Goal: Task Accomplishment & Management: Complete application form

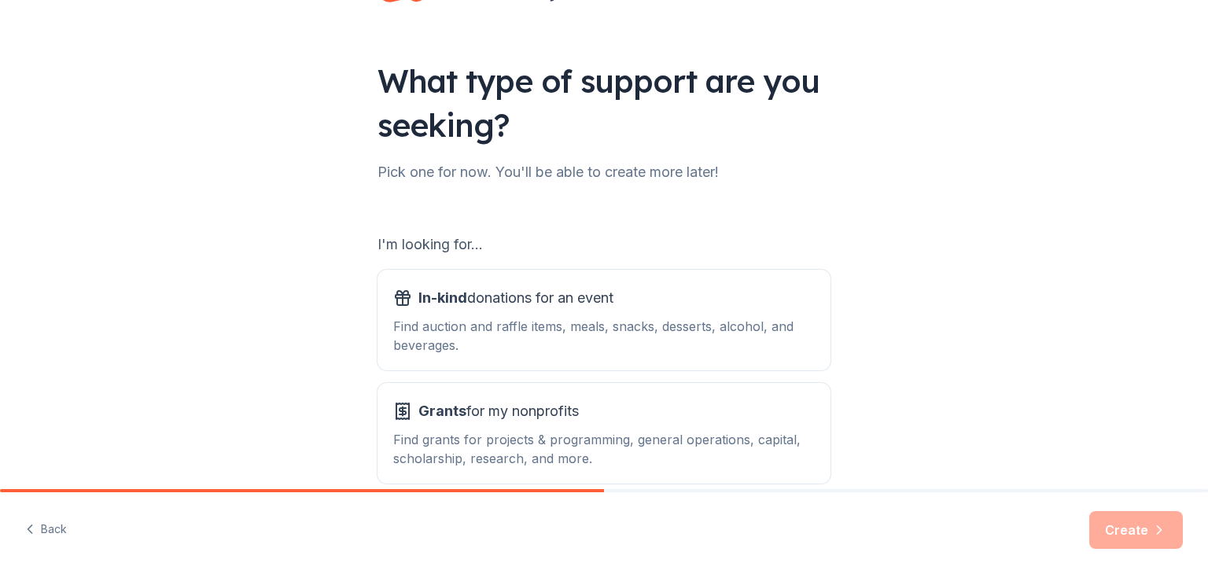
scroll to position [145, 0]
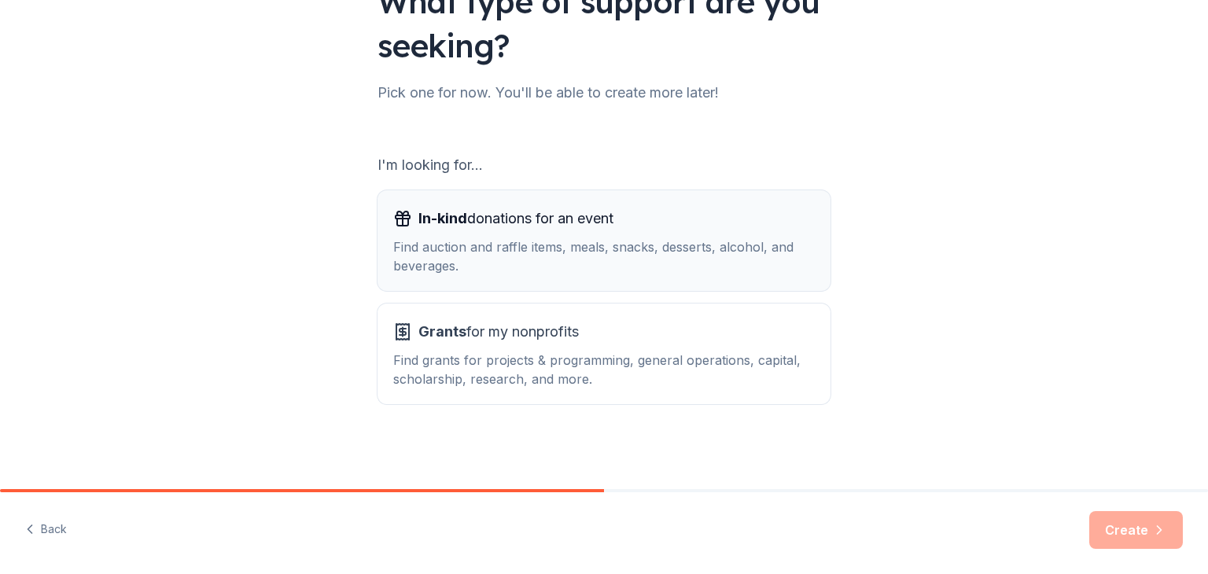
click at [455, 260] on div "Find auction and raffle items, meals, snacks, desserts, alcohol, and beverages." at bounding box center [604, 256] width 422 height 38
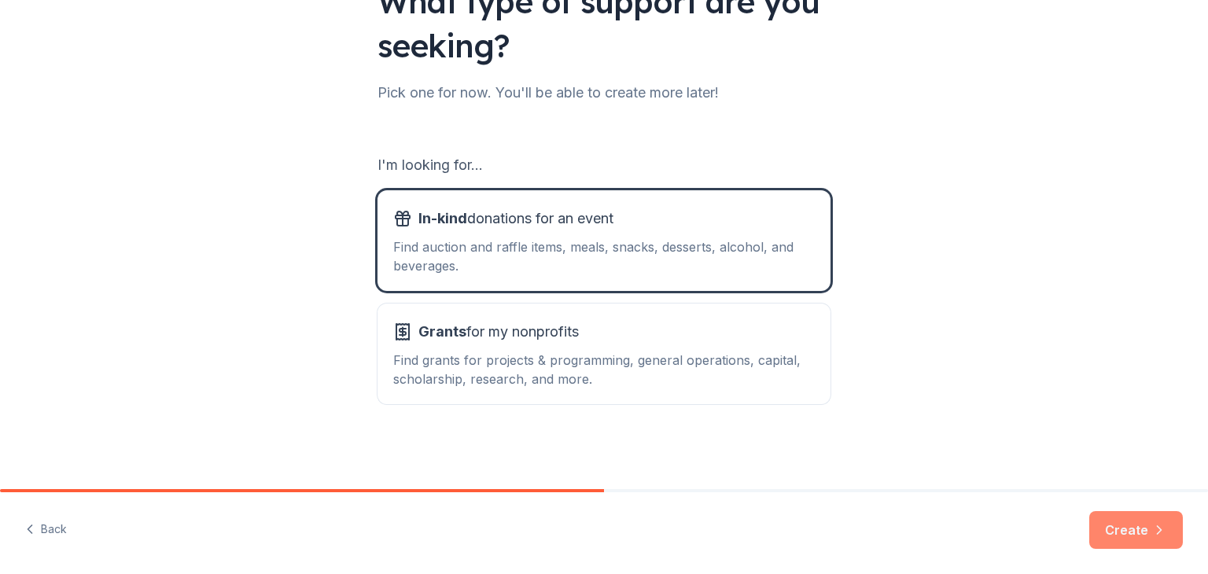
click at [1114, 526] on button "Create" at bounding box center [1136, 530] width 94 height 38
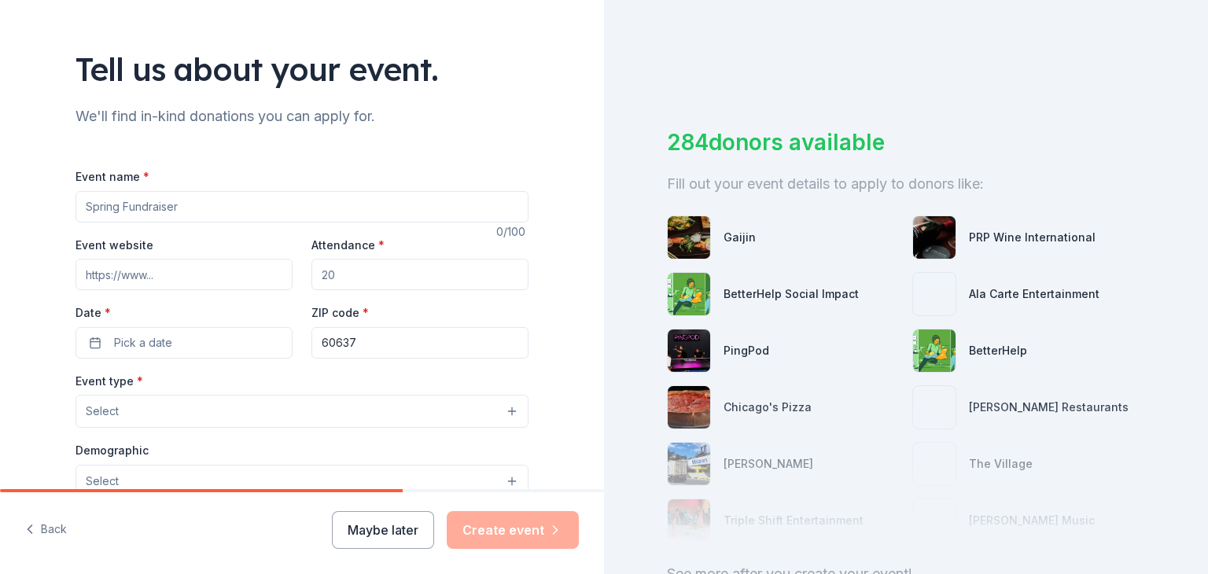
scroll to position [79, 0]
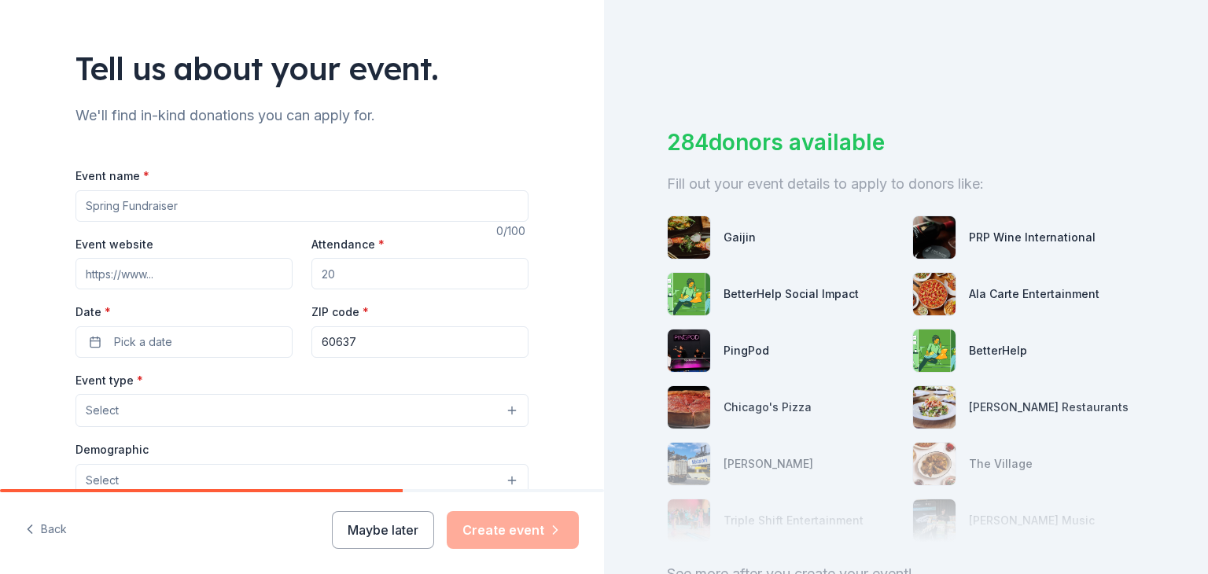
click at [117, 208] on input "Event name *" at bounding box center [301, 205] width 453 height 31
type input "Fall FUNdraising Auction"
click at [116, 285] on div "Event website Attendance * Date * Pick a date ZIP code * 60637" at bounding box center [301, 295] width 453 height 123
click at [116, 281] on input "Event website" at bounding box center [183, 273] width 217 height 31
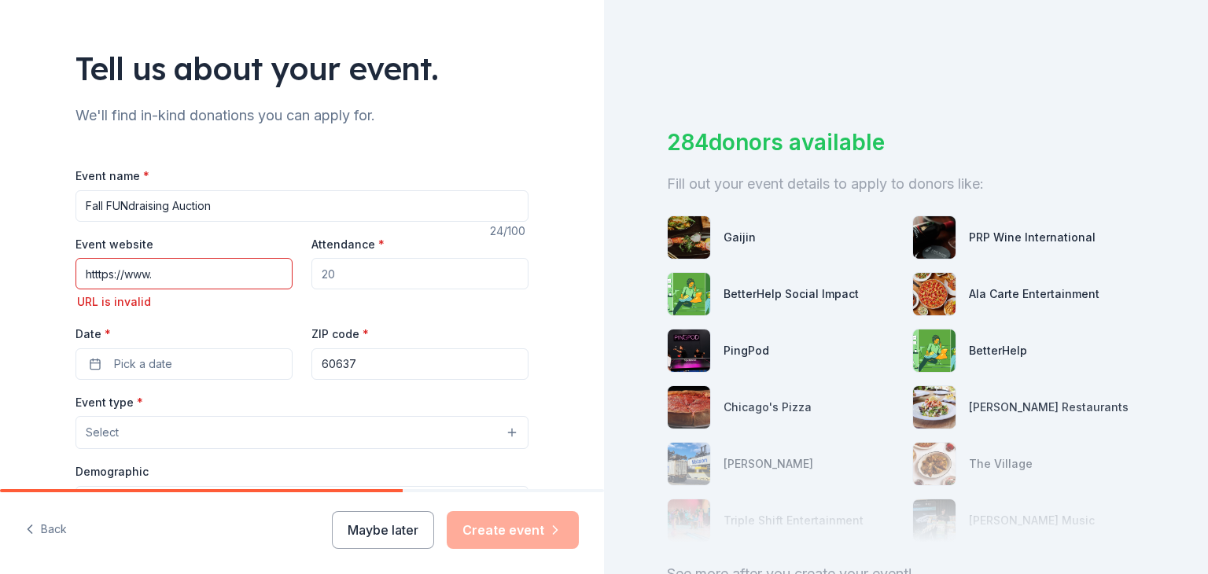
drag, startPoint x: 171, startPoint y: 274, endPoint x: 28, endPoint y: 274, distance: 143.1
click at [28, 274] on div "Tell us about your event. We'll find in-kind donations you can apply for. Event…" at bounding box center [302, 455] width 604 height 1069
paste input "ps://www.32auctions.com/CCRxFUN2025"
type input "[URL][DOMAIN_NAME]"
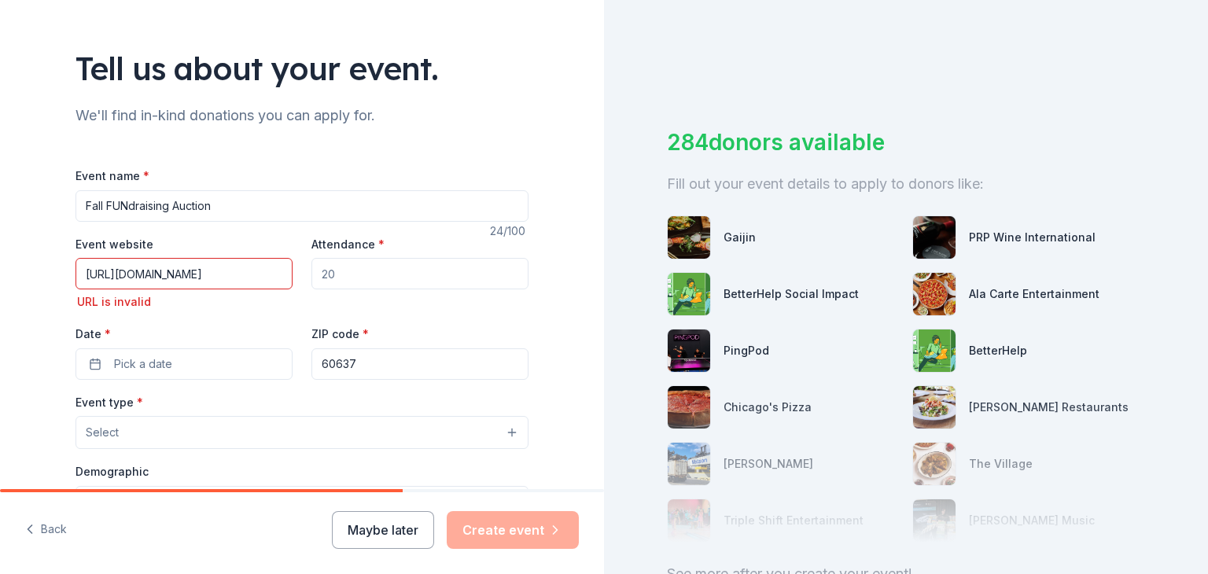
scroll to position [0, 0]
click at [345, 268] on input "Attendance *" at bounding box center [419, 273] width 217 height 31
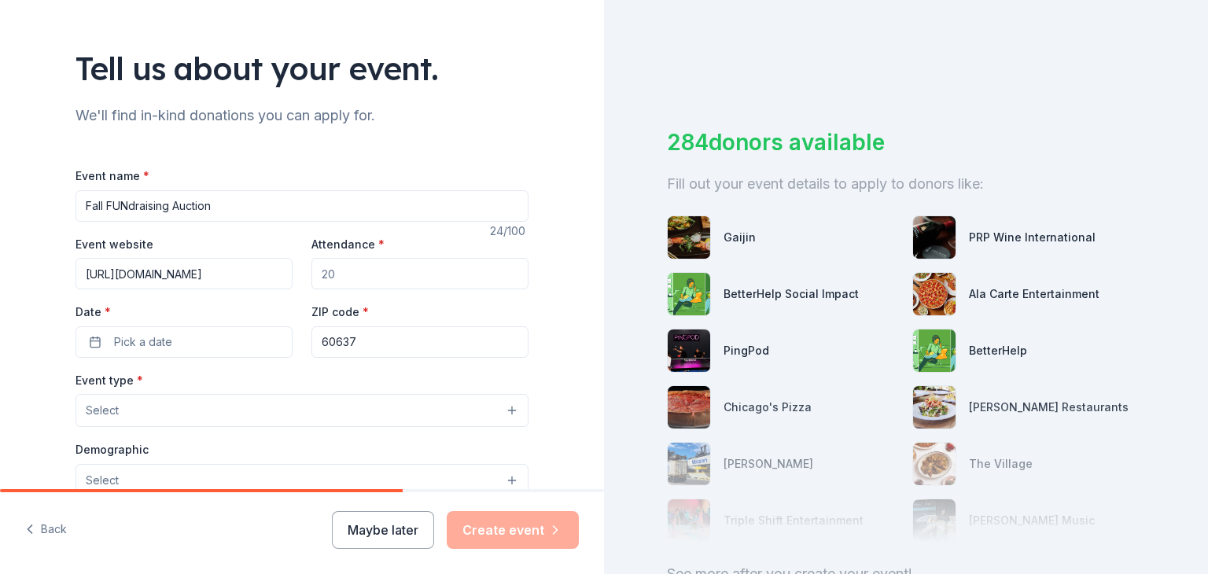
click at [340, 274] on input "Attendance *" at bounding box center [419, 273] width 217 height 31
type input "200"
click at [151, 341] on span "Pick a date" at bounding box center [143, 342] width 58 height 19
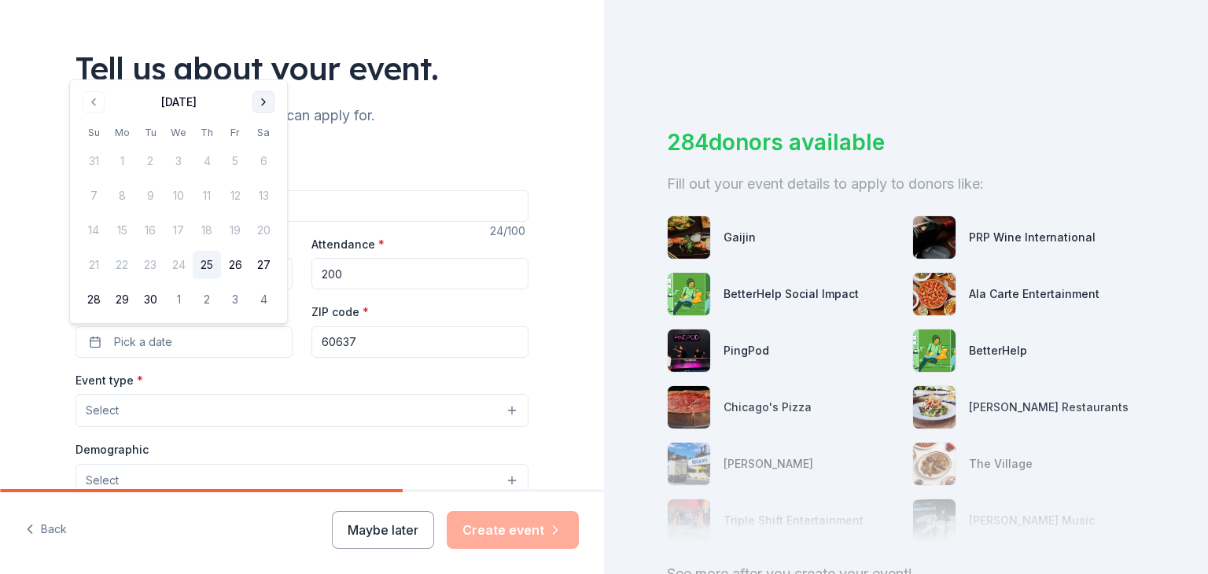
click at [260, 98] on button "Go to next month" at bounding box center [263, 102] width 22 height 22
click at [266, 257] on button "25" at bounding box center [263, 265] width 28 height 28
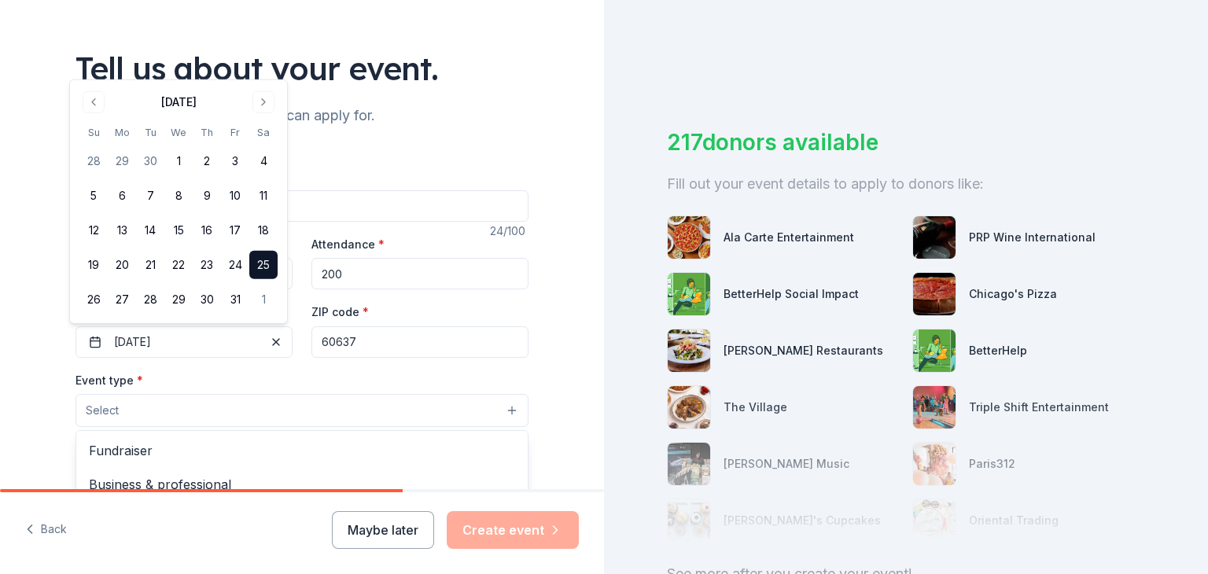
click at [186, 407] on button "Select" at bounding box center [301, 410] width 453 height 33
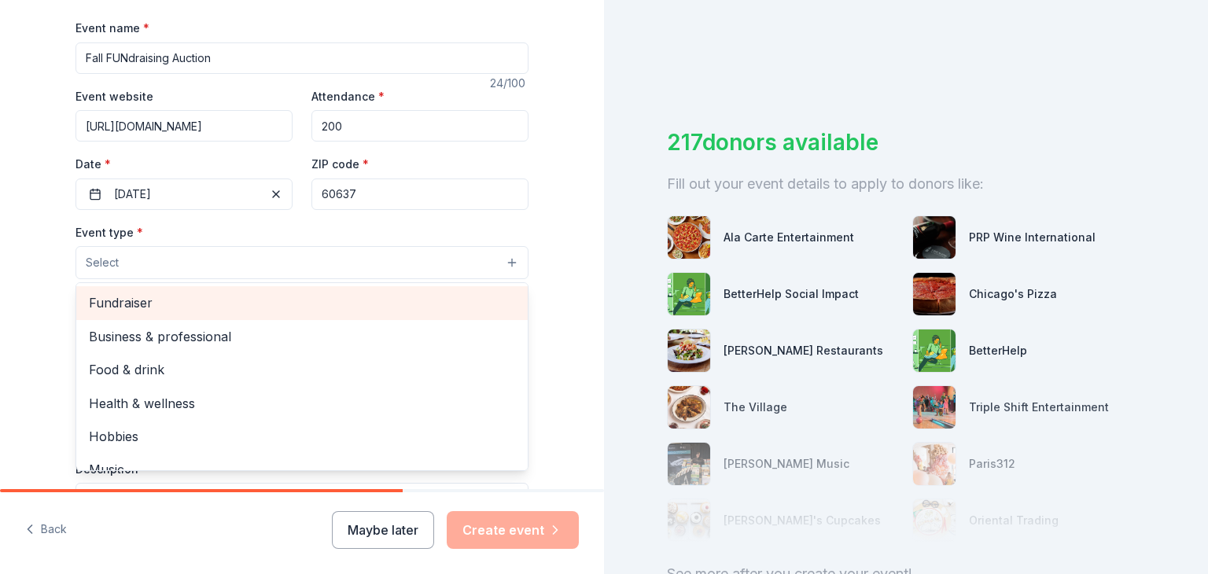
click at [105, 300] on span "Fundraiser" at bounding box center [302, 303] width 426 height 20
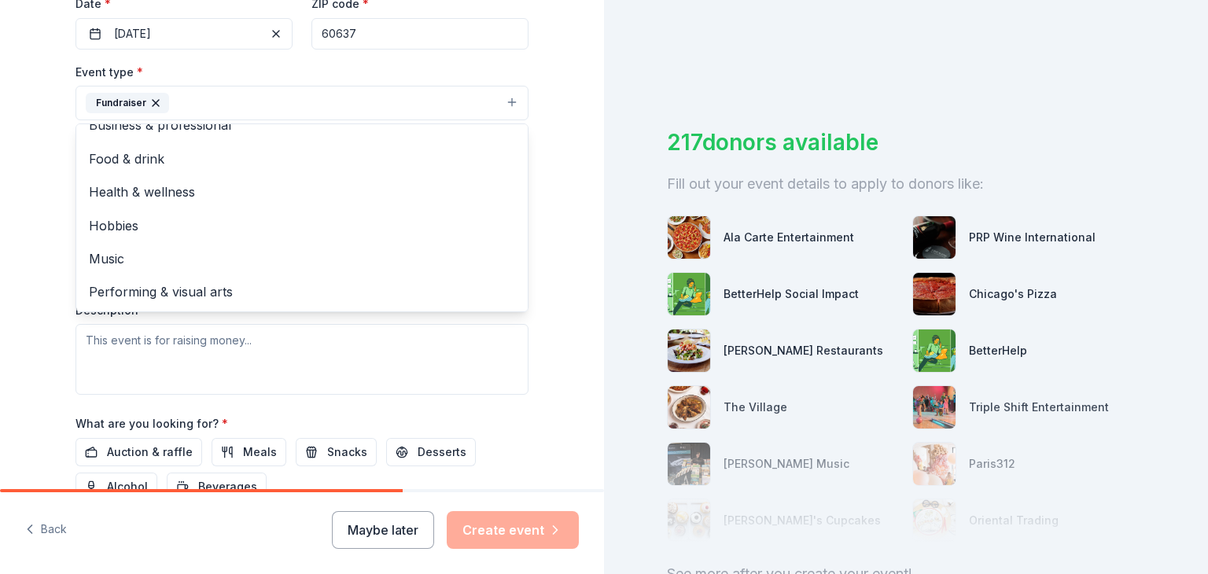
scroll to position [393, 0]
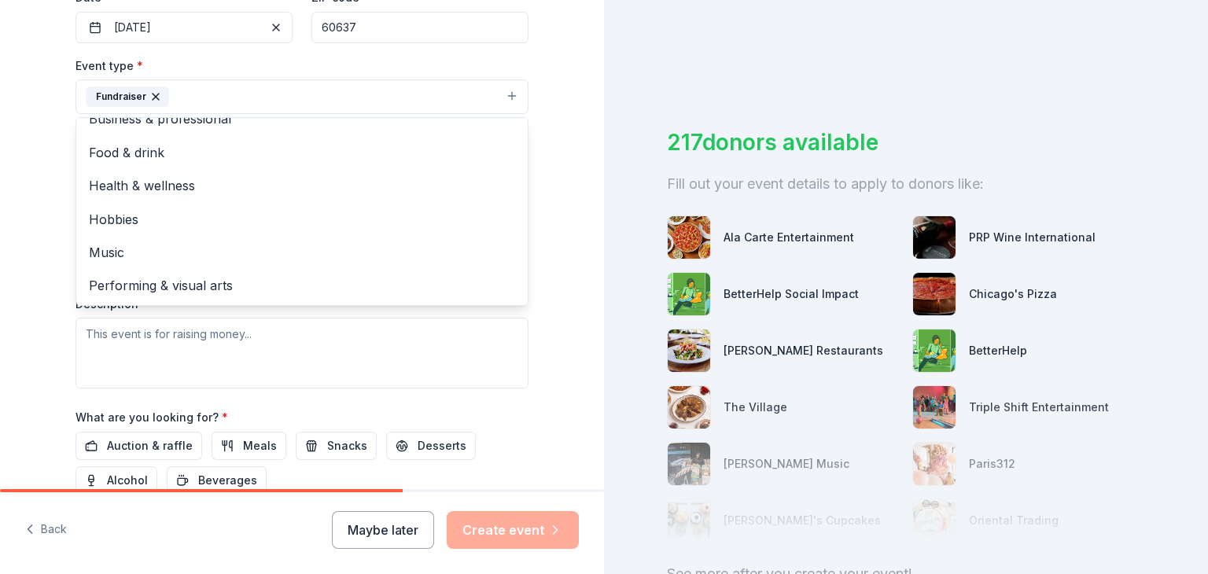
click at [50, 383] on div "Tell us about your event. We'll find in-kind donations you can apply for. Event…" at bounding box center [301, 131] width 503 height 1048
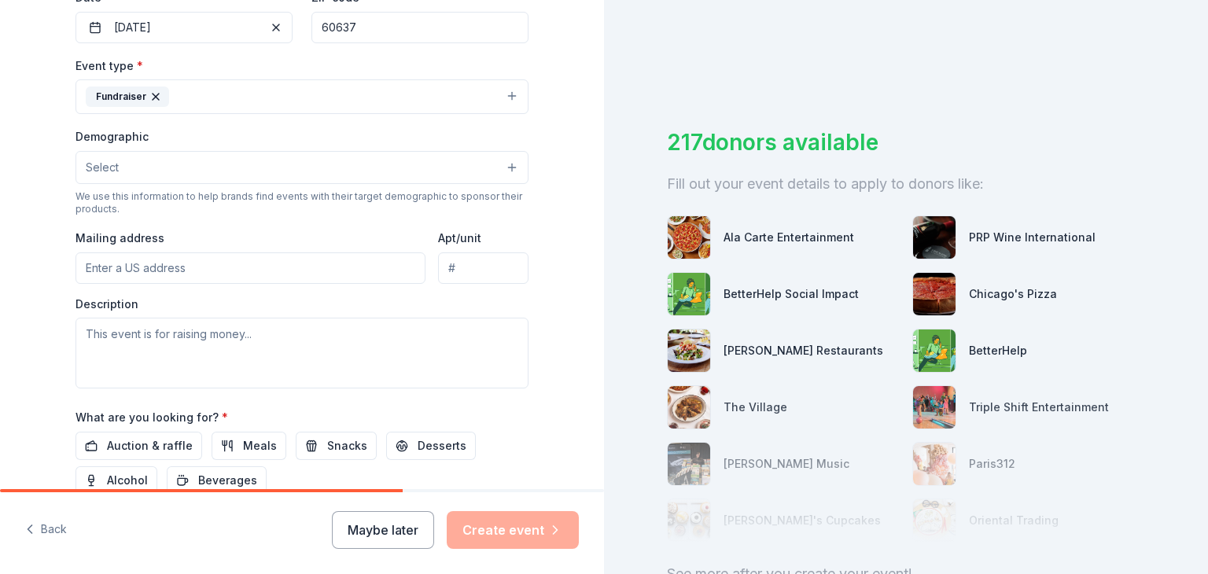
click at [156, 169] on button "Select" at bounding box center [301, 167] width 453 height 33
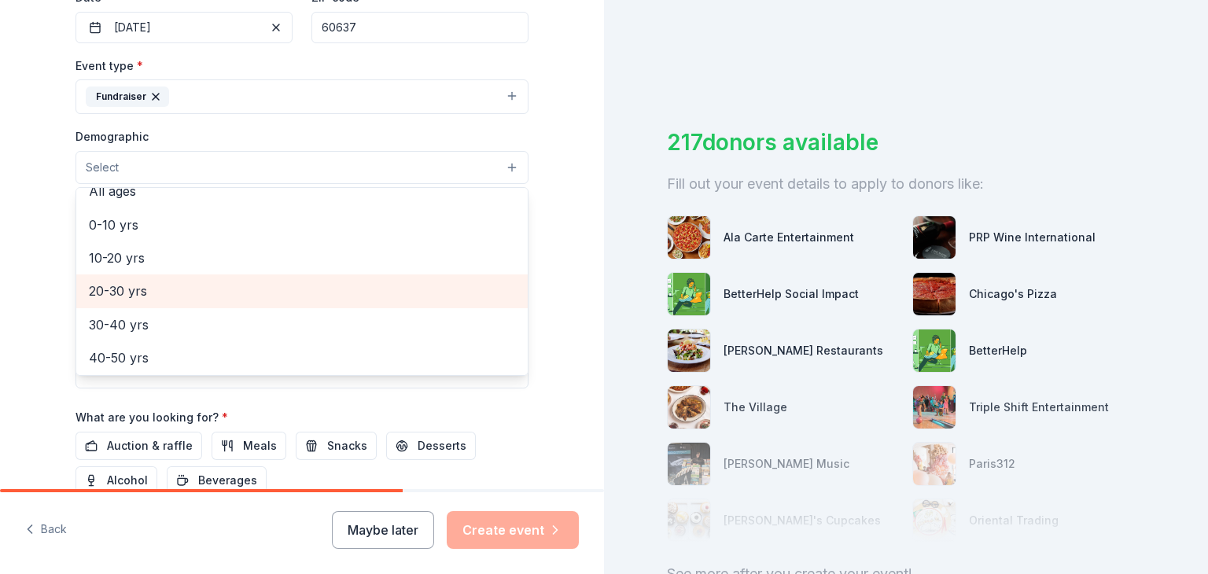
scroll to position [0, 0]
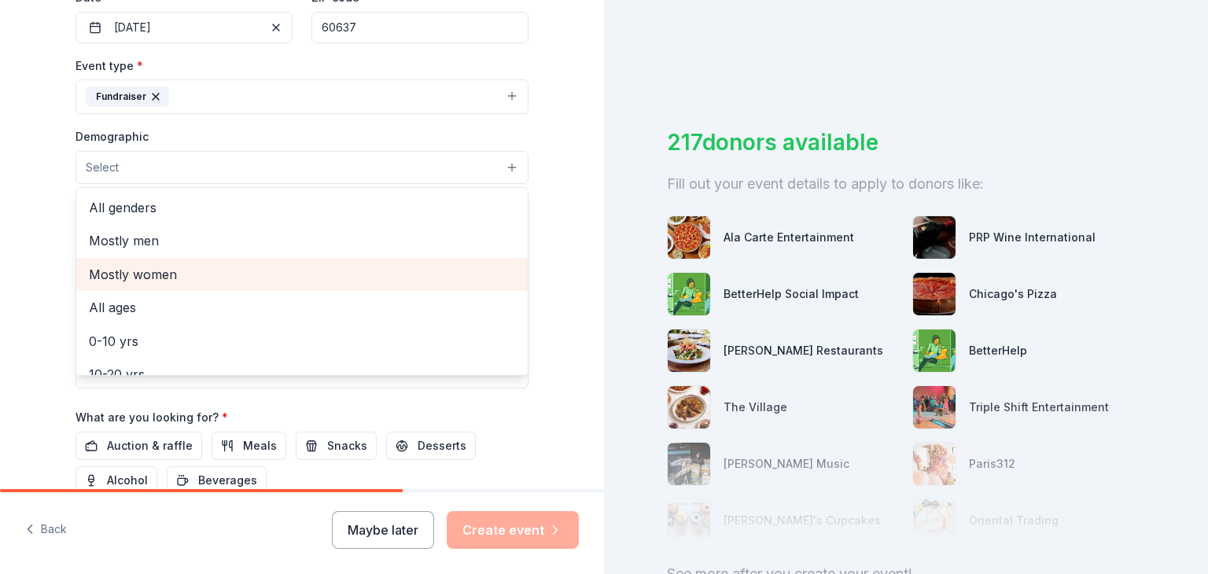
click at [119, 274] on span "Mostly women" at bounding box center [302, 274] width 426 height 20
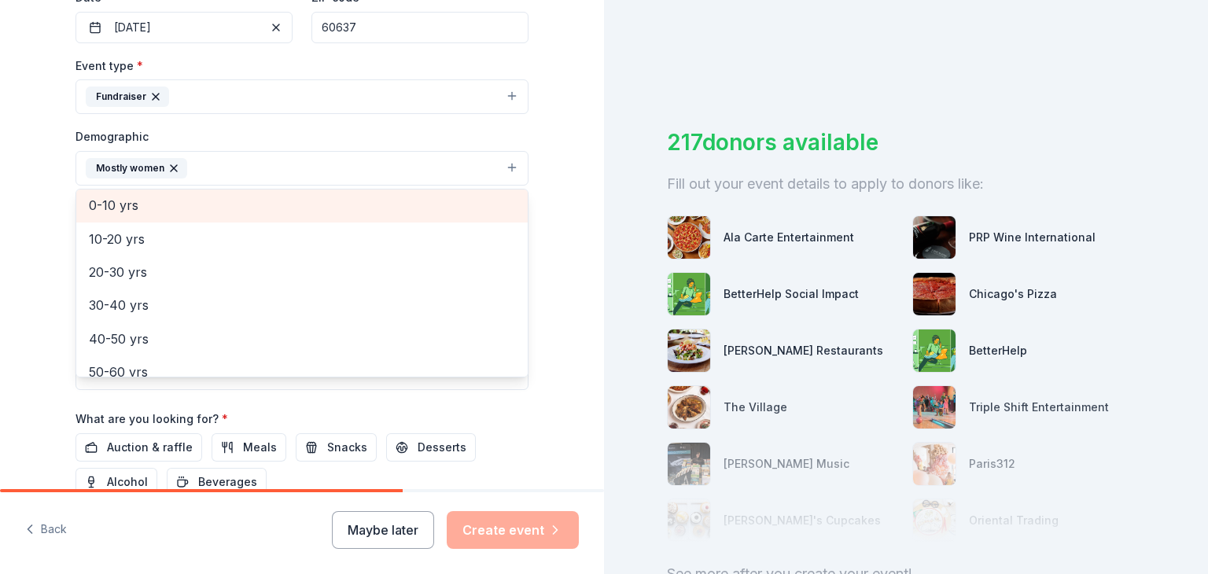
scroll to position [105, 0]
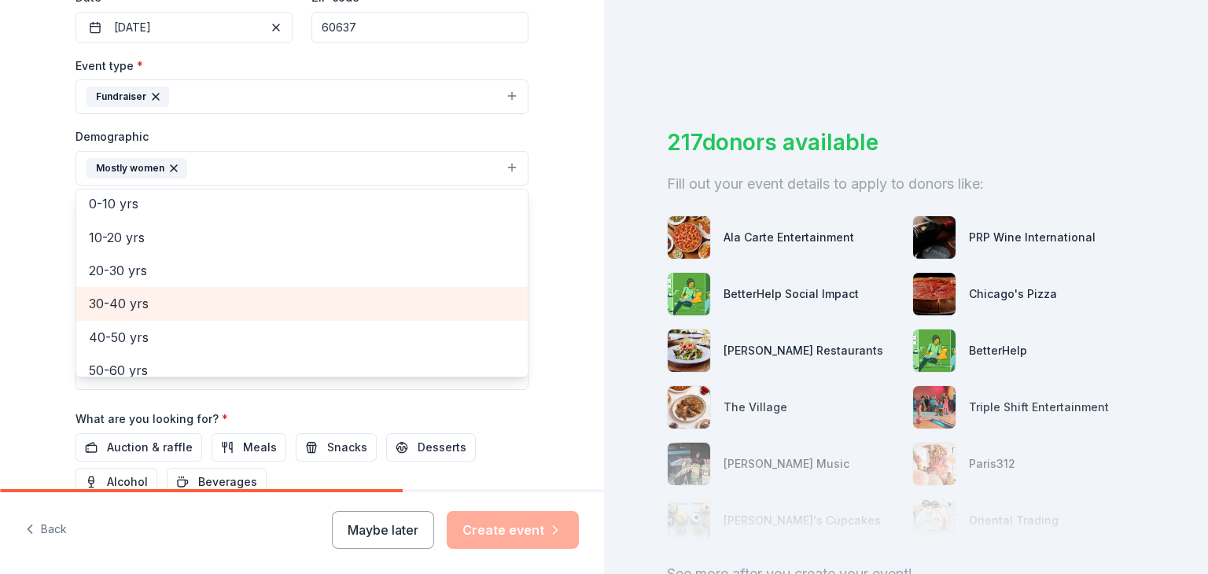
click at [107, 304] on span "30-40 yrs" at bounding box center [302, 303] width 426 height 20
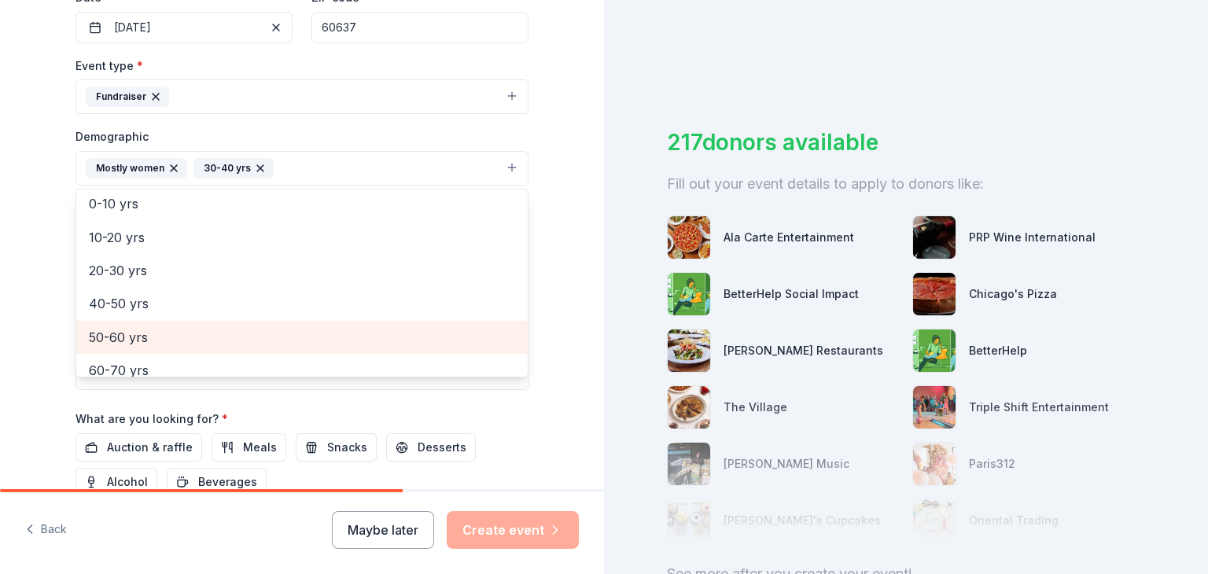
click at [112, 330] on span "50-60 yrs" at bounding box center [302, 337] width 426 height 20
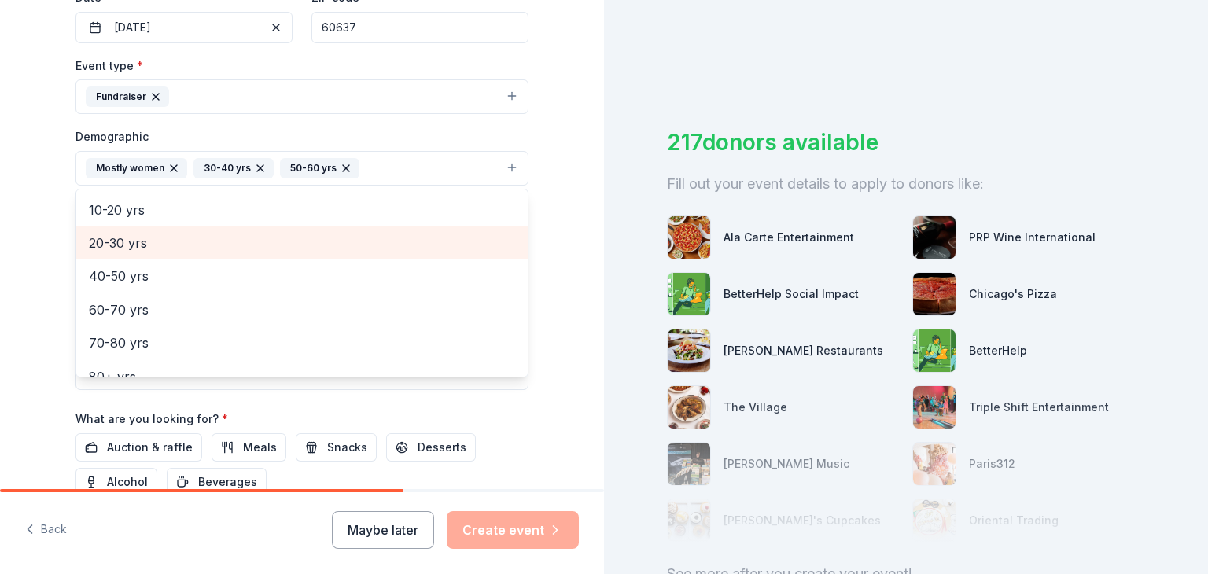
scroll to position [152, 0]
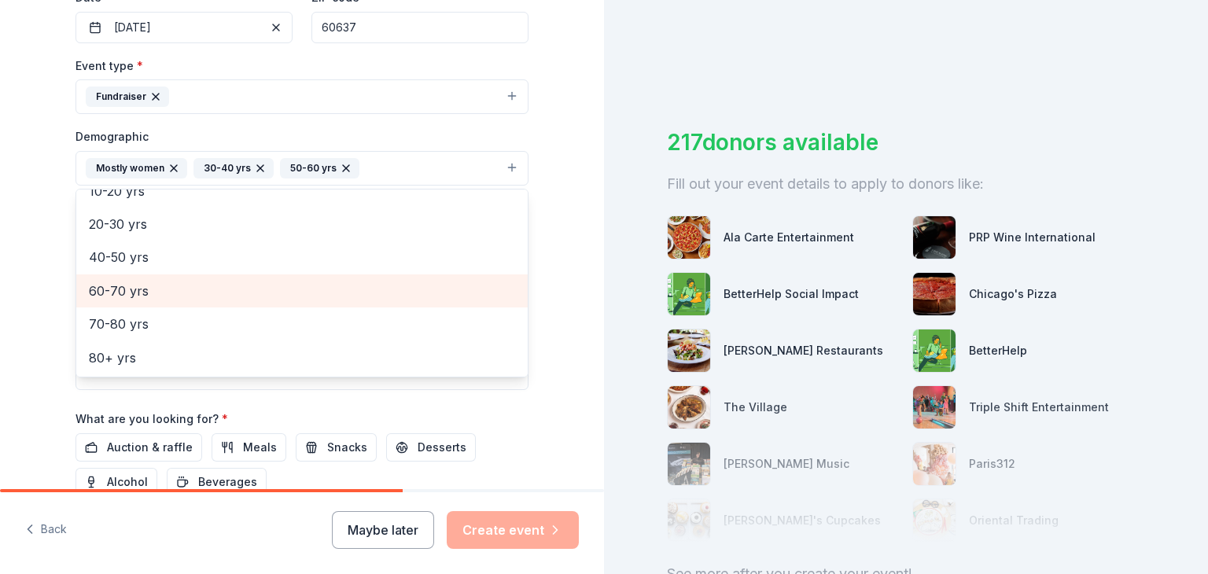
click at [108, 285] on span "60-70 yrs" at bounding box center [302, 291] width 426 height 20
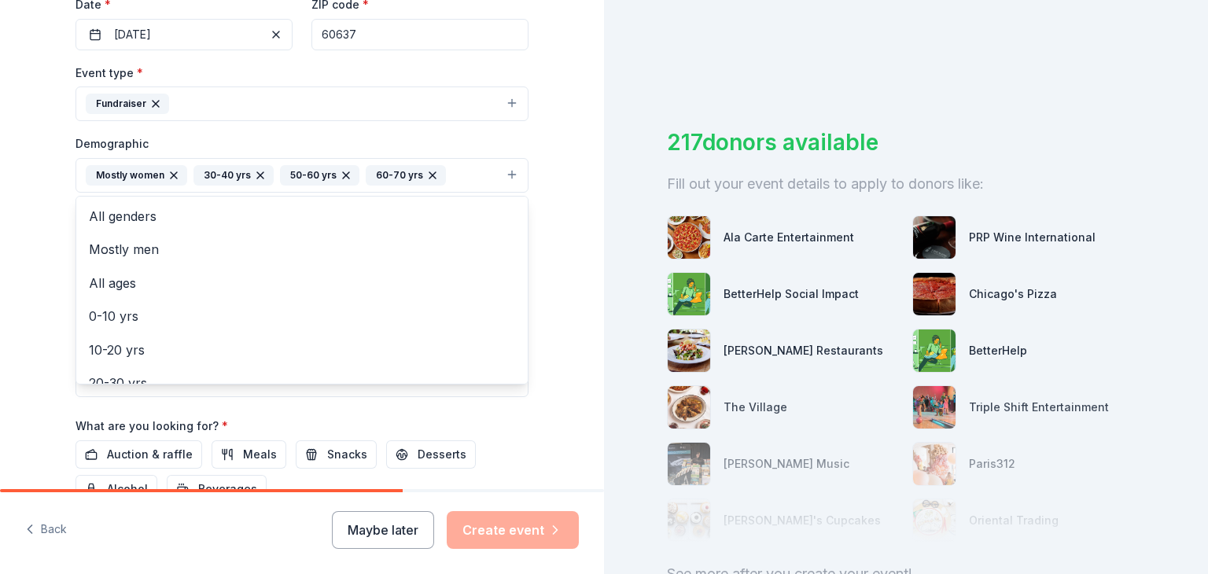
scroll to position [383, 0]
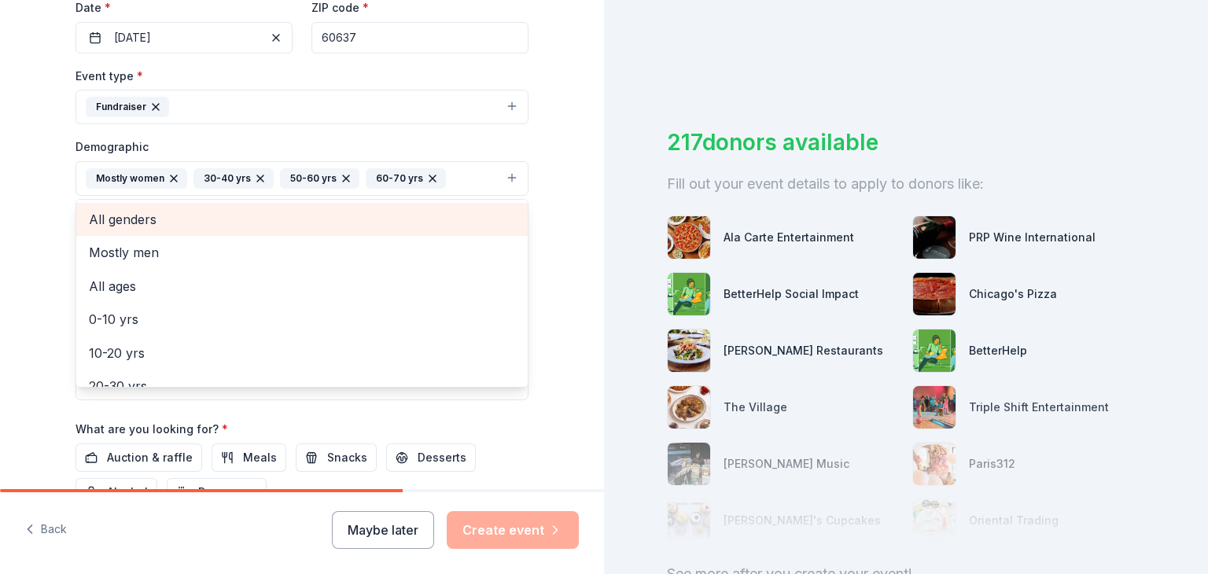
click at [134, 212] on span "All genders" at bounding box center [302, 219] width 426 height 20
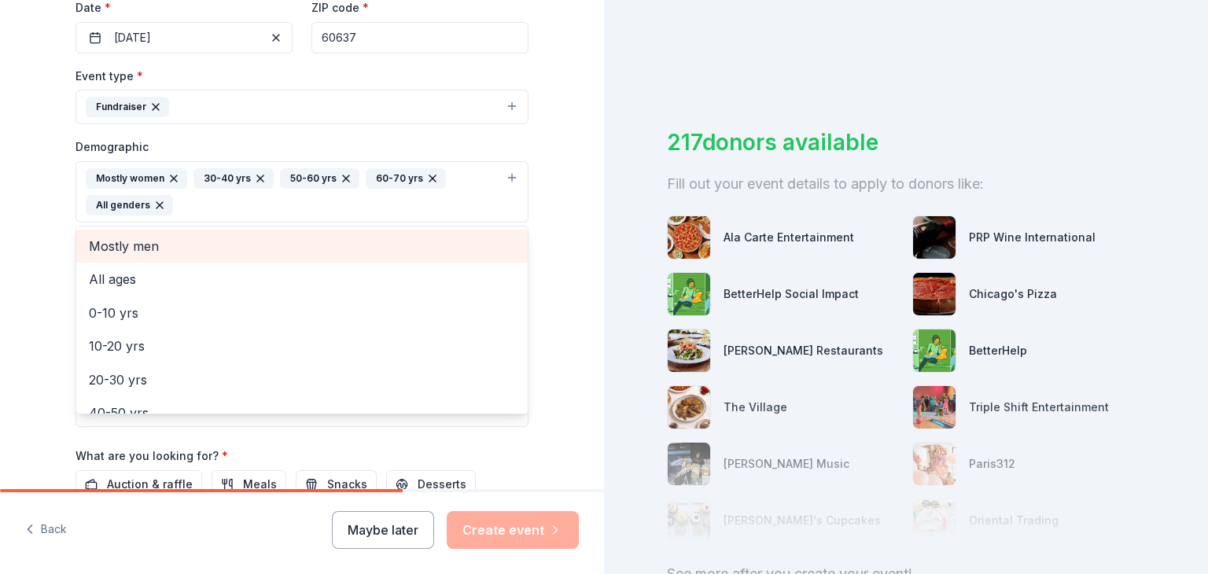
click at [22, 213] on div "Tell us about your event. We'll find in-kind donations you can apply for. Event…" at bounding box center [302, 155] width 604 height 1077
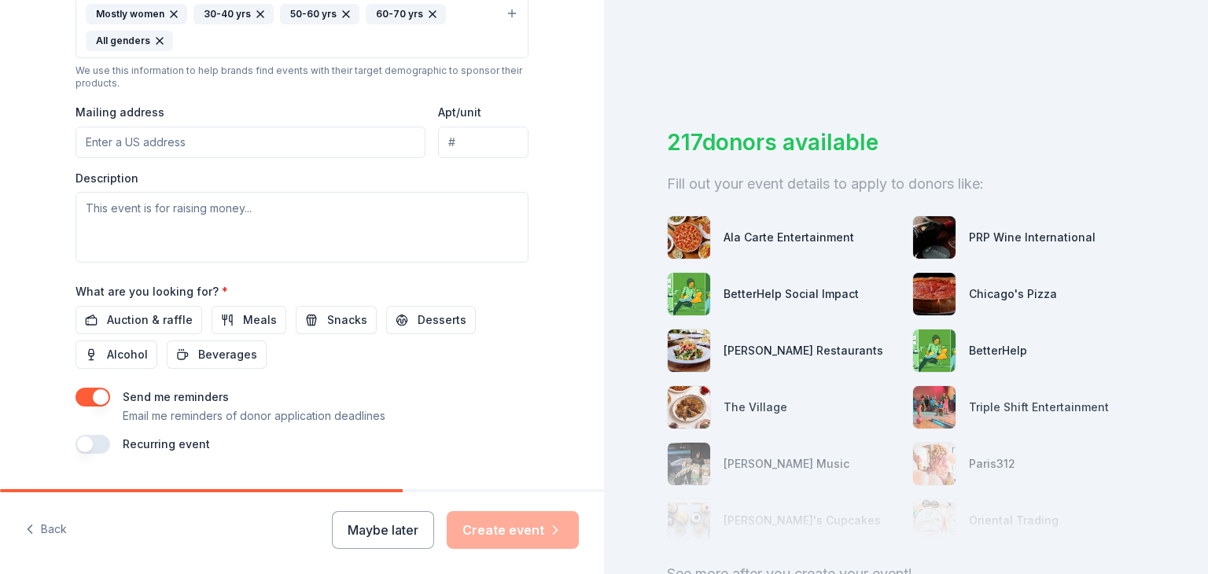
scroll to position [550, 0]
click at [101, 138] on input "Mailing address" at bounding box center [250, 139] width 350 height 31
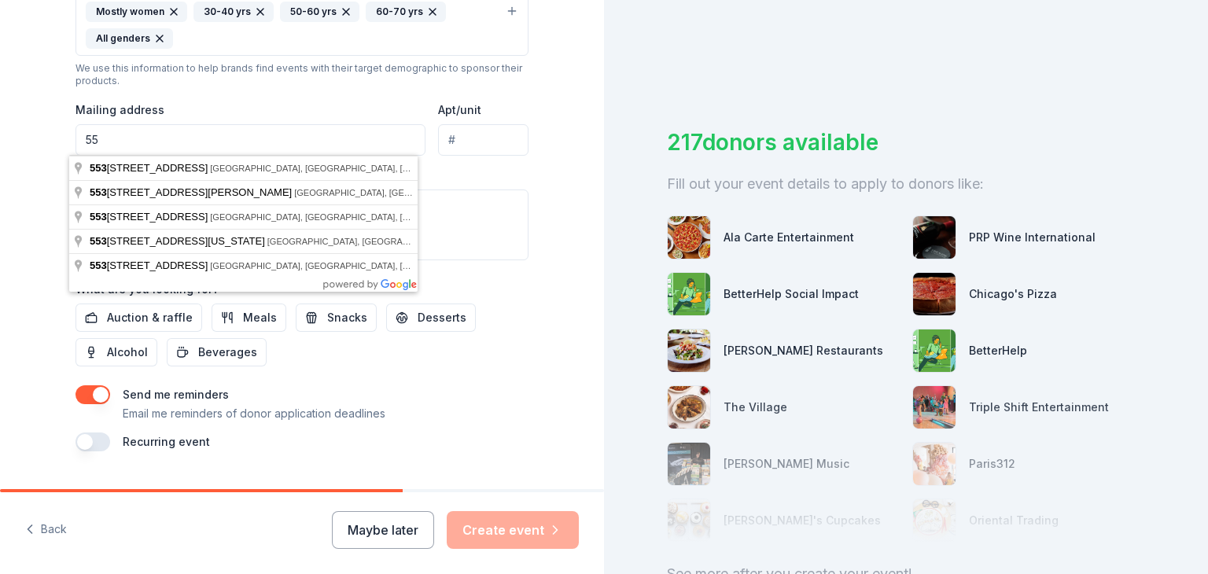
type input "5"
type input "2124 West 82nd Place, Chicago, IL, 60620"
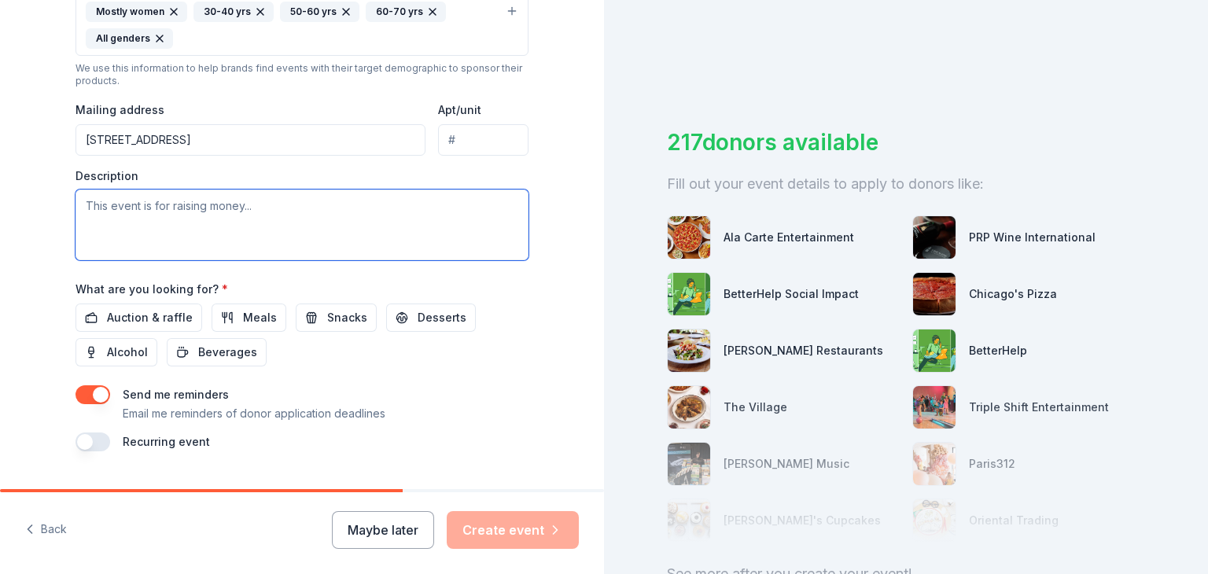
click at [216, 210] on textarea at bounding box center [301, 225] width 453 height 71
type textarea "w"
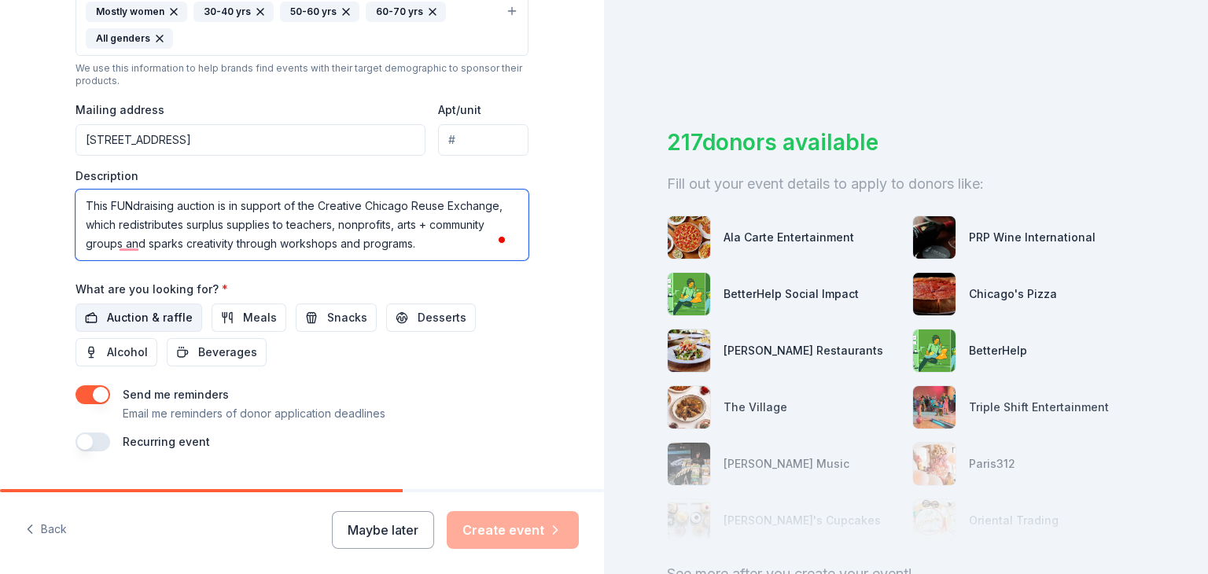
type textarea "This FUNdraising auction is in support of the Creative Chicago Reuse Exchange, …"
click at [117, 316] on span "Auction & raffle" at bounding box center [150, 317] width 86 height 19
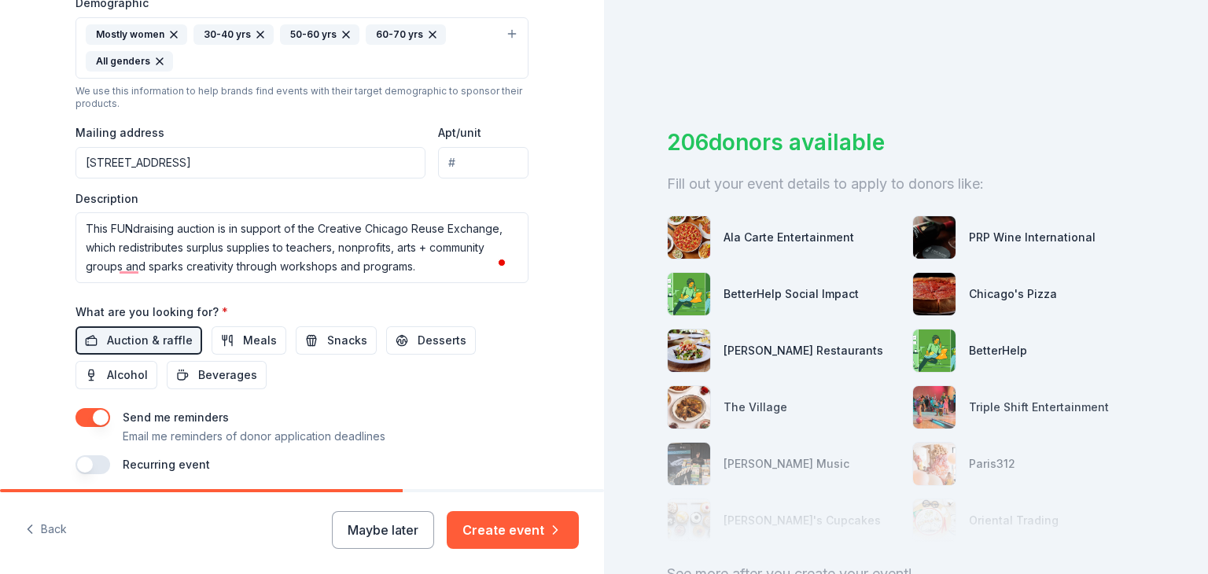
scroll to position [0, 0]
click at [316, 163] on input "2124 West 82nd Place, Chicago, IL, 60620" at bounding box center [250, 162] width 350 height 31
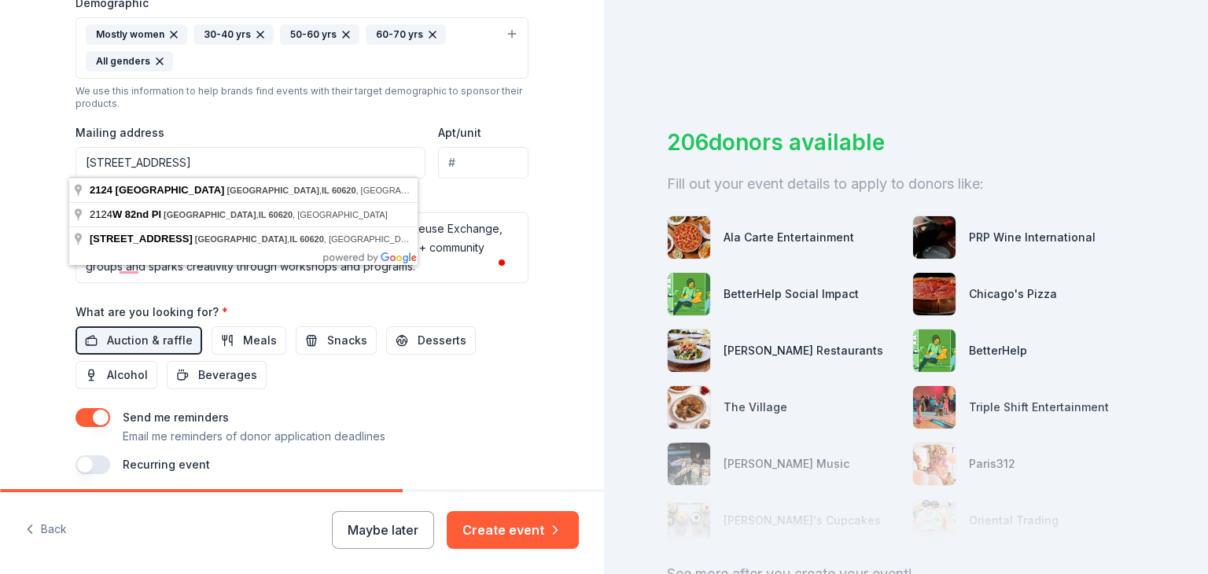
drag, startPoint x: 316, startPoint y: 163, endPoint x: 37, endPoint y: 168, distance: 279.2
click at [37, 168] on div "Tell us about your event. We'll find in-kind donations you can apply for. Event…" at bounding box center [302, 11] width 604 height 1077
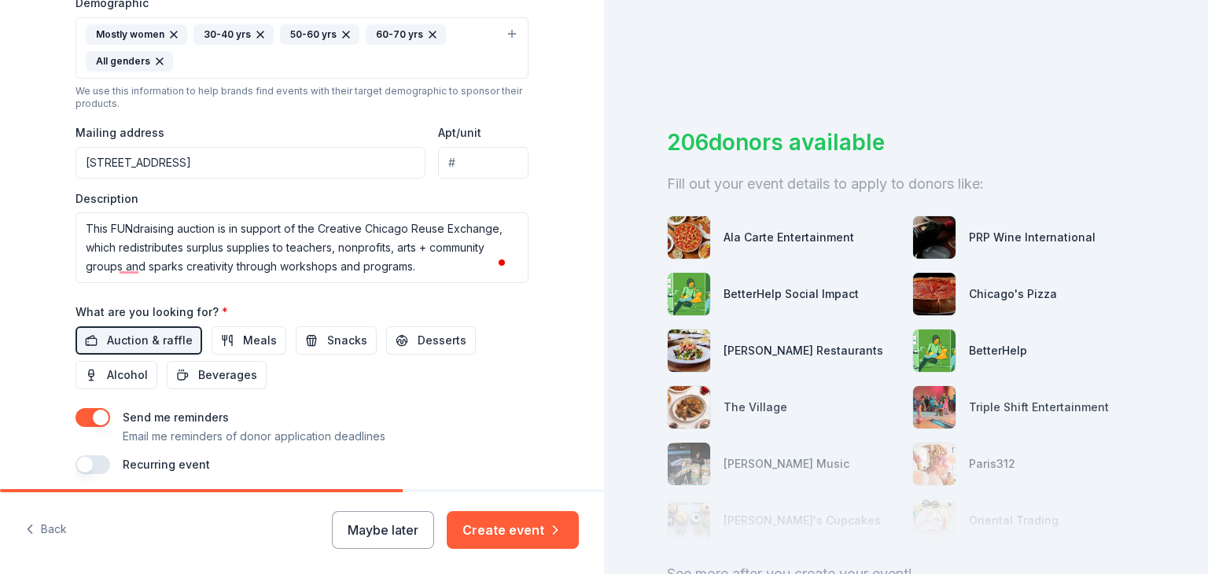
type input "5530 South Shore Drive, Chicago, IL, 60649"
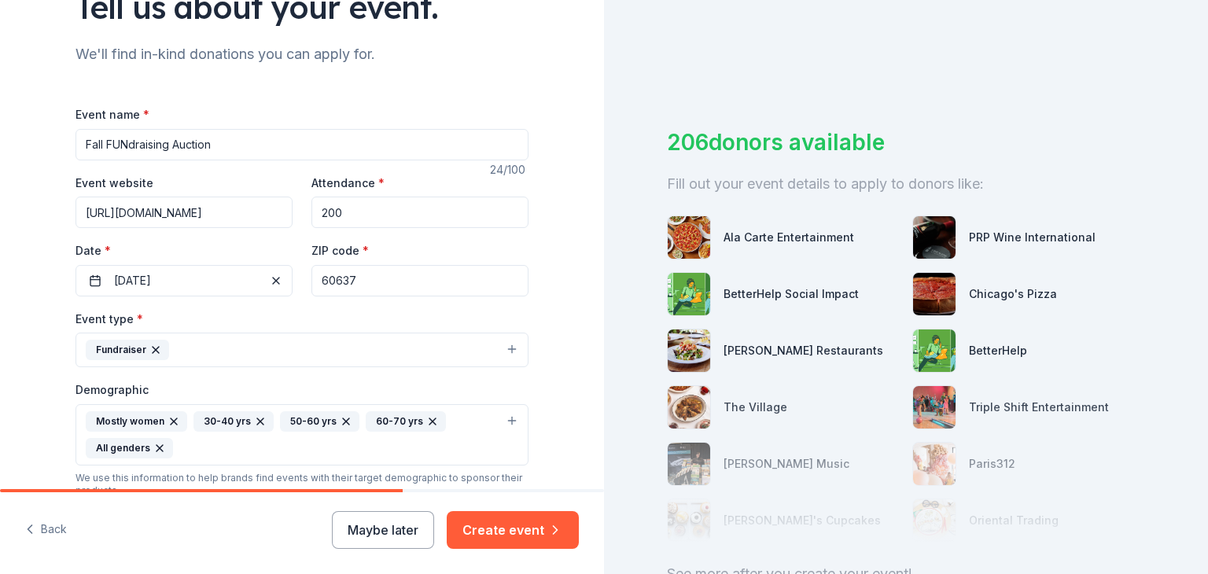
scroll to position [181, 0]
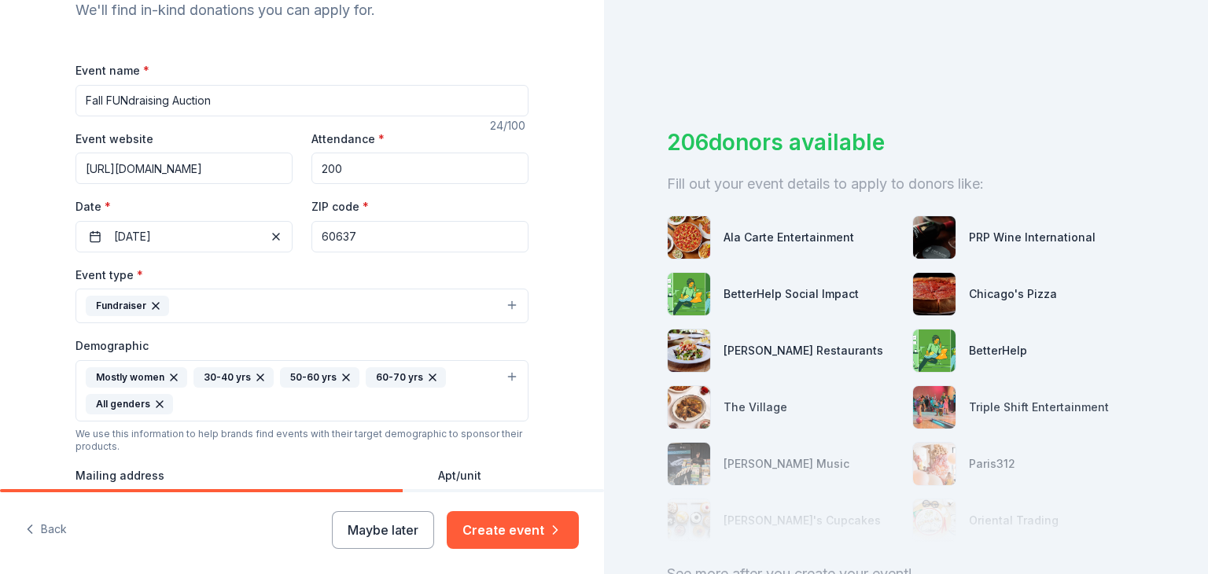
click at [79, 104] on input "Fall FUNdraising Auction" at bounding box center [301, 100] width 453 height 31
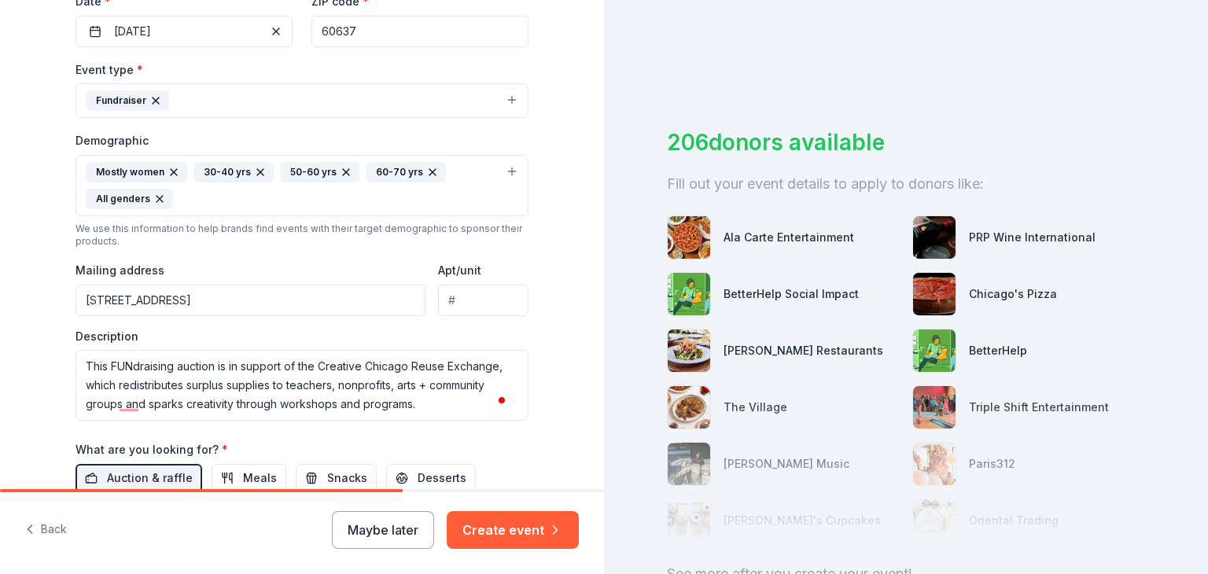
type input "CCRx FUNdraising Auction"
click at [194, 95] on button "Fundraiser" at bounding box center [301, 100] width 453 height 35
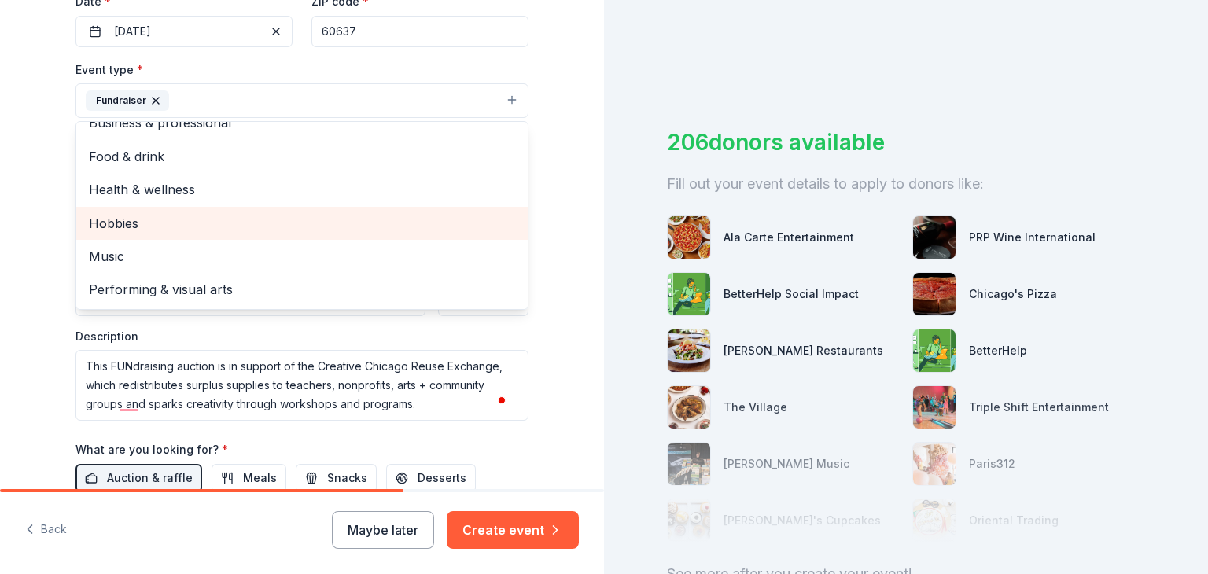
click at [131, 223] on span "Hobbies" at bounding box center [302, 223] width 426 height 20
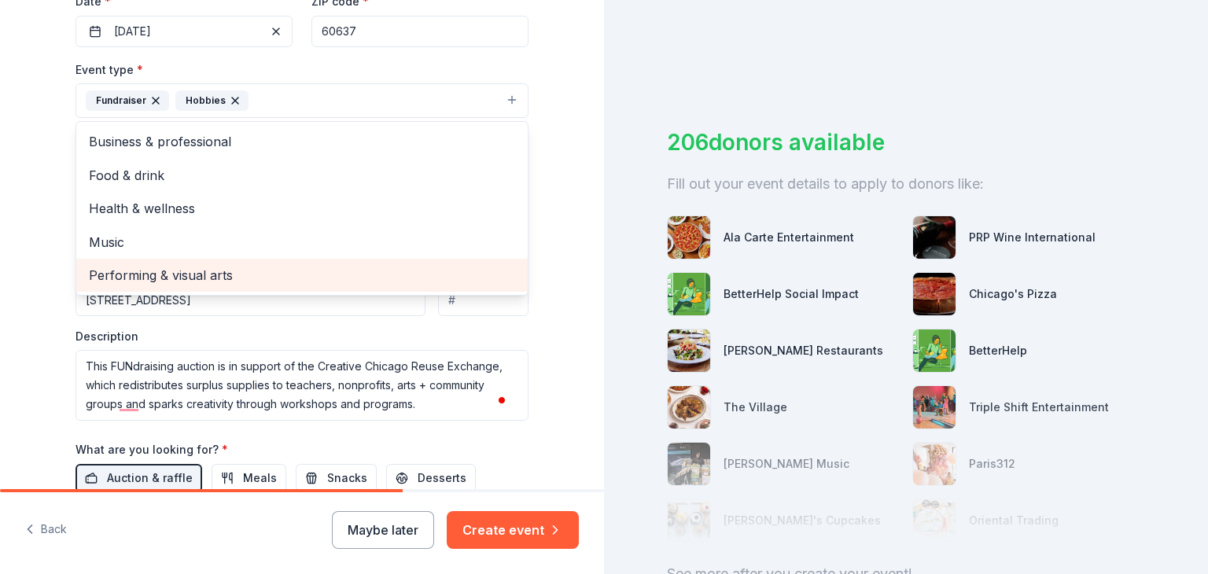
click at [211, 270] on span "Performing & visual arts" at bounding box center [302, 275] width 426 height 20
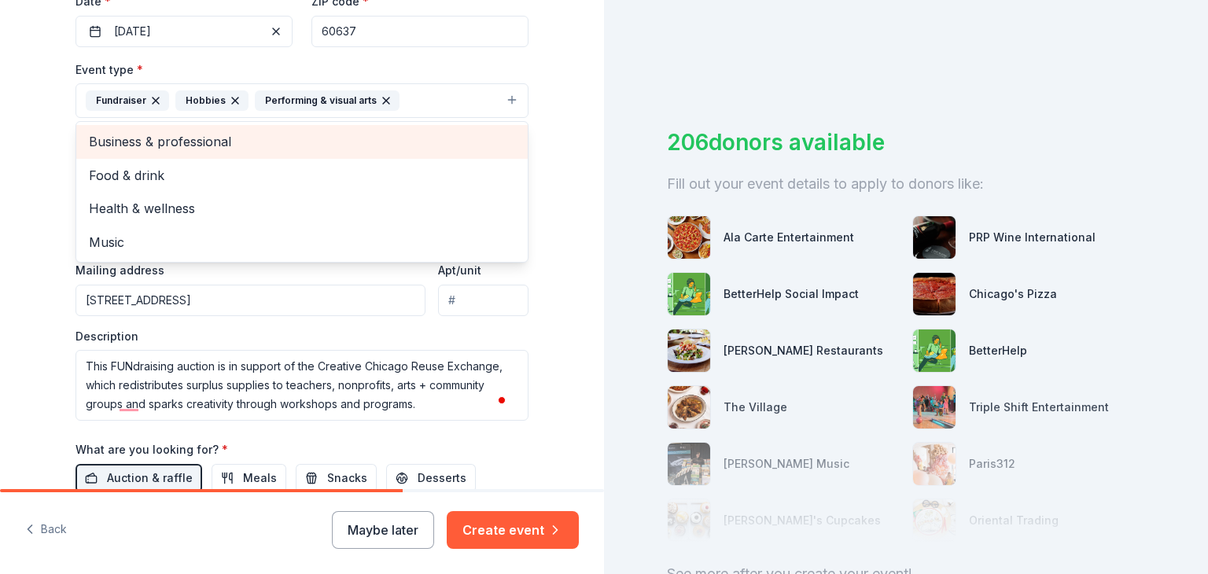
click at [194, 145] on span "Business & professional" at bounding box center [302, 141] width 426 height 20
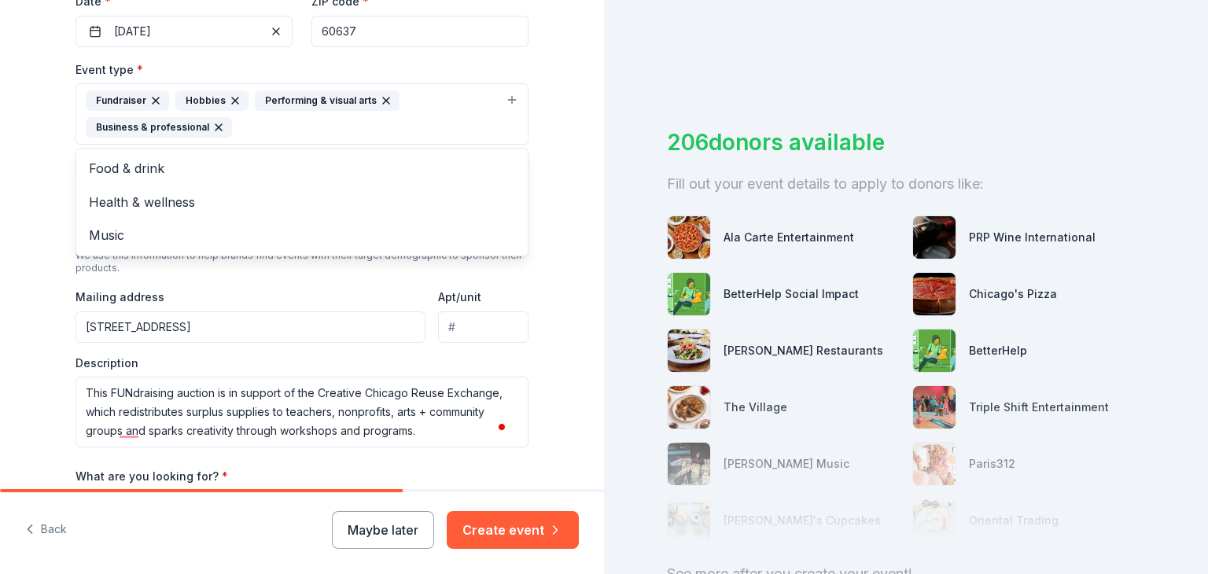
click at [22, 162] on div "Tell us about your event. We'll find in-kind donations you can apply for. Event…" at bounding box center [302, 162] width 604 height 1103
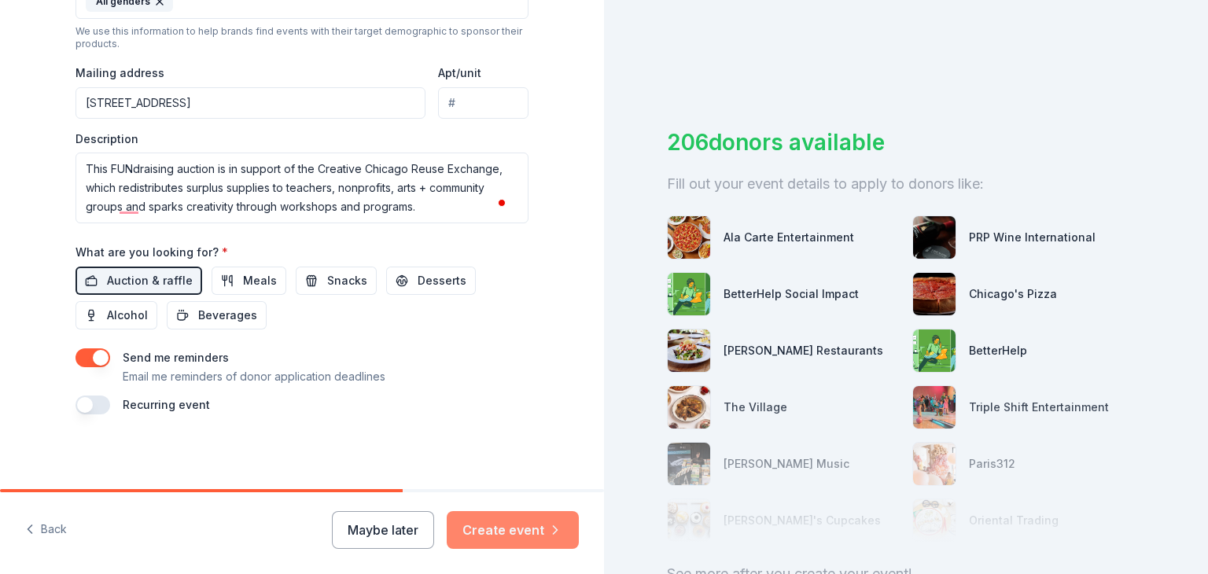
click at [504, 528] on button "Create event" at bounding box center [513, 530] width 132 height 38
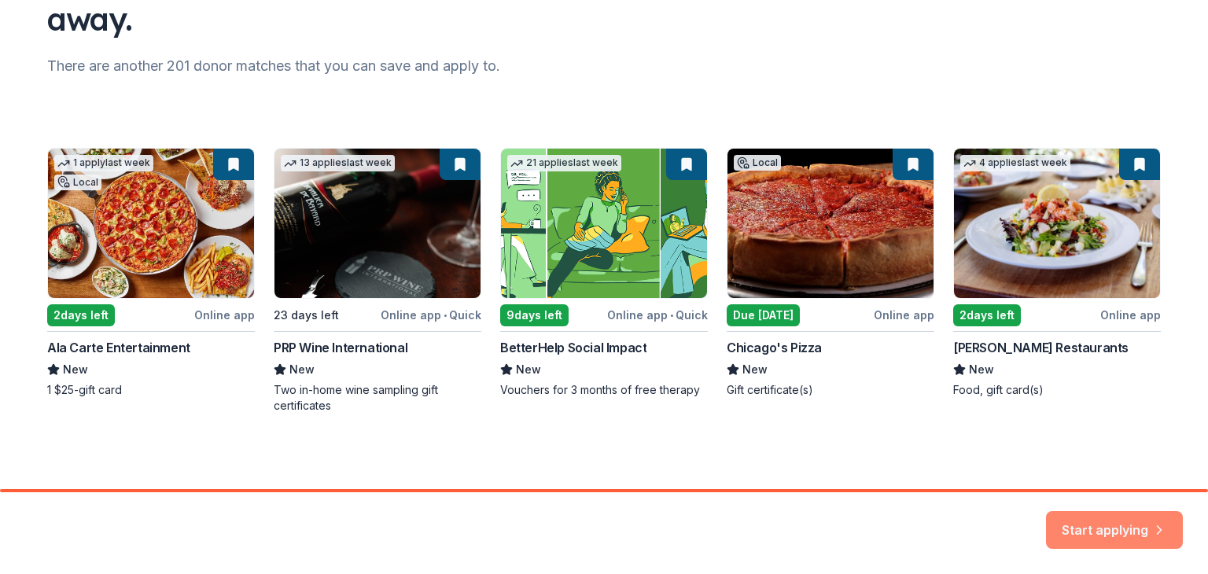
click at [1111, 517] on button "Start applying" at bounding box center [1114, 521] width 137 height 38
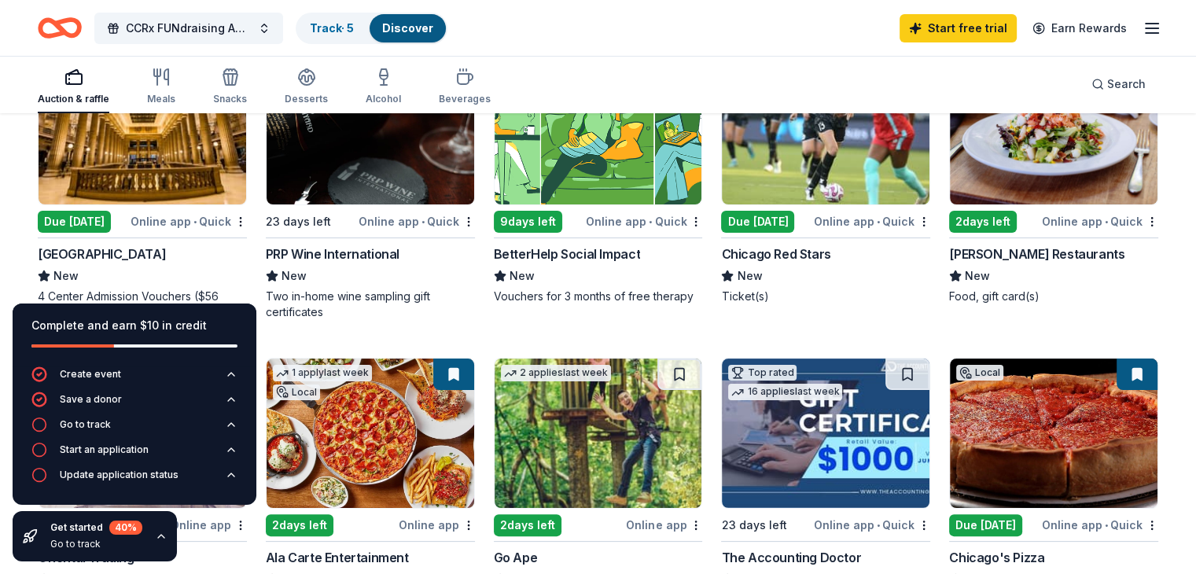
scroll to position [236, 0]
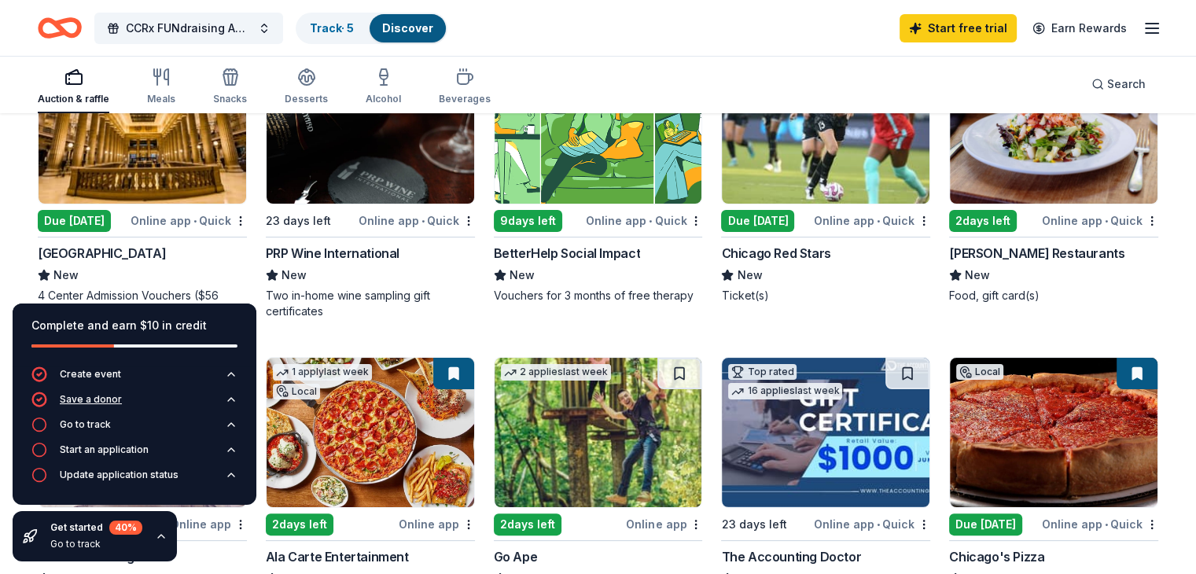
click at [76, 397] on div "Save a donor" at bounding box center [91, 399] width 62 height 13
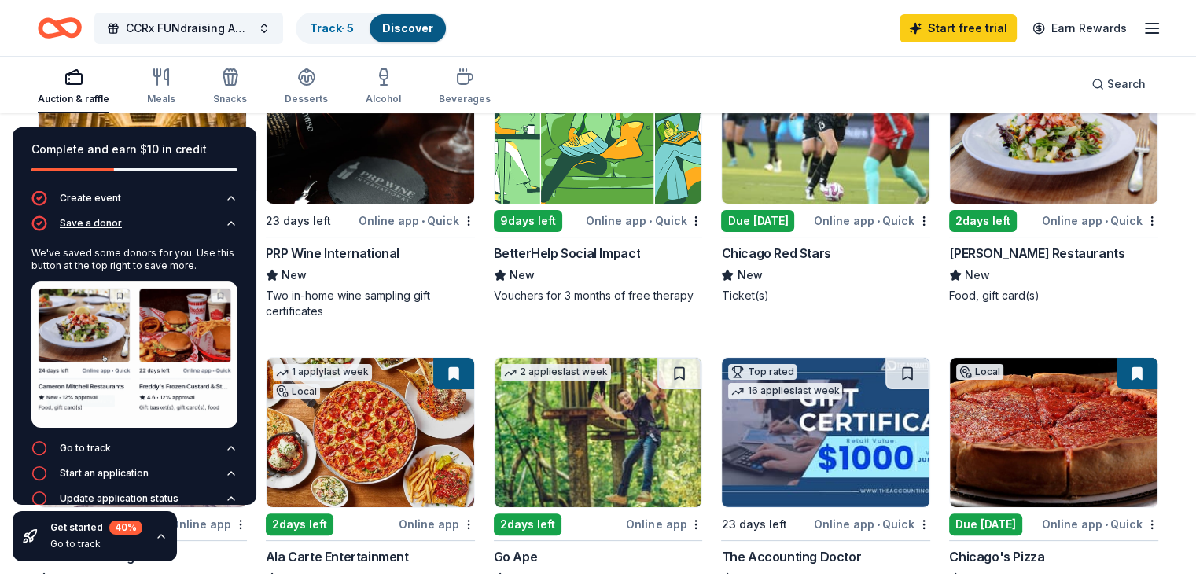
scroll to position [15, 0]
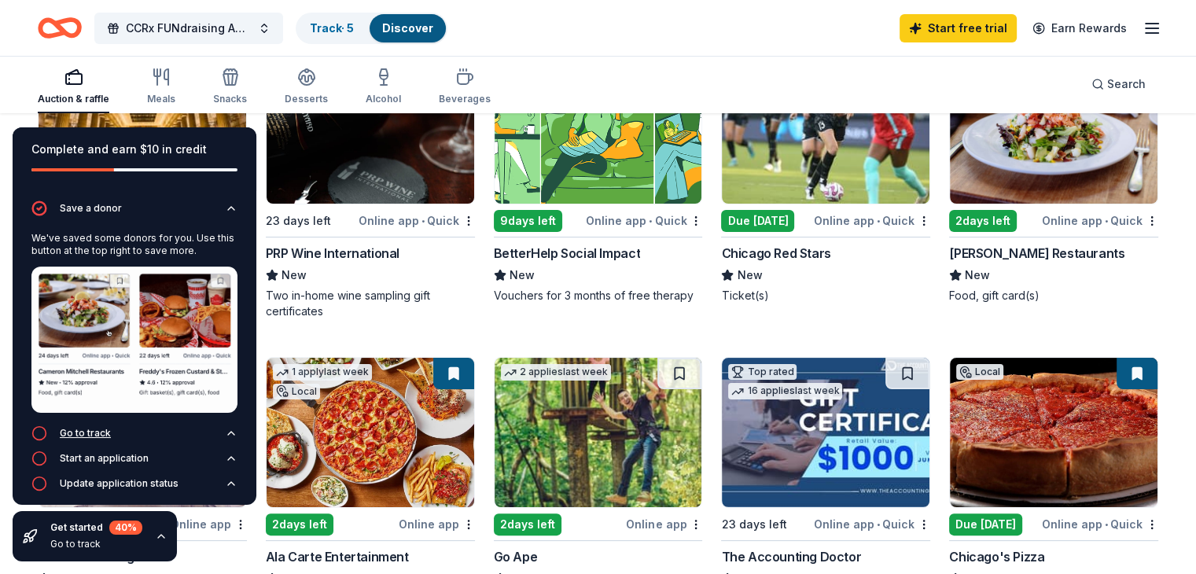
click at [87, 427] on div "Go to track" at bounding box center [85, 433] width 51 height 13
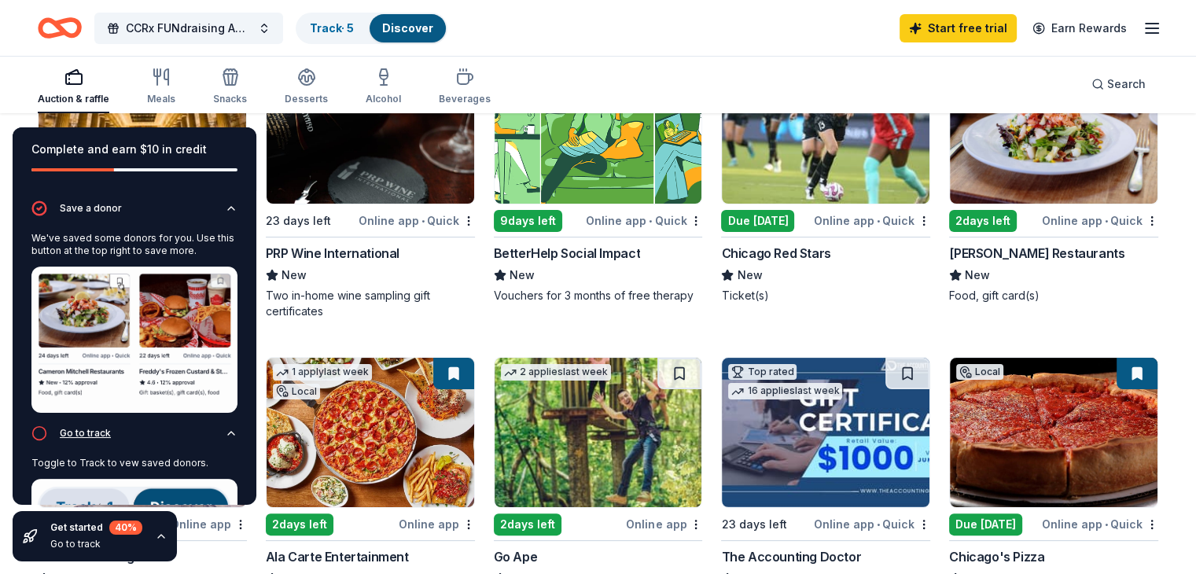
scroll to position [0, 0]
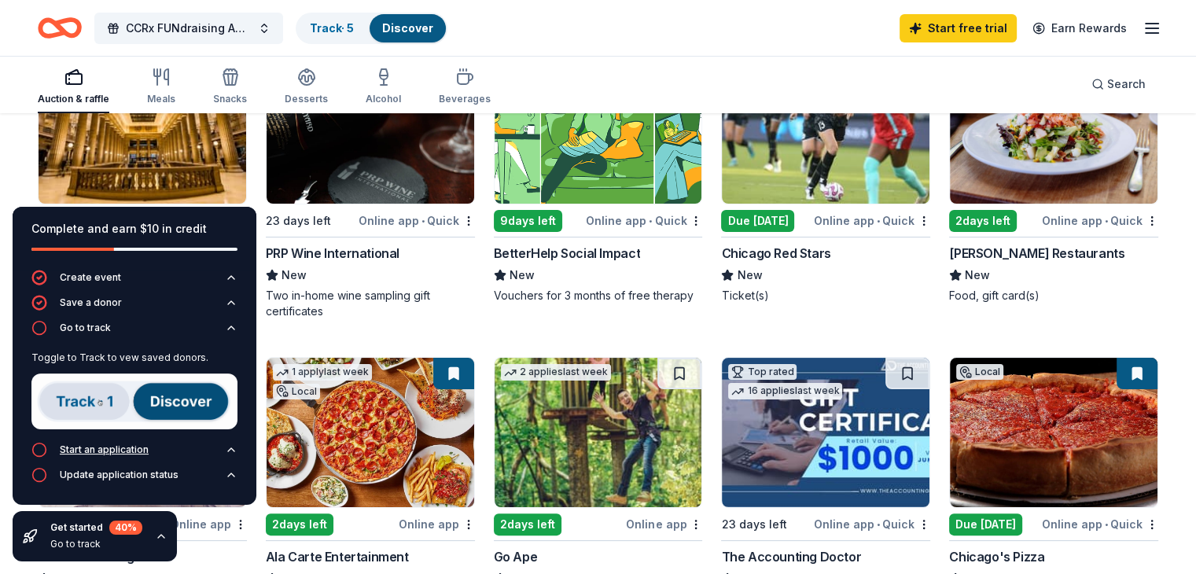
click at [101, 451] on div "Start an application" at bounding box center [104, 450] width 89 height 13
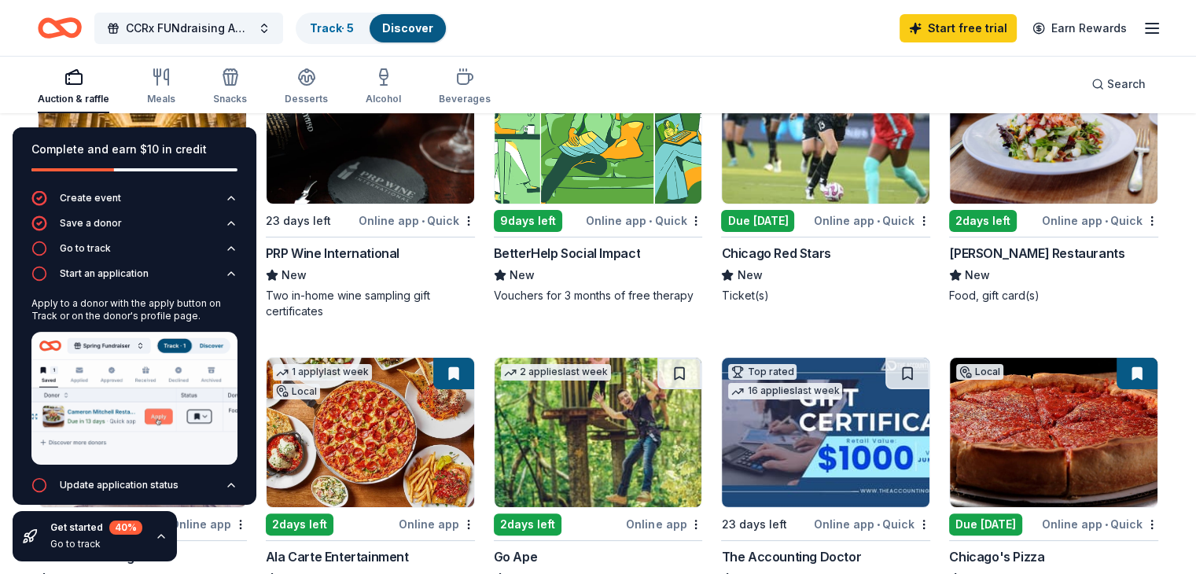
click at [42, 63] on div "Auction & raffle Meals Snacks Desserts Alcohol Beverages Search" at bounding box center [598, 84] width 1196 height 58
click at [75, 544] on div "Go to track" at bounding box center [96, 544] width 92 height 13
click at [123, 526] on div "40 %" at bounding box center [125, 528] width 33 height 14
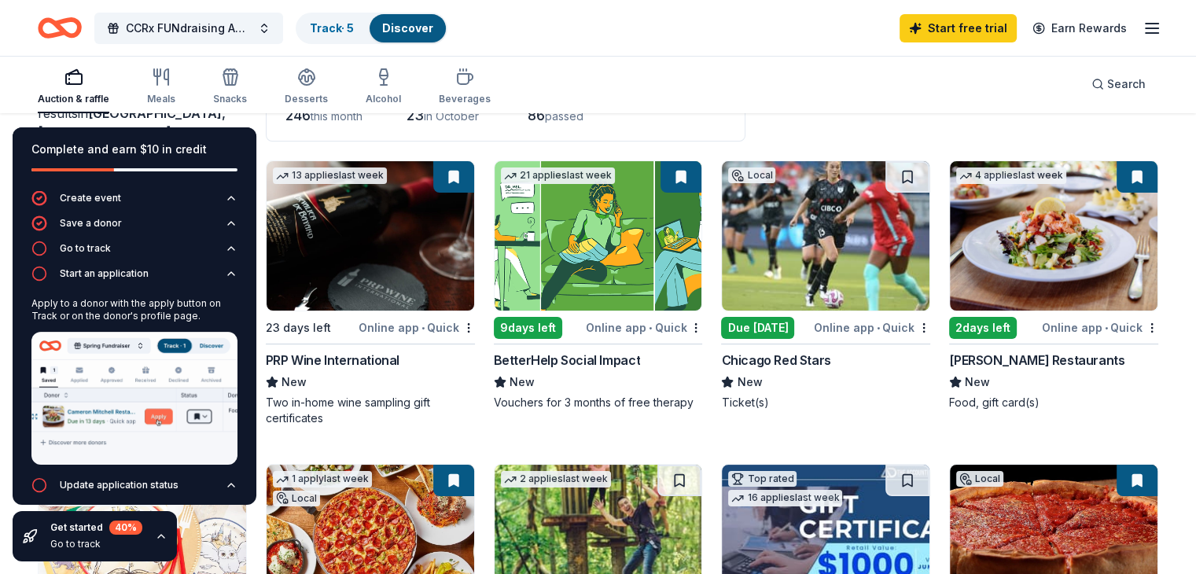
scroll to position [116, 0]
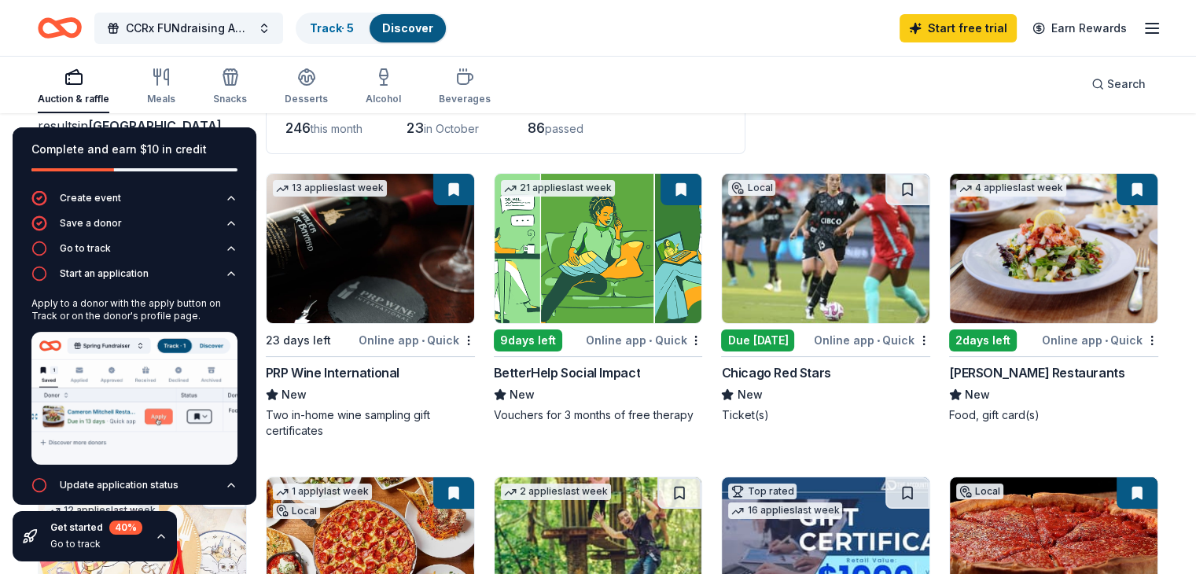
click at [399, 339] on div "Online app • Quick" at bounding box center [417, 340] width 116 height 20
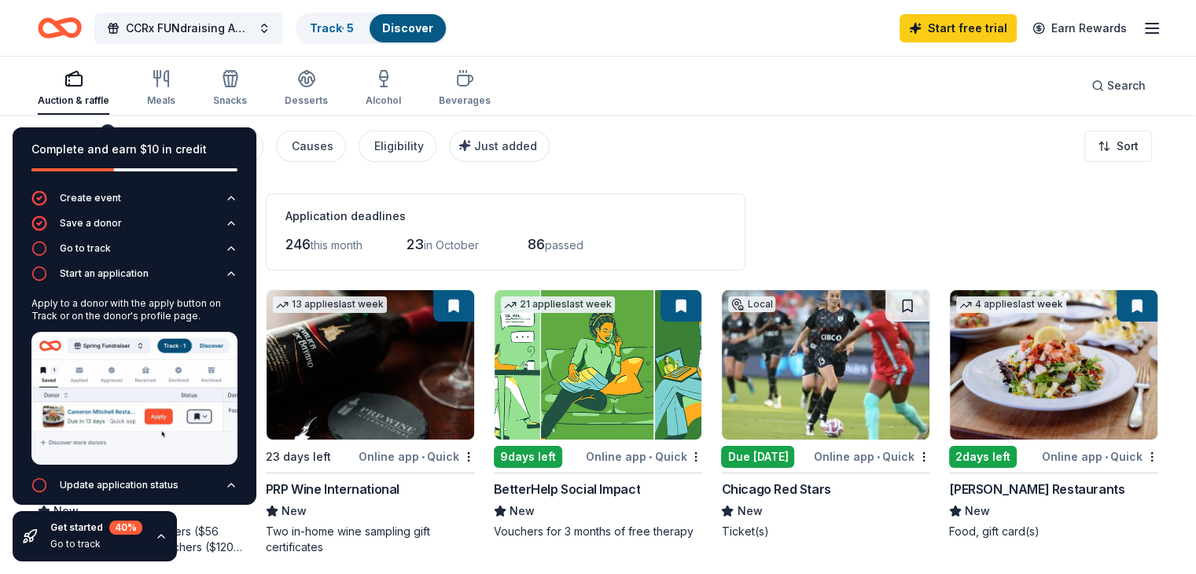
scroll to position [2, 0]
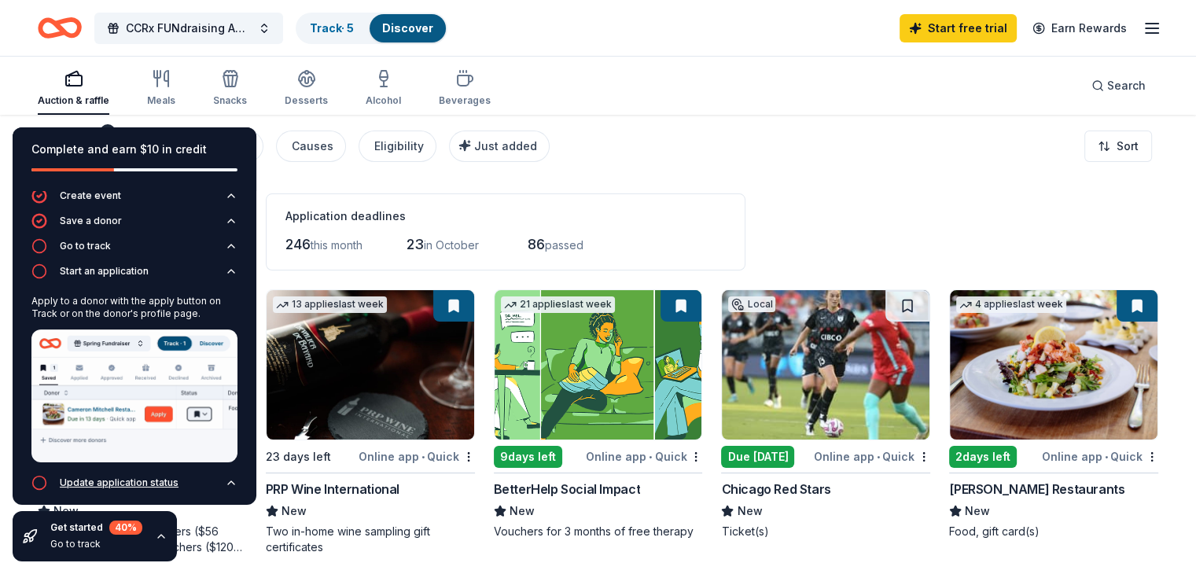
click at [123, 477] on div "Update application status" at bounding box center [119, 483] width 119 height 13
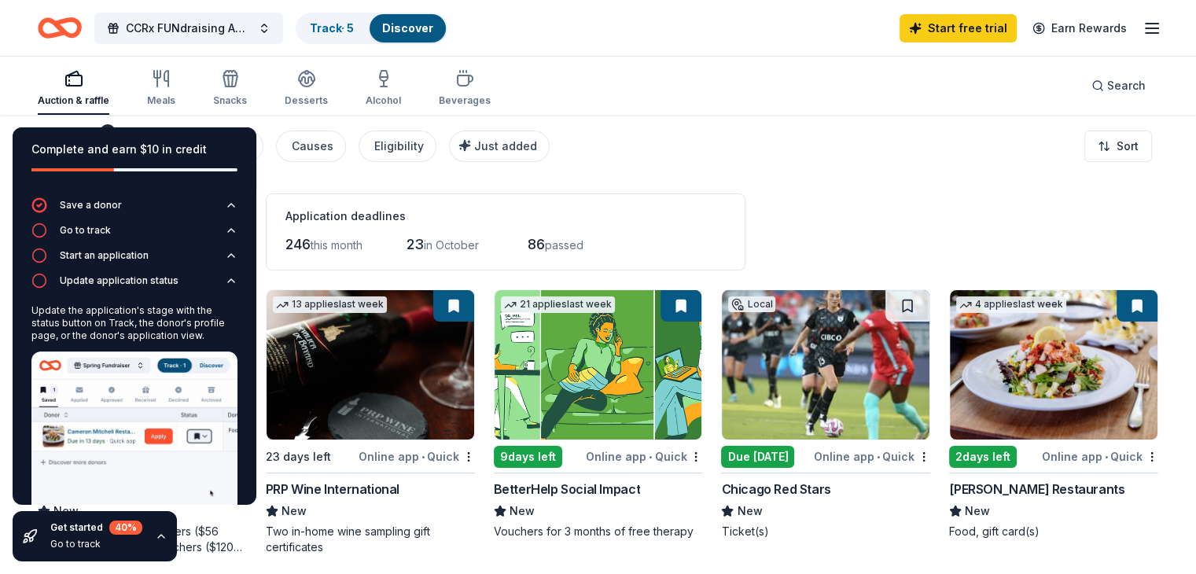
scroll to position [45, 0]
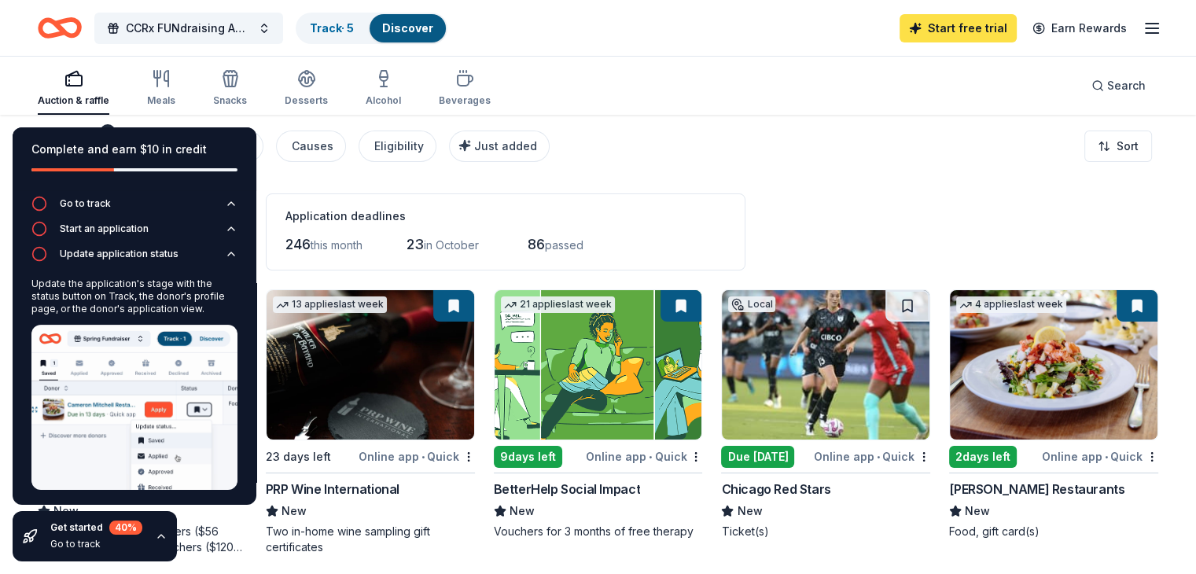
click at [933, 17] on link "Start free trial" at bounding box center [958, 28] width 117 height 28
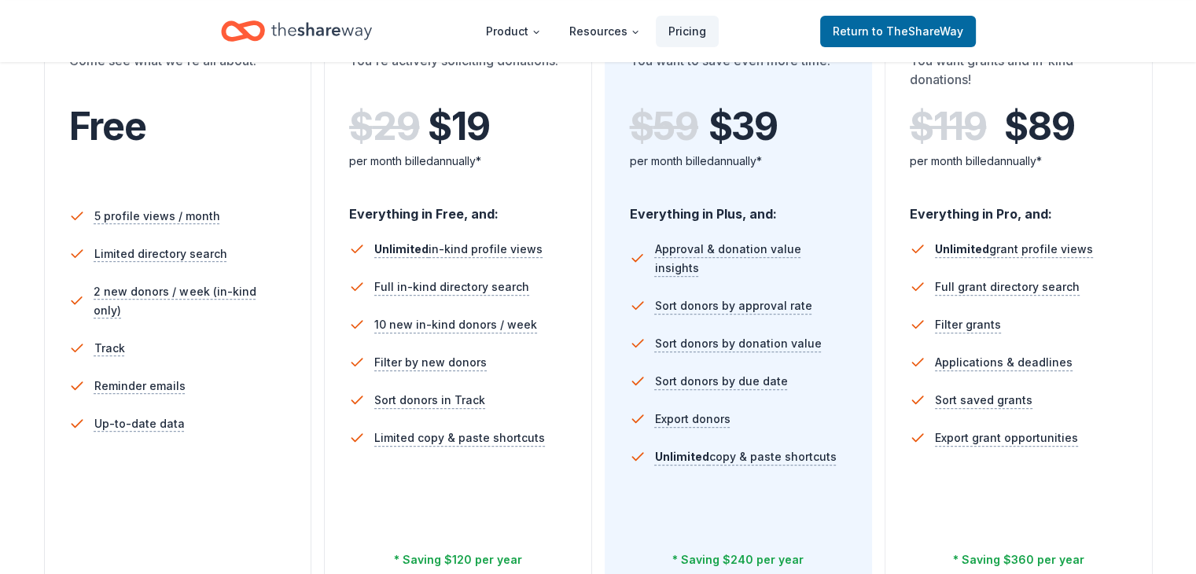
scroll to position [344, 0]
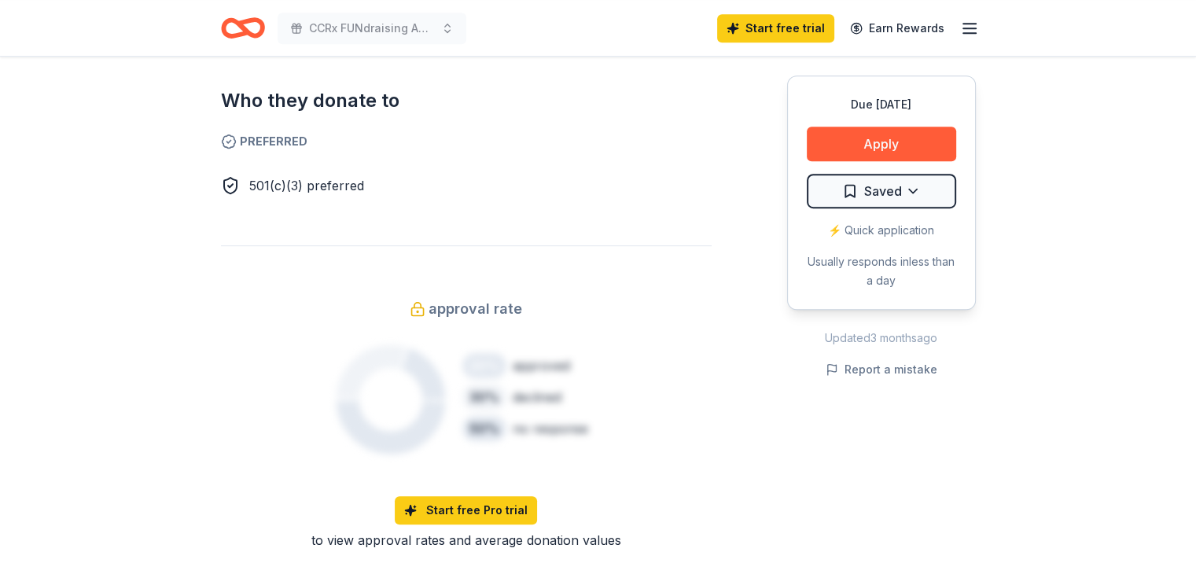
scroll to position [906, 0]
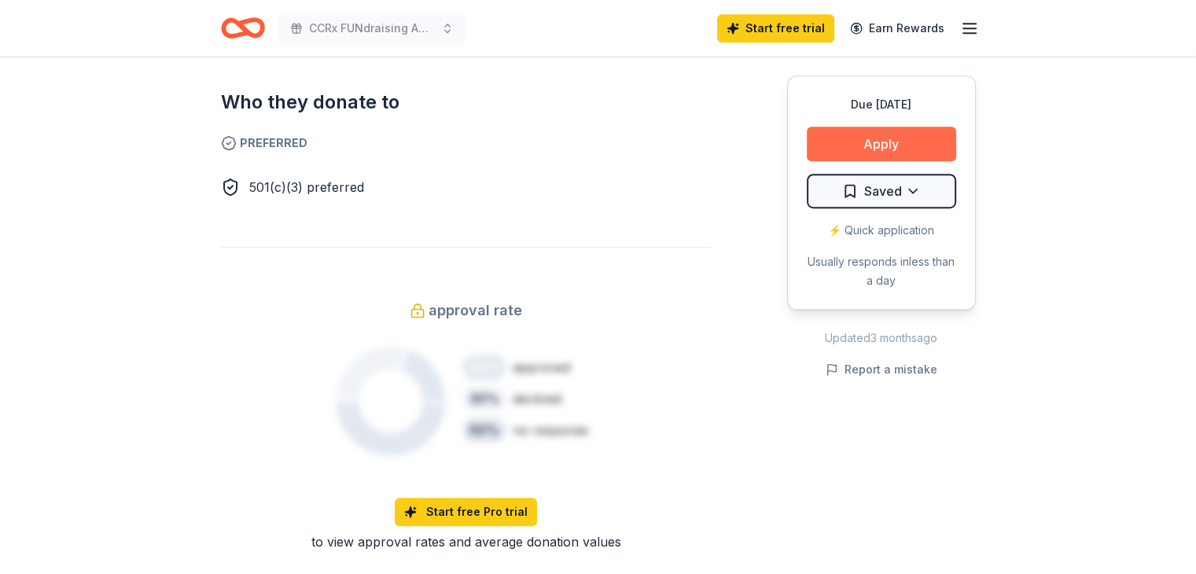
click at [875, 135] on button "Apply" at bounding box center [881, 144] width 149 height 35
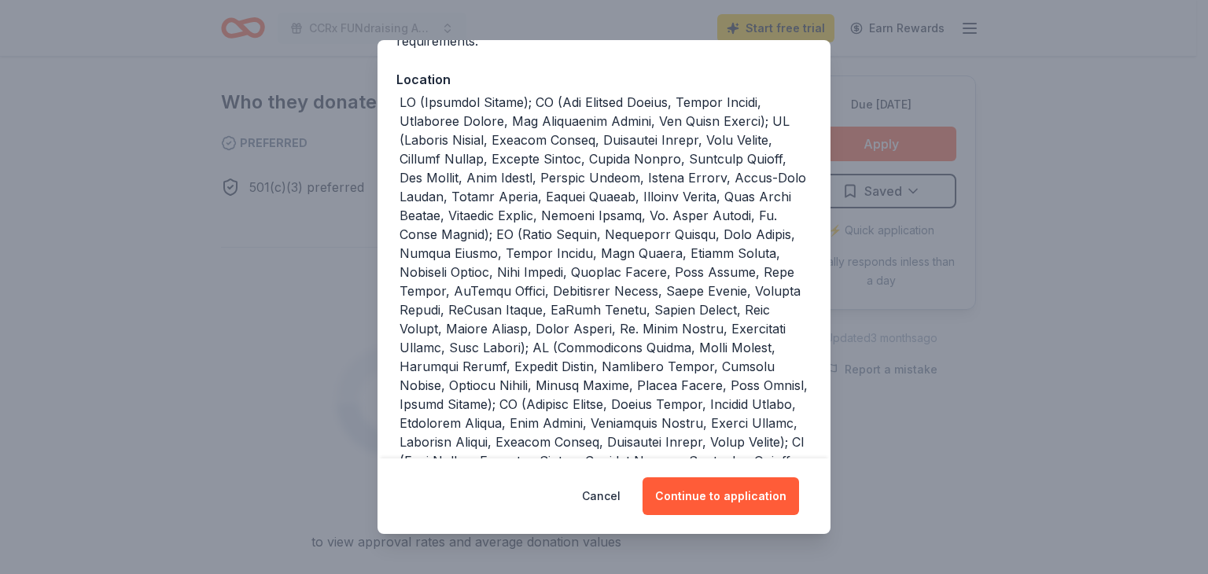
scroll to position [160, 0]
click at [689, 493] on button "Continue to application" at bounding box center [720, 496] width 156 height 38
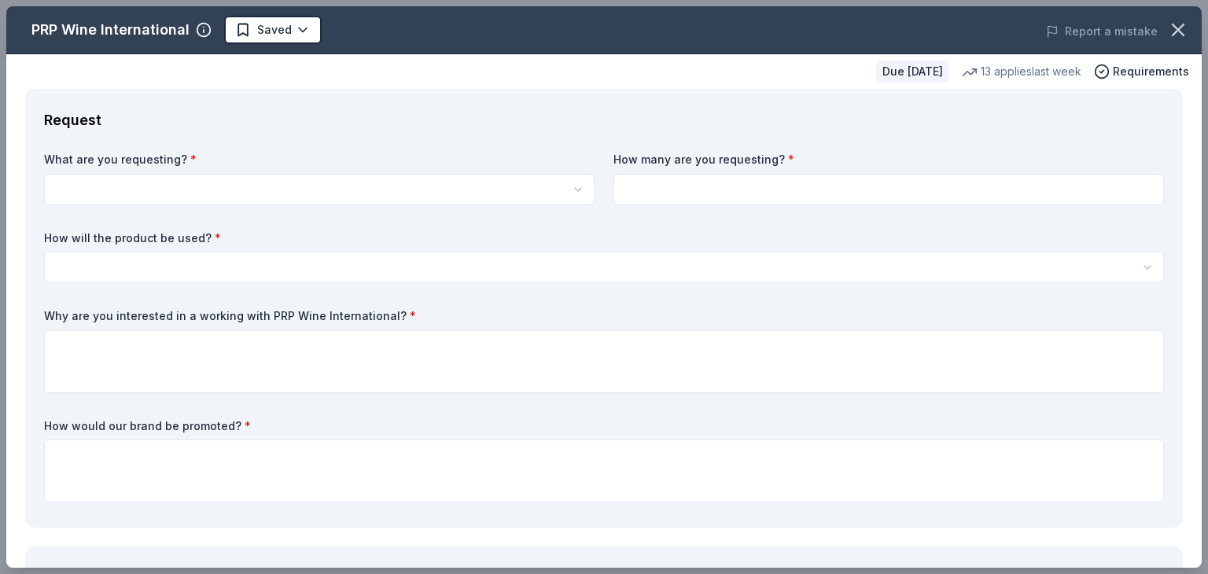
scroll to position [0, 0]
click at [149, 188] on html "CCRx FUNdraising Auction Start free trial Earn Rewards Due in 23 days Share PRP…" at bounding box center [604, 287] width 1208 height 574
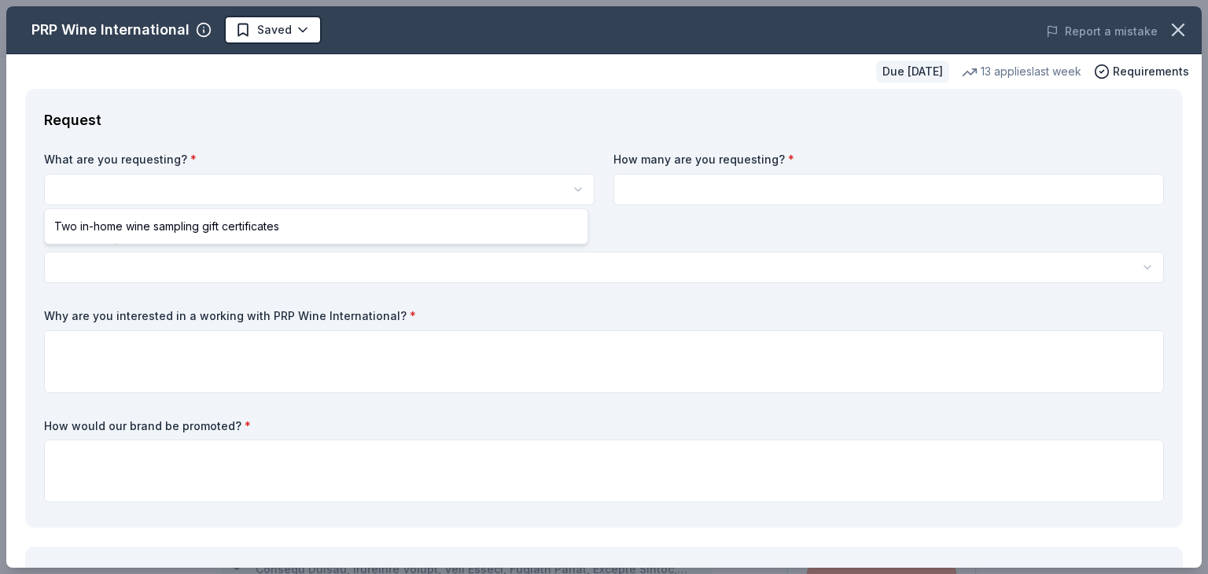
select select "Two in-home wine sampling gift certificates"
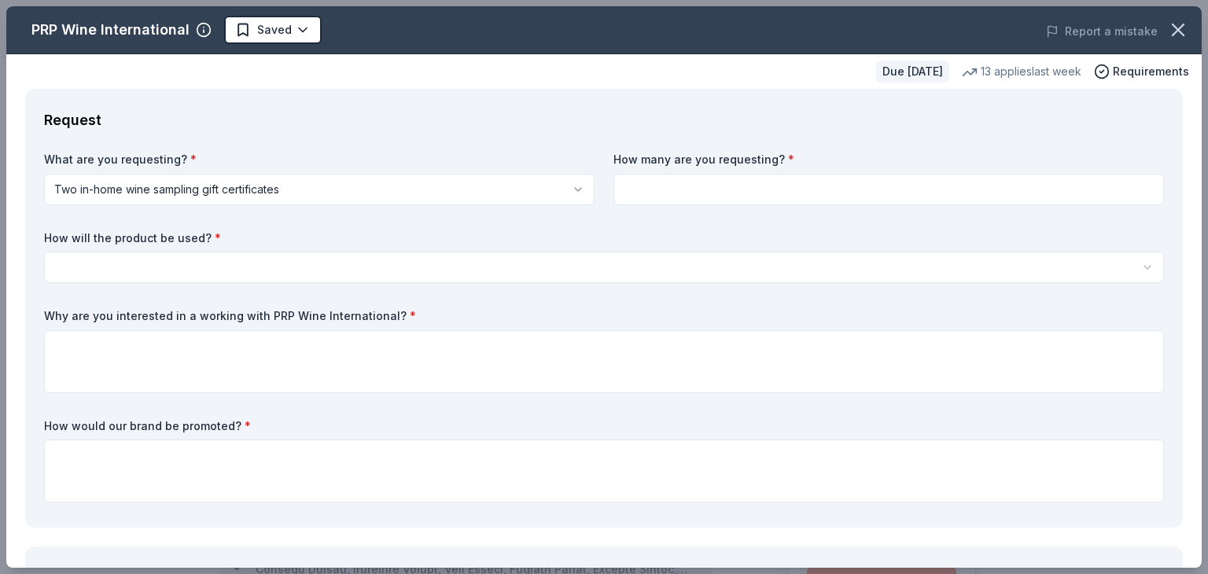
click at [663, 183] on input at bounding box center [888, 189] width 550 height 31
type input "2"
click at [120, 271] on html "CCRx FUNdraising Auction Saved Apply Due in 23 days Share PRP Wine Internationa…" at bounding box center [604, 287] width 1208 height 574
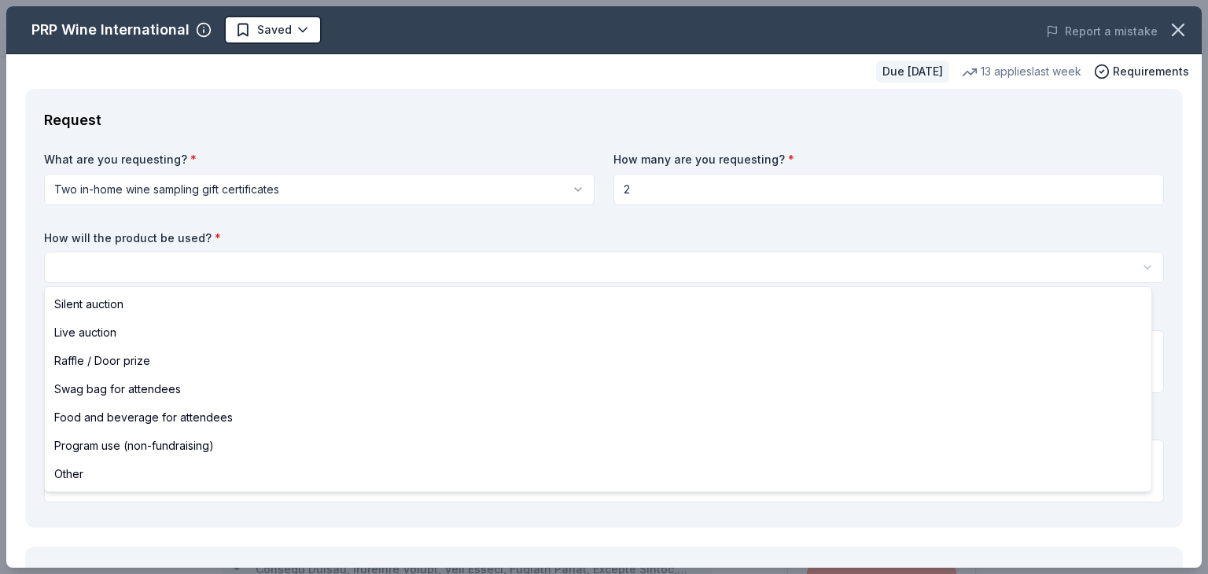
select select "silentAuction"
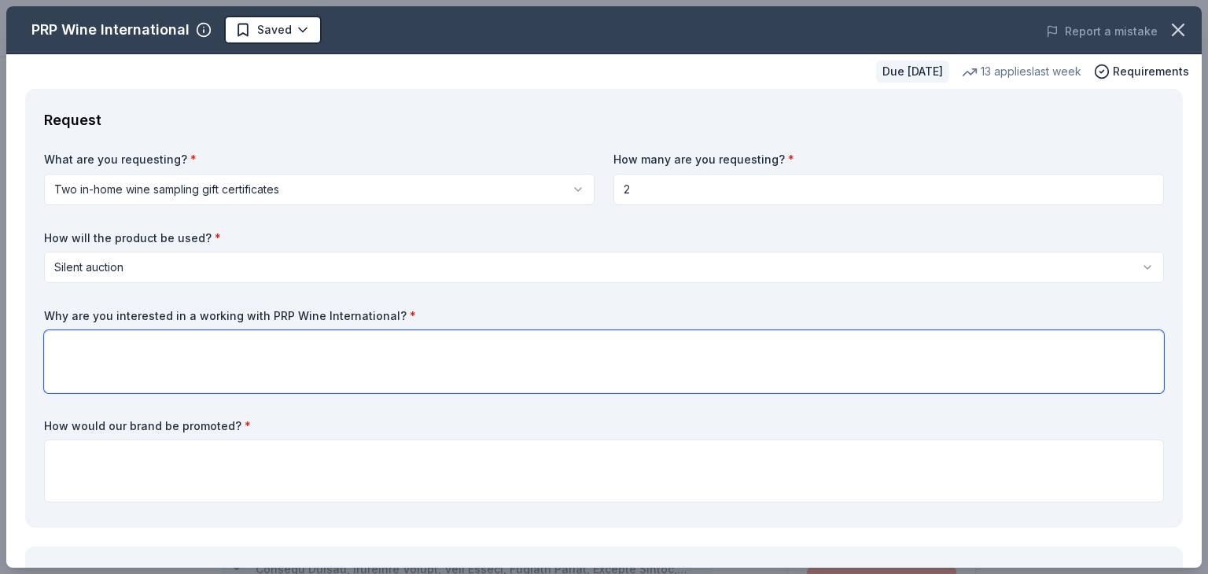
click at [91, 359] on textarea at bounding box center [604, 361] width 1120 height 63
click at [449, 347] on textarea "We want to provide delicious and interesting items for our auction bidders." at bounding box center [604, 361] width 1120 height 63
click at [318, 347] on textarea "We want to provide delicious and interesting items for our auction bidders." at bounding box center [604, 361] width 1120 height 63
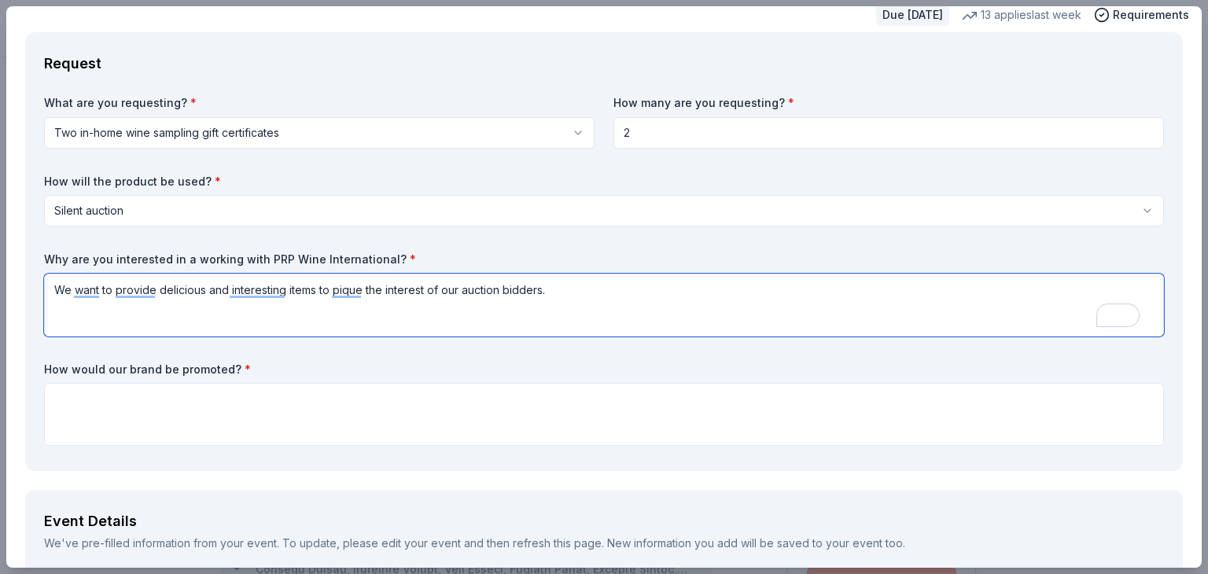
scroll to position [57, 0]
type textarea "We want to provide delicious and interesting items to pique the interest of our…"
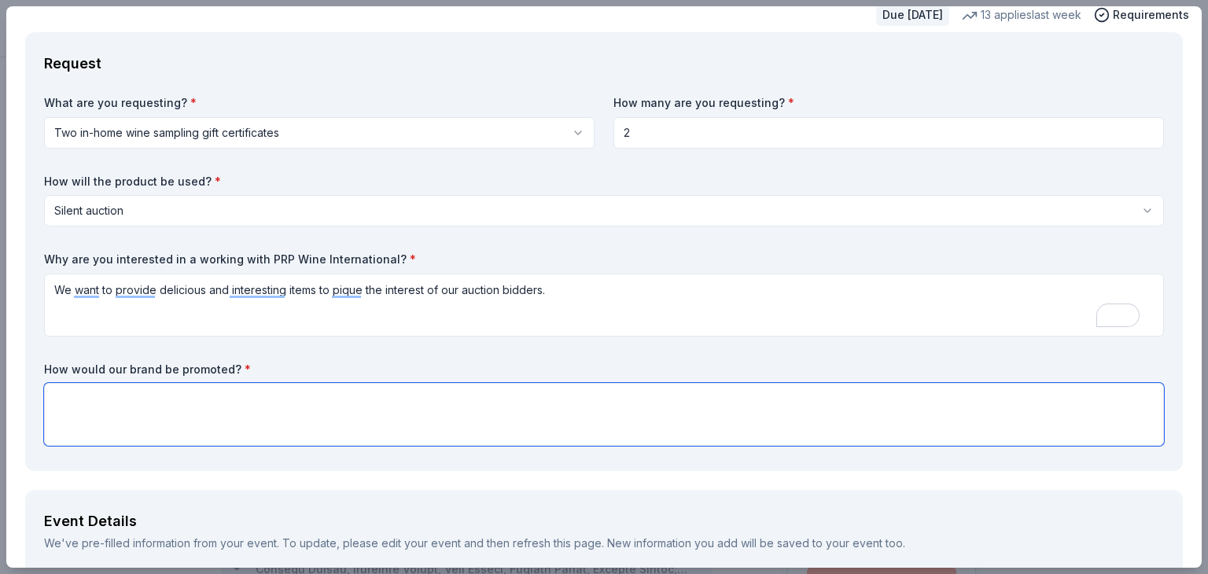
click at [119, 399] on textarea at bounding box center [604, 414] width 1120 height 63
click at [121, 399] on textarea "On the auctino website" at bounding box center [604, 414] width 1120 height 63
click at [170, 400] on textarea "On the auction website" at bounding box center [604, 414] width 1120 height 63
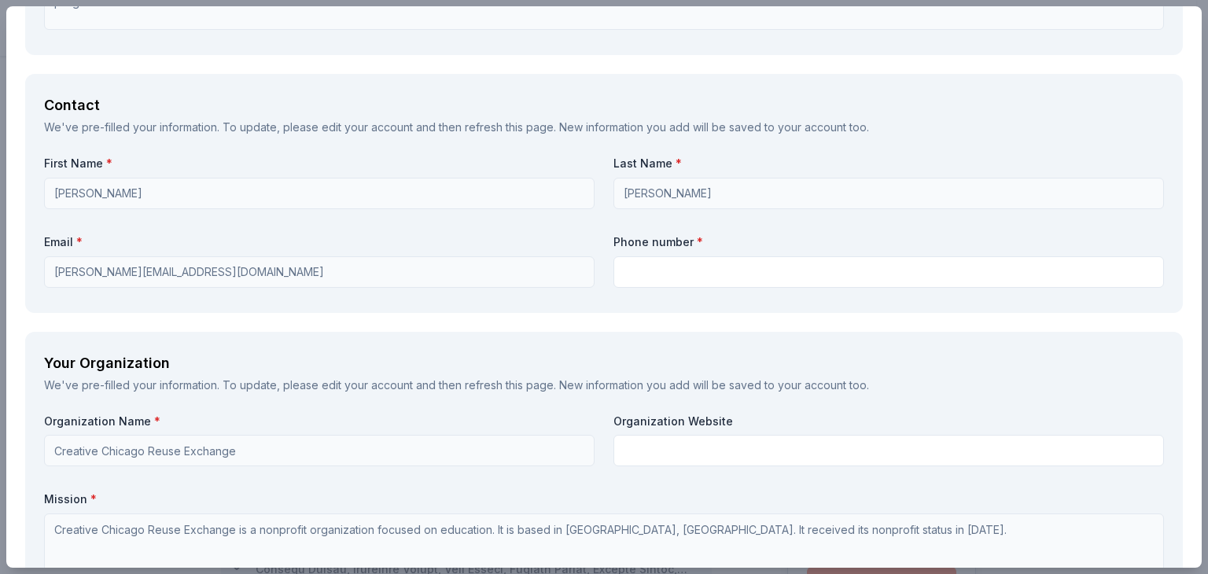
scroll to position [1012, 0]
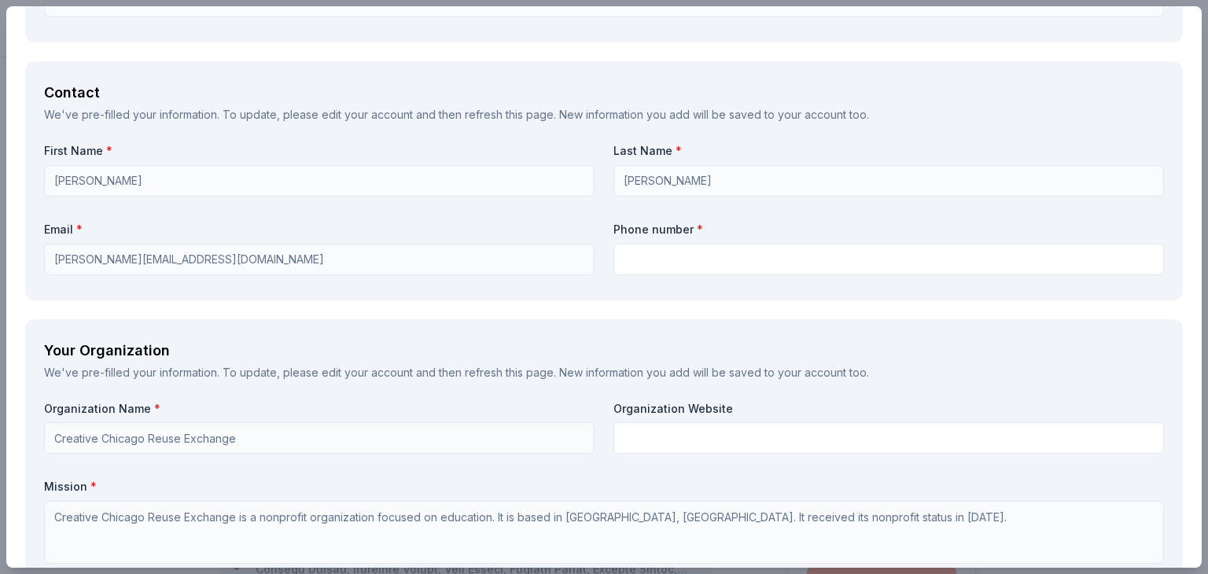
type textarea "On the auction website, in our enewsletter to 4,000 readers, and on social medi…"
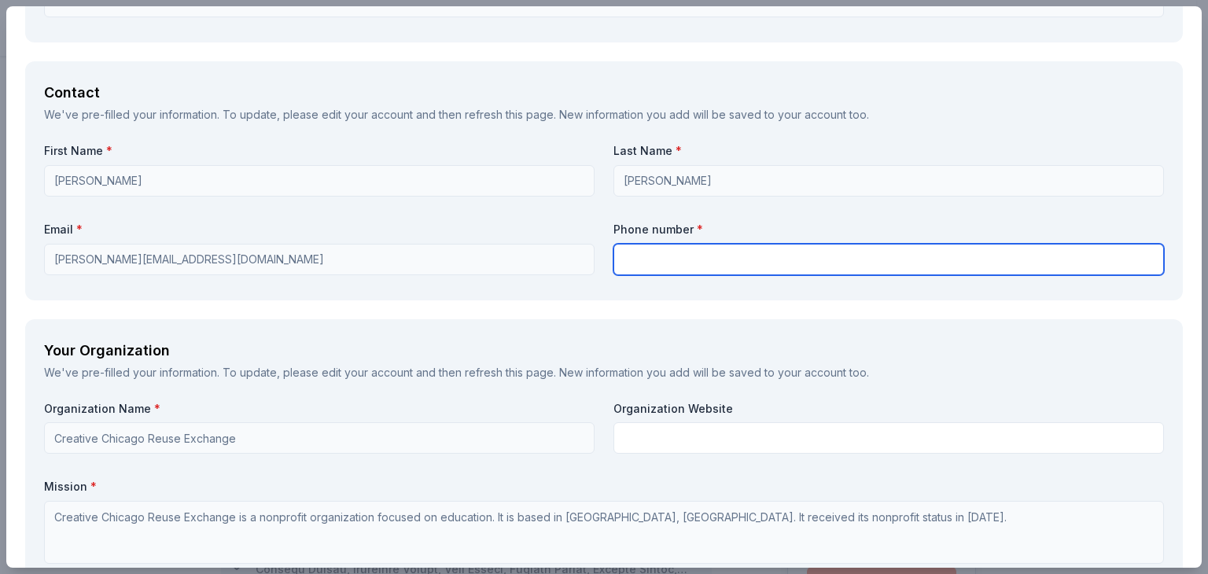
click at [631, 252] on input "text" at bounding box center [888, 259] width 550 height 31
type input "3129095902"
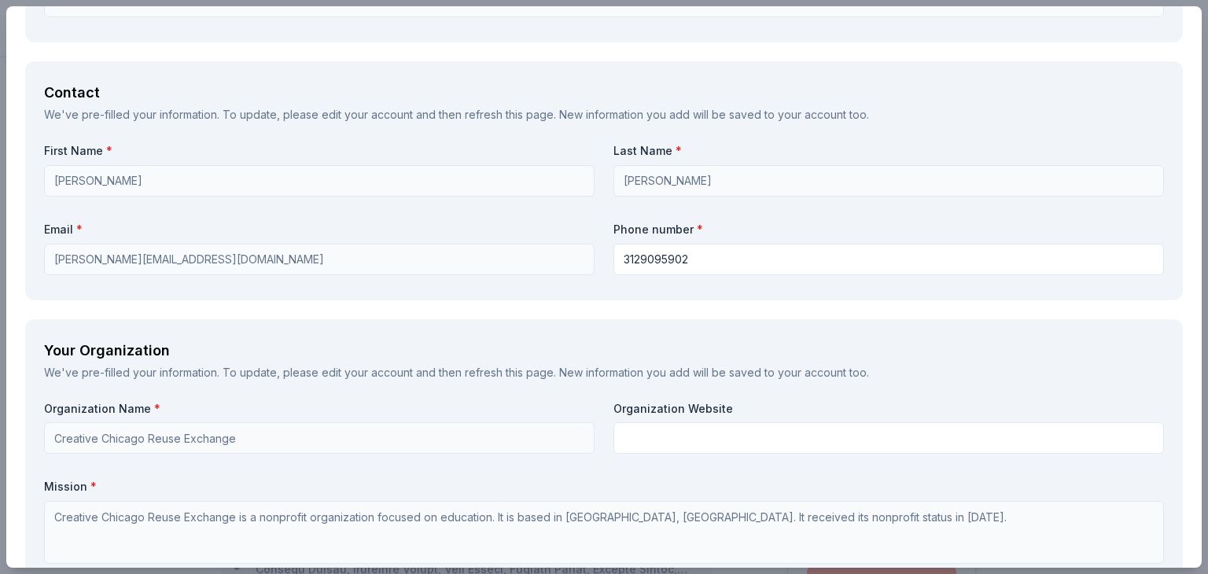
click at [491, 305] on div "Request What are you requesting? * Two in-home wine sampling gift certificates …" at bounding box center [603, 197] width 1195 height 2240
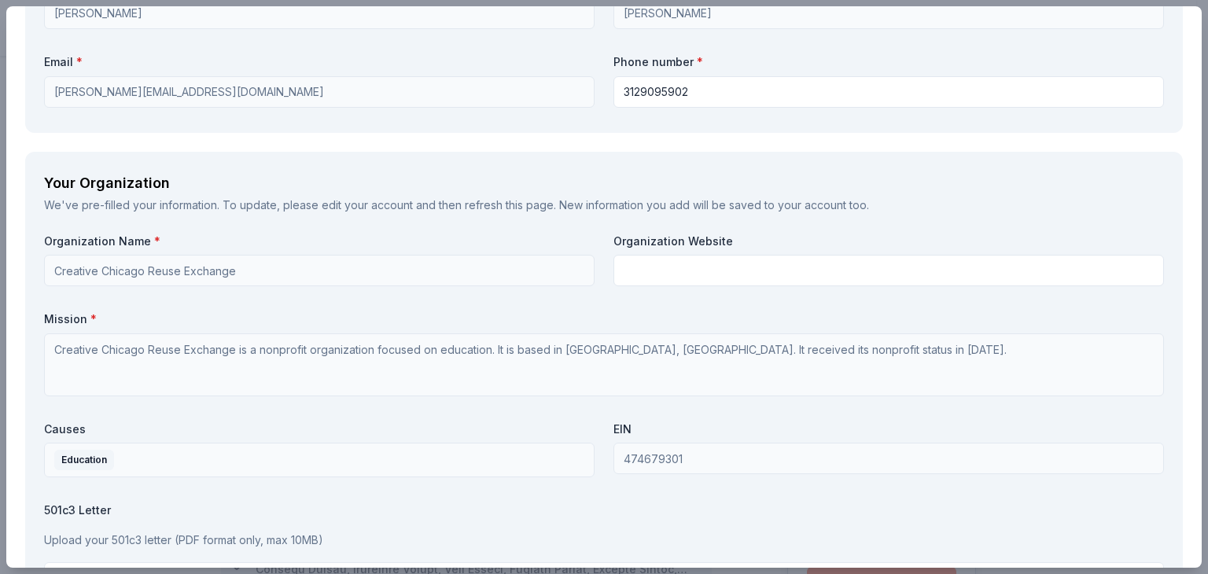
scroll to position [1183, 0]
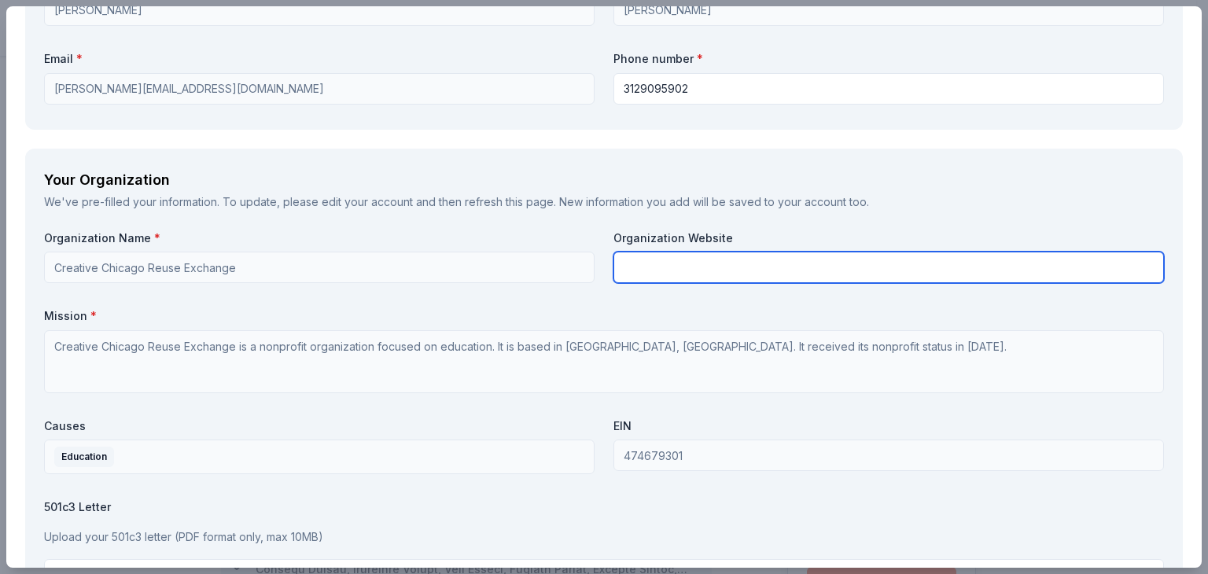
click at [639, 262] on input "text" at bounding box center [888, 267] width 550 height 31
type input "[DOMAIN_NAME]"
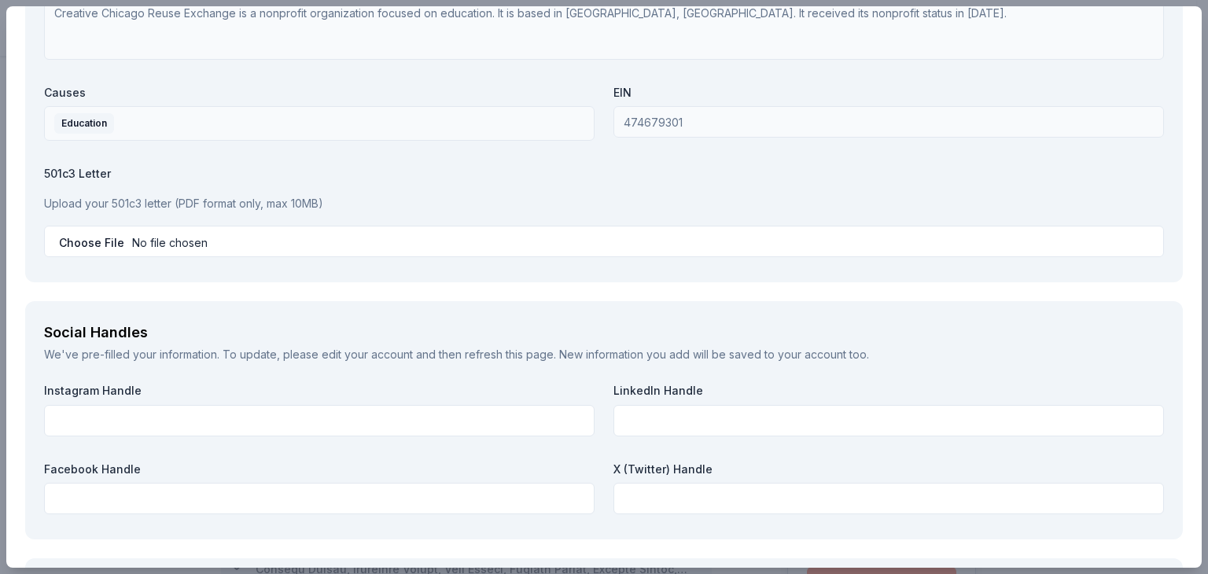
scroll to position [1525, 0]
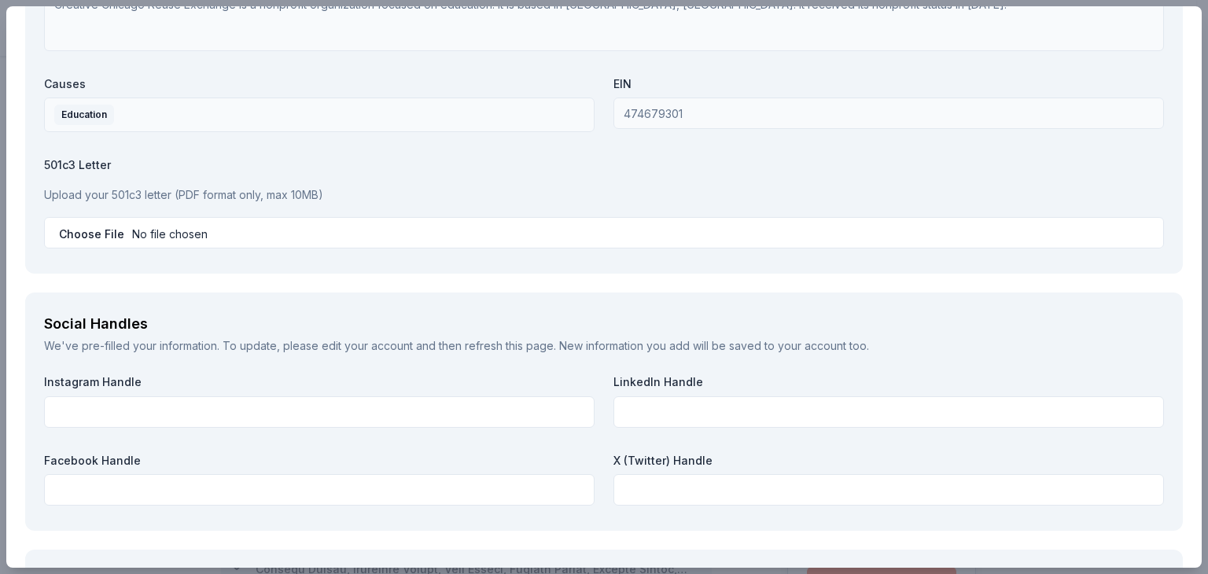
click at [98, 193] on p "Upload your 501c3 letter (PDF format only, max 10MB)" at bounding box center [604, 195] width 1120 height 19
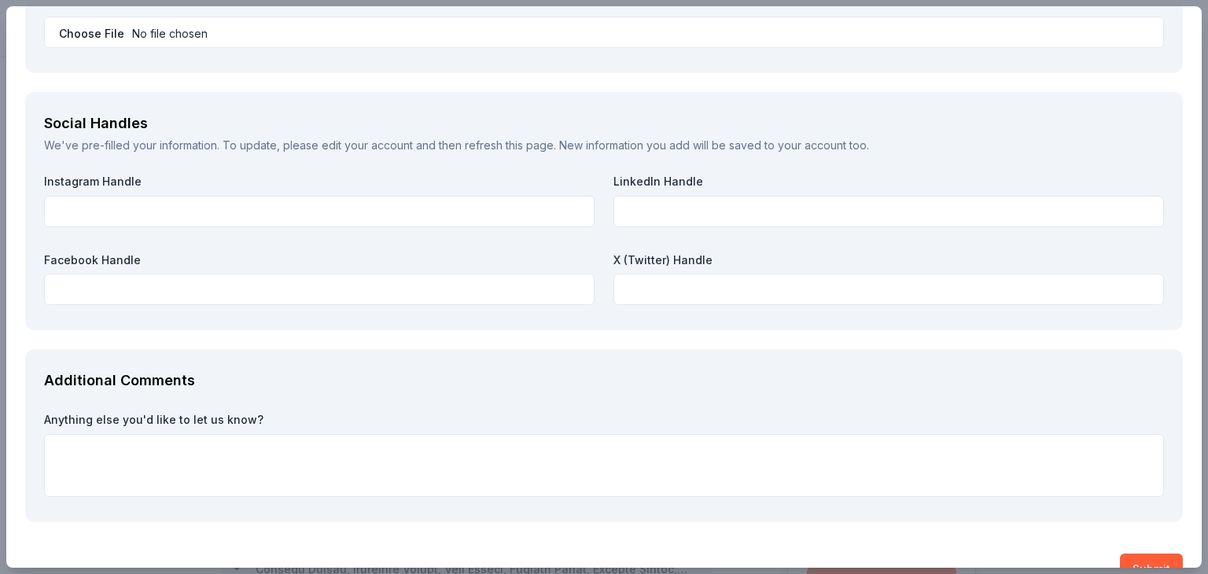
scroll to position [1726, 0]
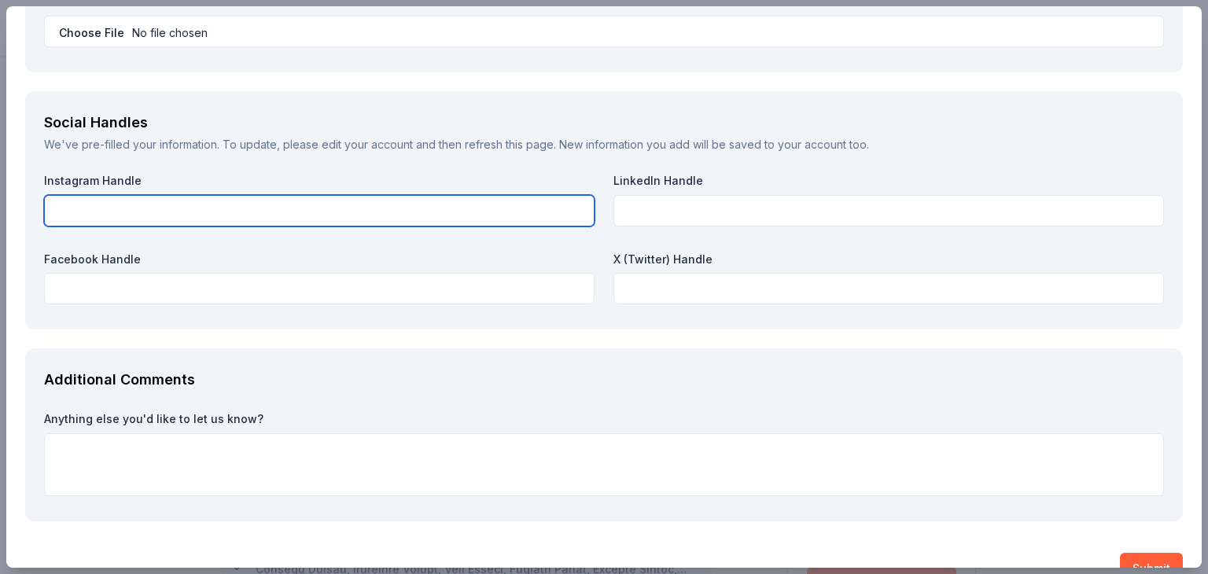
click at [92, 208] on input "text" at bounding box center [319, 210] width 550 height 31
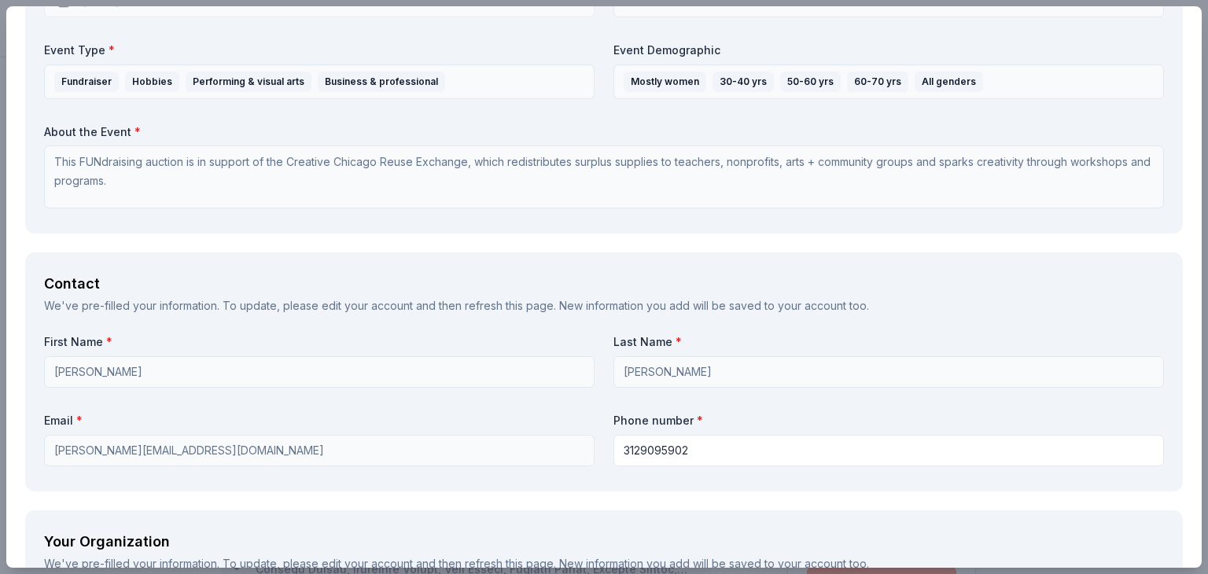
scroll to position [0, 0]
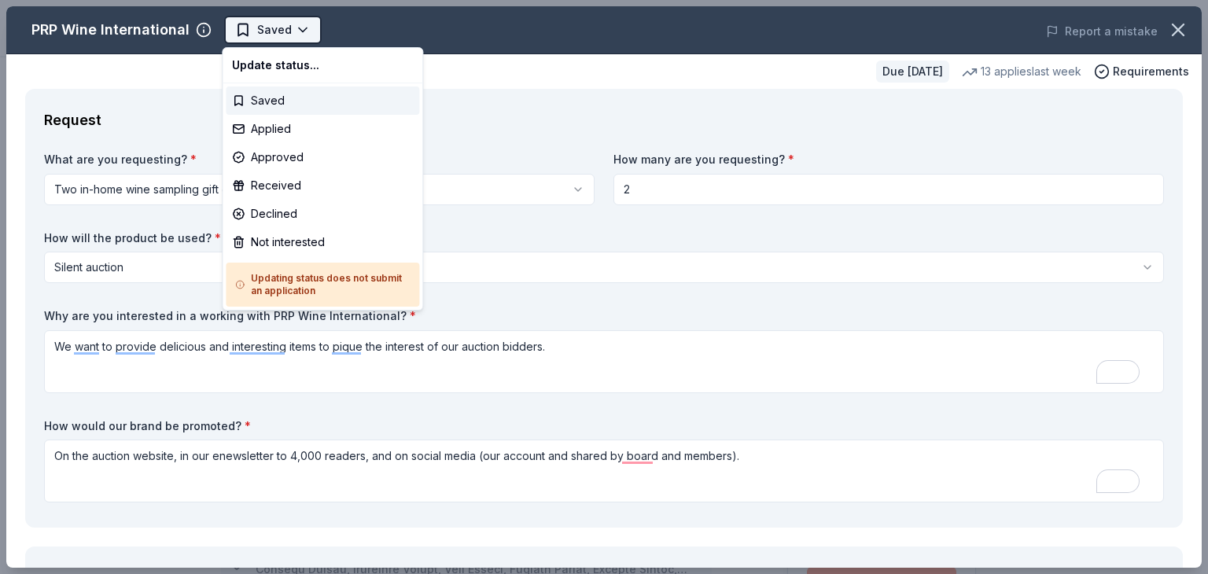
click at [260, 28] on html "CCRx FUNdraising Auction Saved Apply Due in 23 days Share PRP Wine Internationa…" at bounding box center [604, 287] width 1208 height 574
click at [258, 101] on div "Saved" at bounding box center [322, 101] width 193 height 28
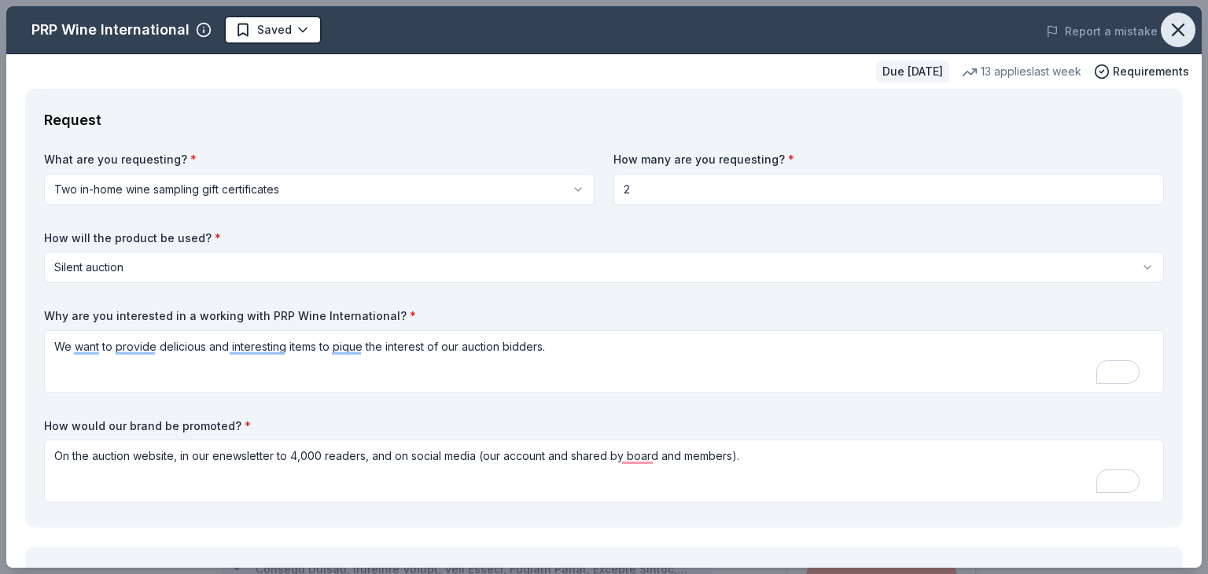
click at [1172, 25] on icon "button" at bounding box center [1177, 29] width 11 height 11
click at [263, 30] on html "CCRx FUNdraising Auction Saved Apply Due in 23 days Share PRP Wine Internationa…" at bounding box center [604, 287] width 1208 height 574
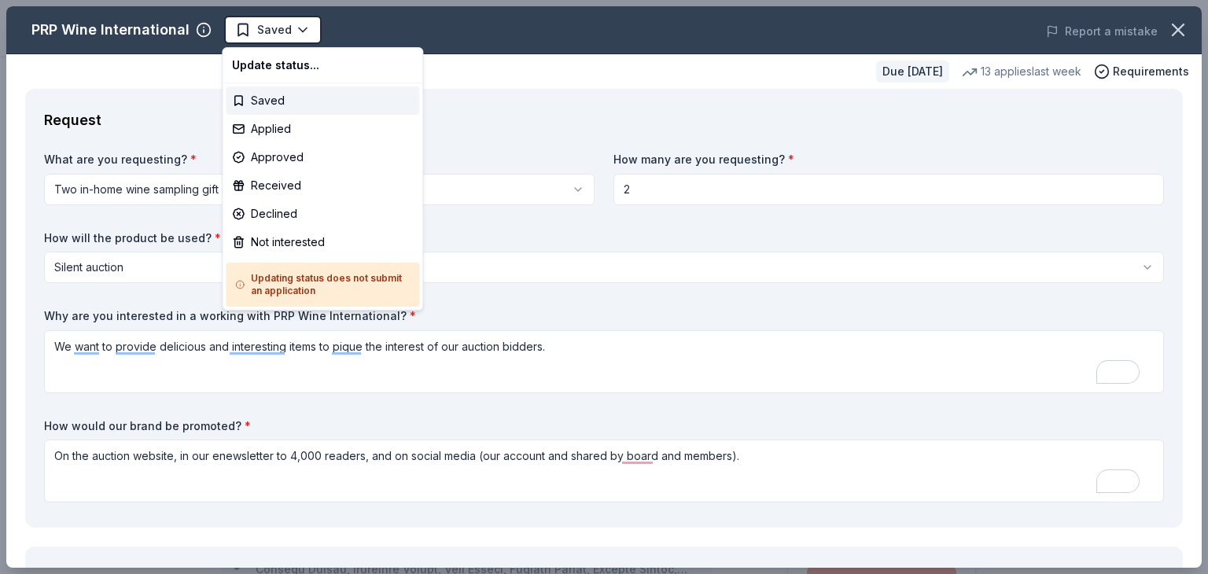
click at [145, 111] on html "CCRx FUNdraising Auction Saved Apply Due in 23 days Share PRP Wine Internationa…" at bounding box center [604, 287] width 1208 height 574
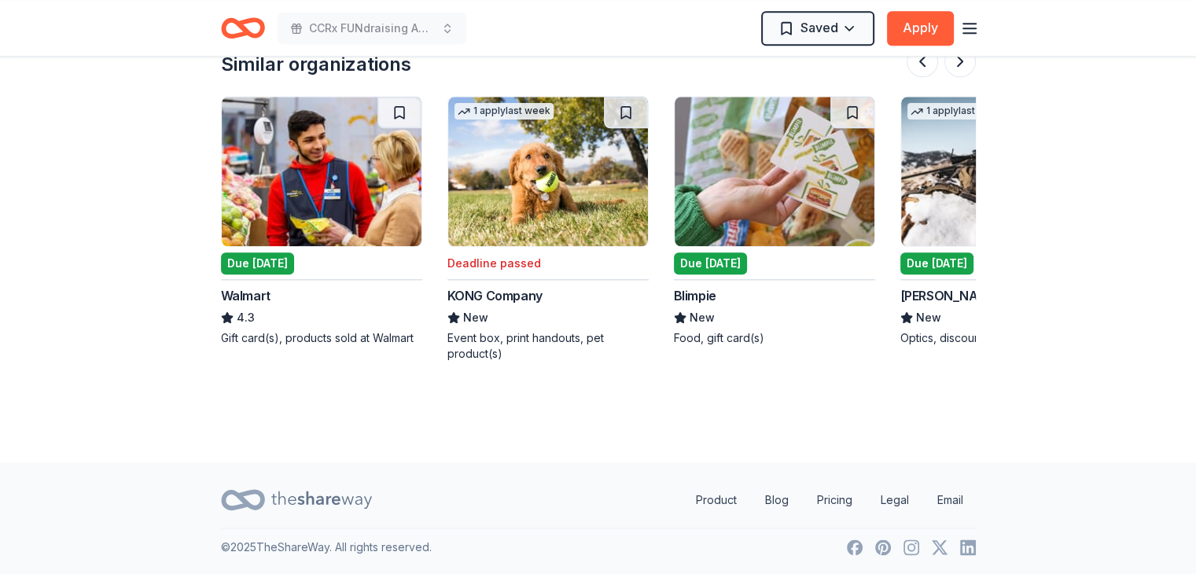
scroll to position [0, 390]
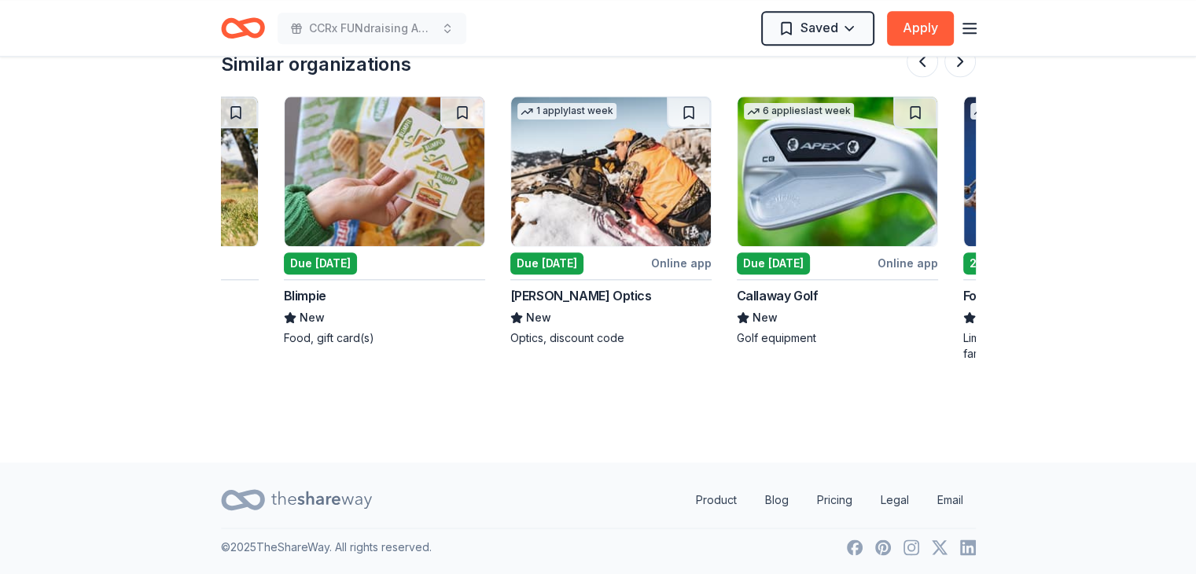
click at [966, 28] on line "button" at bounding box center [969, 28] width 13 height 0
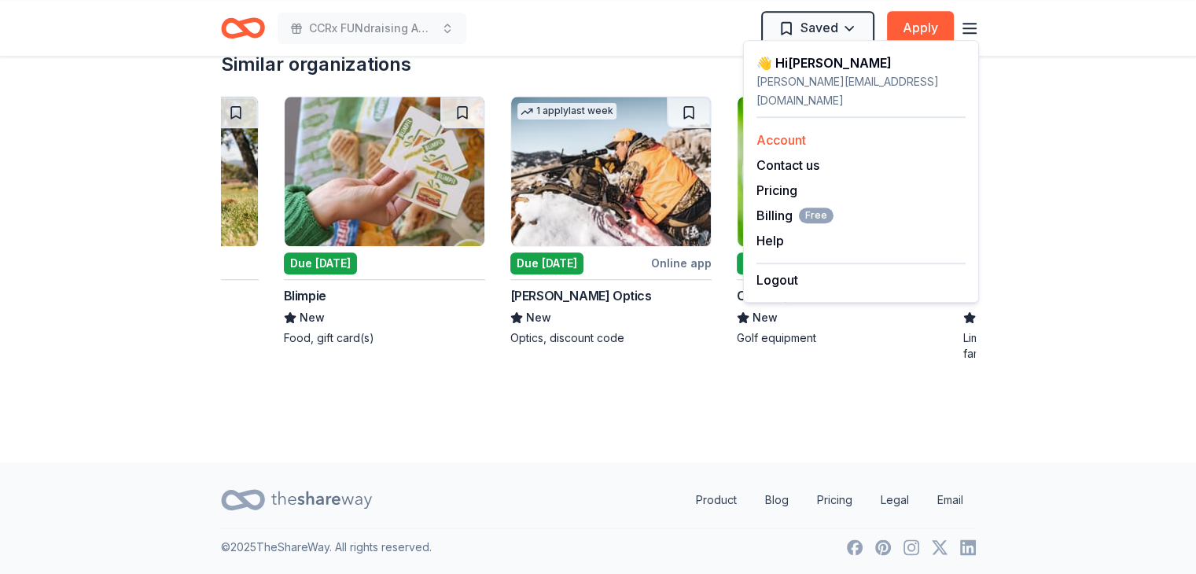
click at [786, 132] on link "Account" at bounding box center [782, 140] width 50 height 16
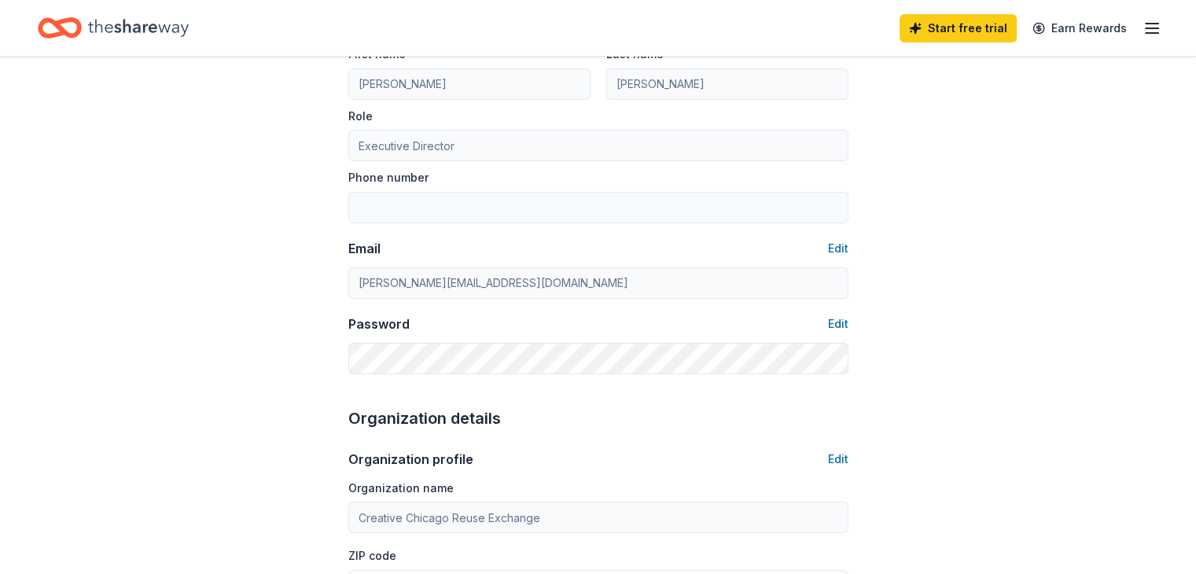
scroll to position [163, 0]
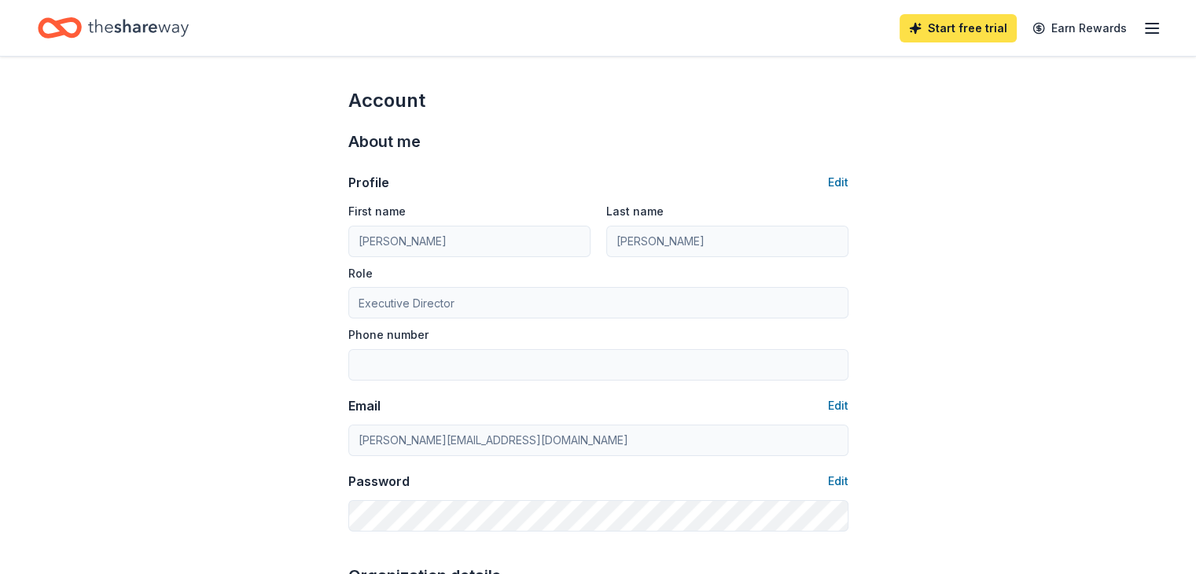
click at [912, 28] on link "Start free trial" at bounding box center [958, 28] width 117 height 28
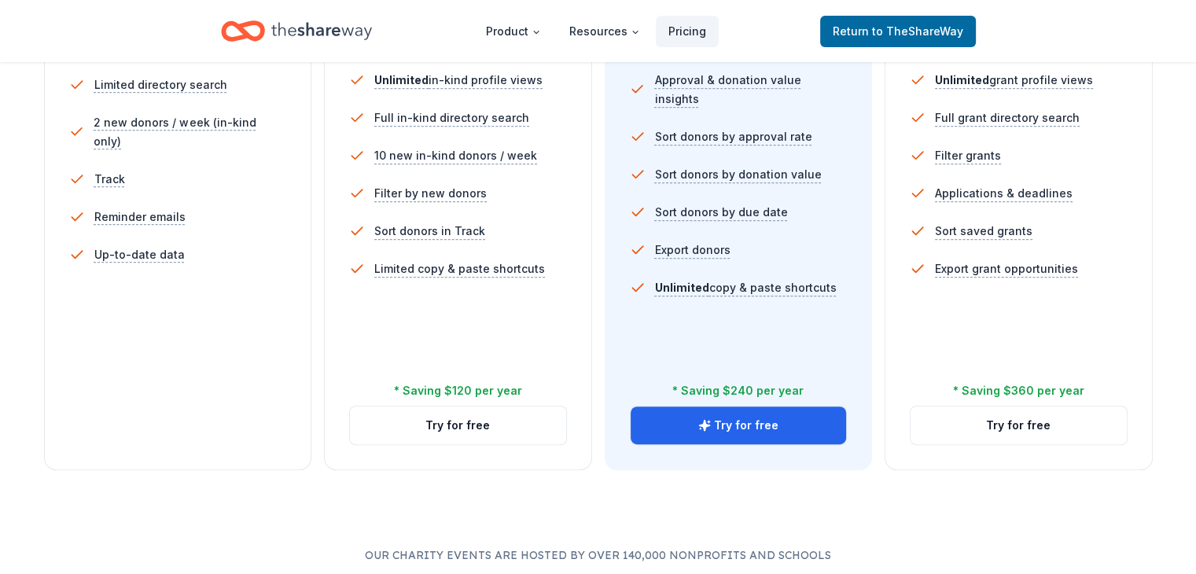
scroll to position [513, 0]
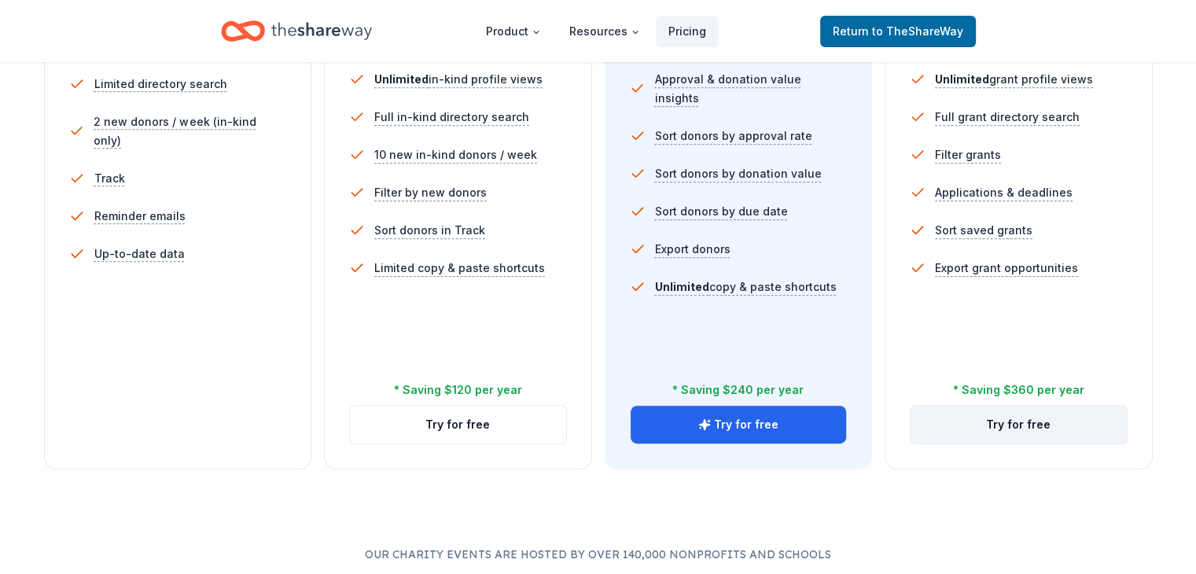
click at [986, 406] on button "Try for free" at bounding box center [1019, 425] width 216 height 38
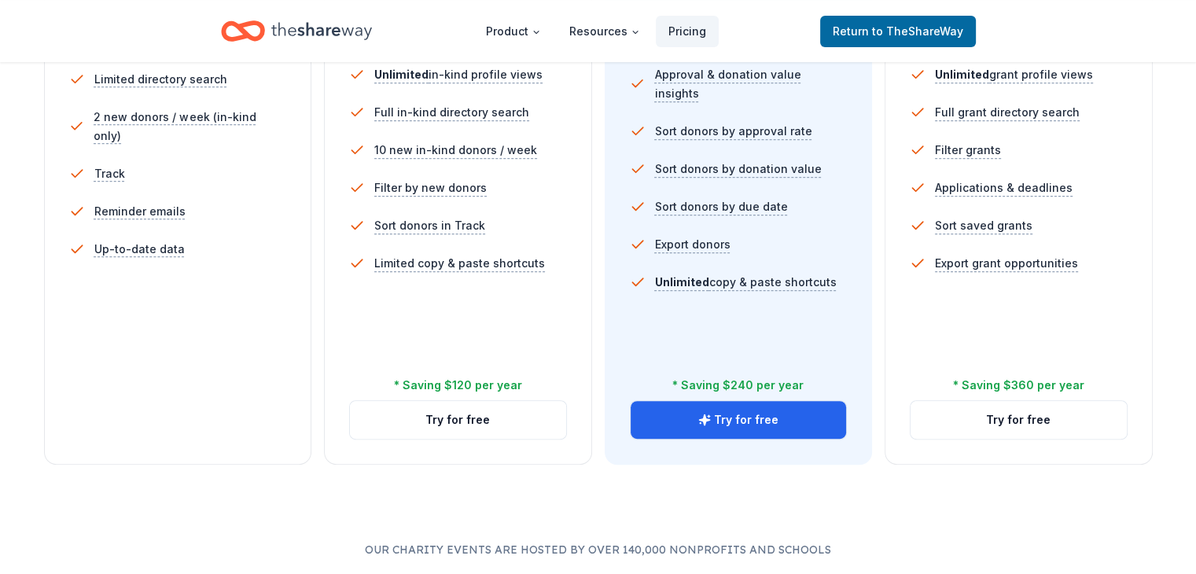
scroll to position [519, 0]
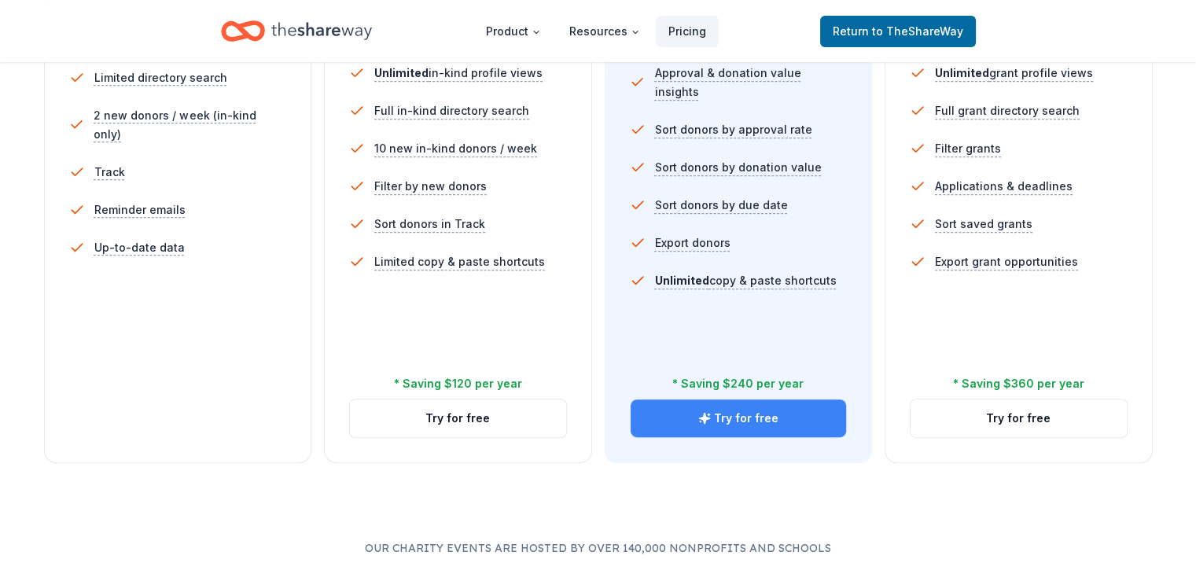
click at [726, 399] on button "Try for free" at bounding box center [739, 418] width 216 height 38
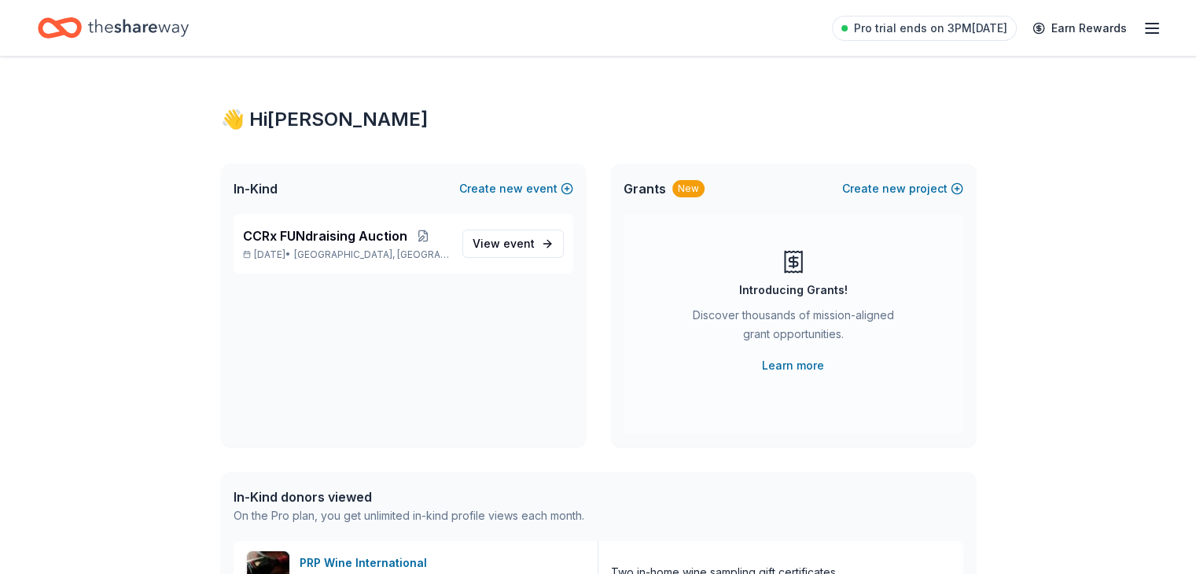
click at [1143, 24] on icon "button" at bounding box center [1152, 28] width 19 height 19
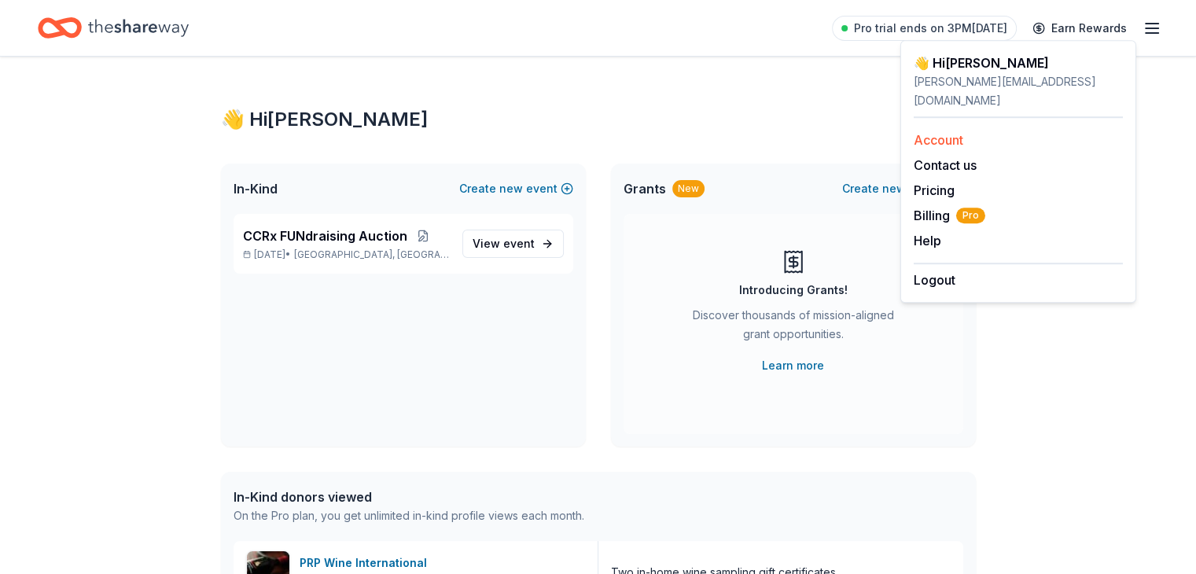
click at [932, 132] on link "Account" at bounding box center [939, 140] width 50 height 16
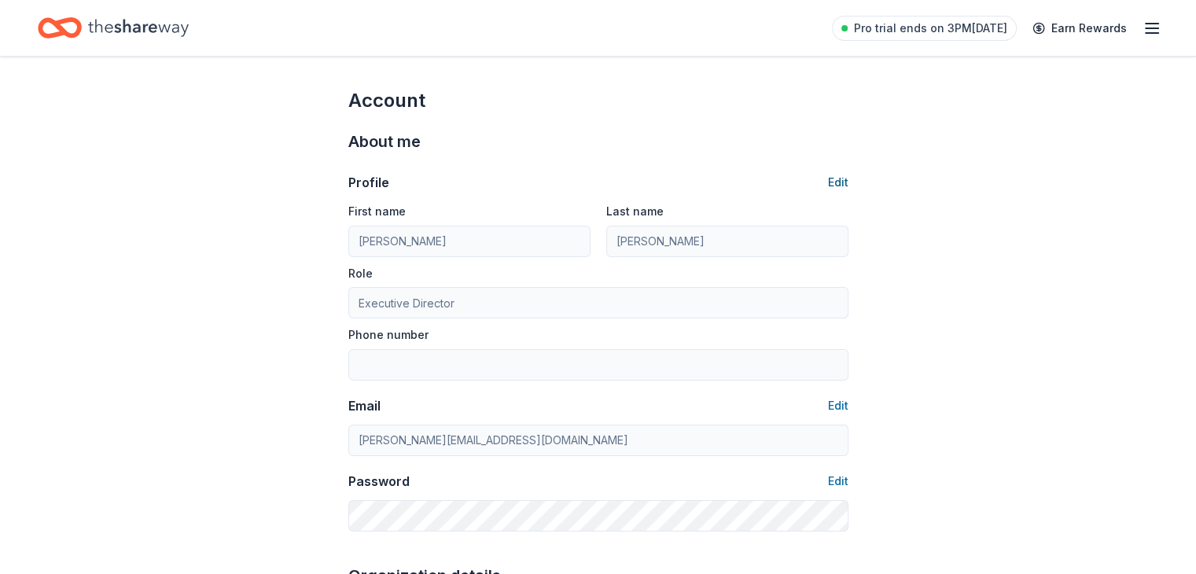
click at [834, 174] on button "Edit" at bounding box center [838, 182] width 20 height 19
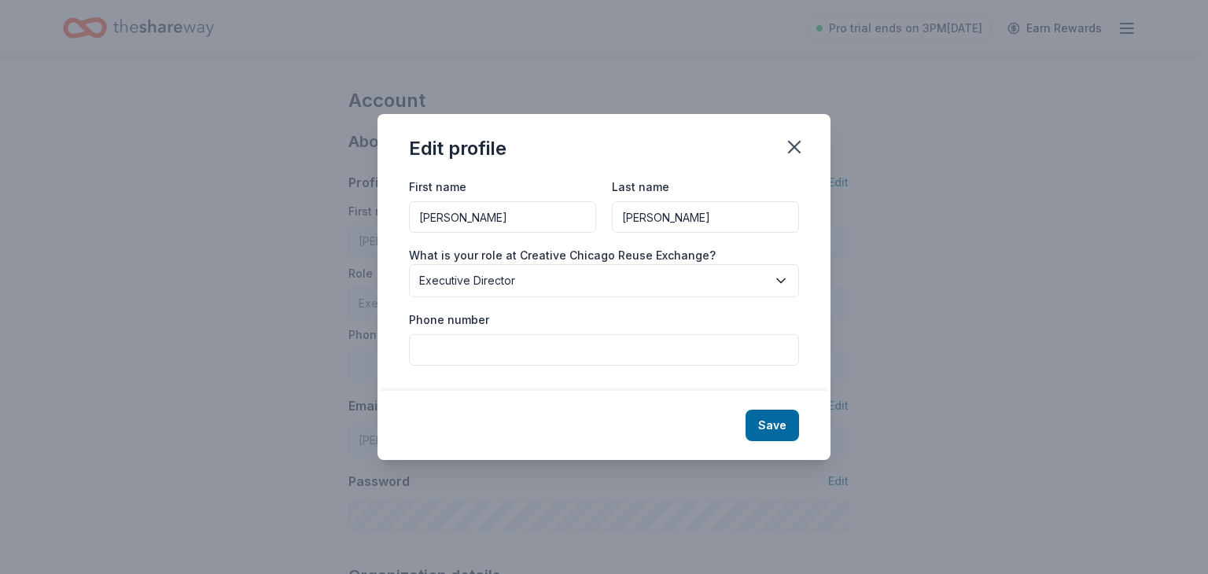
click at [437, 350] on input "Phone number" at bounding box center [604, 349] width 390 height 31
click at [560, 347] on input "3129095902" at bounding box center [604, 349] width 390 height 31
type input "3129095902"
click at [783, 422] on button "Save" at bounding box center [771, 425] width 53 height 31
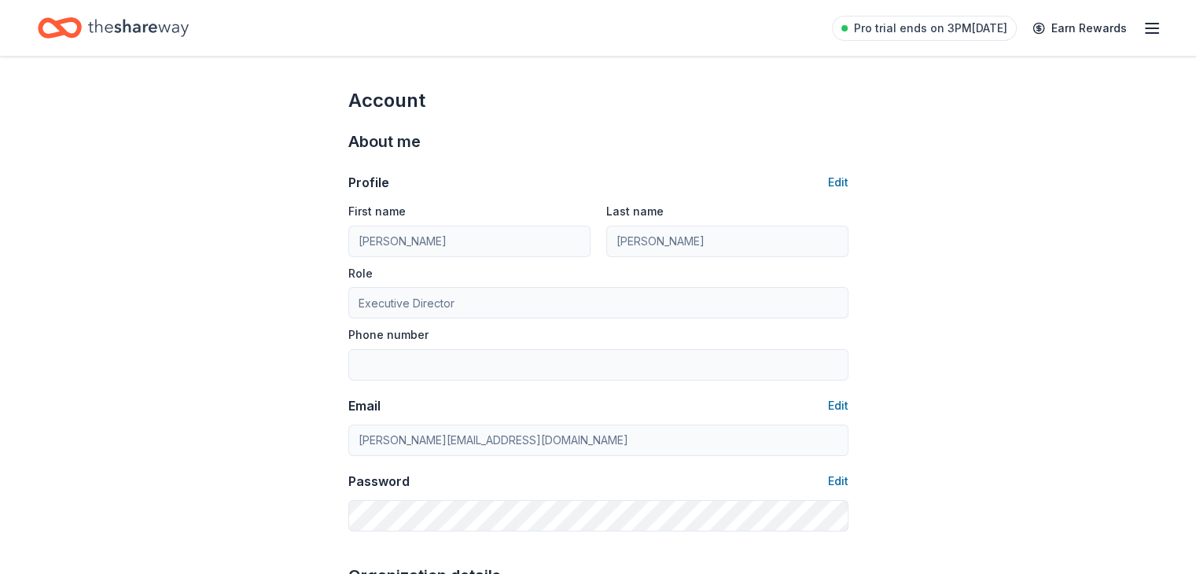
type input "3129095902"
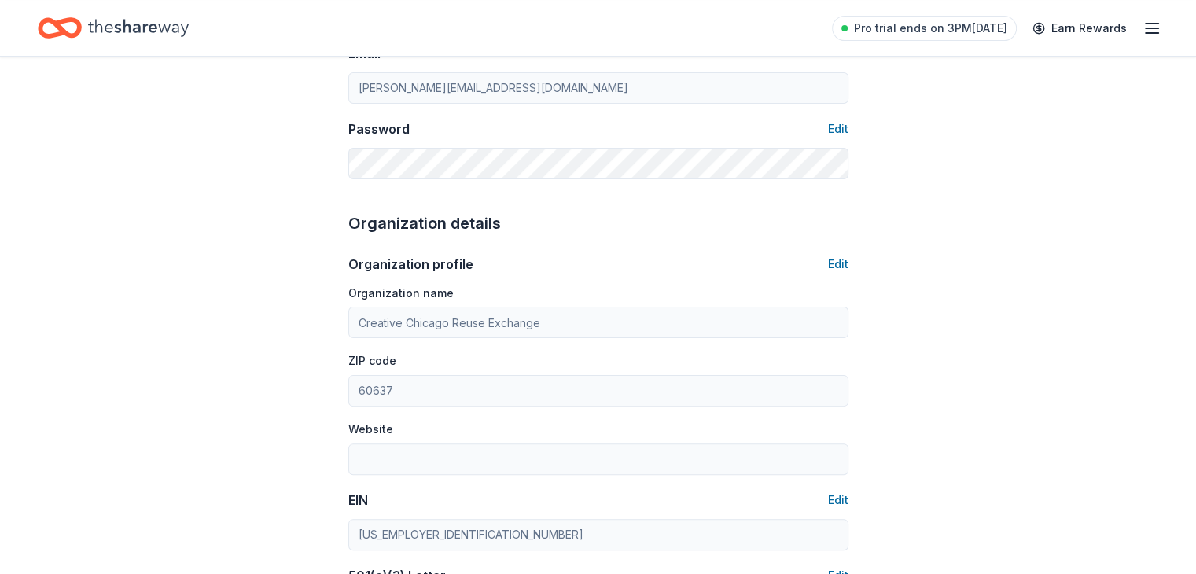
scroll to position [354, 0]
click at [837, 121] on button "Edit" at bounding box center [838, 127] width 20 height 19
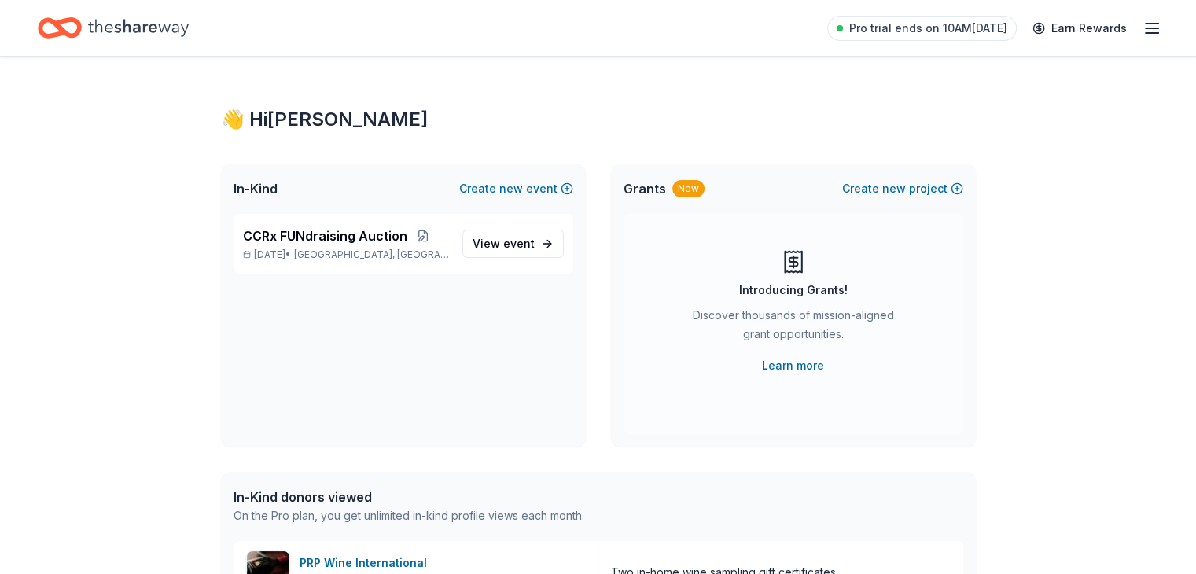
click at [1143, 26] on icon "button" at bounding box center [1152, 28] width 19 height 19
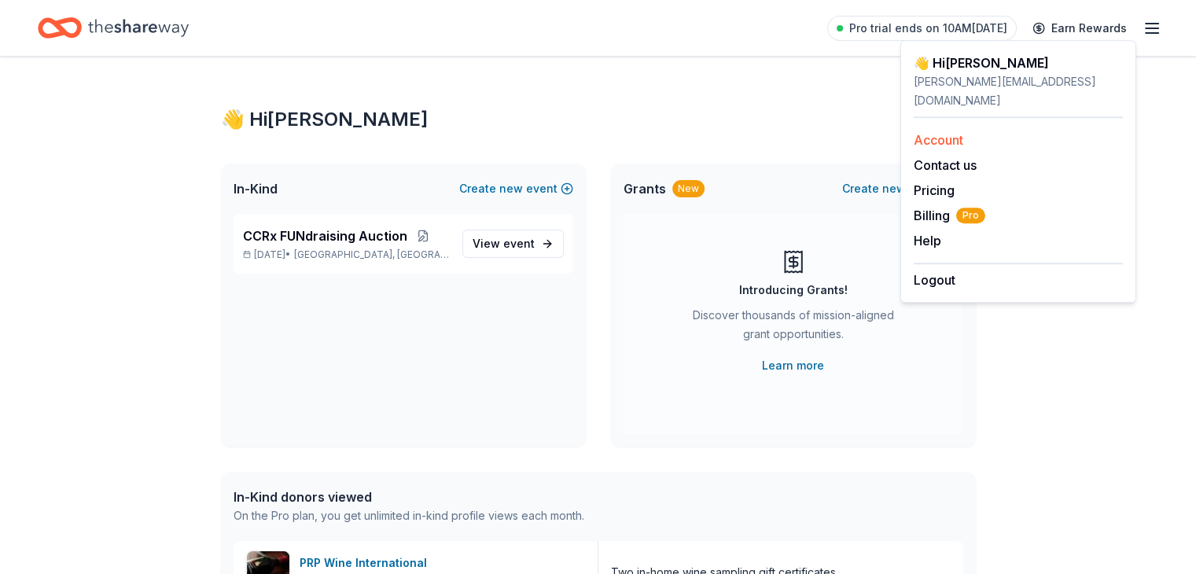
click at [941, 132] on link "Account" at bounding box center [939, 140] width 50 height 16
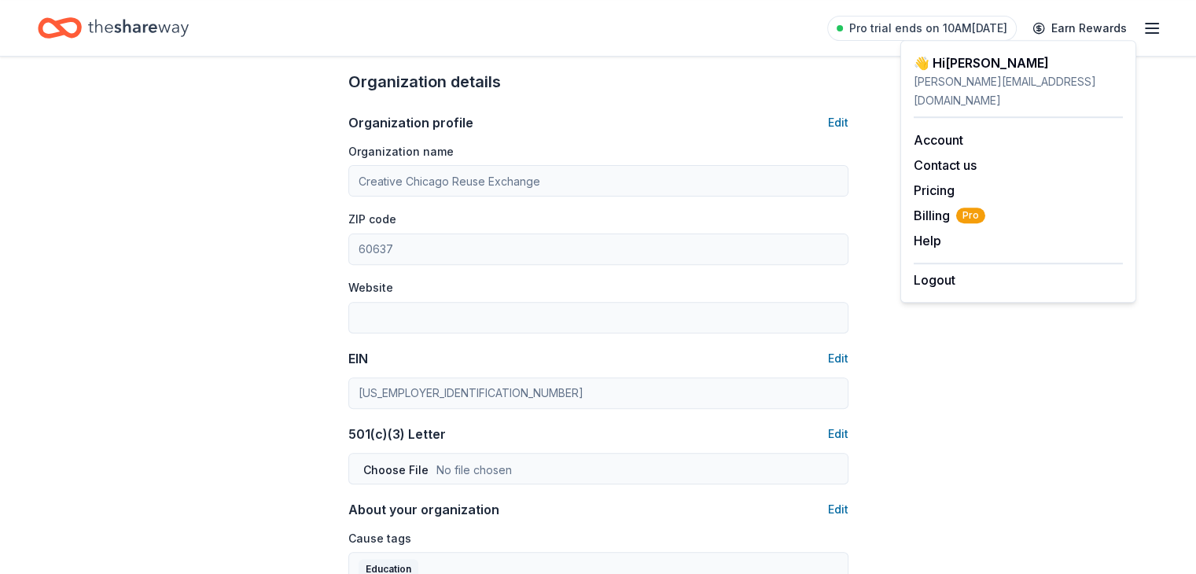
scroll to position [495, 0]
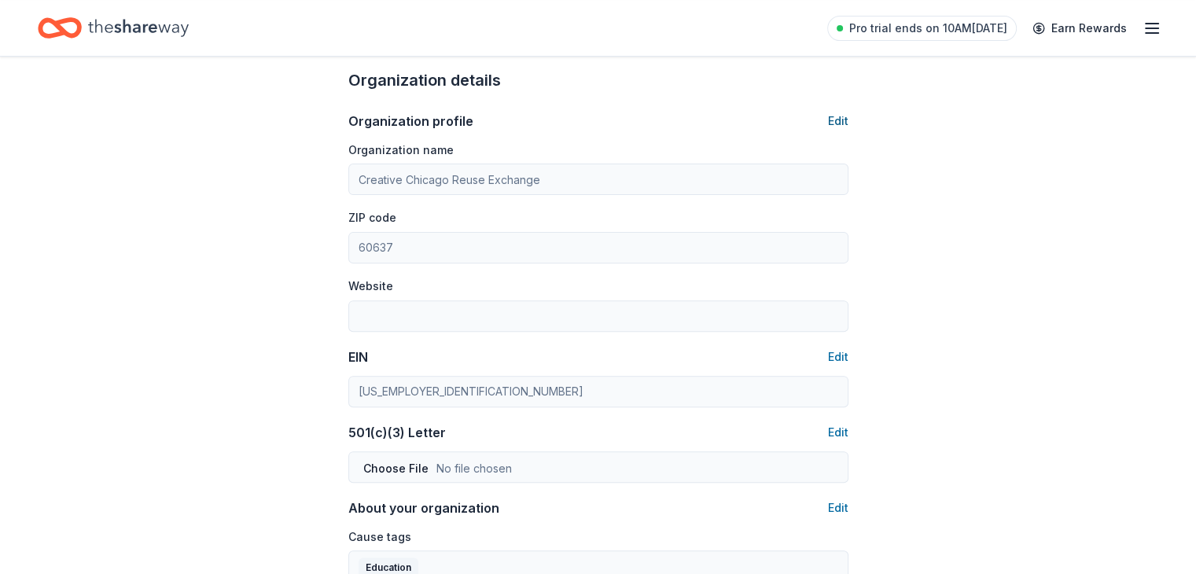
click at [837, 114] on button "Edit" at bounding box center [838, 121] width 20 height 19
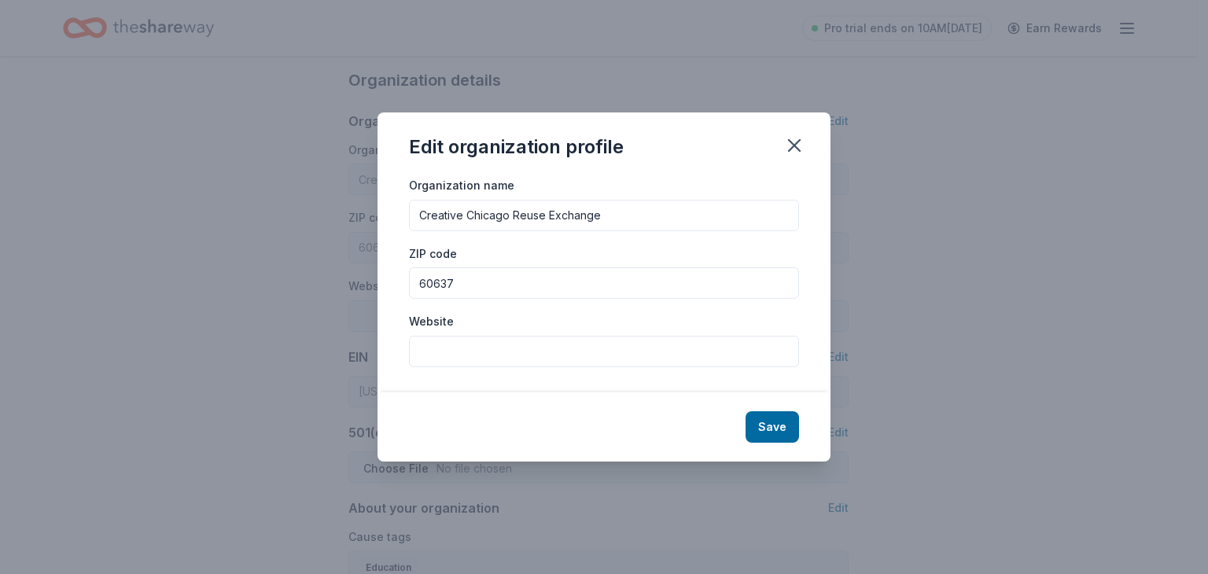
click at [434, 349] on input "Website" at bounding box center [604, 351] width 390 height 31
type input "[DOMAIN_NAME]"
click at [771, 425] on button "Save" at bounding box center [771, 426] width 53 height 31
type input "[DOMAIN_NAME]"
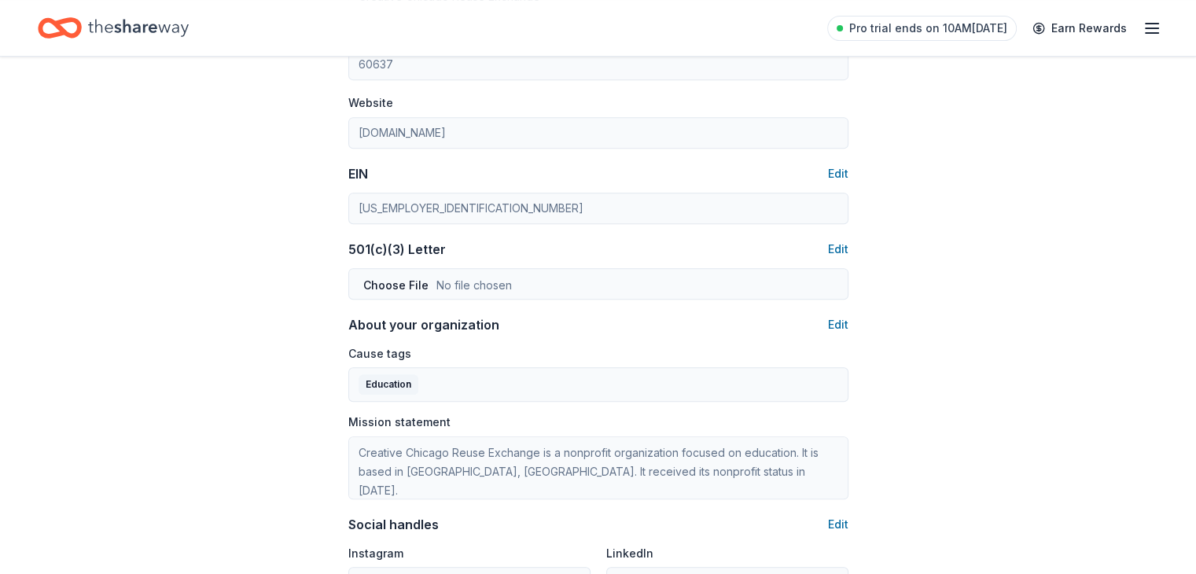
scroll to position [679, 0]
click at [835, 248] on button "Edit" at bounding box center [838, 248] width 20 height 19
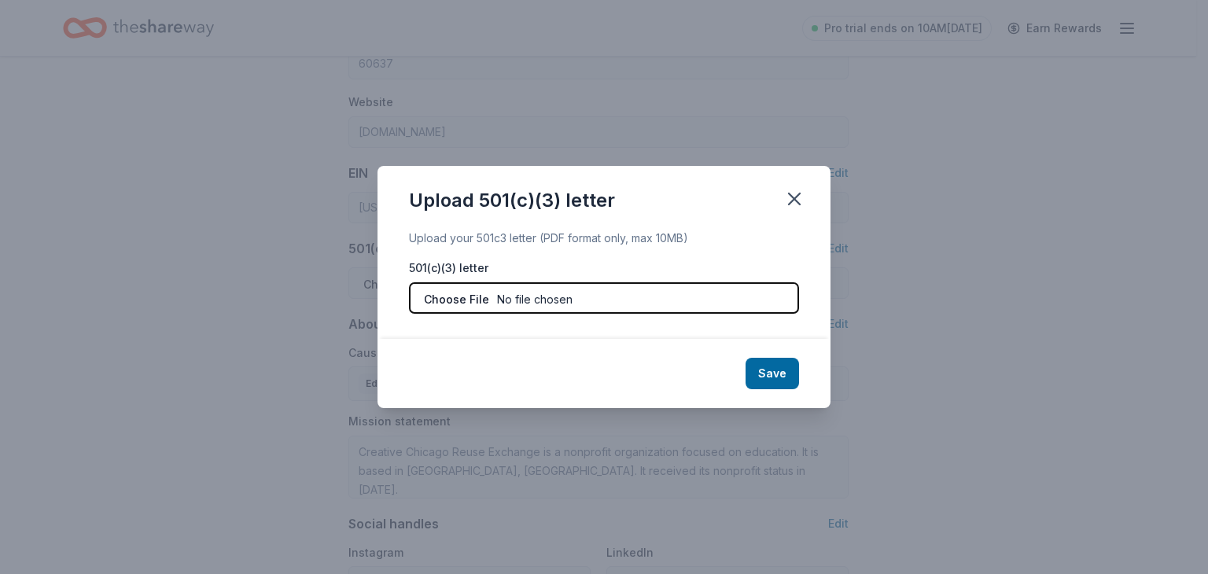
click at [526, 302] on input "file" at bounding box center [604, 297] width 390 height 31
type input "C:\fakepath\CCRx501c3Letter.pdf"
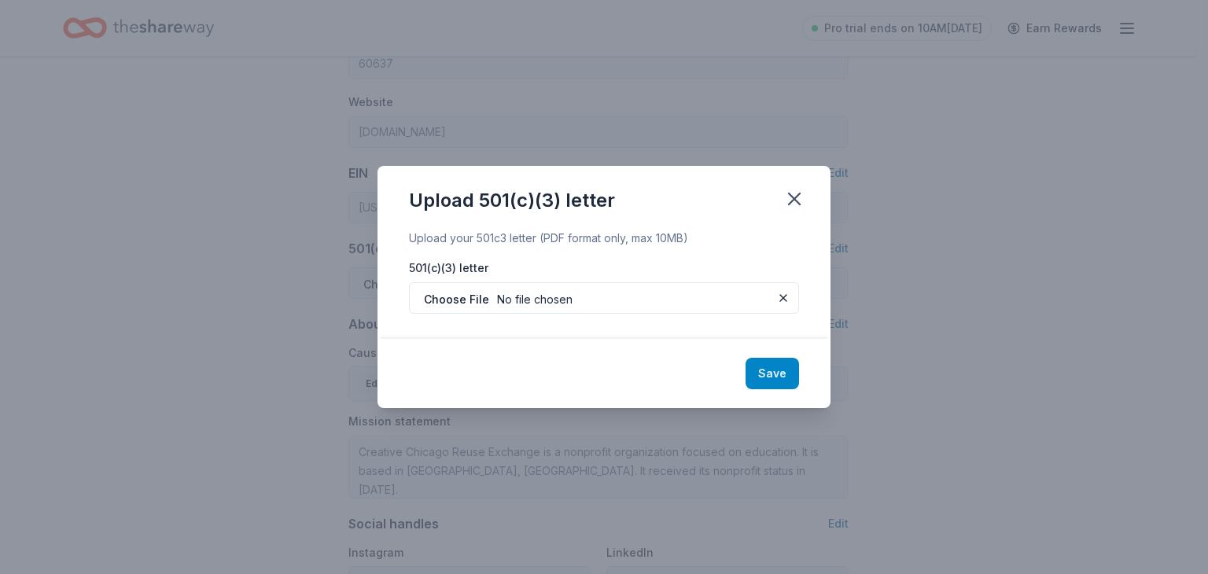
click at [775, 370] on button "Save" at bounding box center [771, 373] width 53 height 31
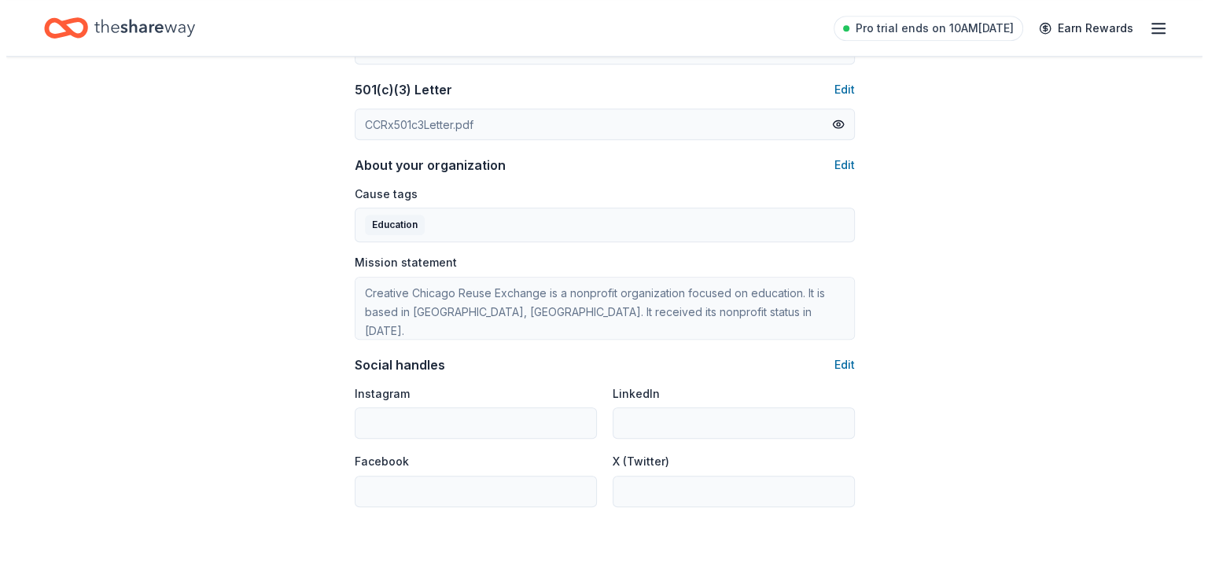
scroll to position [839, 0]
click at [841, 166] on button "Edit" at bounding box center [838, 164] width 20 height 19
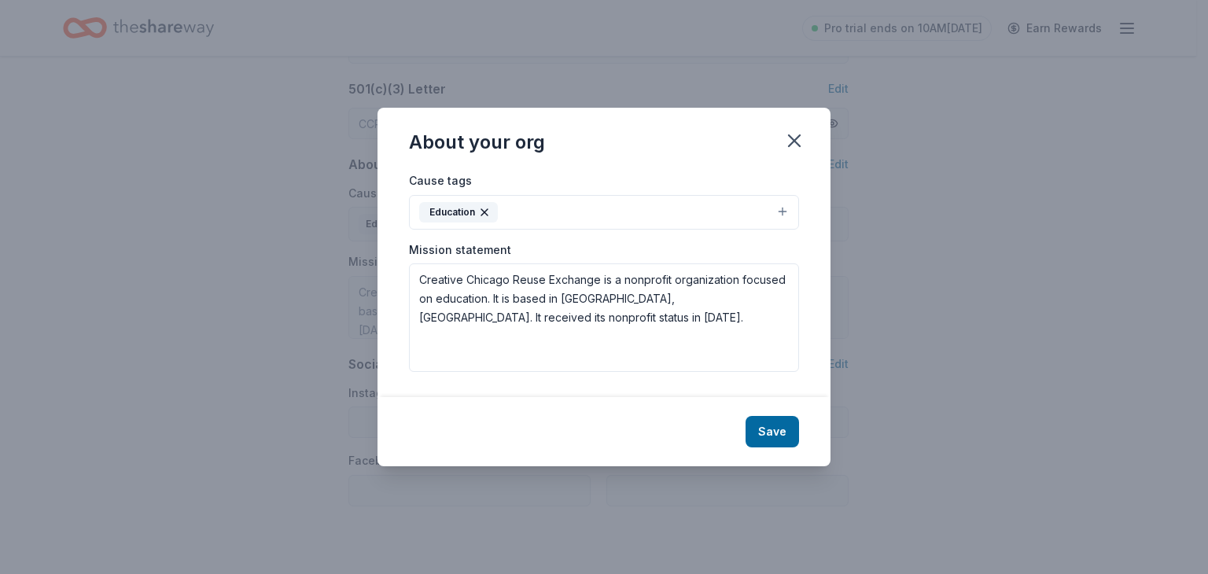
click at [517, 213] on button "Education" at bounding box center [604, 212] width 390 height 35
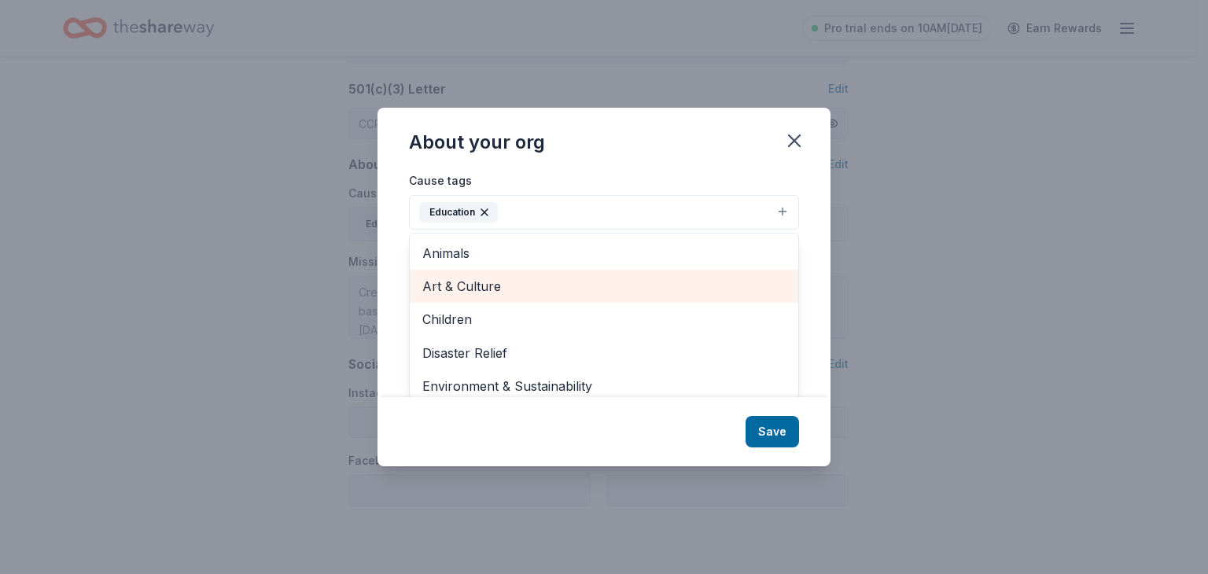
click at [451, 286] on span "Art & Culture" at bounding box center [603, 286] width 363 height 20
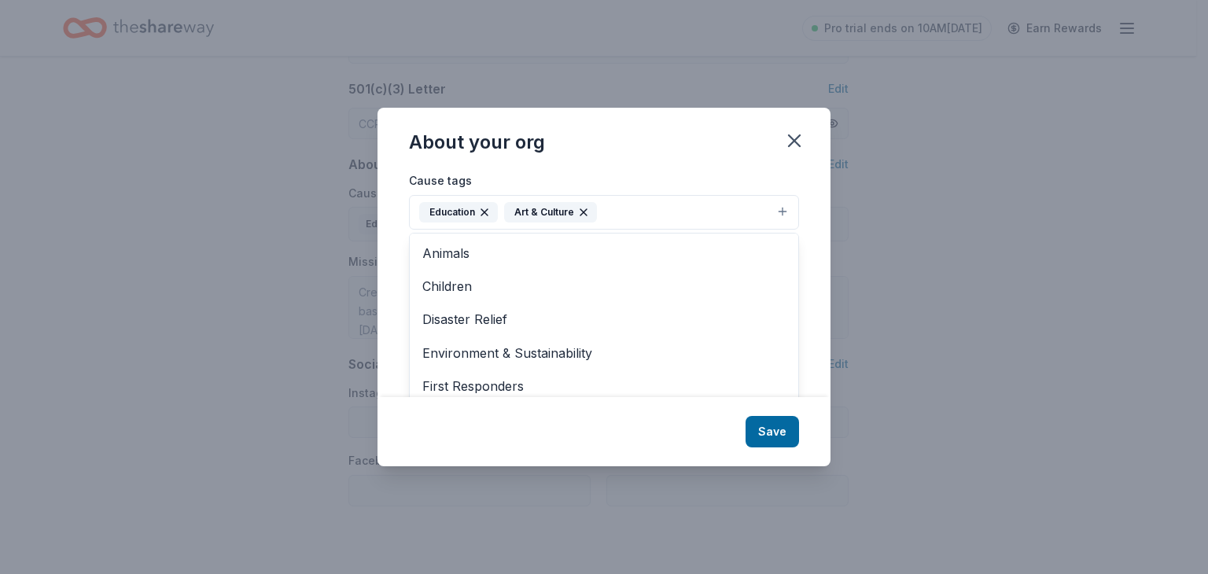
click at [768, 208] on button "Education Art & Culture" at bounding box center [604, 212] width 390 height 35
click at [611, 205] on button "Education Art & Culture" at bounding box center [604, 212] width 390 height 35
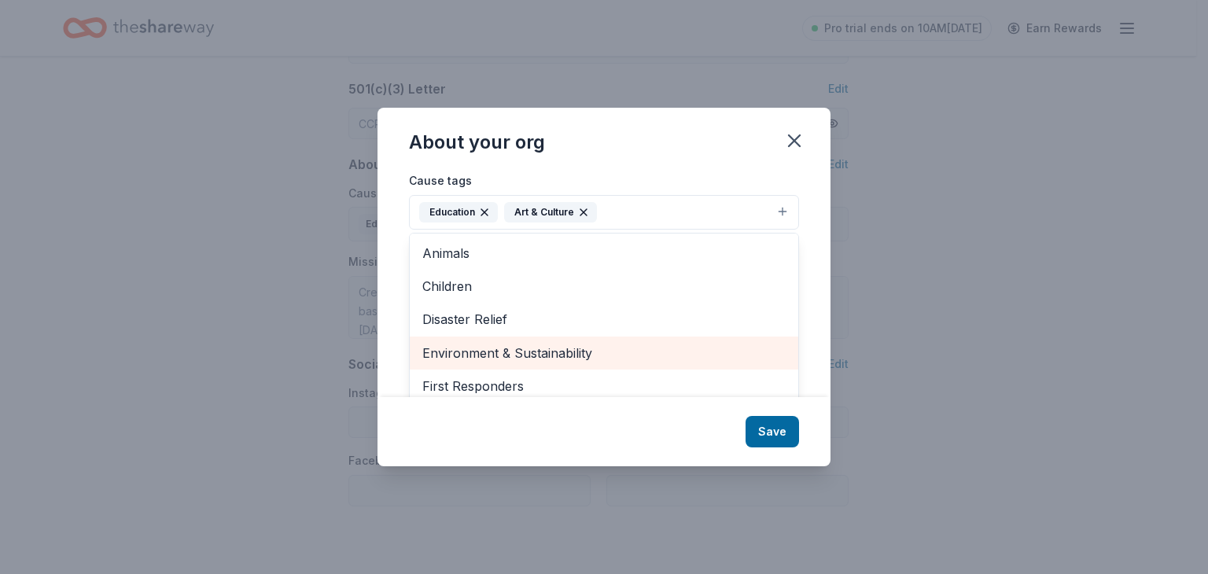
click at [503, 346] on span "Environment & Sustainability" at bounding box center [603, 353] width 363 height 20
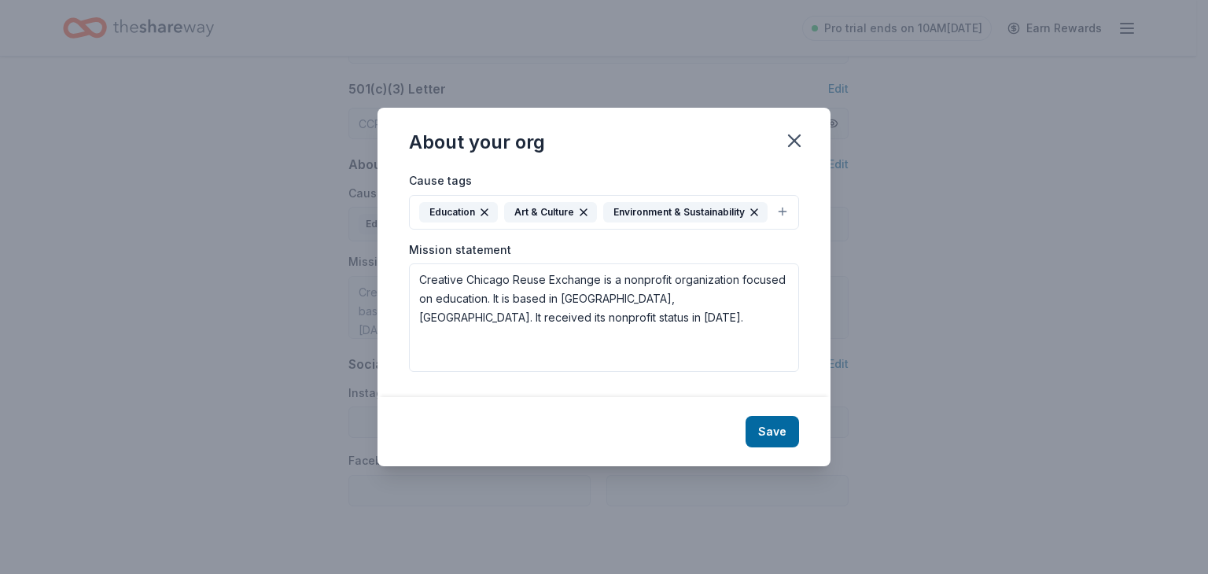
drag, startPoint x: 455, startPoint y: 221, endPoint x: 426, endPoint y: 199, distance: 36.5
click at [426, 199] on button "Education Art & Culture Environment & Sustainability" at bounding box center [604, 212] width 390 height 35
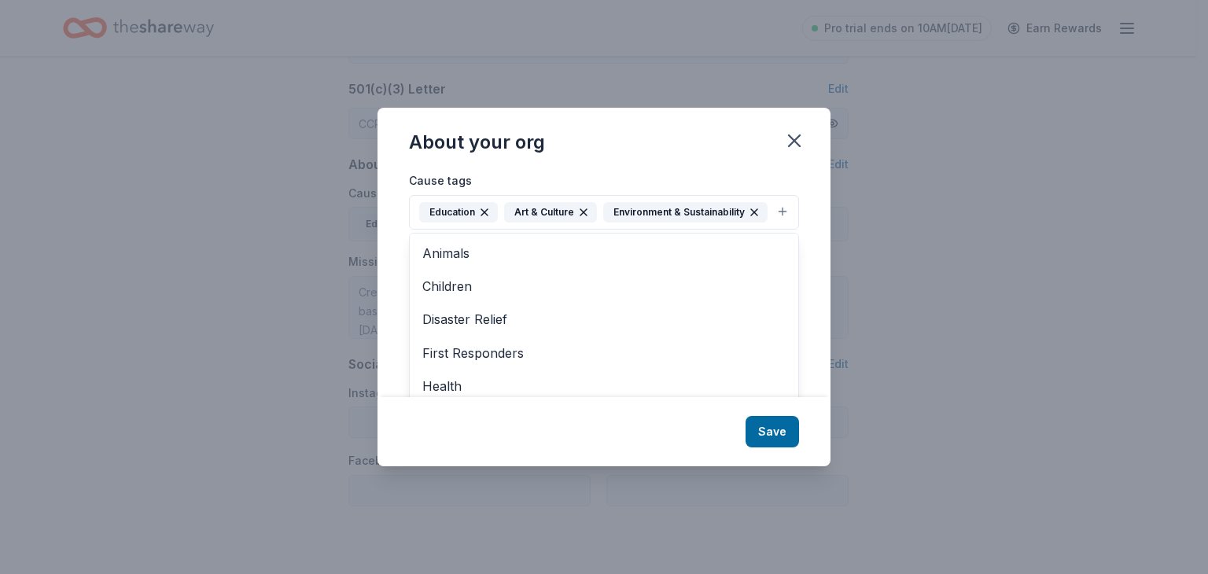
click at [781, 208] on button "Education Art & Culture Environment & Sustainability" at bounding box center [604, 212] width 390 height 35
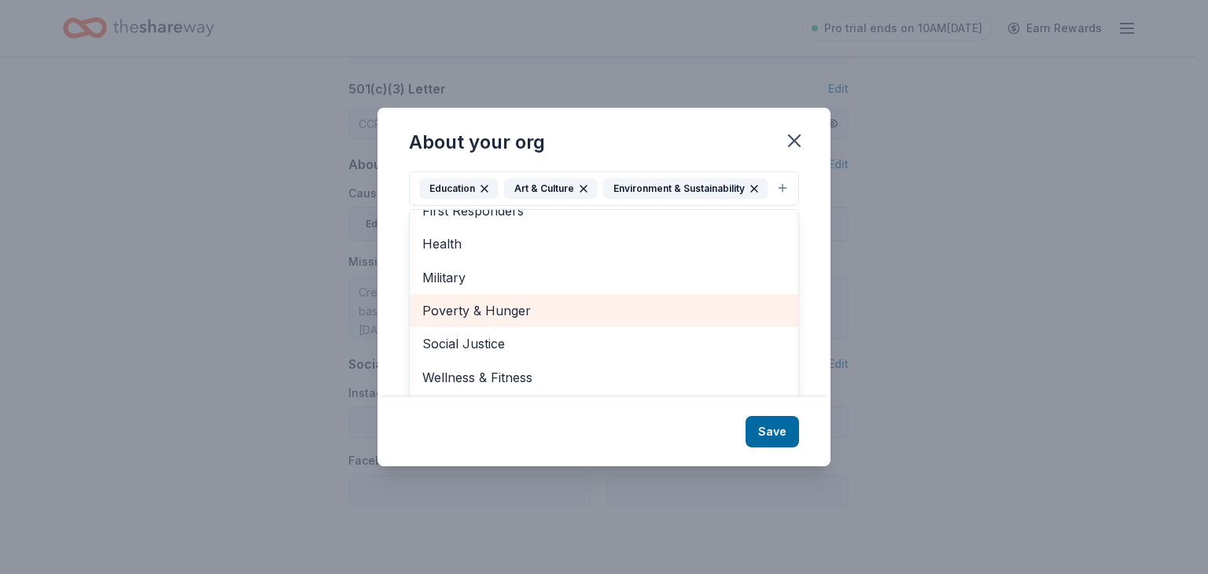
scroll to position [0, 0]
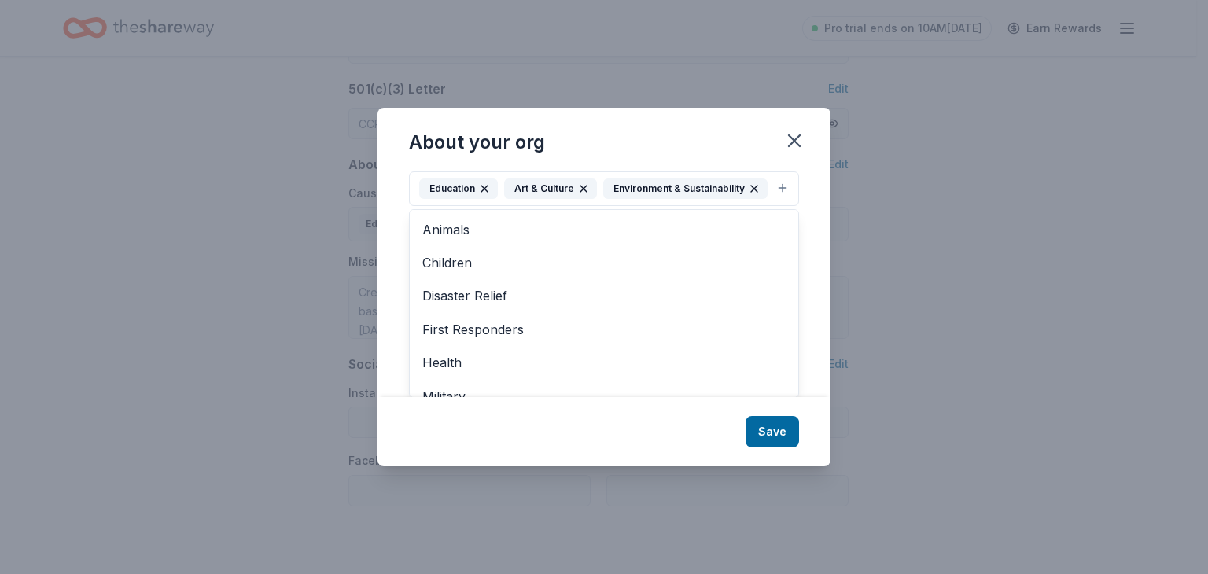
click at [772, 438] on div "About your org Cause tags Education Art & Culture Environment & Sustainability …" at bounding box center [603, 287] width 453 height 359
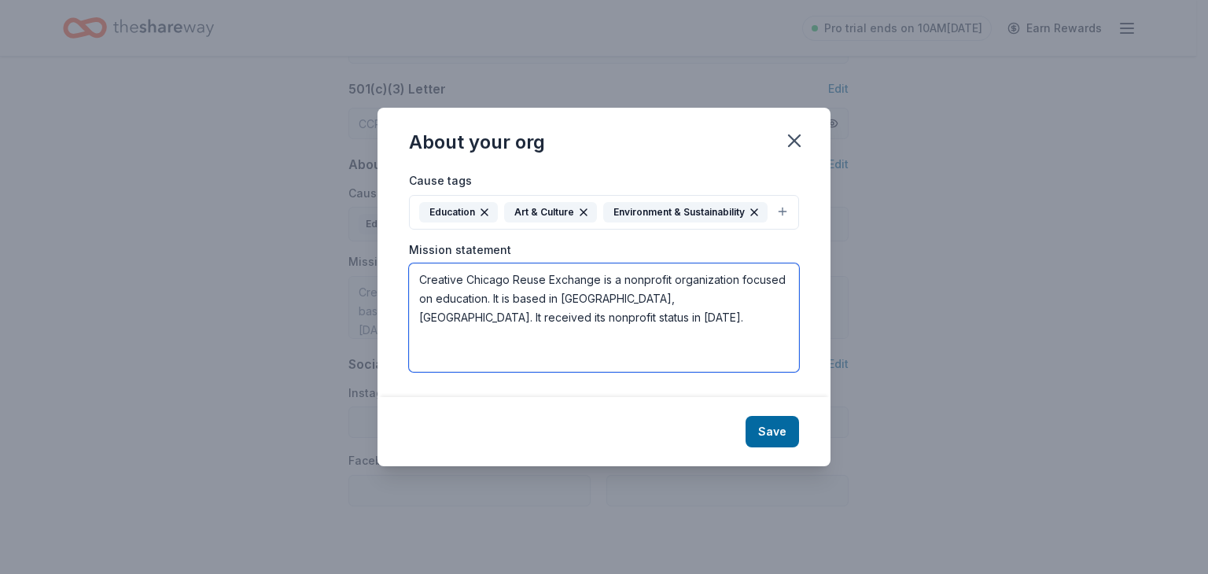
click at [464, 317] on textarea "Creative Chicago Reuse Exchange is a nonprofit organization focused on educatio…" at bounding box center [604, 317] width 390 height 109
click at [484, 301] on textarea "Creative Chicago Reuse Exchange is a nonprofit organization focused on educatio…" at bounding box center [604, 317] width 390 height 109
click at [434, 298] on textarea "Creative Chicago Reuse Exchange is a nonprofit organization focused on educatio…" at bounding box center [604, 317] width 390 height 109
click at [486, 302] on textarea "Creative Chicago Reuse Exchange is a nonprofit organization focused on educatio…" at bounding box center [604, 317] width 390 height 109
click at [738, 280] on textarea "Creative Chicago Reuse Exchange is a nonprofit organization focused on educatio…" at bounding box center [604, 317] width 390 height 109
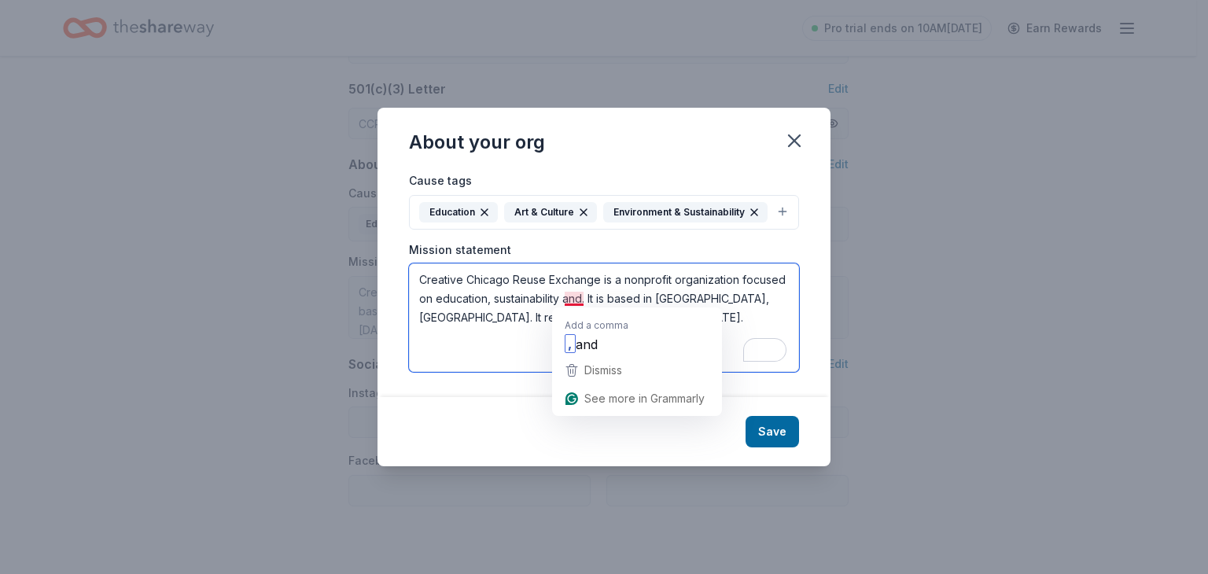
click at [582, 299] on textarea "Creative Chicago Reuse Exchange is a nonprofit organization focused on educatio…" at bounding box center [604, 317] width 390 height 109
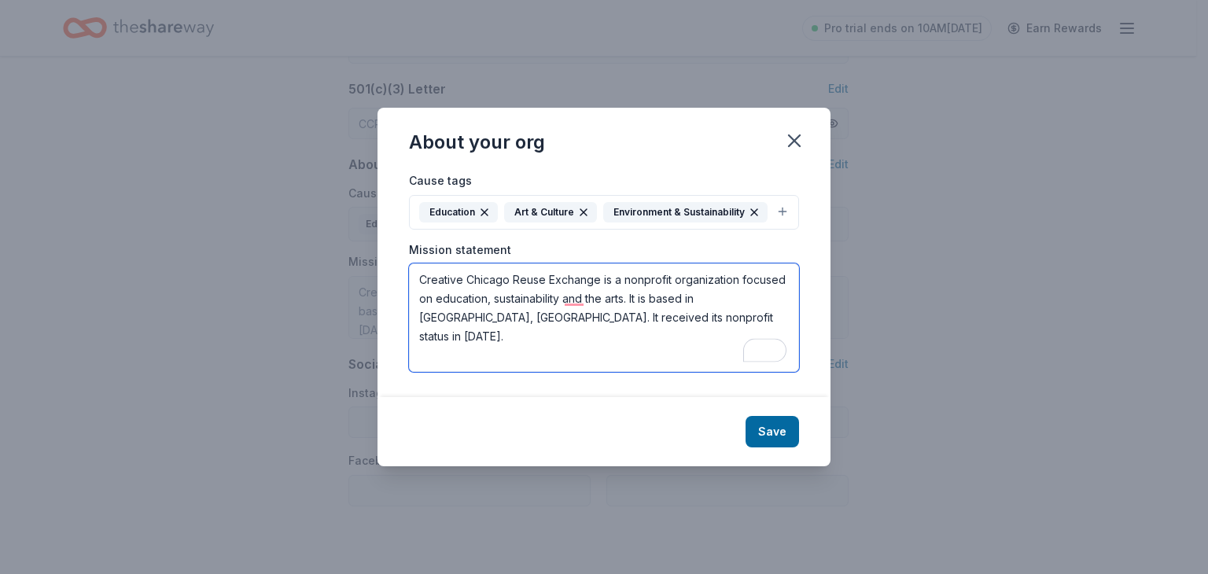
click at [630, 300] on textarea "Creative Chicago Reuse Exchange is a nonprofit organization focused on educatio…" at bounding box center [604, 317] width 390 height 109
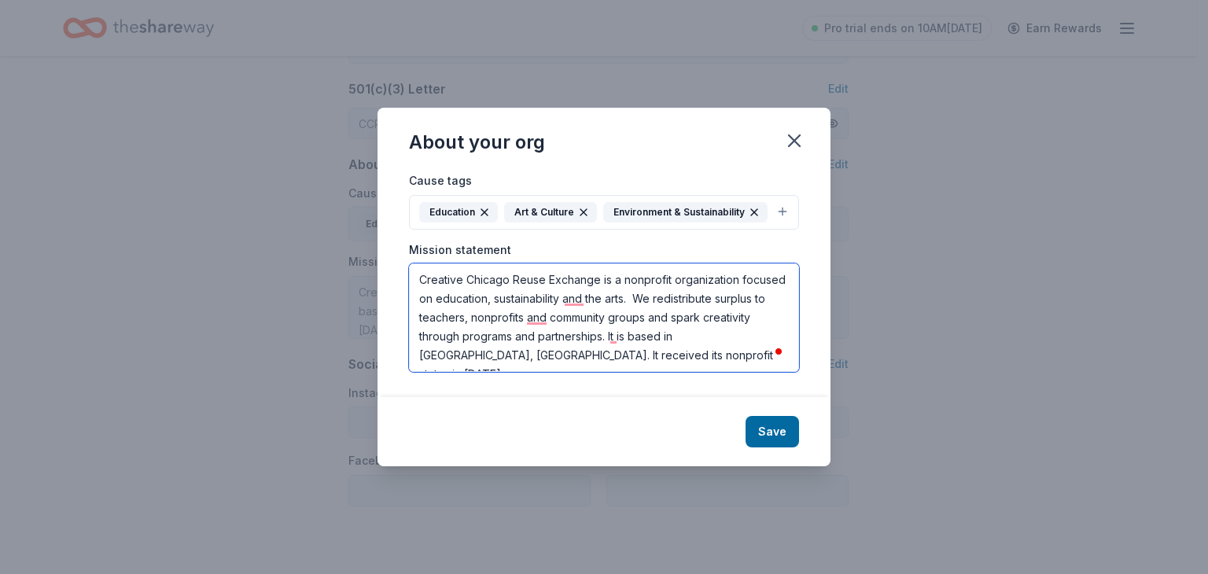
click at [707, 338] on textarea "Creative Chicago Reuse Exchange is a nonprofit organization focused on educatio…" at bounding box center [604, 317] width 390 height 109
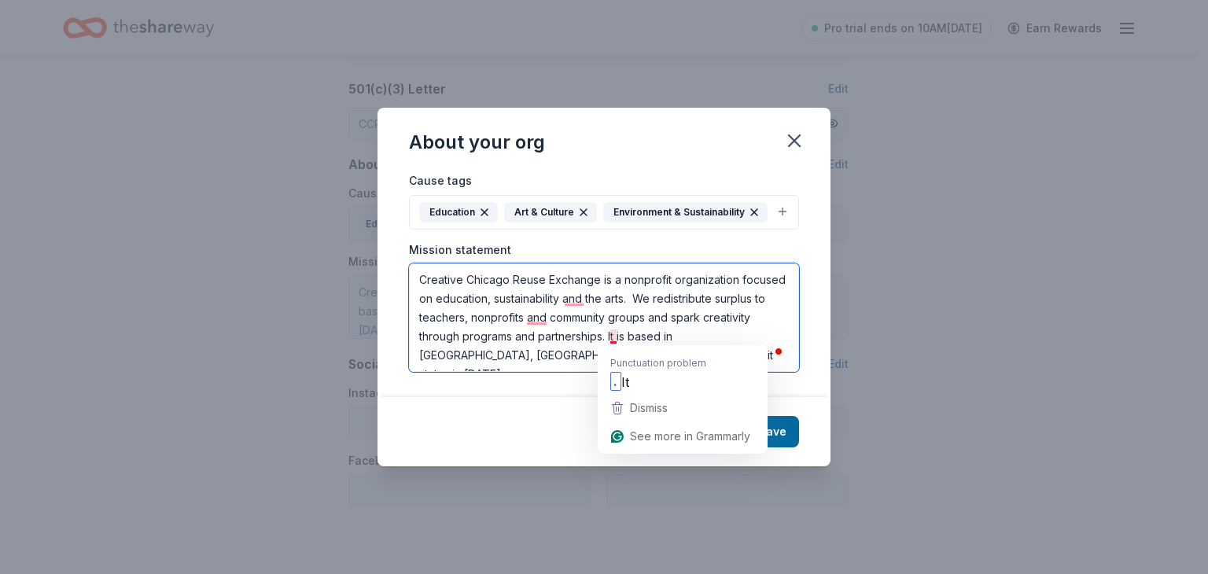
click at [609, 341] on textarea "Creative Chicago Reuse Exchange is a nonprofit organization focused on educatio…" at bounding box center [604, 317] width 390 height 109
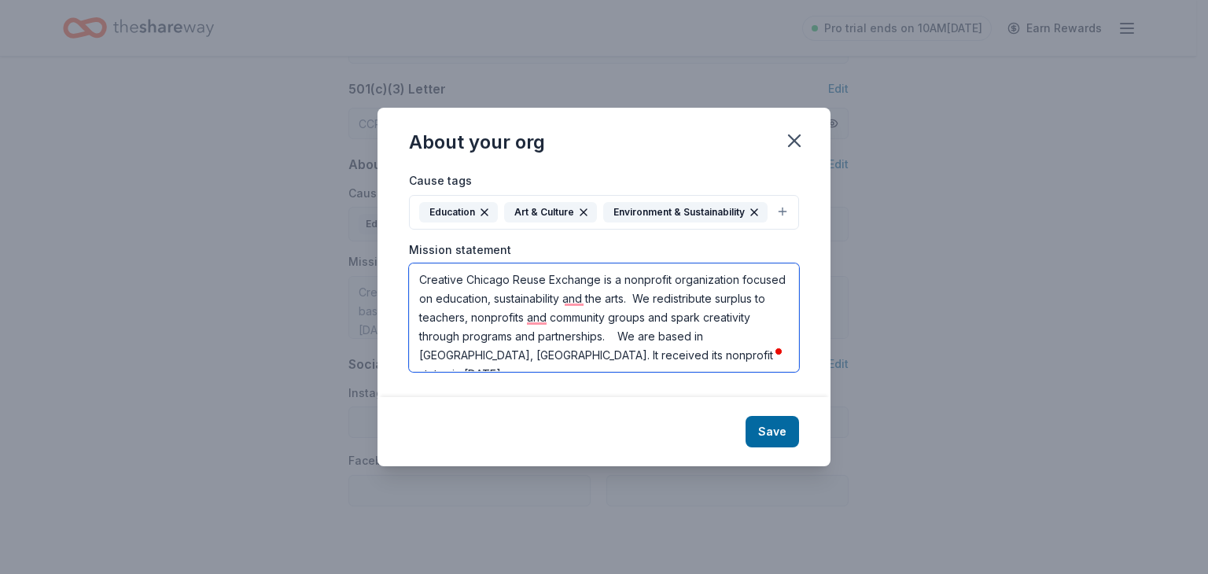
click at [779, 336] on textarea "Creative Chicago Reuse Exchange is a nonprofit organization focused on educatio…" at bounding box center [604, 317] width 390 height 109
click at [645, 363] on textarea "Creative Chicago Reuse Exchange is a nonprofit organization focused on educatio…" at bounding box center [604, 317] width 390 height 109
click at [755, 320] on textarea "Creative Chicago Reuse Exchange is a nonprofit organization focused on educatio…" at bounding box center [604, 317] width 390 height 109
click at [520, 318] on textarea "Creative Chicago Reuse Exchange is a nonprofit organization focused on educatio…" at bounding box center [604, 317] width 390 height 109
click at [670, 318] on textarea "Creative Chicago Reuse Exchange is a nonprofit organization focused on educatio…" at bounding box center [604, 317] width 390 height 109
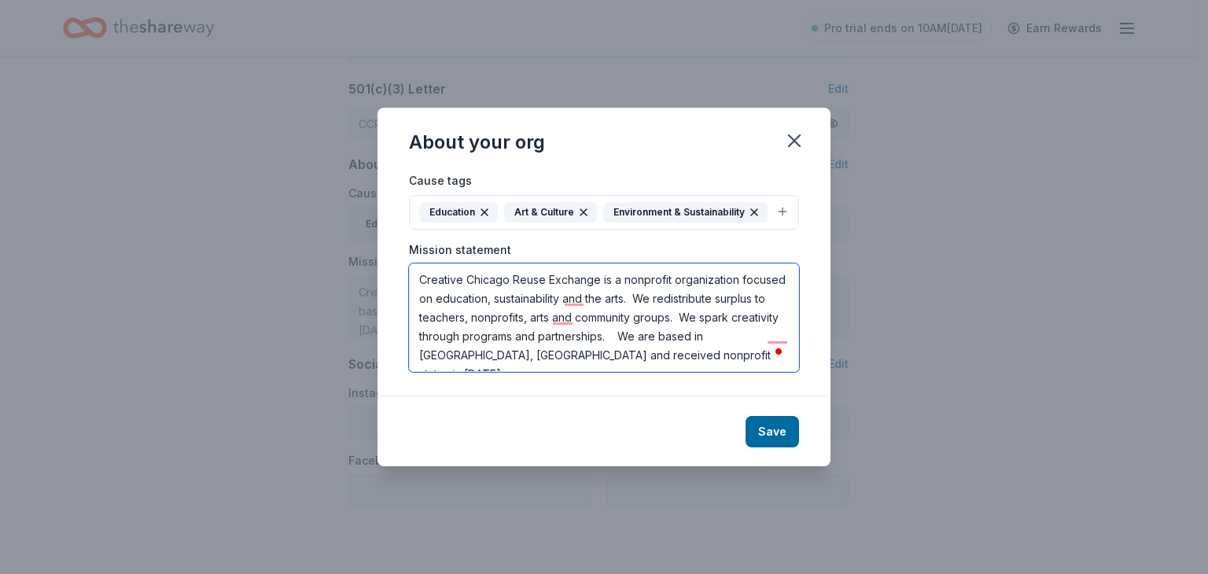
click at [418, 334] on textarea "Creative Chicago Reuse Exchange is a nonprofit organization focused on educatio…" at bounding box center [604, 317] width 390 height 109
type textarea "Creative Chicago Reuse Exchange is a nonprofit organization focused on educatio…"
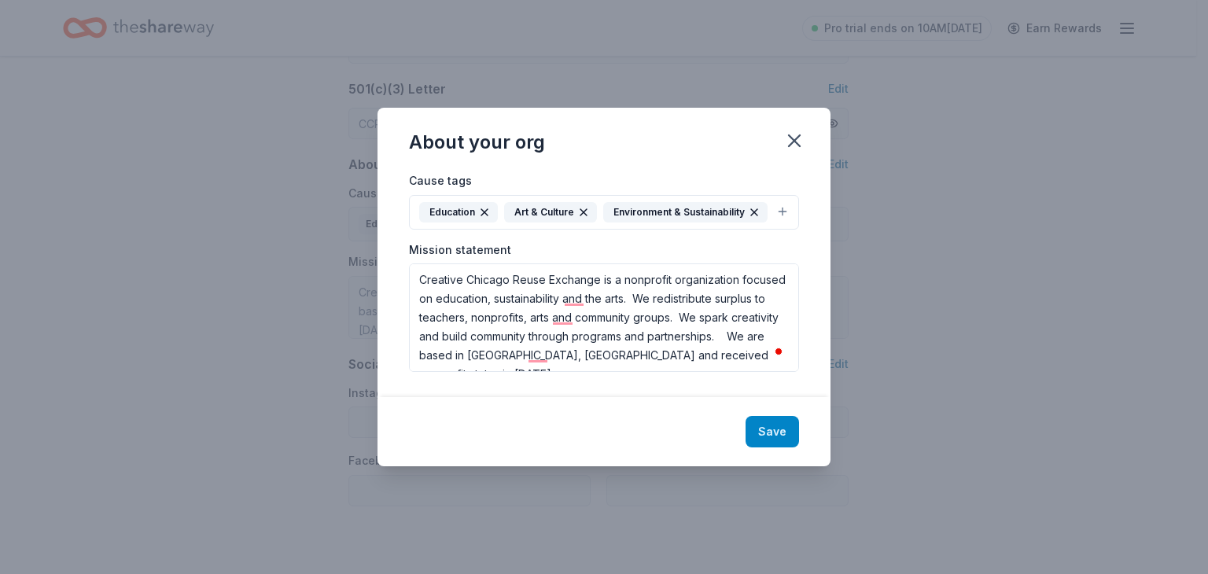
click at [772, 420] on button "Save" at bounding box center [771, 431] width 53 height 31
type textarea "Creative Chicago Reuse Exchange is a nonprofit organization focused on educatio…"
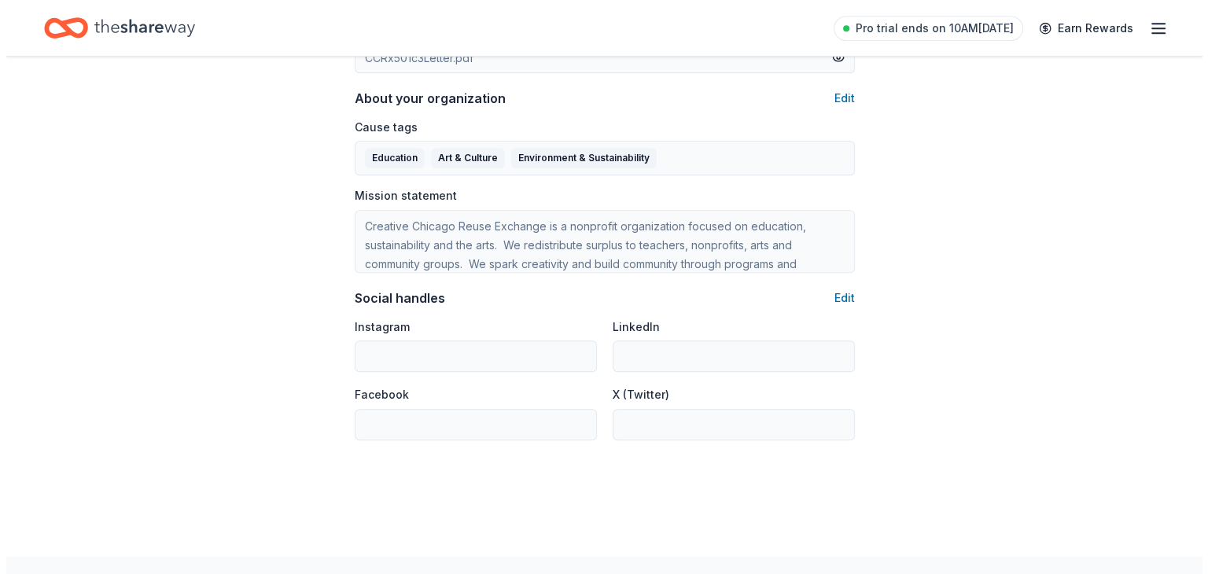
scroll to position [915, 0]
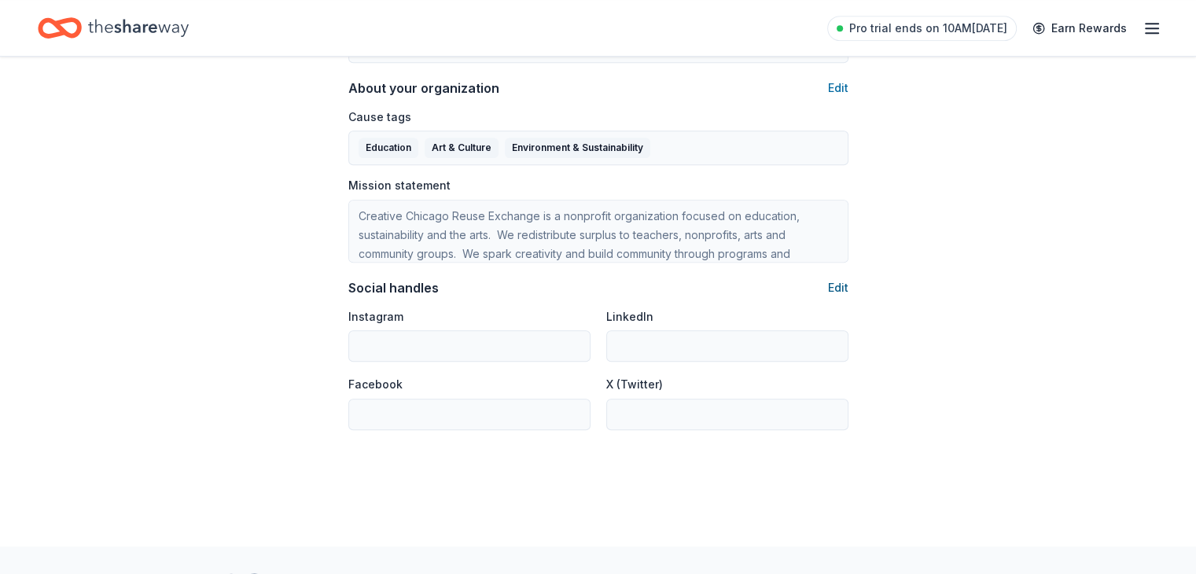
click at [837, 290] on button "Edit" at bounding box center [838, 287] width 20 height 19
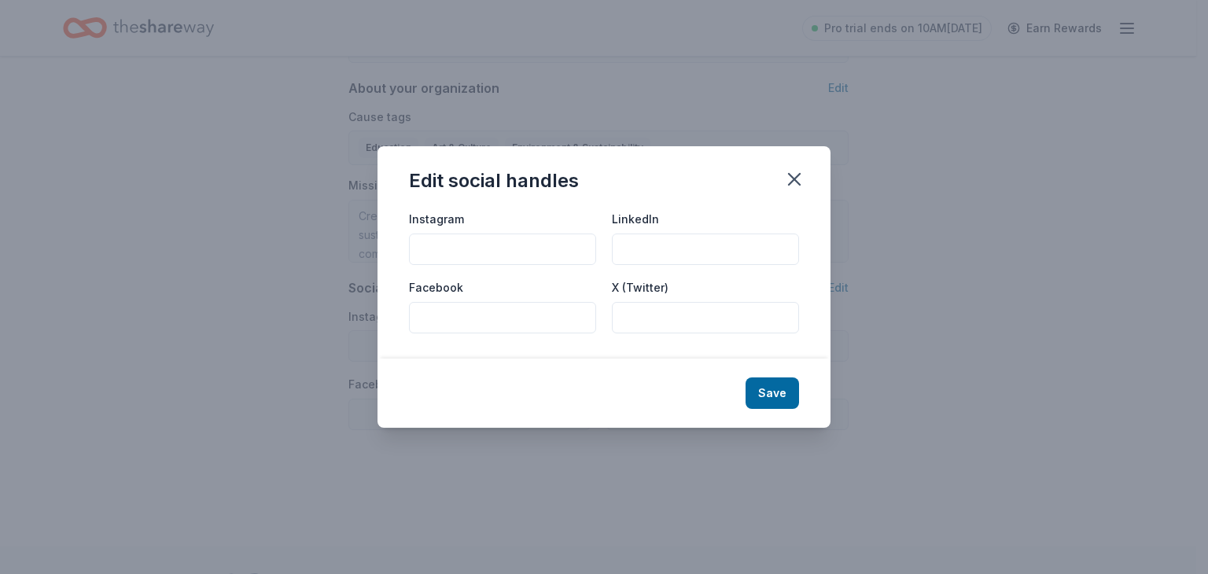
click at [446, 249] on input "Instagram" at bounding box center [502, 249] width 187 height 31
type input "[DOMAIN_NAME][URL]"
click at [421, 312] on input "Facebook" at bounding box center [502, 317] width 187 height 31
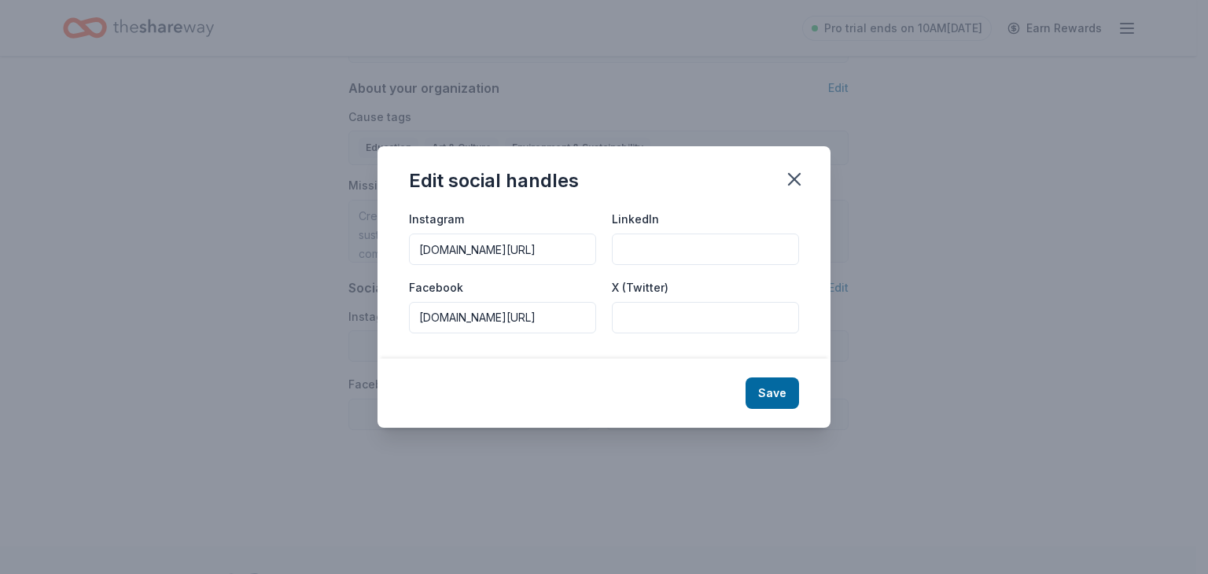
drag, startPoint x: 595, startPoint y: 317, endPoint x: 340, endPoint y: 325, distance: 254.9
click at [340, 325] on div "Edit social handles Instagram www.instagram.com/creativechirx LinkedIn Facebook…" at bounding box center [604, 287] width 1208 height 574
type input "[DOMAIN_NAME][URL]"
click at [635, 246] on input "LinkedIn" at bounding box center [705, 249] width 187 height 31
type input "www.linkedin.com/creativechirx"
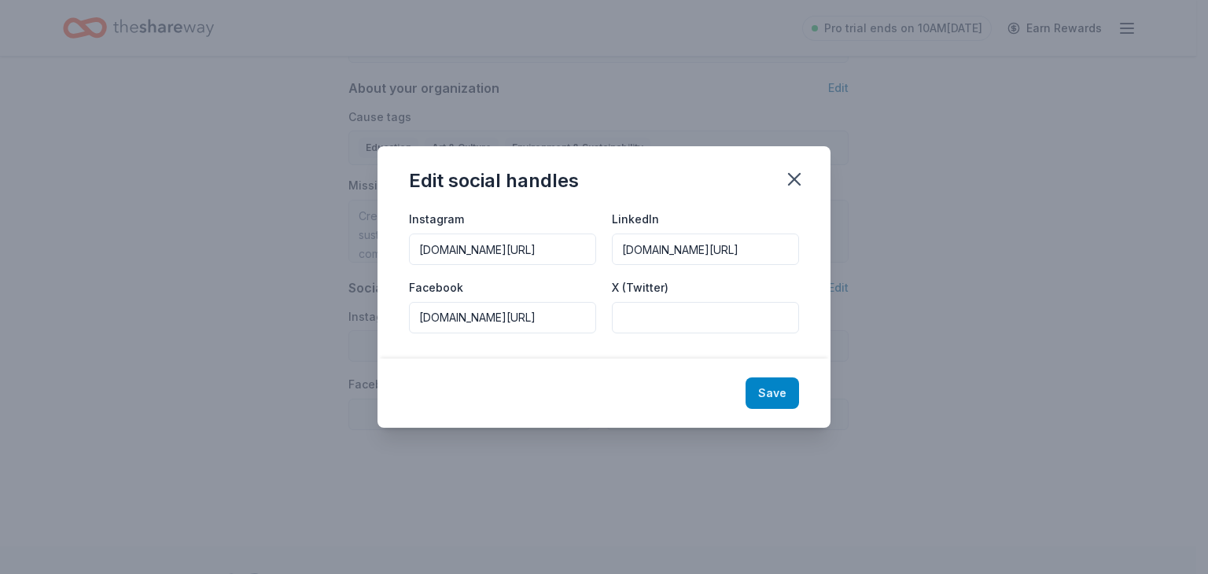
click at [786, 391] on button "Save" at bounding box center [771, 392] width 53 height 31
type input "www.instagram.com/creativechirx"
type input "www.linkedin.com/creativechirx"
type input "www.facebook.com/creativechirx"
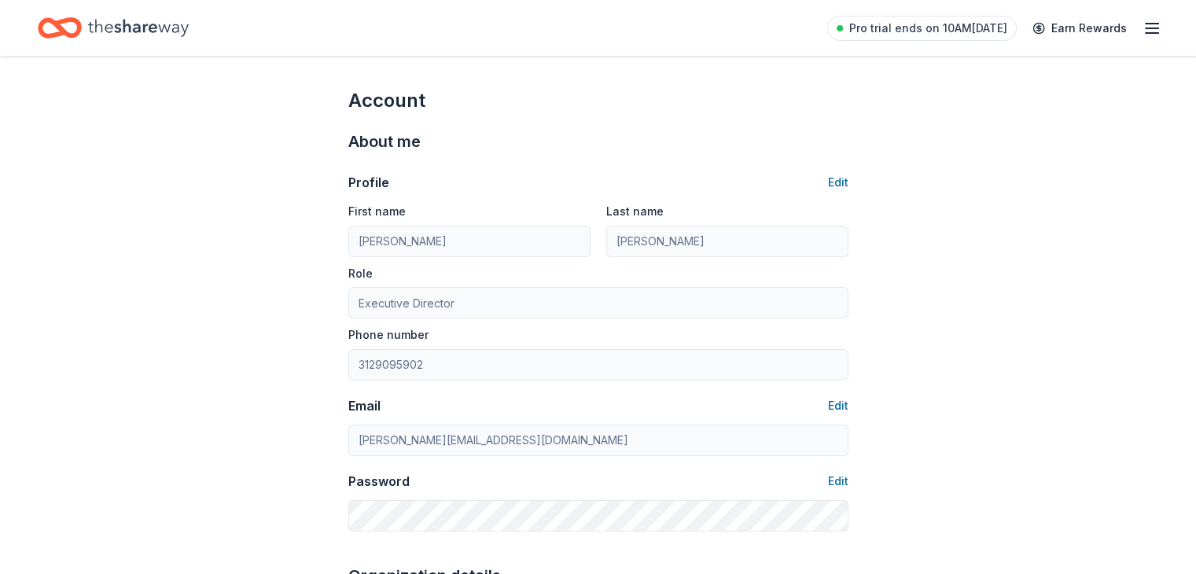
click at [1146, 28] on line "button" at bounding box center [1152, 28] width 13 height 0
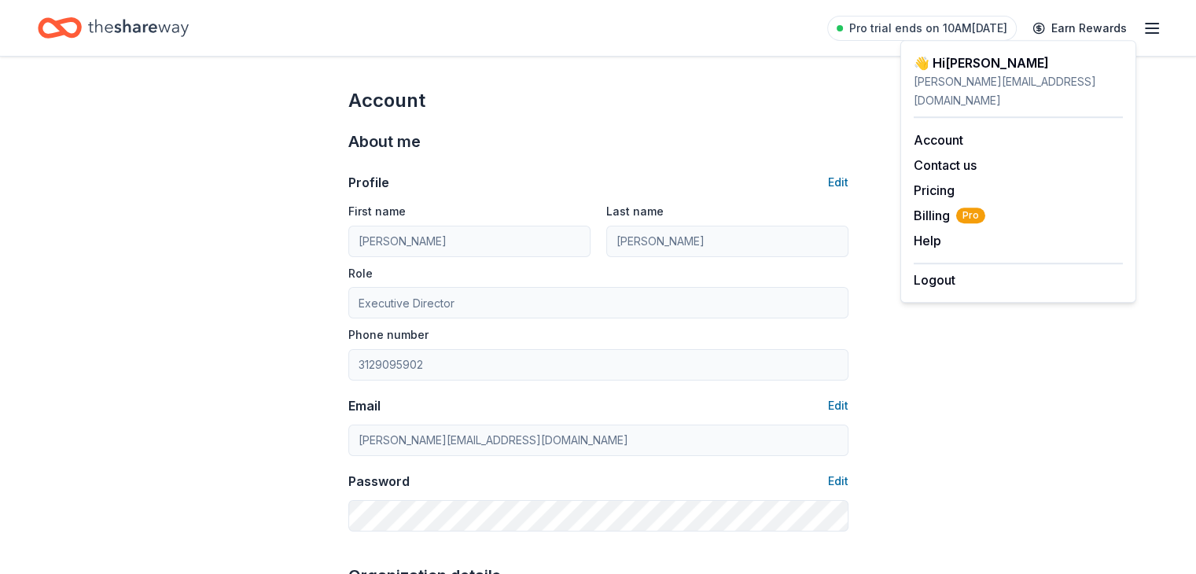
click at [134, 20] on icon "Home" at bounding box center [138, 28] width 101 height 32
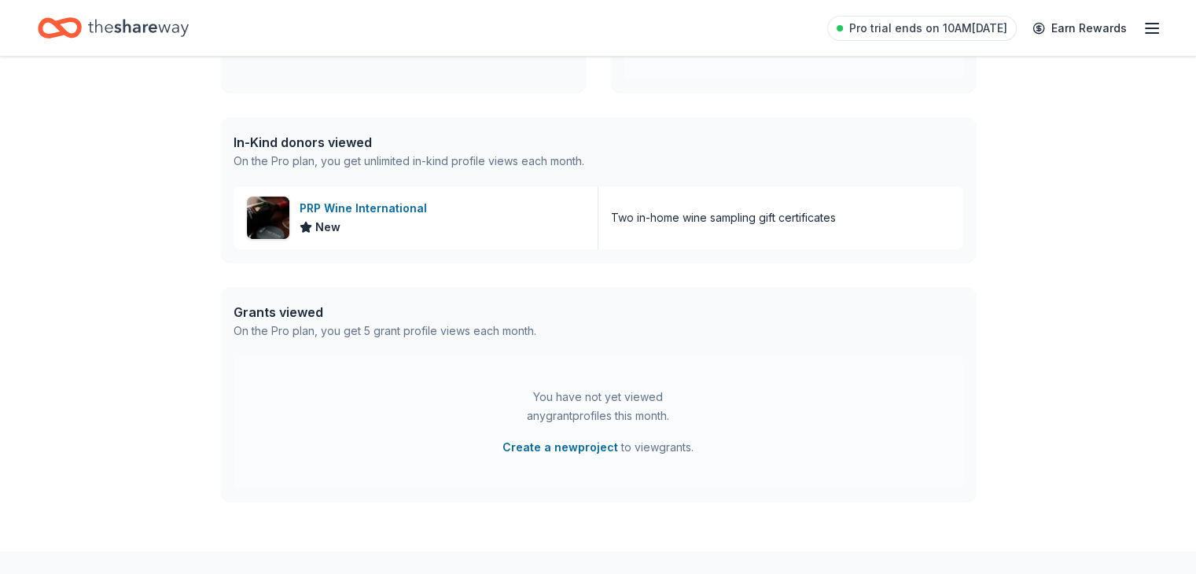
scroll to position [355, 0]
click at [355, 205] on div "PRP Wine International" at bounding box center [367, 207] width 134 height 19
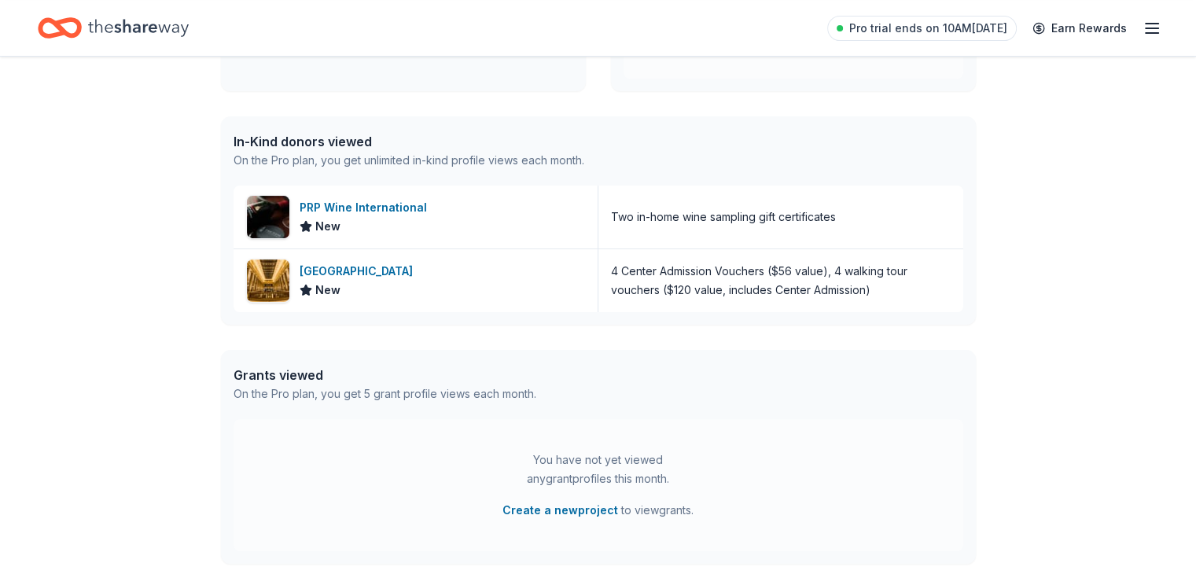
scroll to position [0, 0]
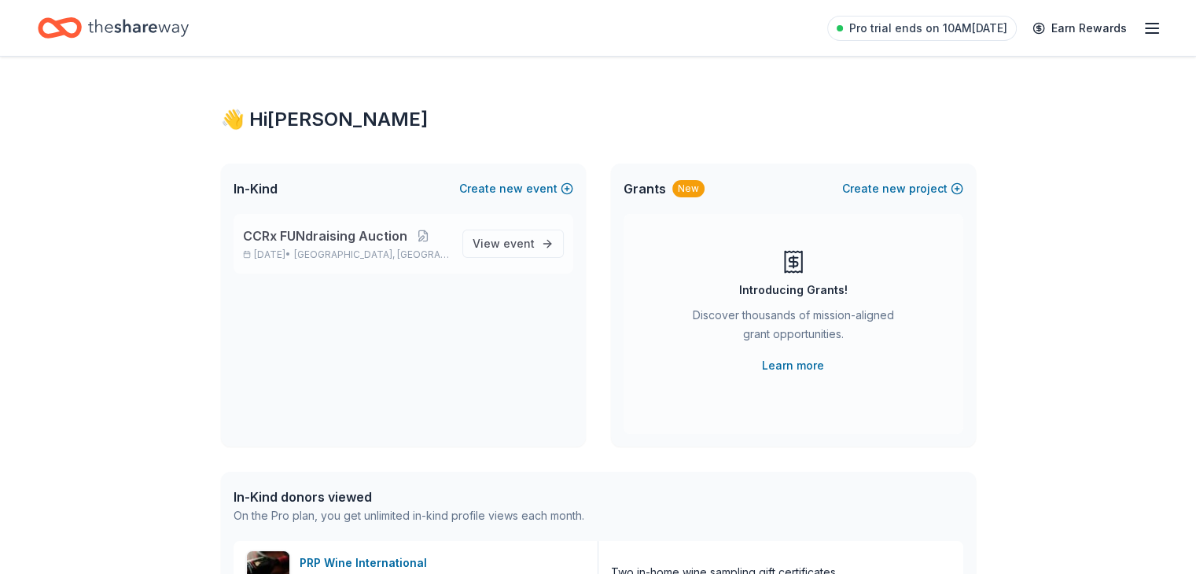
click at [318, 243] on span "CCRx FUNdraising Auction" at bounding box center [325, 235] width 164 height 19
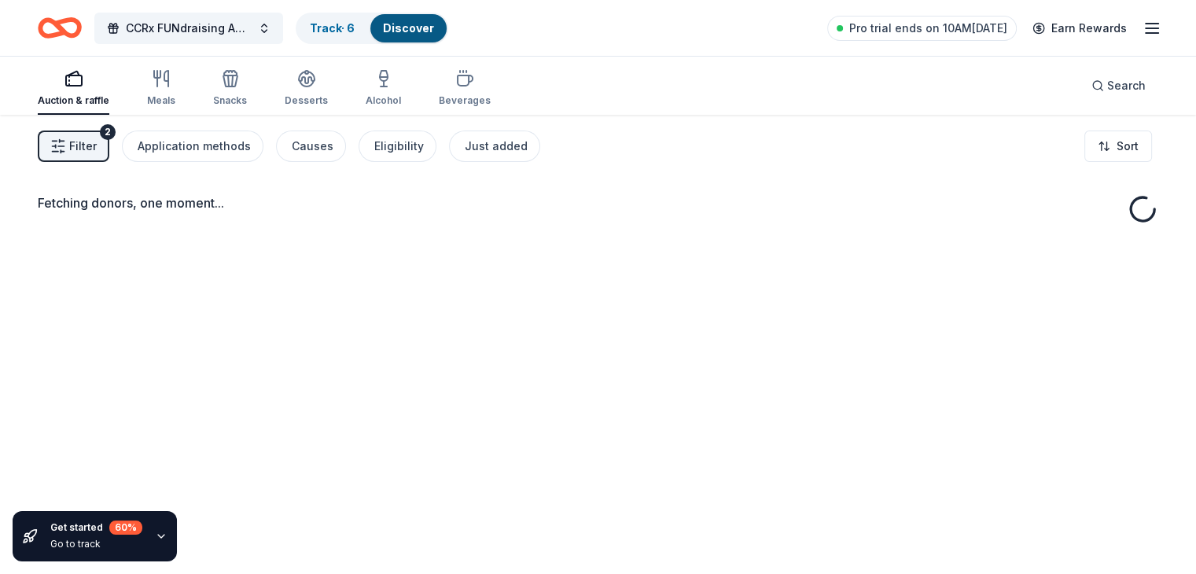
scroll to position [114, 0]
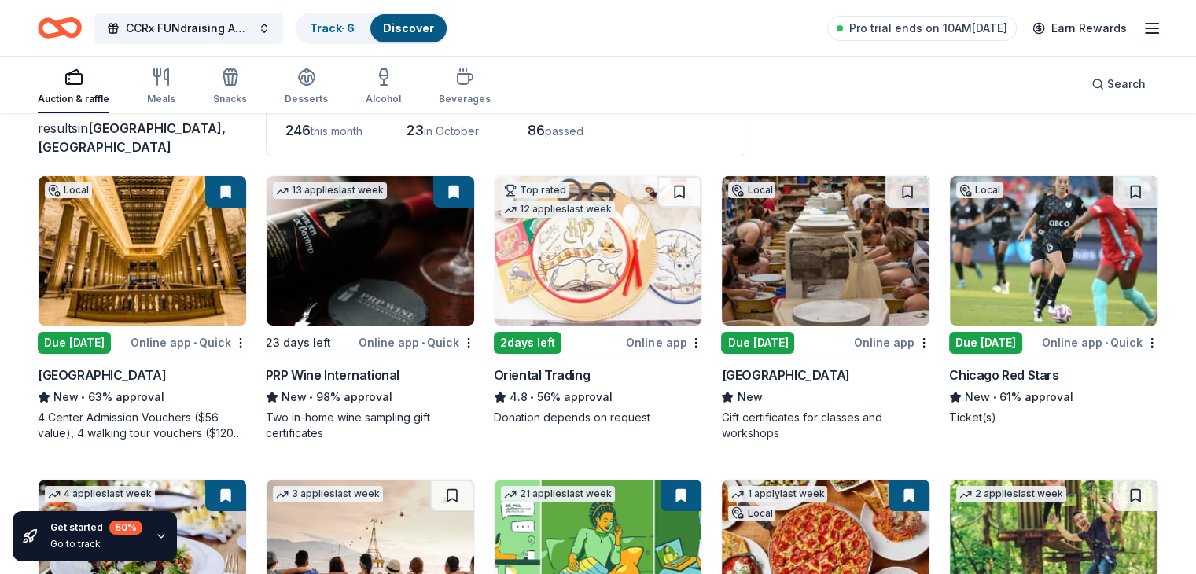
click at [1143, 19] on icon "button" at bounding box center [1152, 28] width 19 height 19
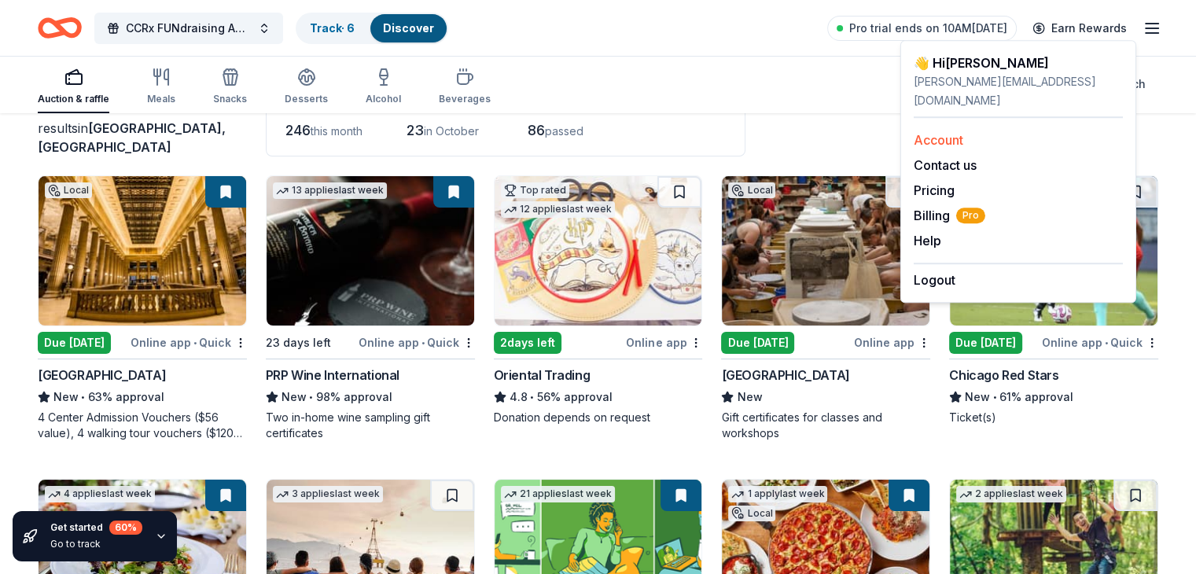
click at [934, 132] on link "Account" at bounding box center [939, 140] width 50 height 16
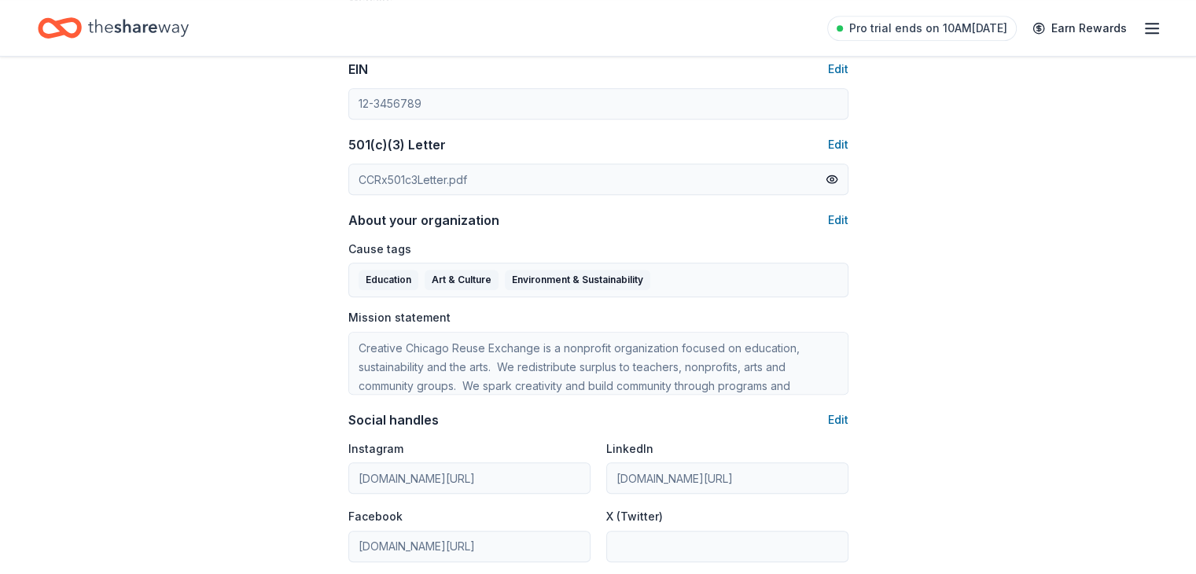
scroll to position [785, 0]
click at [837, 212] on button "Edit" at bounding box center [838, 218] width 20 height 19
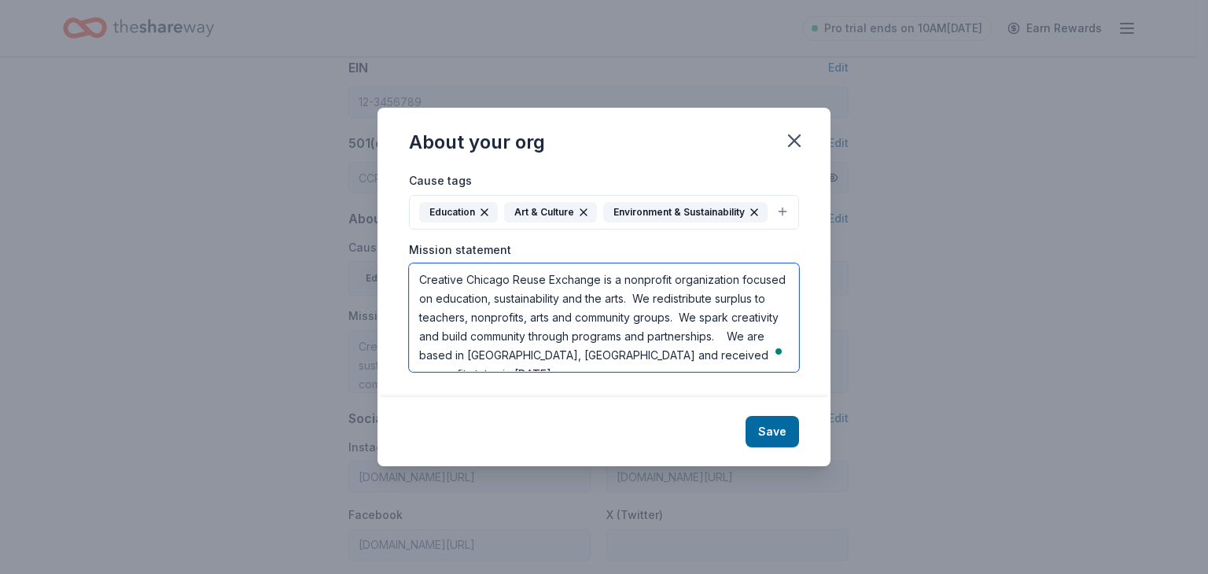
drag, startPoint x: 726, startPoint y: 359, endPoint x: 337, endPoint y: 265, distance: 399.8
click at [337, 265] on div "About your org Cause tags Education Art & Culture Environment & Sustainability …" at bounding box center [604, 287] width 1208 height 574
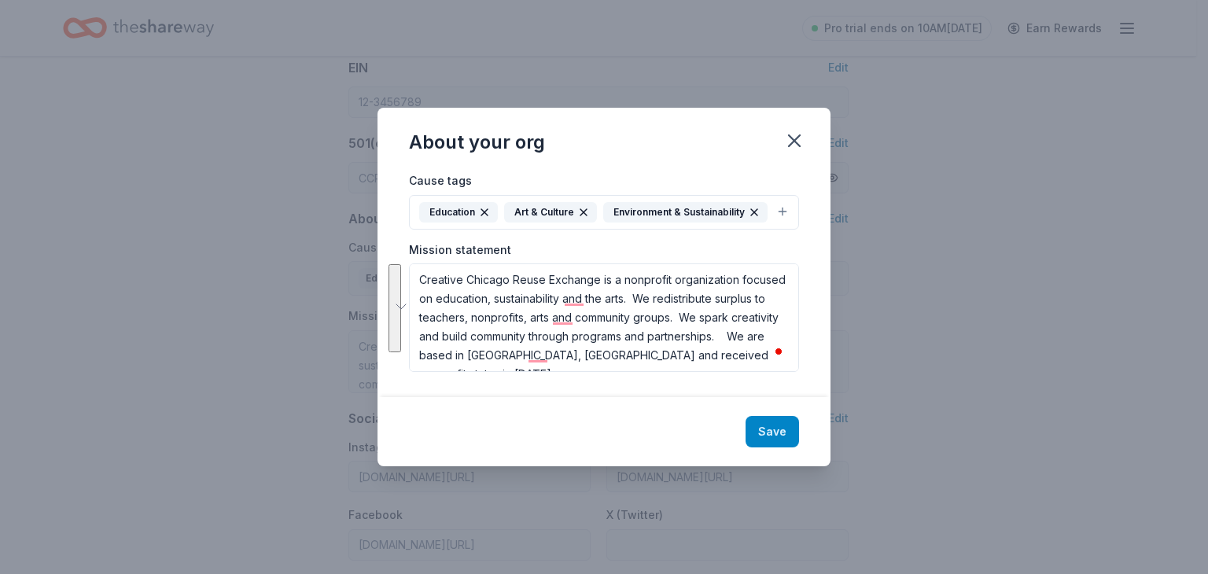
click at [766, 422] on button "Save" at bounding box center [771, 431] width 53 height 31
click at [768, 422] on div "Save" at bounding box center [603, 431] width 453 height 69
click at [790, 126] on button "button" at bounding box center [794, 140] width 35 height 35
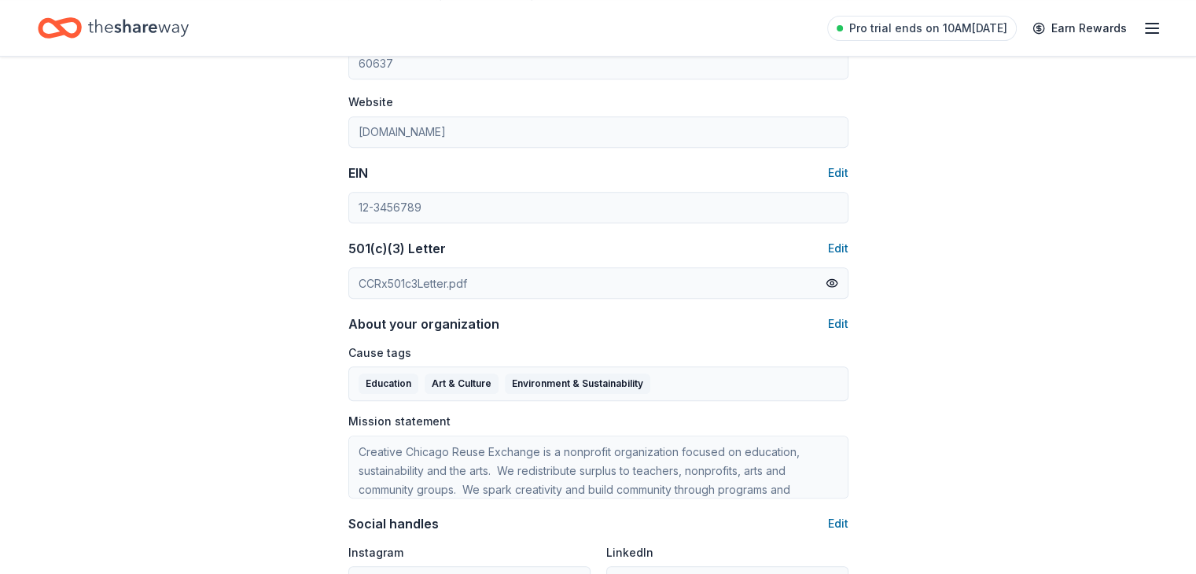
scroll to position [679, 0]
click at [837, 174] on button "Edit" at bounding box center [838, 173] width 20 height 19
click at [837, 171] on button "Edit" at bounding box center [838, 173] width 20 height 19
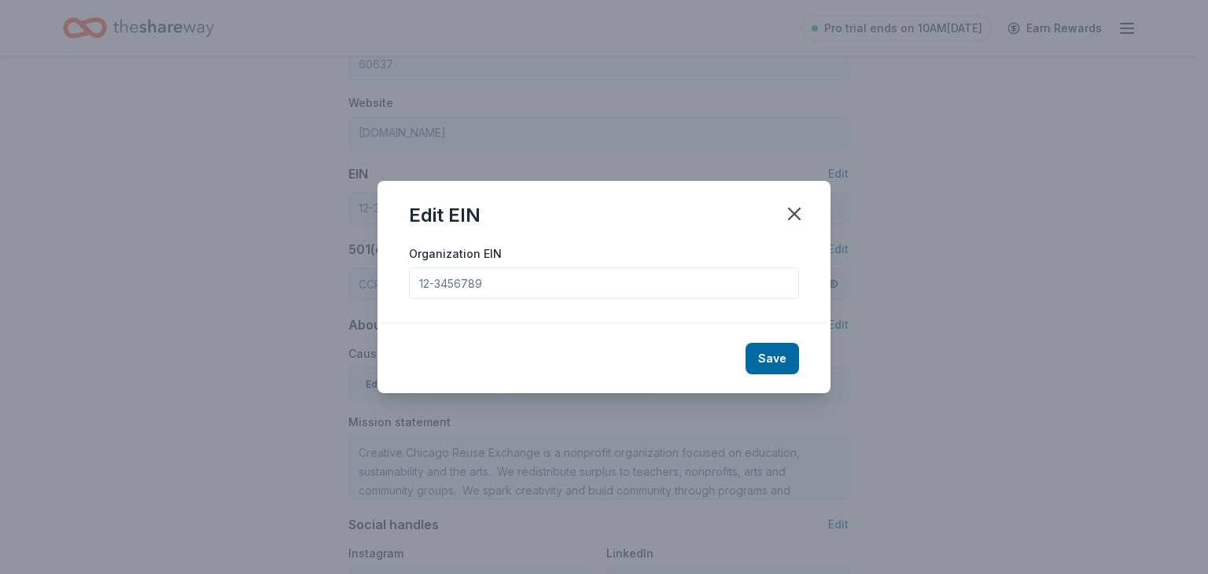
drag, startPoint x: 499, startPoint y: 285, endPoint x: 362, endPoint y: 300, distance: 138.4
click at [362, 300] on div "Edit EIN Organization EIN Save" at bounding box center [604, 287] width 1208 height 574
paste input "47-4679301"
type input "47-4679301"
click at [768, 358] on button "Save" at bounding box center [771, 358] width 53 height 31
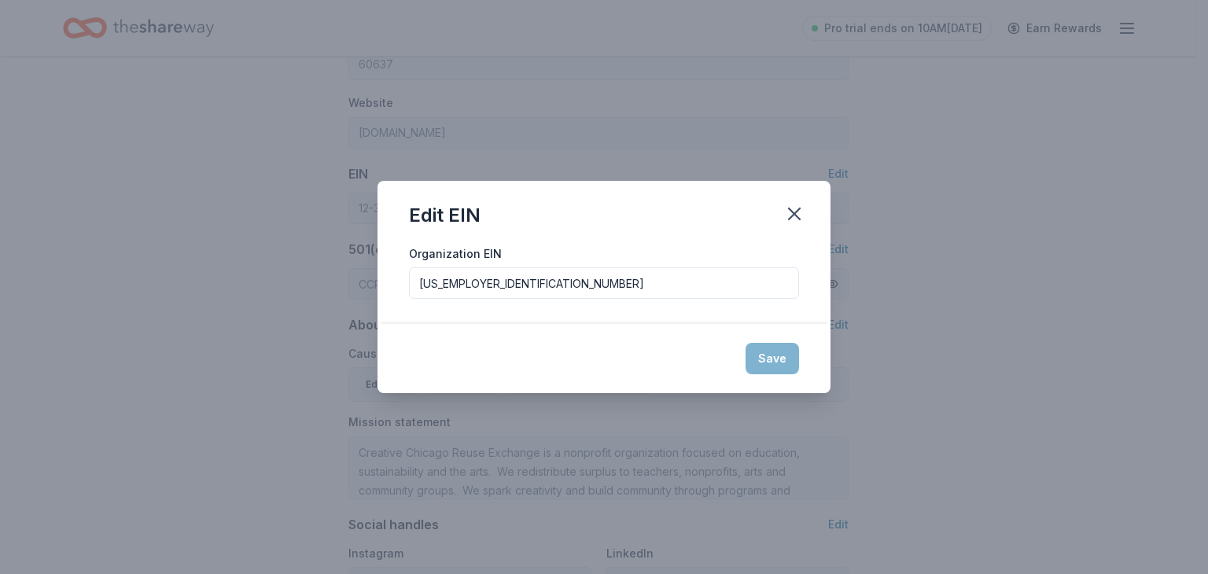
click at [769, 372] on div "Save" at bounding box center [603, 358] width 453 height 69
click at [503, 285] on input "47-4679301" at bounding box center [604, 282] width 390 height 31
click at [768, 361] on div "Save" at bounding box center [603, 358] width 453 height 69
click at [770, 355] on div "Save" at bounding box center [603, 358] width 453 height 69
click at [790, 215] on icon "button" at bounding box center [794, 214] width 22 height 22
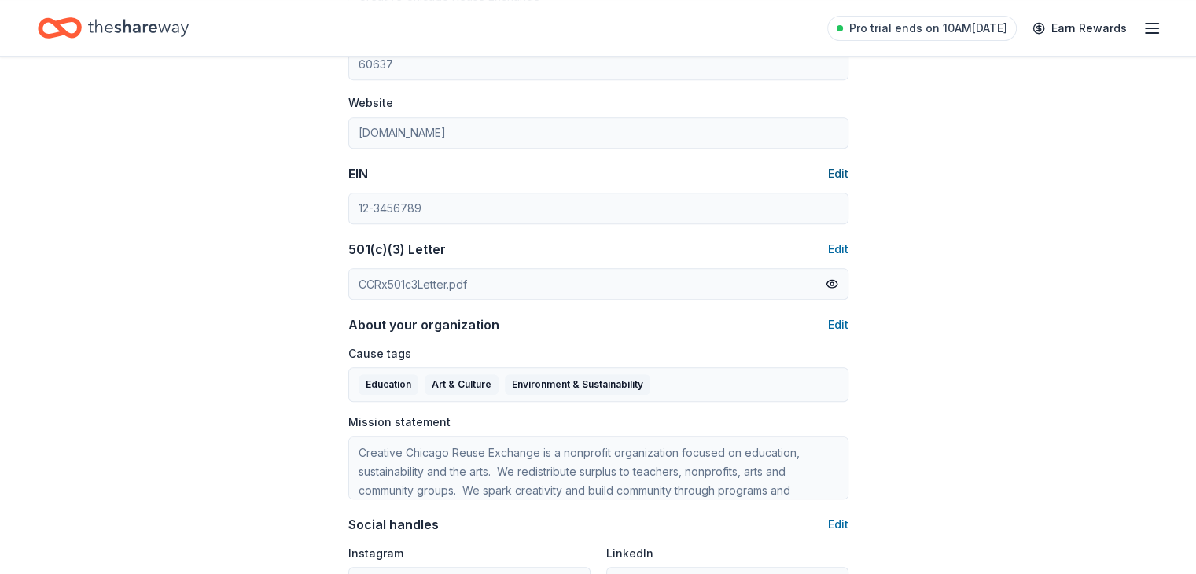
click at [840, 175] on button "Edit" at bounding box center [838, 173] width 20 height 19
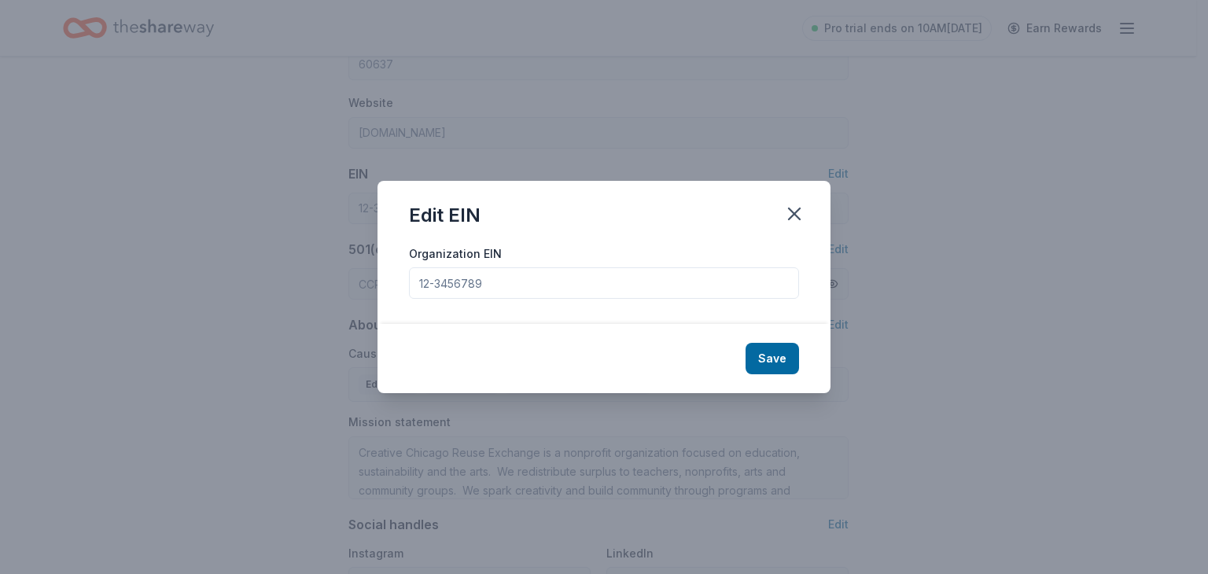
click at [462, 282] on input "Organization EIN" at bounding box center [604, 282] width 390 height 31
paste input "47-4679301"
type input "47-4679301"
click at [768, 359] on button "Save" at bounding box center [771, 358] width 53 height 31
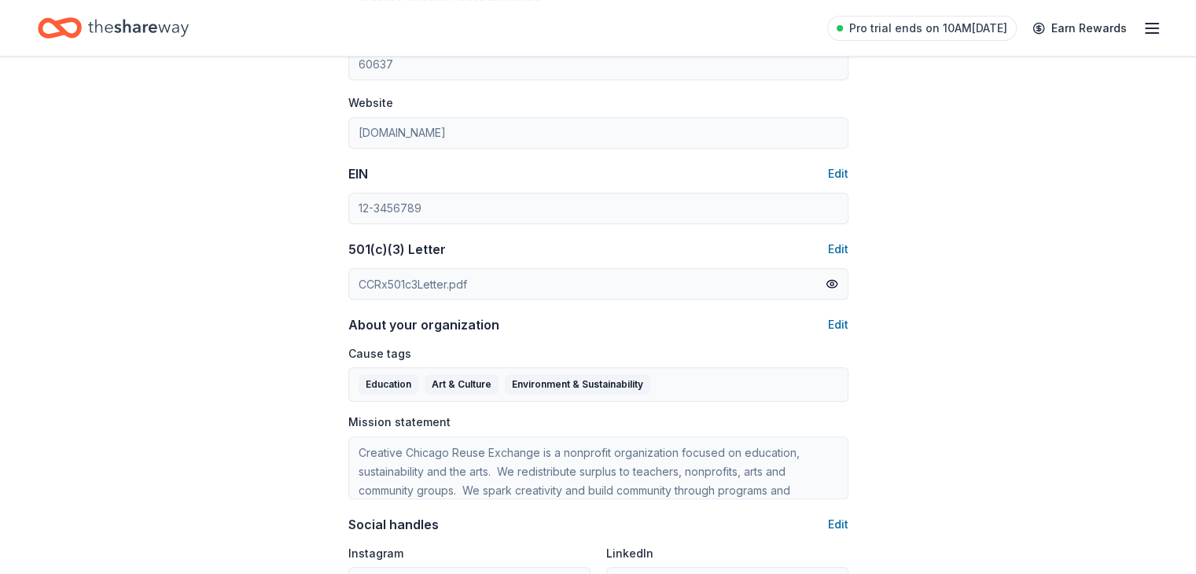
type input "47-4679301"
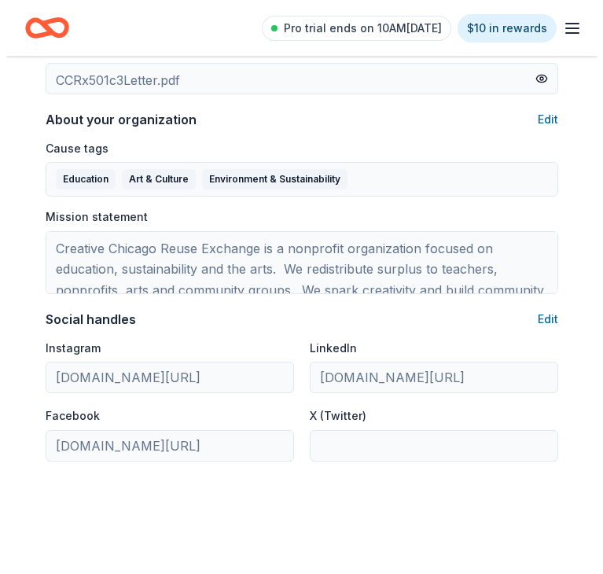
scroll to position [885, 0]
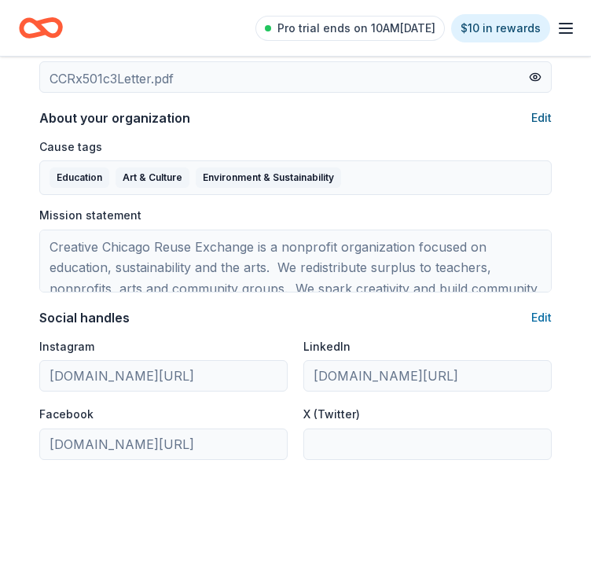
click at [541, 114] on button "Edit" at bounding box center [542, 118] width 20 height 19
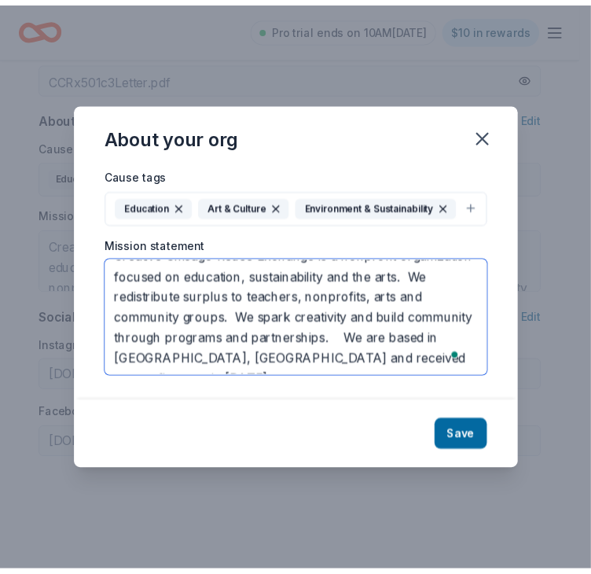
scroll to position [0, 0]
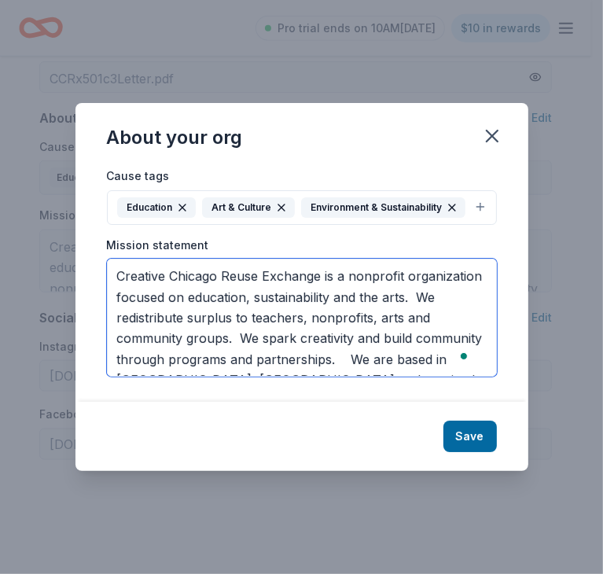
drag, startPoint x: 464, startPoint y: 360, endPoint x: 41, endPoint y: 208, distance: 449.5
click at [41, 208] on div "About your org Cause tags Education Art & Culture Environment & Sustainability …" at bounding box center [301, 287] width 603 height 574
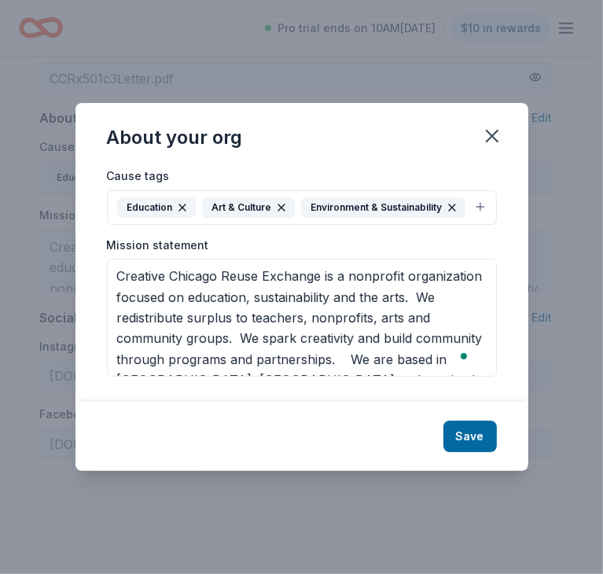
click at [41, 208] on div "About your org Cause tags Education Art & Culture Environment & Sustainability …" at bounding box center [301, 287] width 603 height 574
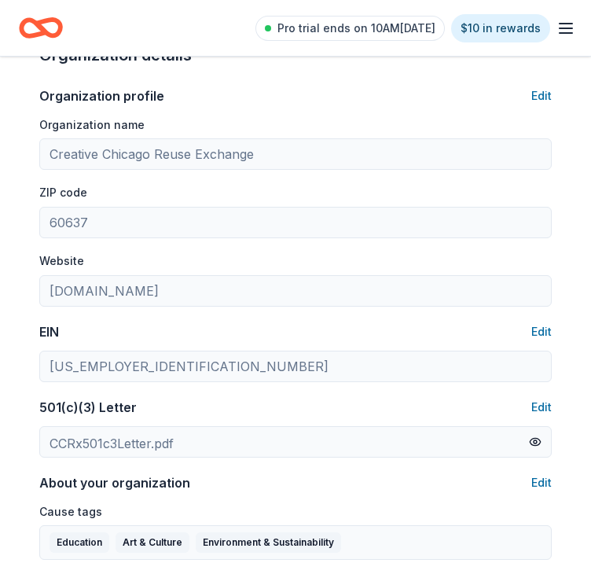
scroll to position [517, 0]
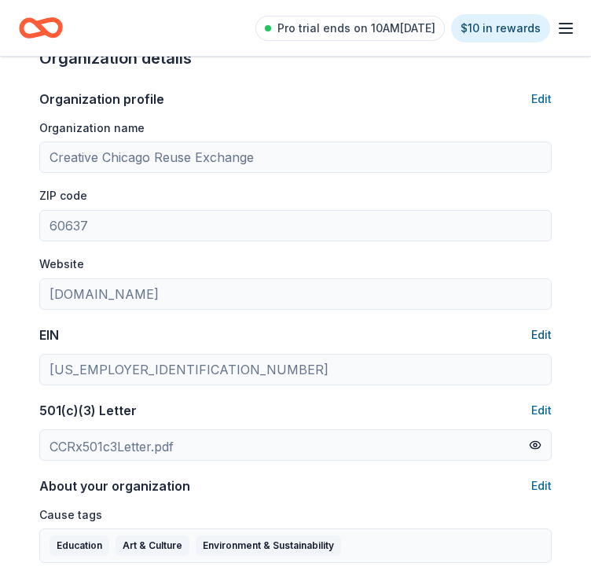
click at [539, 331] on button "Edit" at bounding box center [542, 335] width 20 height 19
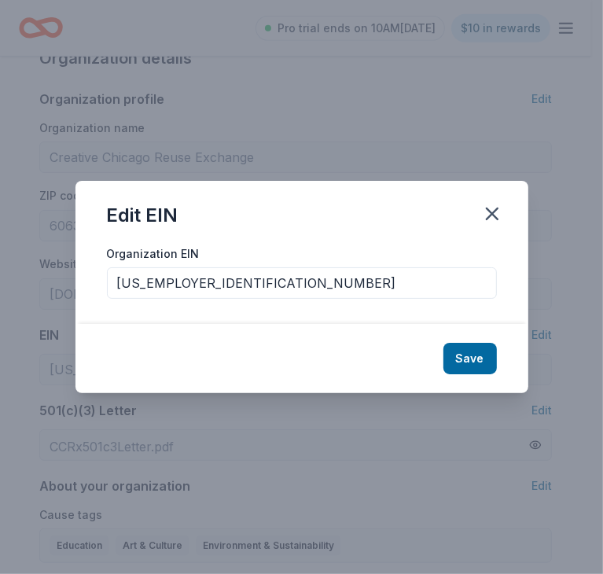
drag, startPoint x: 201, startPoint y: 285, endPoint x: 50, endPoint y: 274, distance: 150.7
click at [50, 274] on div "Edit EIN Organization EIN 47-4679301 Save" at bounding box center [301, 287] width 603 height 574
click at [466, 361] on button "Save" at bounding box center [470, 358] width 53 height 31
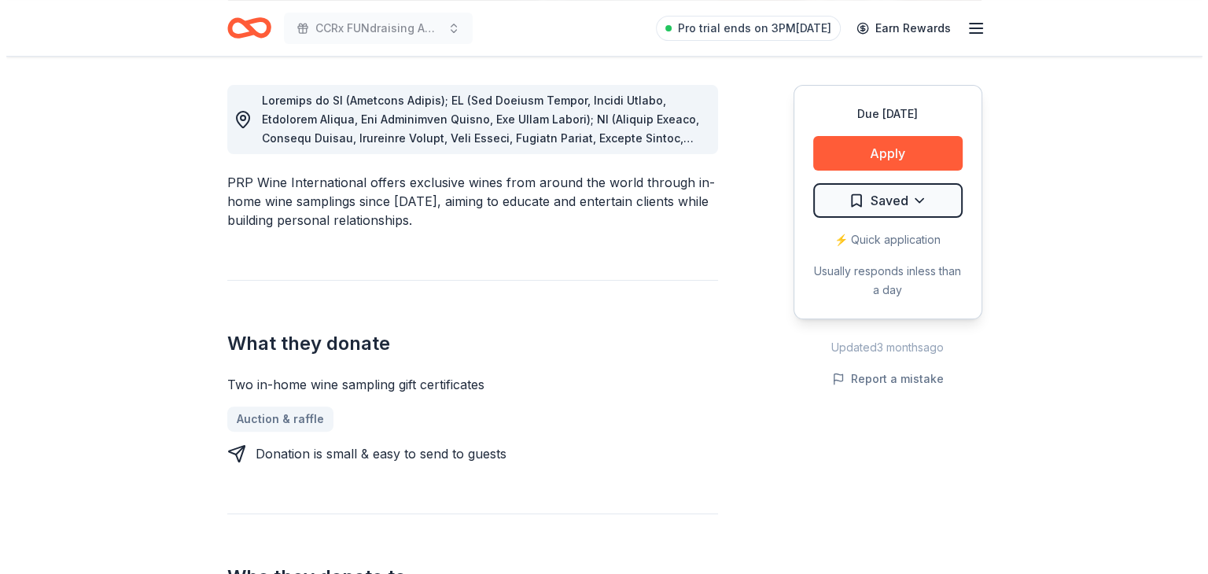
scroll to position [434, 0]
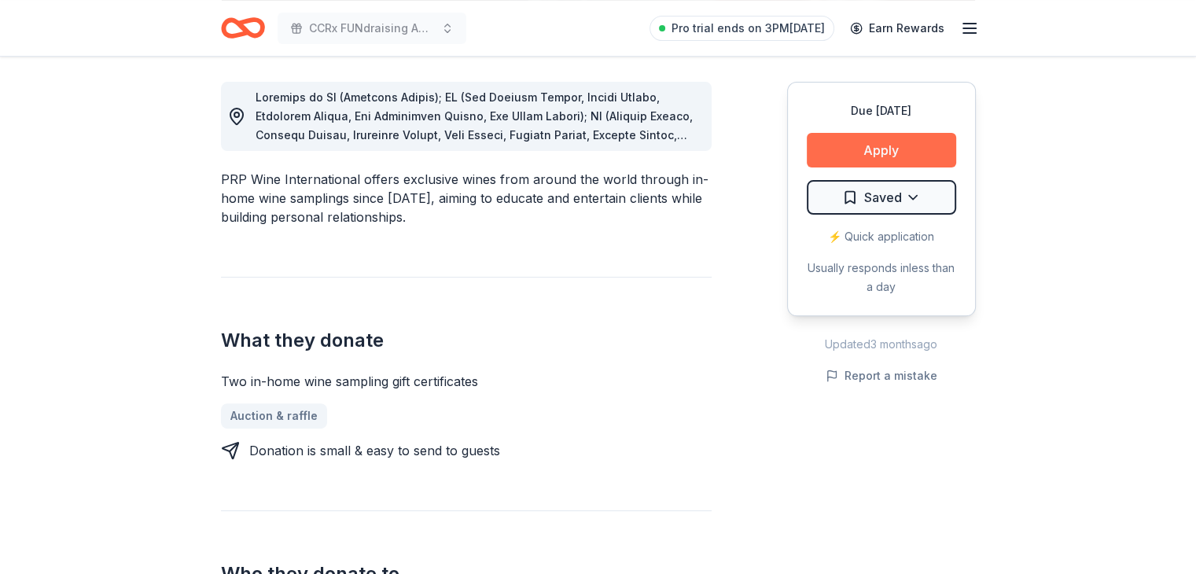
click at [881, 144] on button "Apply" at bounding box center [881, 150] width 149 height 35
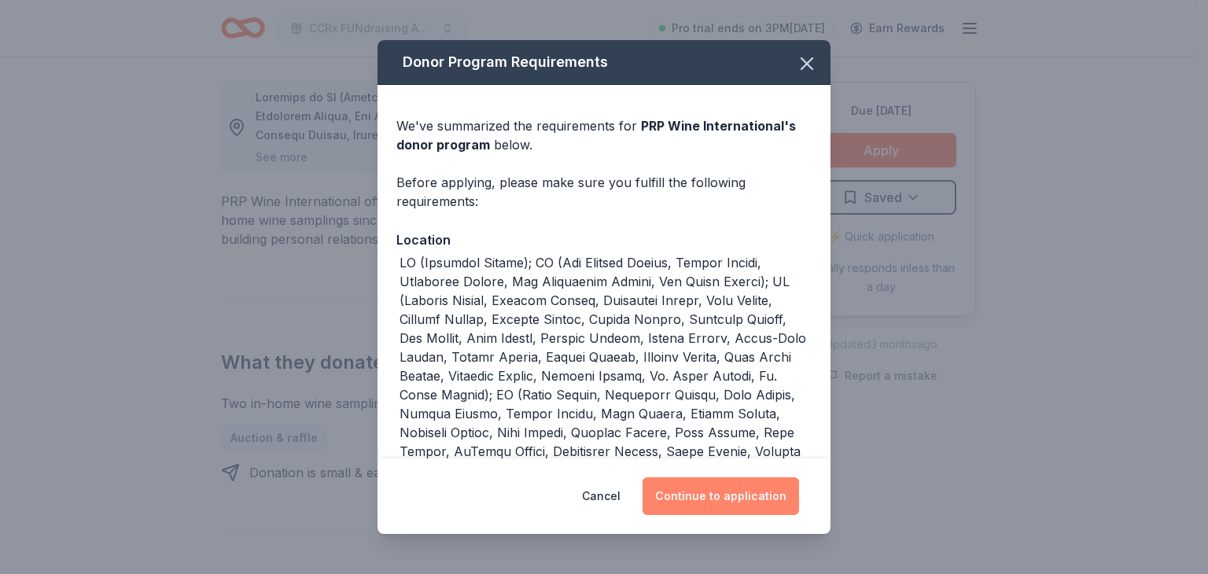
click at [716, 493] on button "Continue to application" at bounding box center [720, 496] width 156 height 38
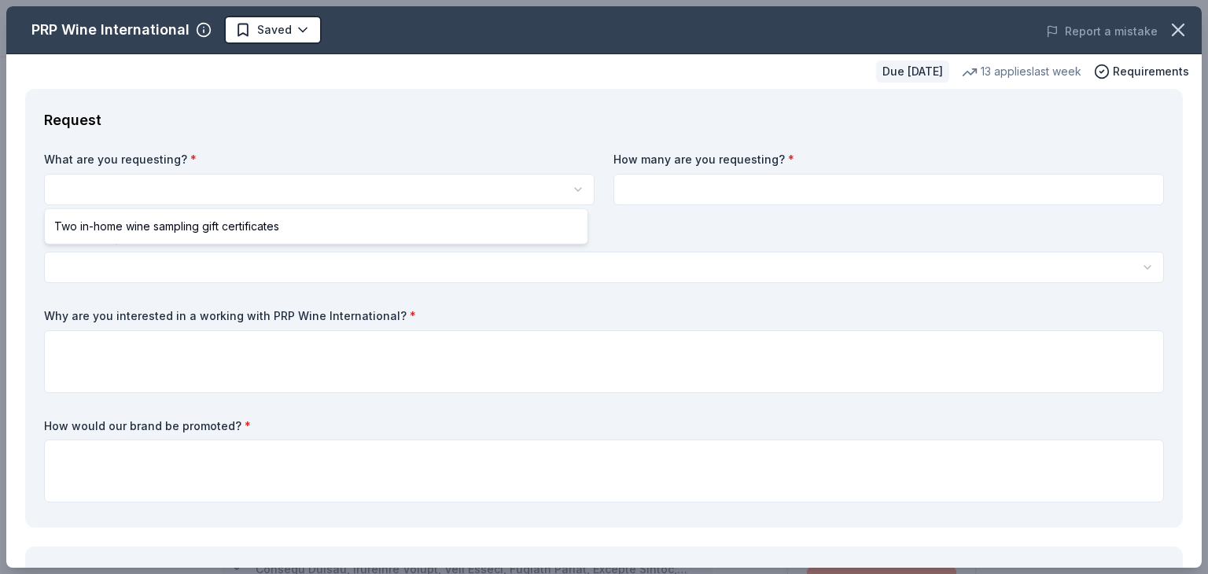
scroll to position [0, 0]
select select "Two in-home wine sampling gift certificates"
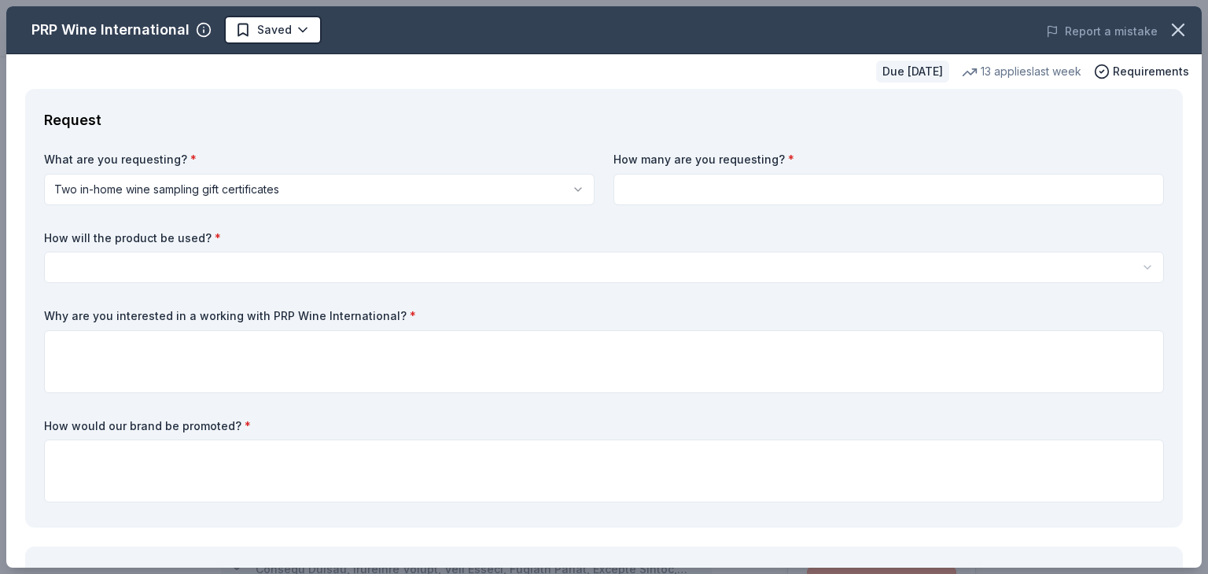
click at [659, 183] on input at bounding box center [888, 189] width 550 height 31
type input "2"
click at [256, 268] on html "CCRx FUNdraising Auction Saved Apply Due [DATE] Share PRP Wine International Ne…" at bounding box center [604, 287] width 1208 height 574
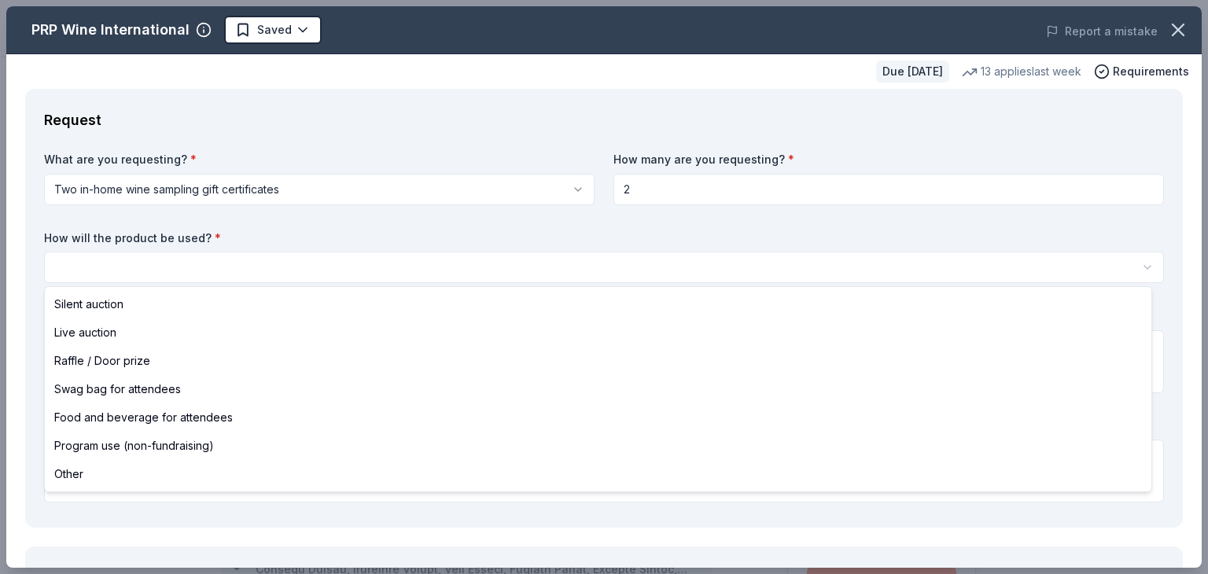
select select "silentAuction"
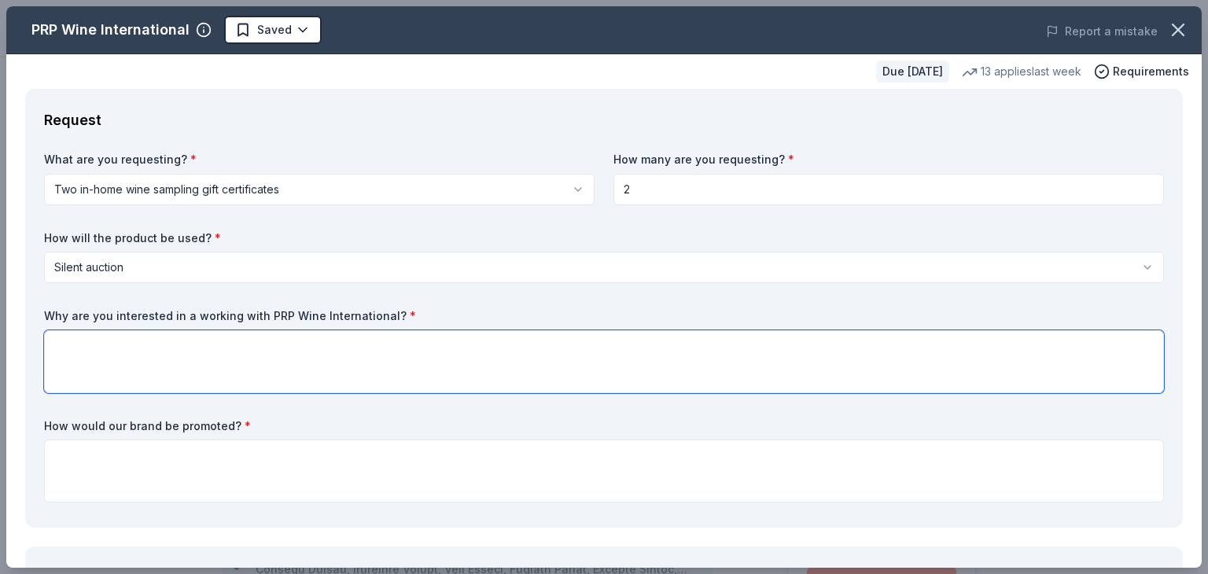
click at [109, 359] on textarea at bounding box center [604, 361] width 1120 height 63
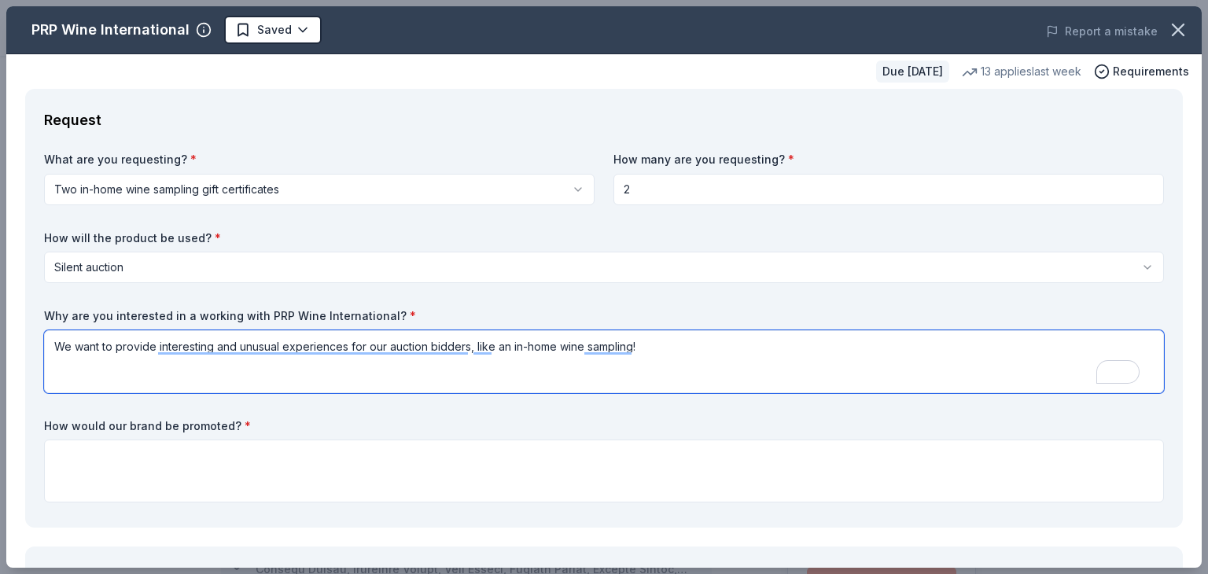
type textarea "We want to provide interesting and unusual experiences for our auction bidders,…"
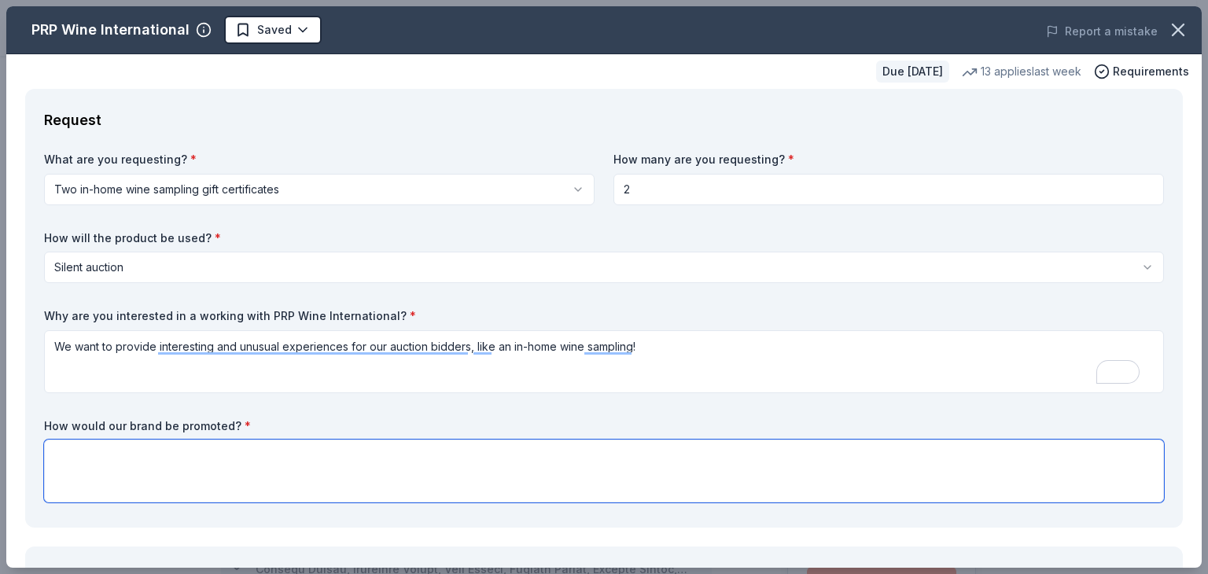
click at [100, 453] on textarea at bounding box center [604, 471] width 1120 height 63
drag, startPoint x: 377, startPoint y: 457, endPoint x: 182, endPoint y: 460, distance: 195.8
click at [182, 460] on textarea "on our auction website, [DOMAIN_NAME][URL]" at bounding box center [604, 471] width 1120 height 63
paste textarea "[URL][DOMAIN_NAME]"
click at [60, 460] on textarea "on our auction website, [URL][DOMAIN_NAME], in our Enewsletter to 4,000, on our…" at bounding box center [604, 471] width 1120 height 63
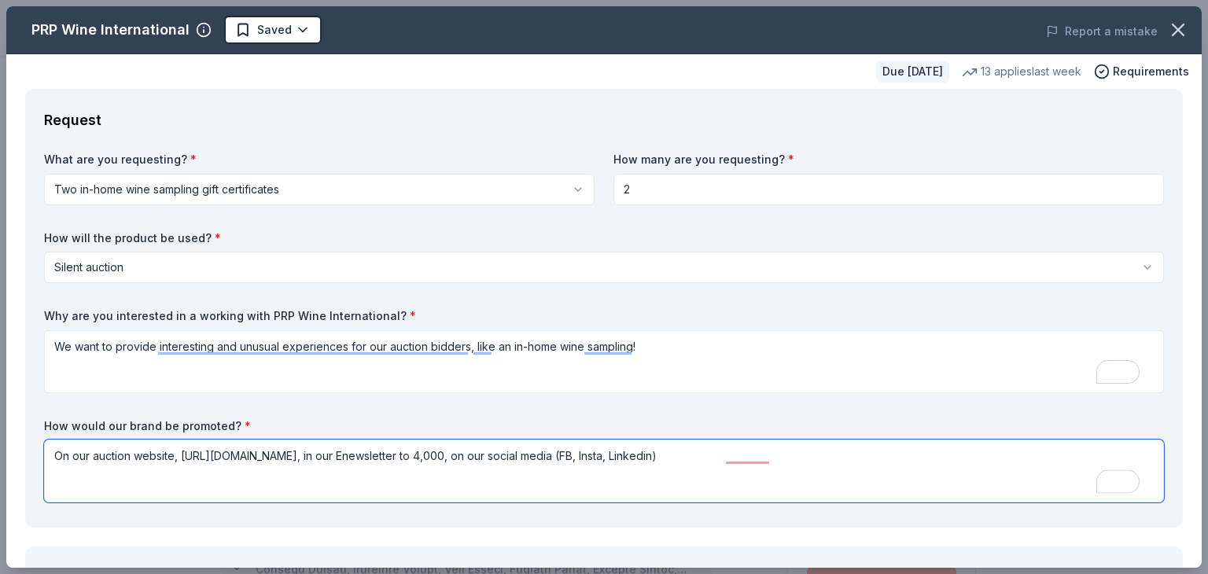
click at [419, 454] on textarea "On our auction website, [URL][DOMAIN_NAME], in our Enewsletter to 4,000, on our…" at bounding box center [604, 471] width 1120 height 63
click at [57, 454] on textarea "On our auction website, [URL][DOMAIN_NAME], in our Enewsletter to 4,000, on our…" at bounding box center [604, 471] width 1120 height 63
click at [454, 451] on textarea "Posted on our auction website, [URL][DOMAIN_NAME], in our Enewsletter to 4,000,…" at bounding box center [604, 471] width 1120 height 63
click at [661, 458] on textarea "Posted on our auction website, [URL][DOMAIN_NAME], mentioned in our Enewsletter…" at bounding box center [604, 471] width 1120 height 63
click at [701, 454] on textarea "Posted on our auction website, [URL][DOMAIN_NAME], mentioned in our Enewsletter…" at bounding box center [604, 471] width 1120 height 63
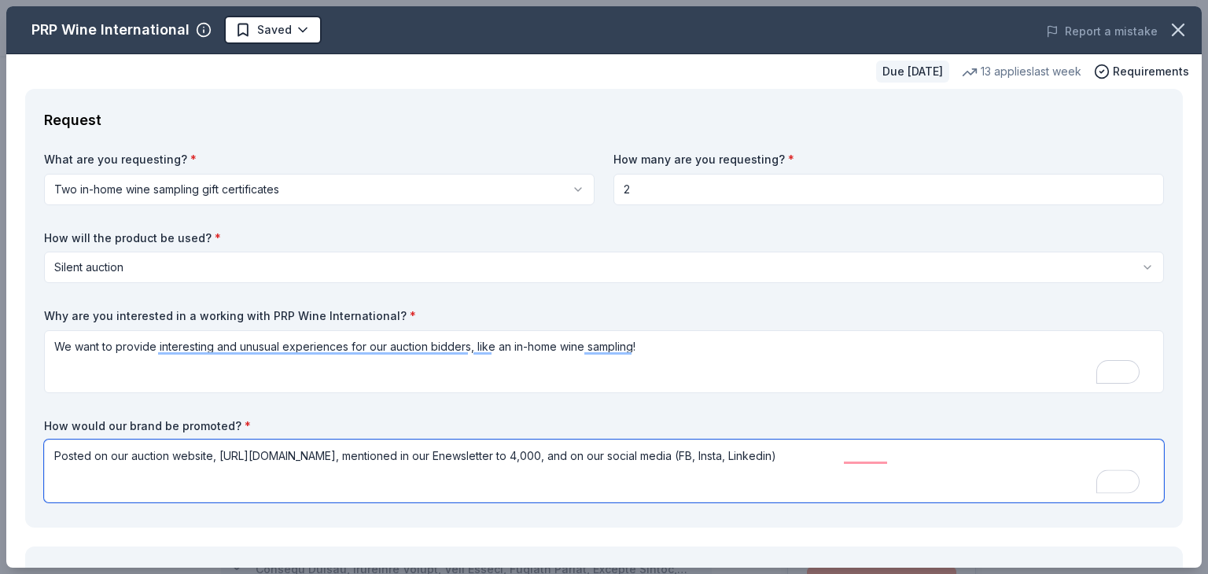
click at [701, 454] on textarea "Posted on our auction website, [URL][DOMAIN_NAME], mentioned in our Enewsletter…" at bounding box center [604, 471] width 1120 height 63
click at [776, 460] on textarea "Posted on our auction website, [URL][DOMAIN_NAME], mentioned in our Enewsletter…" at bounding box center [604, 471] width 1120 height 63
type textarea "Posted on our auction website, [URL][DOMAIN_NAME], mentioned in our Enewsletter…"
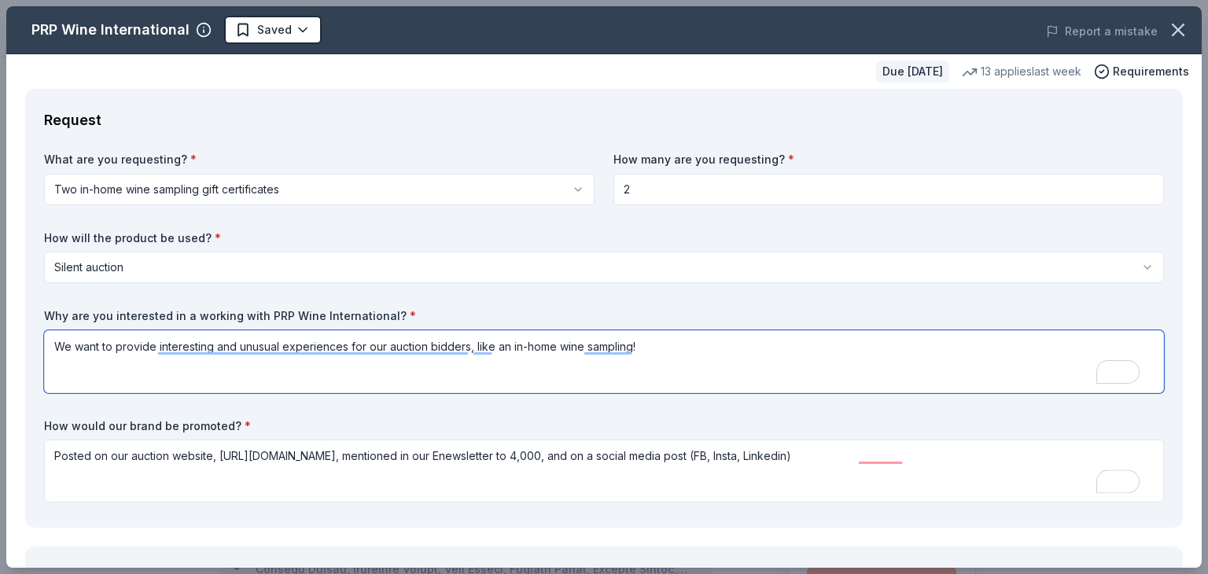
click at [793, 344] on textarea "We want to provide interesting and unusual experiences for our auction bidders,…" at bounding box center [604, 361] width 1120 height 63
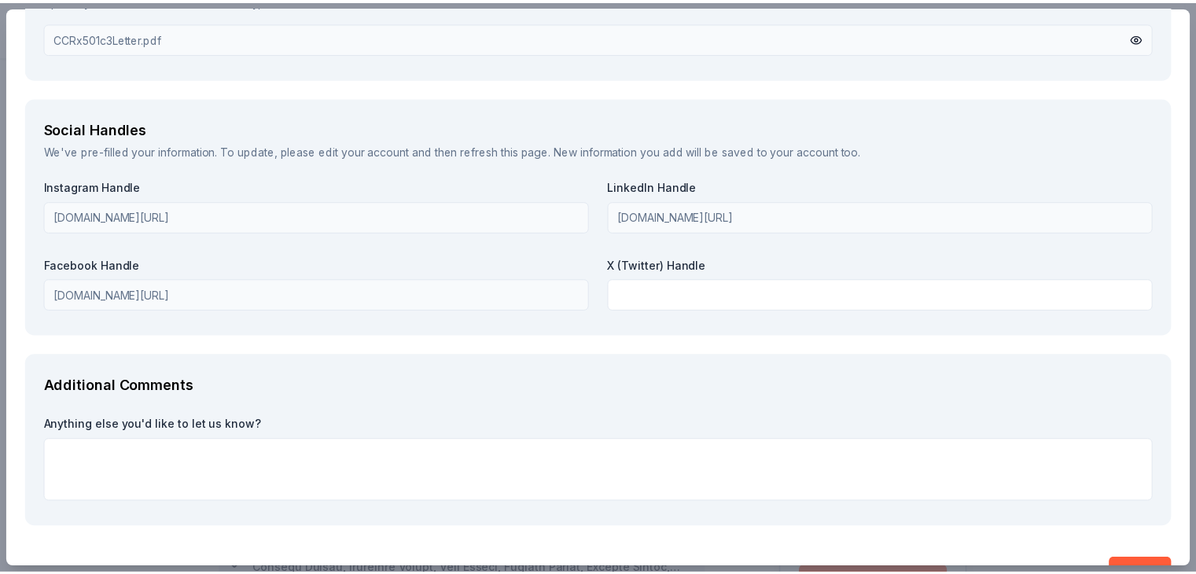
scroll to position [1760, 0]
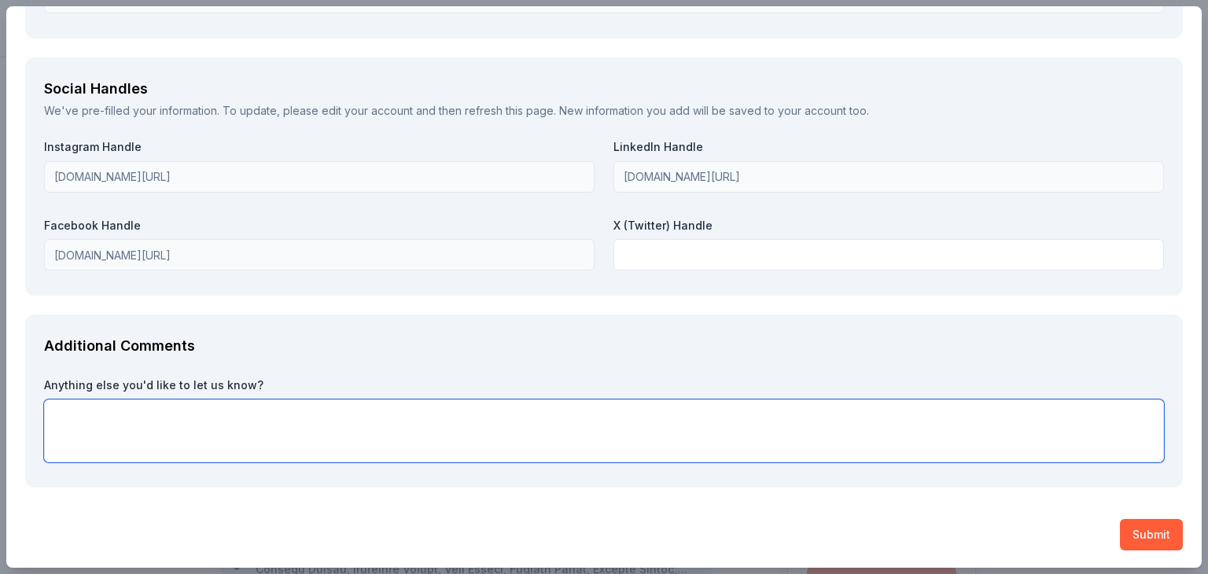
click at [213, 413] on textarea at bounding box center [604, 430] width 1120 height 63
click at [101, 417] on textarea "To enrich screen reader interactions, please activate Accessibility in Grammarl…" at bounding box center [604, 430] width 1120 height 63
type textarea "thank you for offering this!"
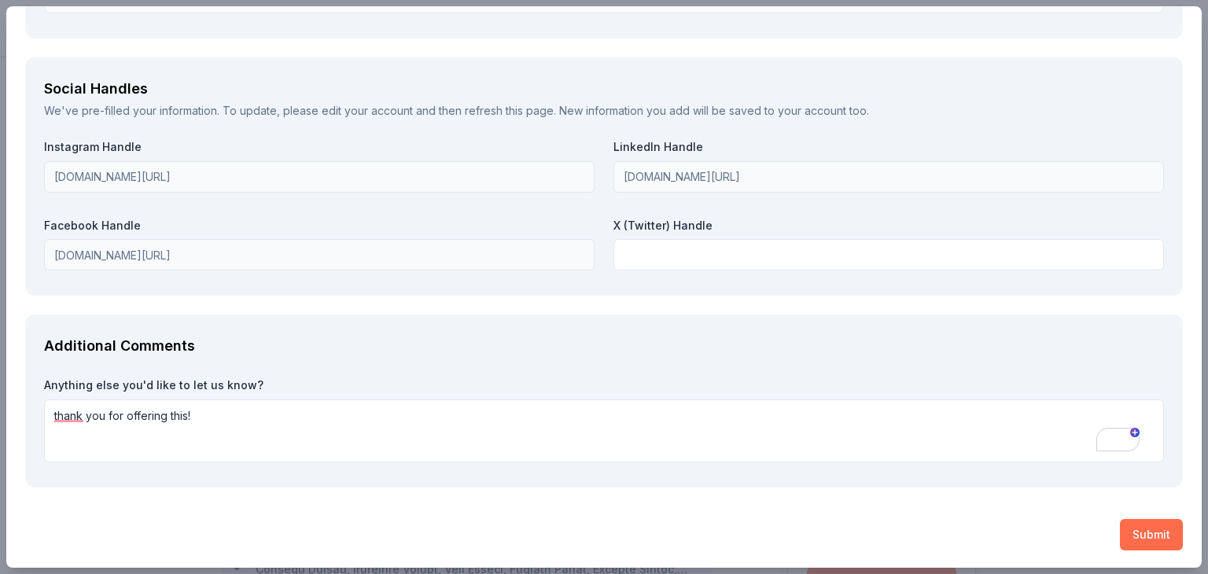
click at [1139, 531] on button "Submit" at bounding box center [1151, 534] width 63 height 31
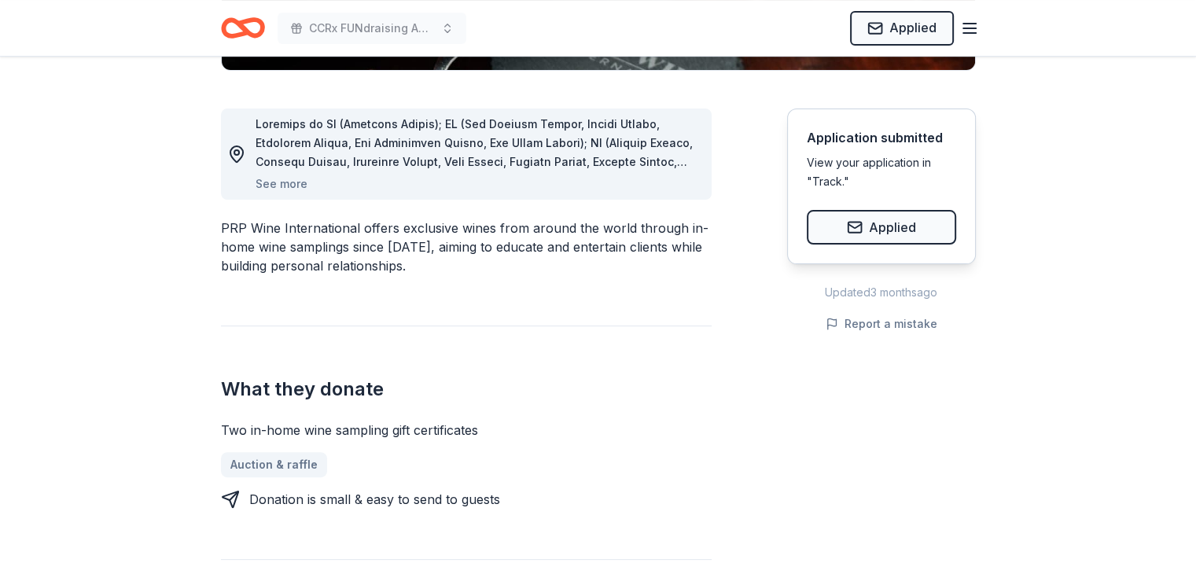
scroll to position [0, 0]
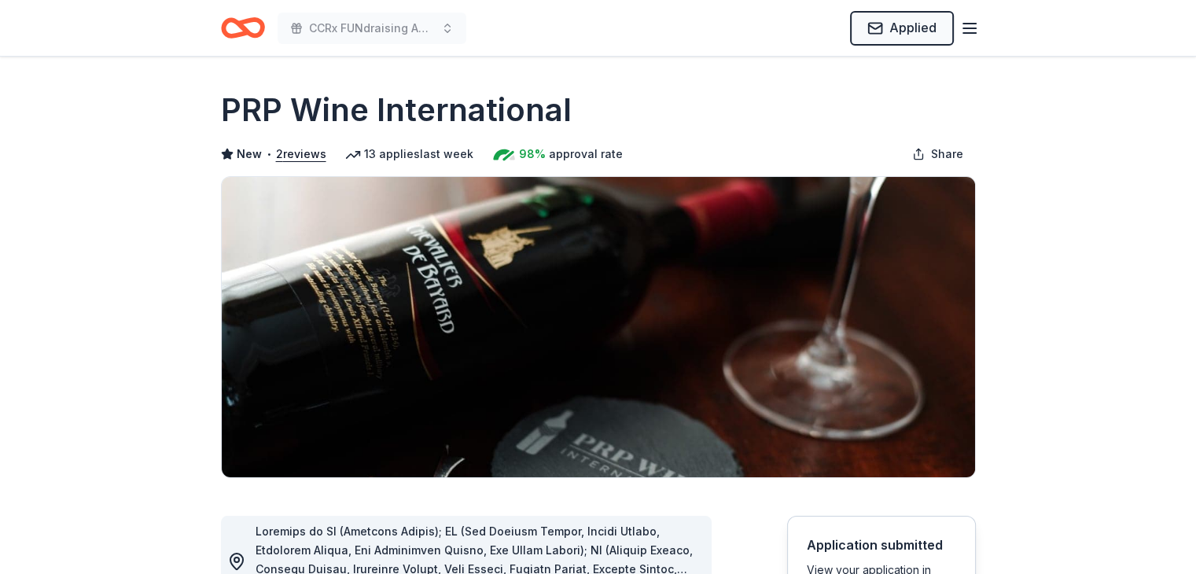
click at [242, 20] on icon "Home" at bounding box center [243, 27] width 44 height 37
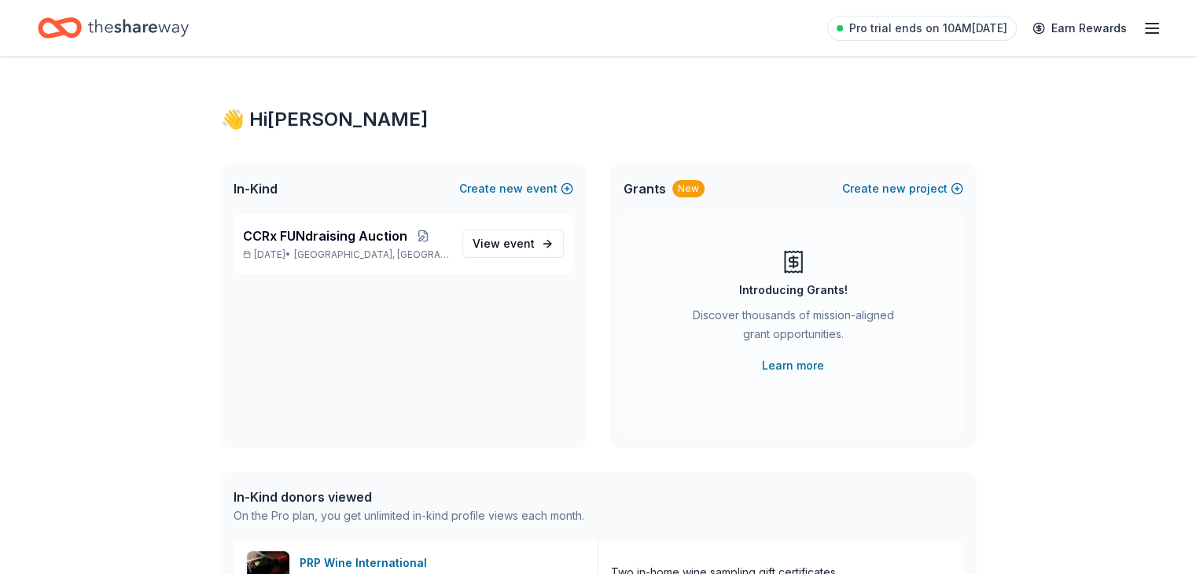
click at [82, 28] on icon "Home" at bounding box center [60, 27] width 44 height 37
click at [167, 28] on icon "Home" at bounding box center [138, 28] width 101 height 32
click at [1143, 24] on icon "button" at bounding box center [1152, 28] width 19 height 19
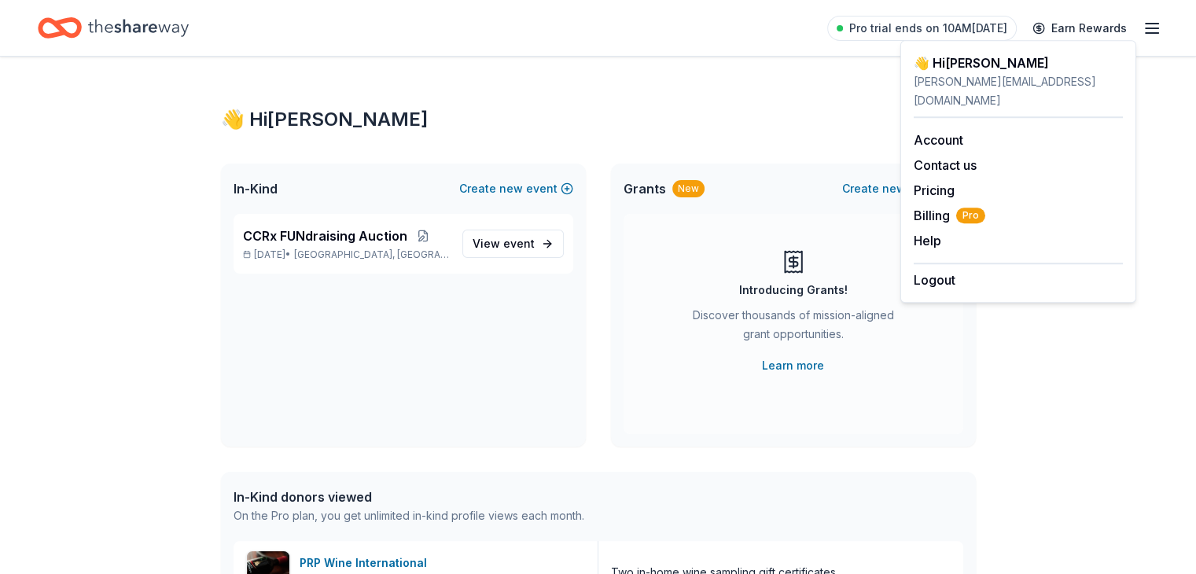
click at [948, 79] on div "barbara@creativechirx.org" at bounding box center [1018, 91] width 209 height 38
click at [304, 31] on div "Pro trial ends on 10AM, 10/2 Earn Rewards" at bounding box center [598, 27] width 1121 height 37
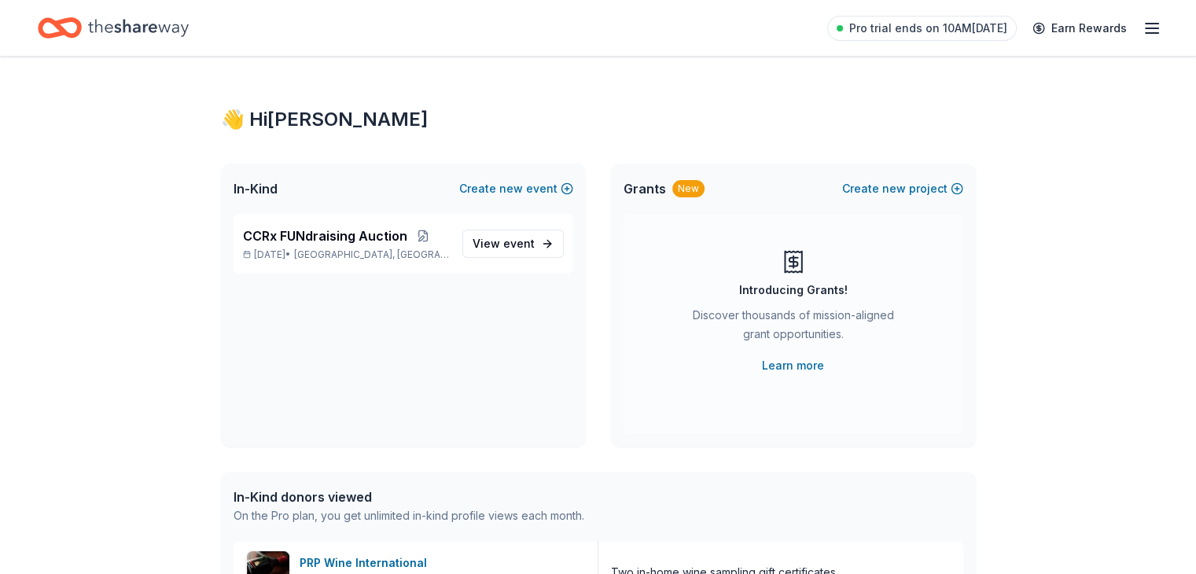
click at [120, 391] on div "👋 Hi Barbara In-Kind Create new event CCRx FUNdraising Auction Oct 25, 2025 • C…" at bounding box center [598, 481] width 1196 height 849
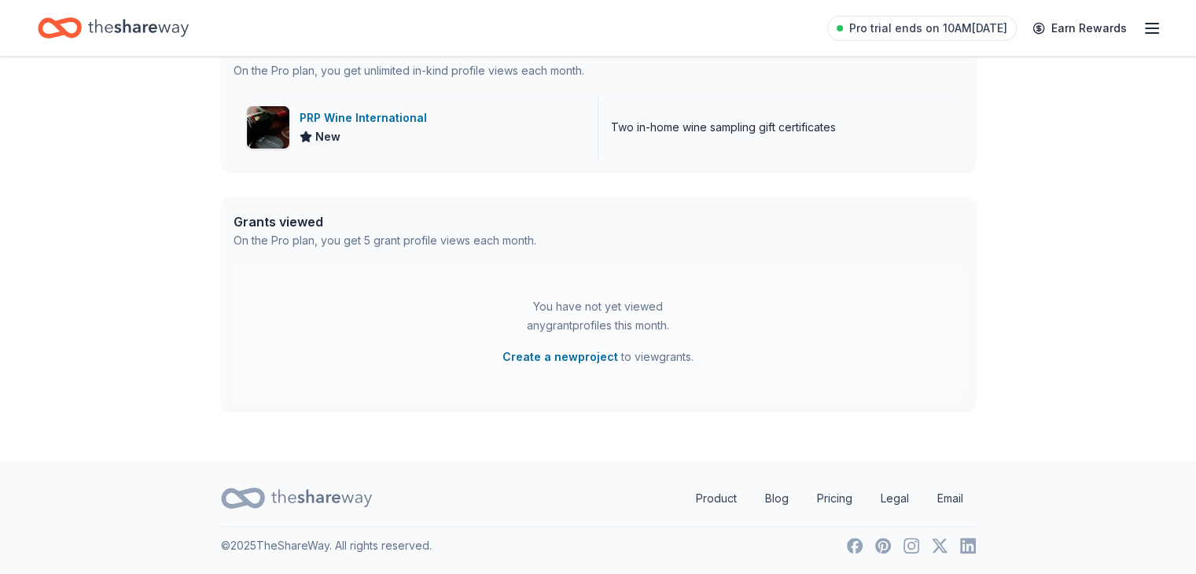
click at [432, 126] on div "PRP Wine International New" at bounding box center [416, 127] width 365 height 63
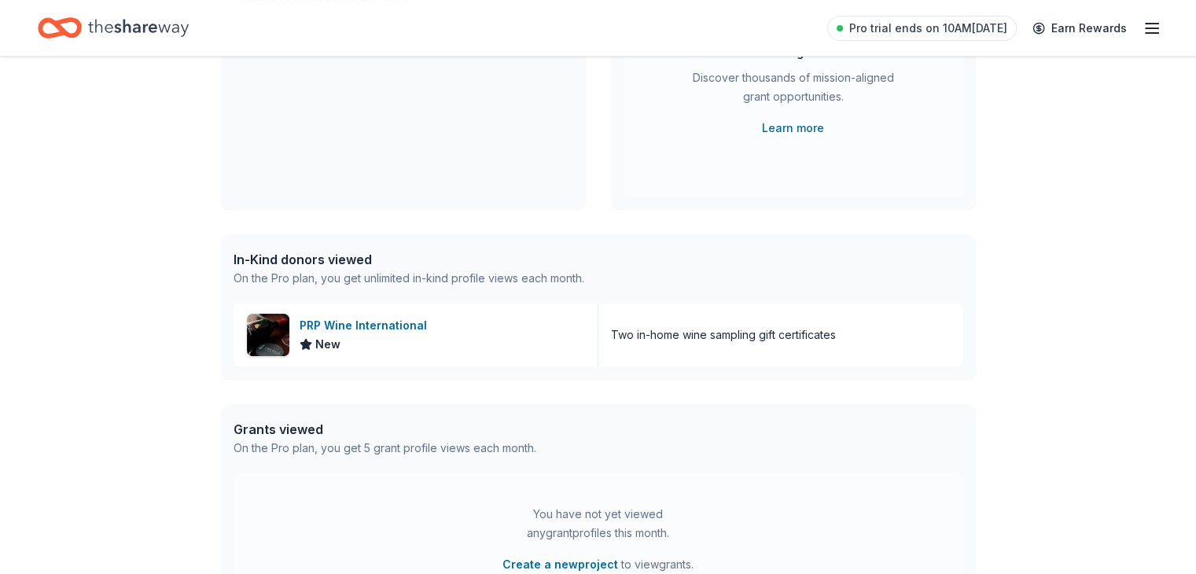
scroll to position [0, 0]
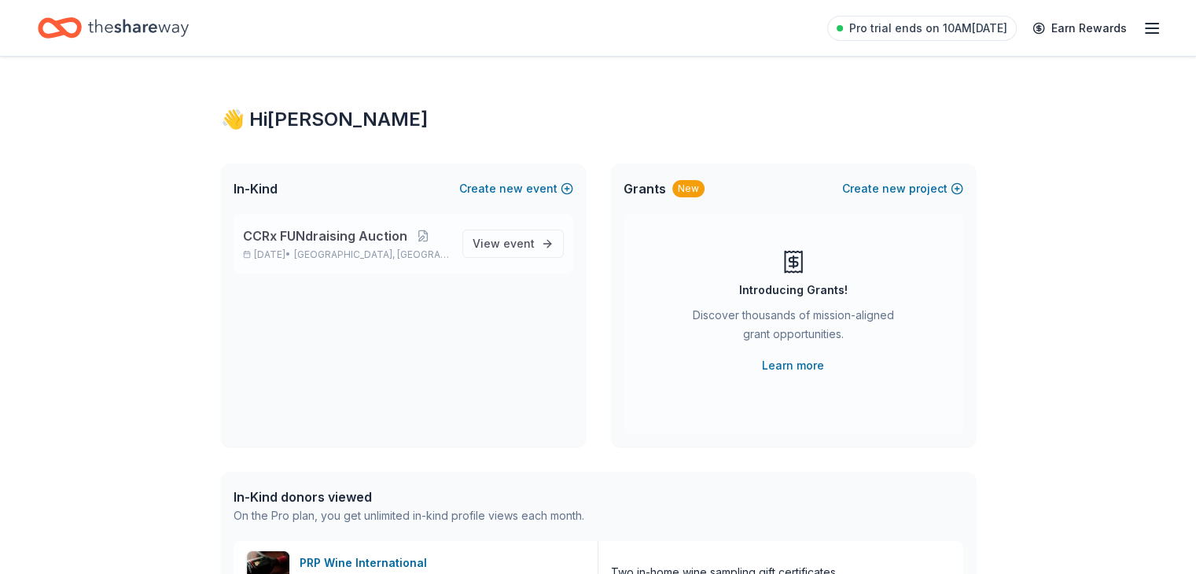
click at [348, 240] on span "CCRx FUNdraising Auction" at bounding box center [325, 235] width 164 height 19
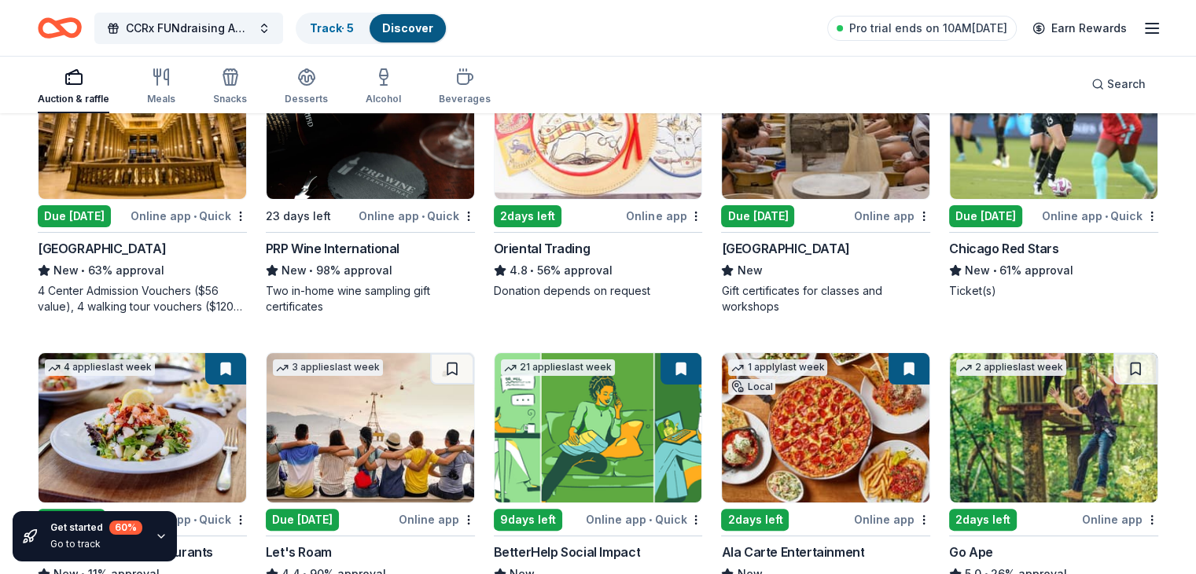
scroll to position [241, 0]
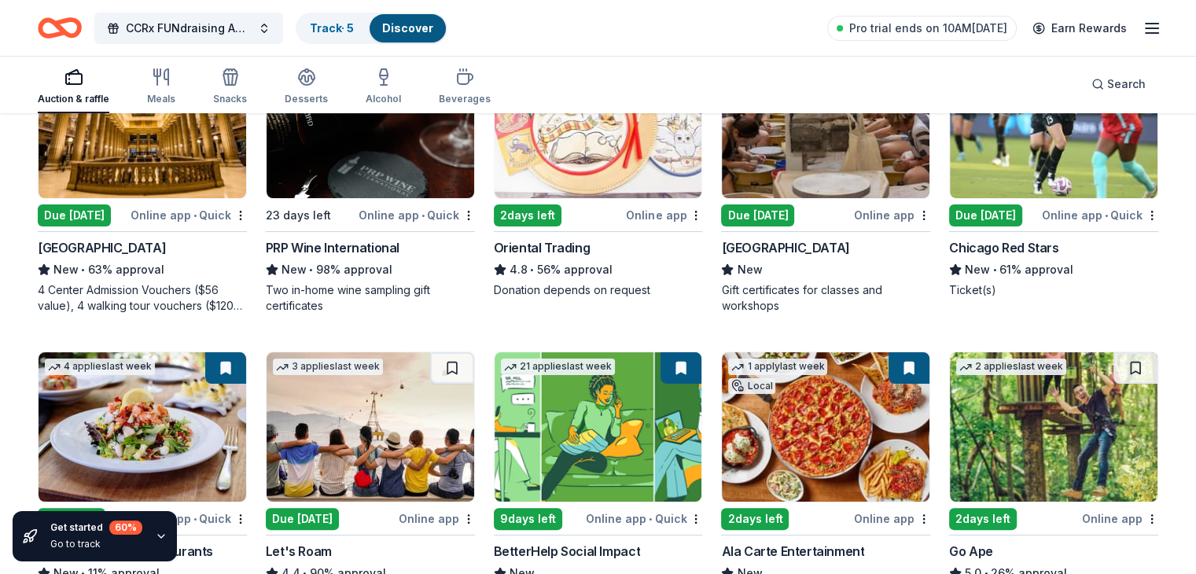
click at [98, 209] on div "Due [DATE]" at bounding box center [74, 215] width 73 height 22
click at [95, 212] on div "Due [DATE]" at bounding box center [74, 215] width 73 height 22
click at [199, 301] on div "4 Center Admission Vouchers ($56 value), 4 walking tour vouchers ($120 value, i…" at bounding box center [142, 297] width 209 height 31
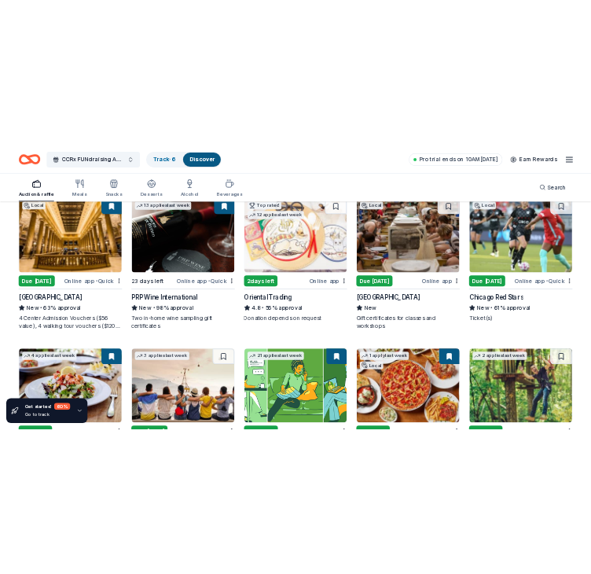
scroll to position [179, 0]
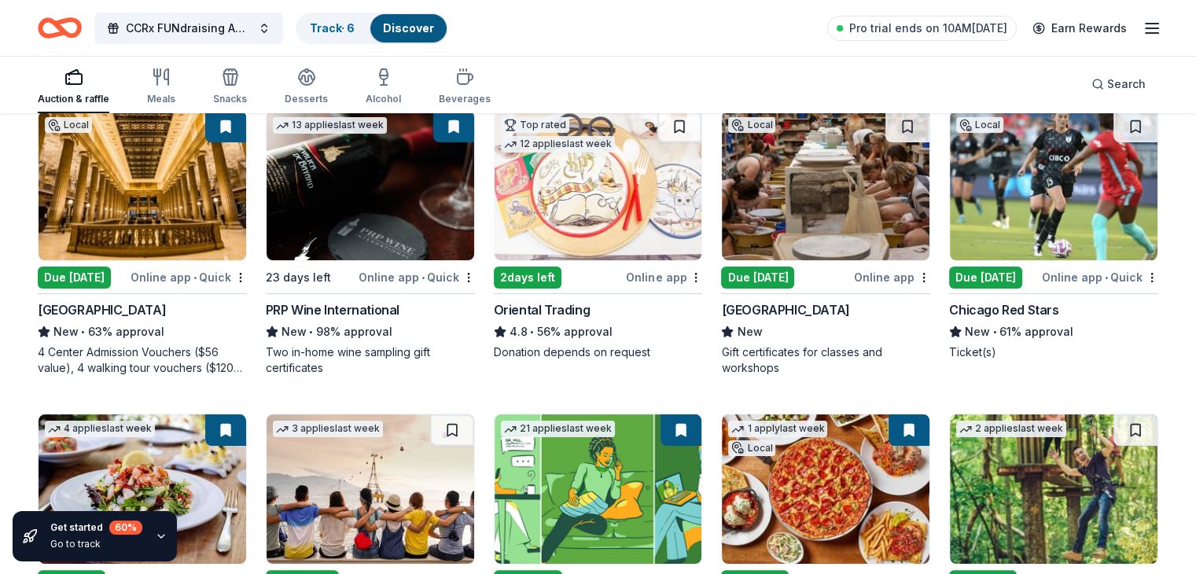
click at [975, 310] on div "Chicago Red Stars" at bounding box center [1003, 309] width 109 height 19
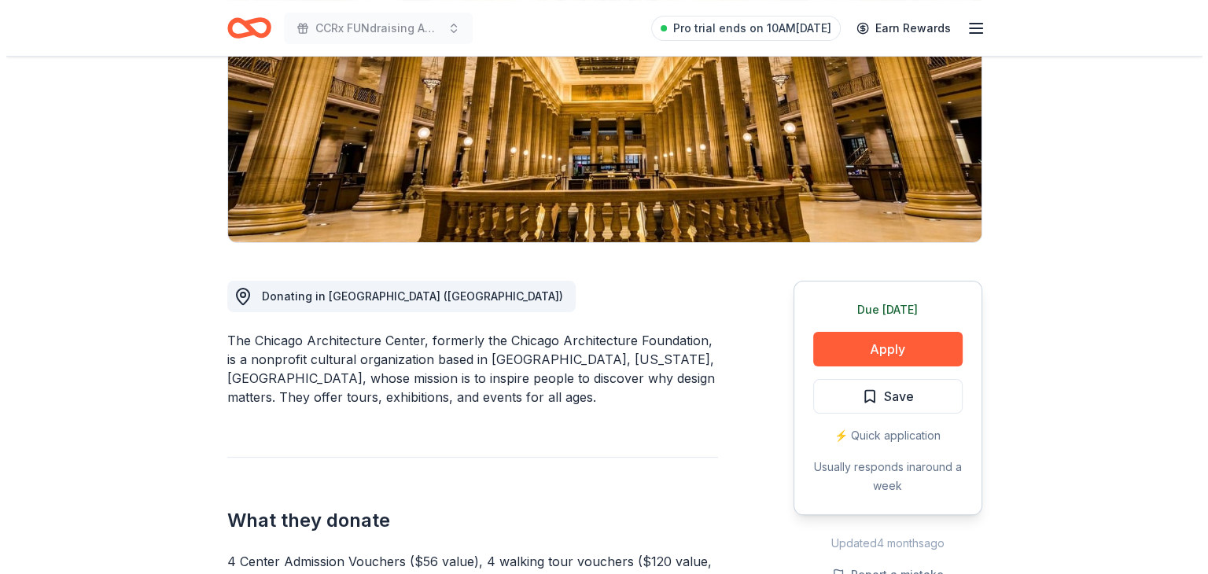
scroll to position [236, 0]
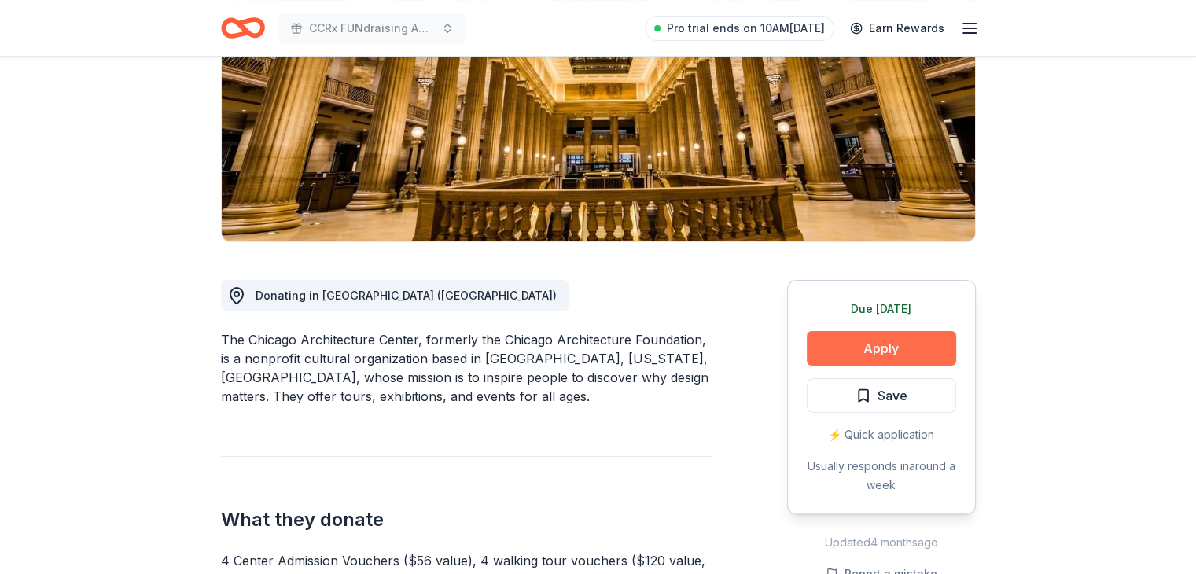
click at [856, 344] on button "Apply" at bounding box center [881, 348] width 149 height 35
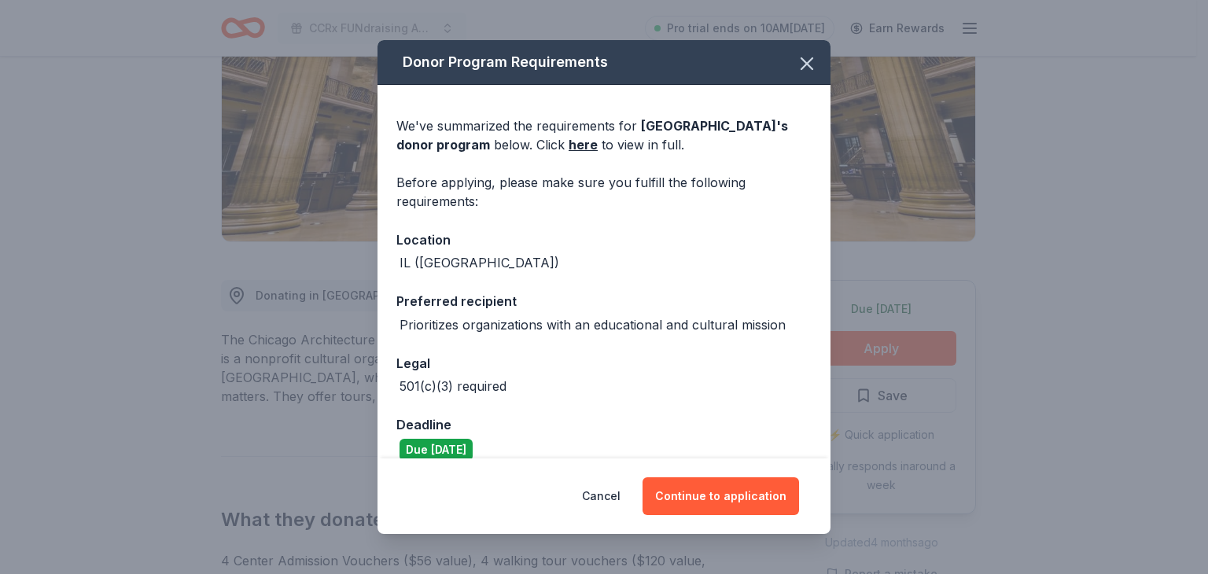
scroll to position [20, 0]
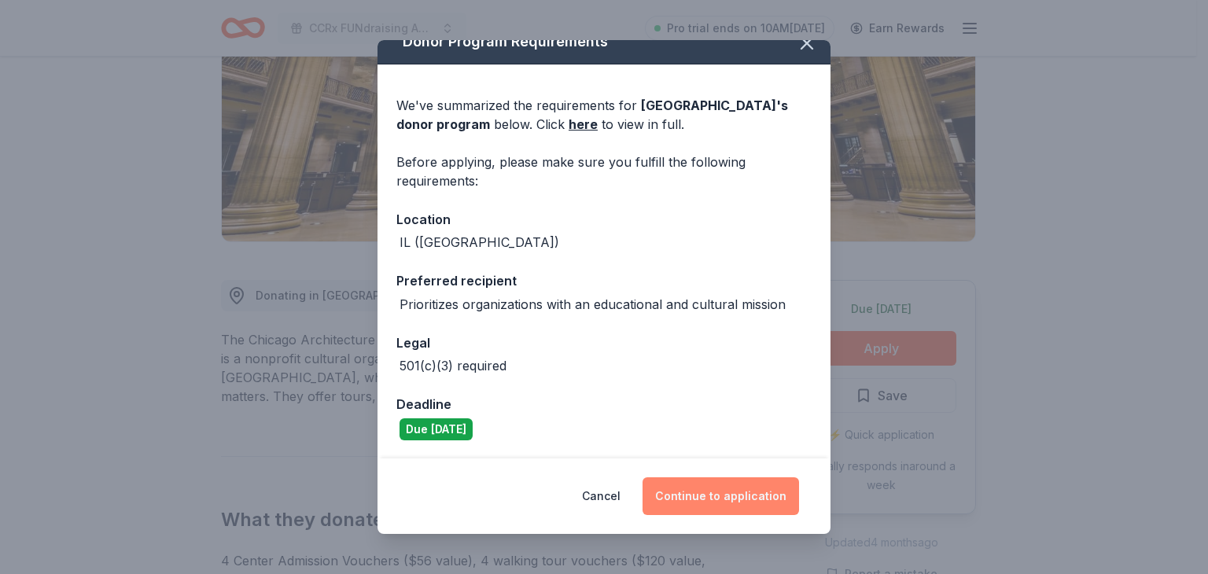
click at [714, 493] on button "Continue to application" at bounding box center [720, 496] width 156 height 38
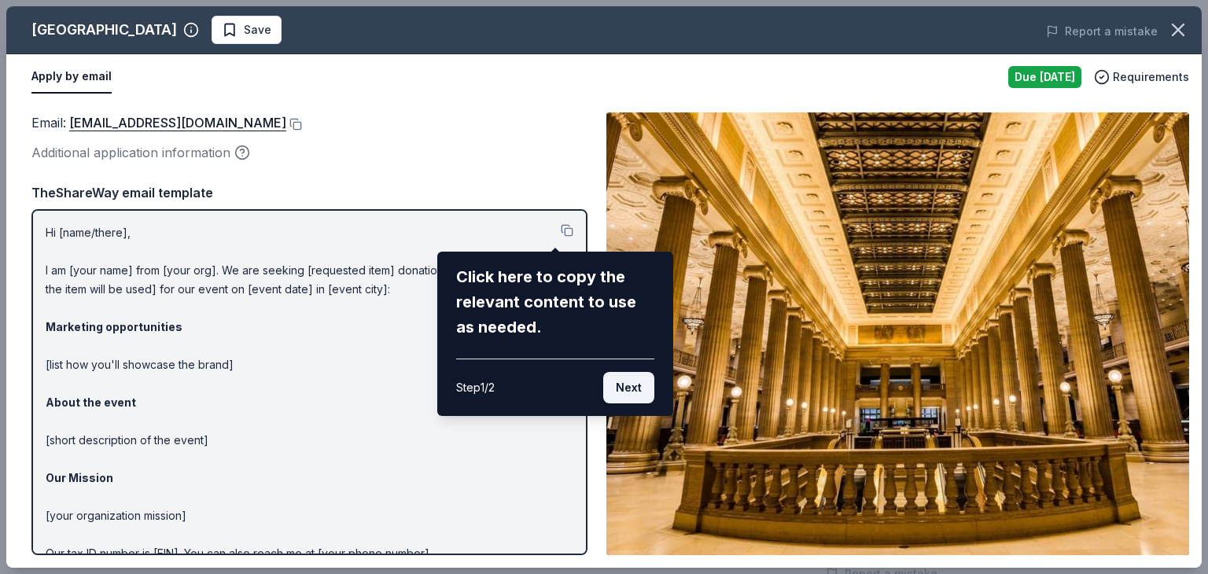
click at [635, 386] on button "Next" at bounding box center [628, 387] width 51 height 31
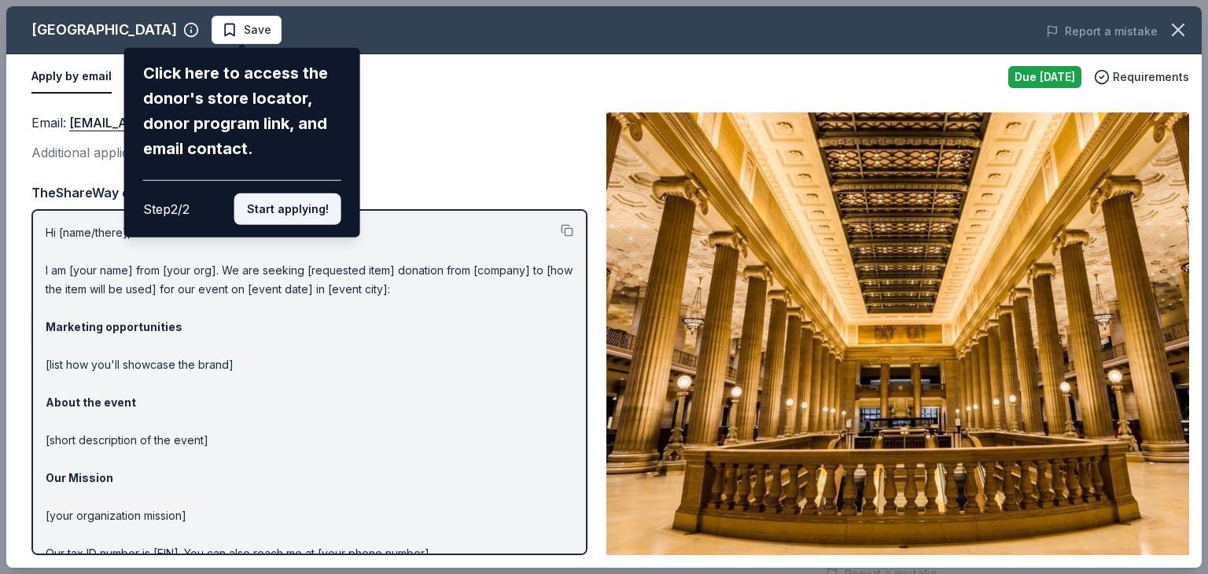
click at [297, 205] on button "Start applying!" at bounding box center [287, 208] width 107 height 31
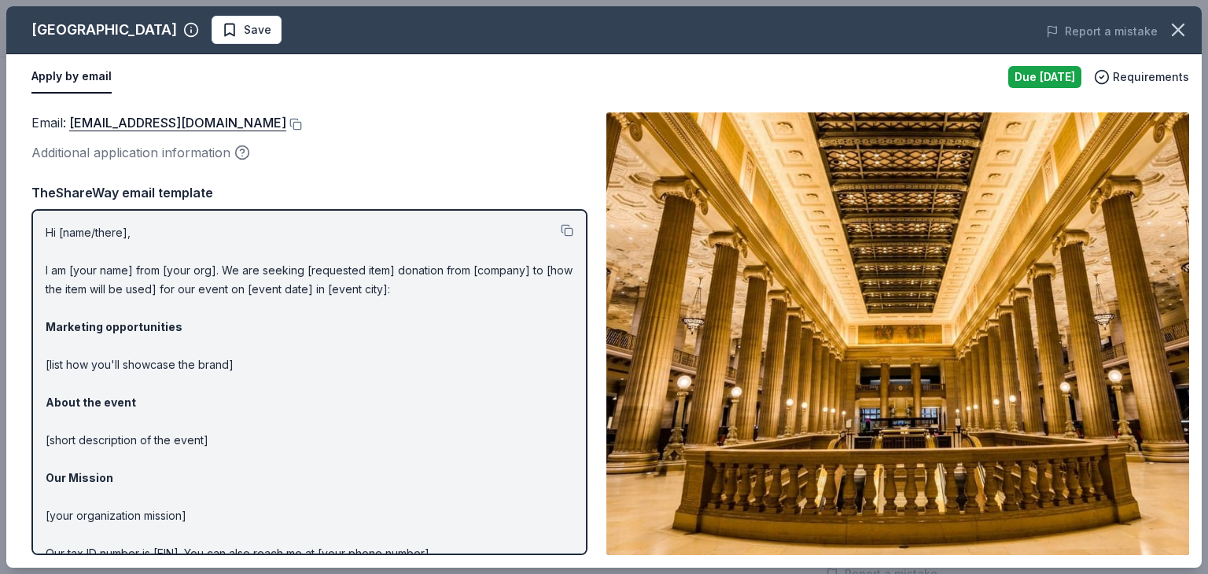
scroll to position [78, 0]
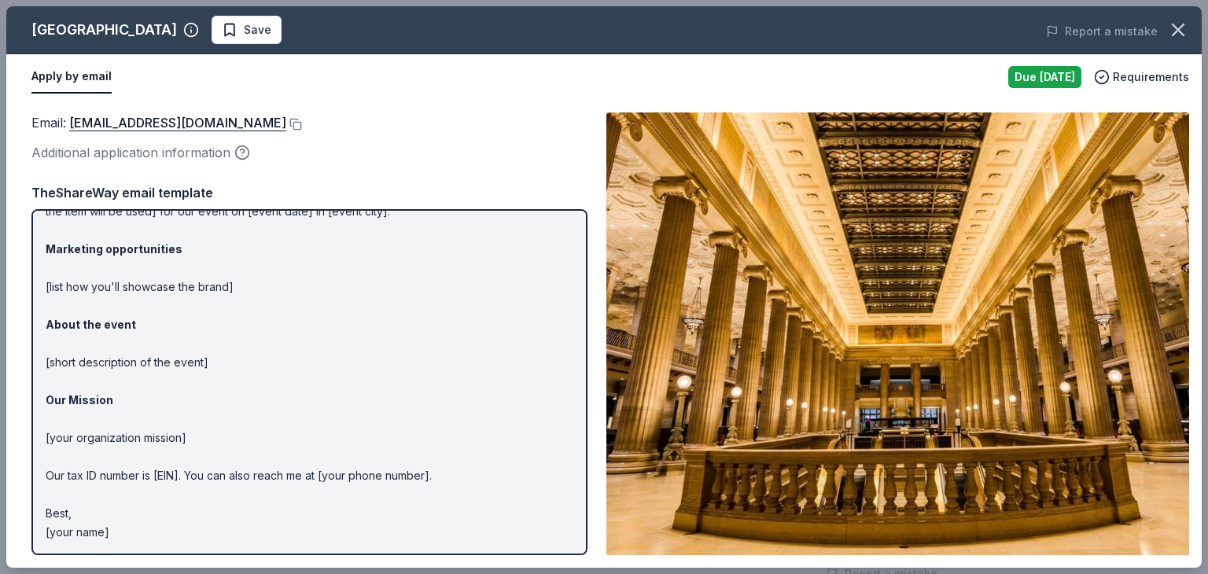
click at [598, 315] on div "Email : [EMAIL_ADDRESS][DOMAIN_NAME] Additional application information Email :…" at bounding box center [603, 334] width 1195 height 468
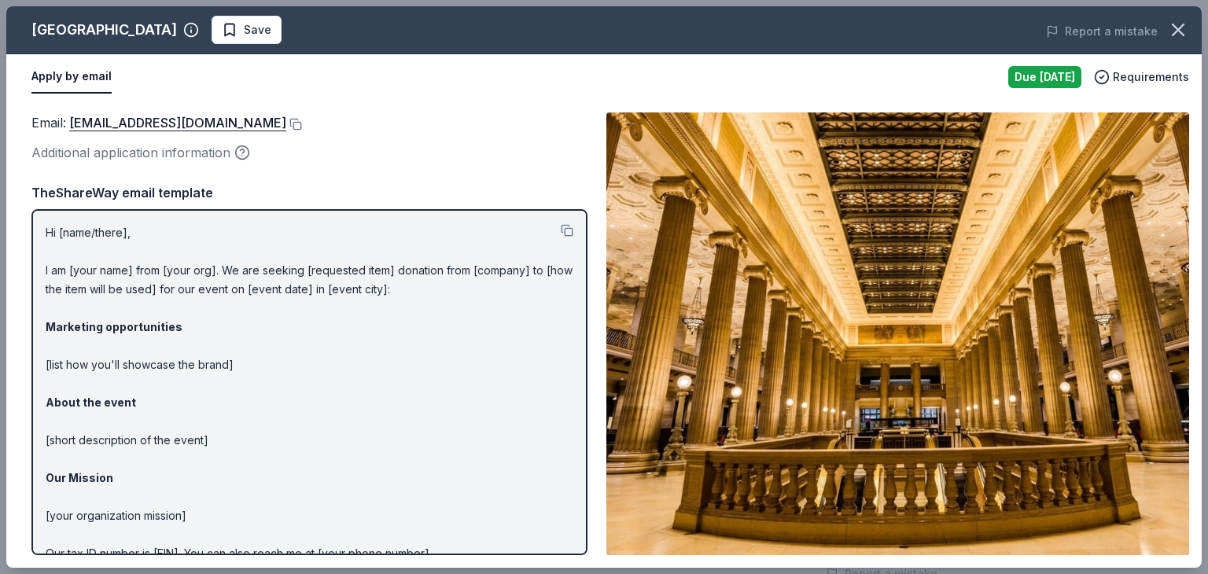
click at [86, 230] on p "Hi [name/there], I am [your name] from [your org]. We are seeking [requested it…" at bounding box center [310, 421] width 528 height 396
click at [62, 79] on button "Apply by email" at bounding box center [71, 77] width 80 height 33
click at [1033, 68] on div "Due [DATE]" at bounding box center [1044, 77] width 73 height 22
click at [89, 227] on p "Hi [name/there], I am [your name] from [your org]. We are seeking [requested it…" at bounding box center [310, 421] width 528 height 396
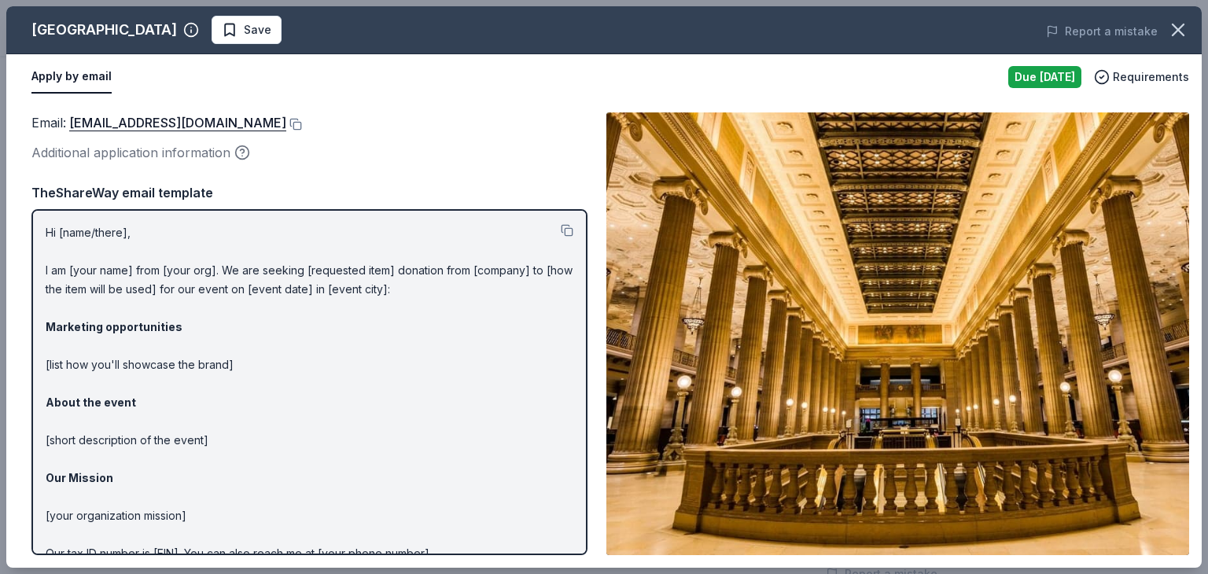
click at [89, 227] on p "Hi [name/there], I am [your name] from [your org]. We are seeking [requested it…" at bounding box center [310, 421] width 528 height 396
click at [359, 167] on div "Email : [EMAIL_ADDRESS][DOMAIN_NAME] Additional application information TheShar…" at bounding box center [309, 333] width 556 height 443
click at [561, 230] on button at bounding box center [567, 230] width 13 height 13
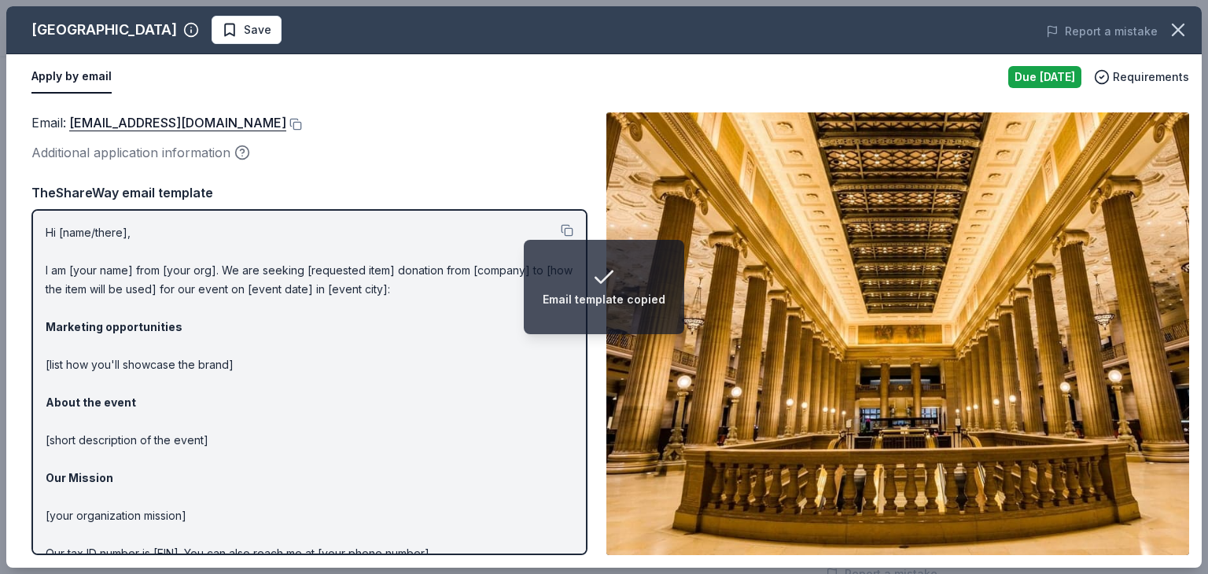
click at [462, 145] on div "Additional application information" at bounding box center [309, 152] width 556 height 20
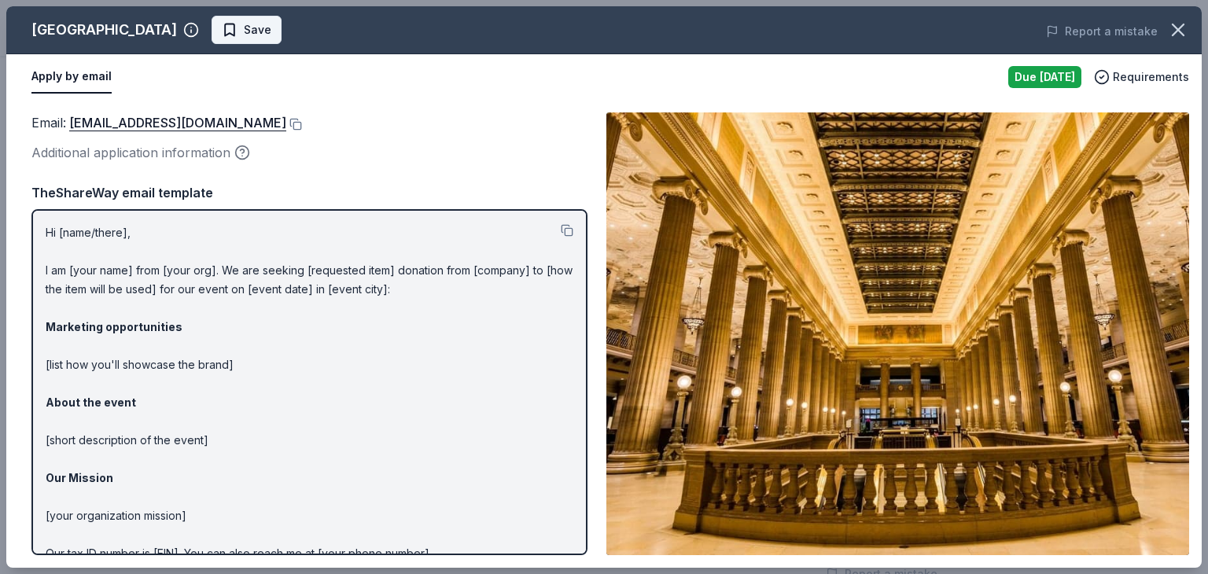
click at [271, 30] on span "Save" at bounding box center [258, 29] width 28 height 19
click at [120, 120] on link "[EMAIL_ADDRESS][DOMAIN_NAME]" at bounding box center [177, 122] width 217 height 20
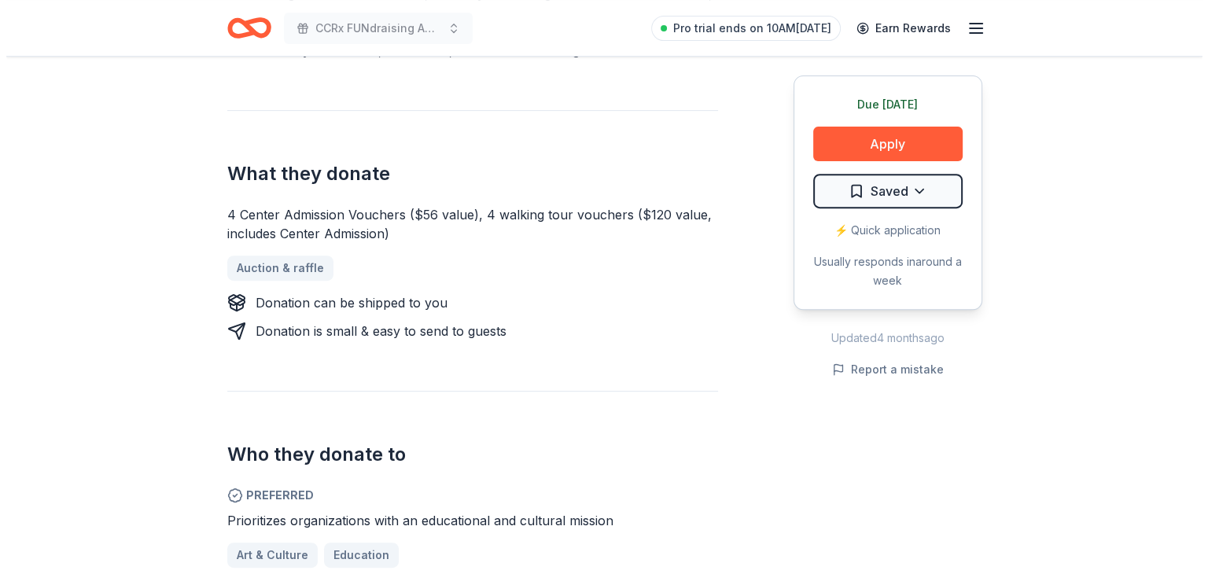
scroll to position [582, 0]
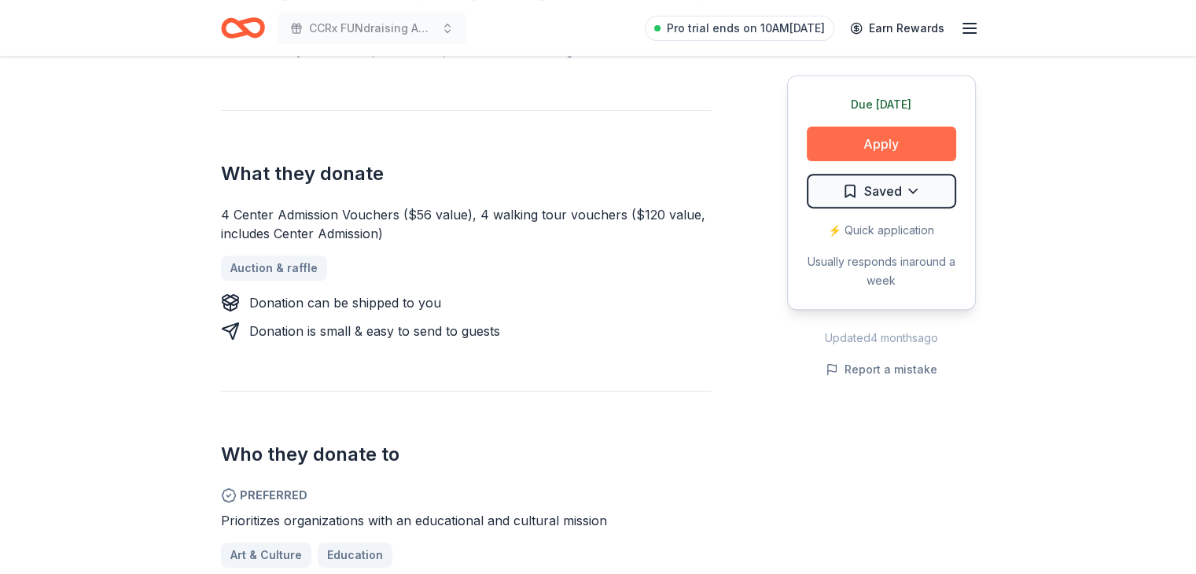
click at [871, 139] on button "Apply" at bounding box center [881, 144] width 149 height 35
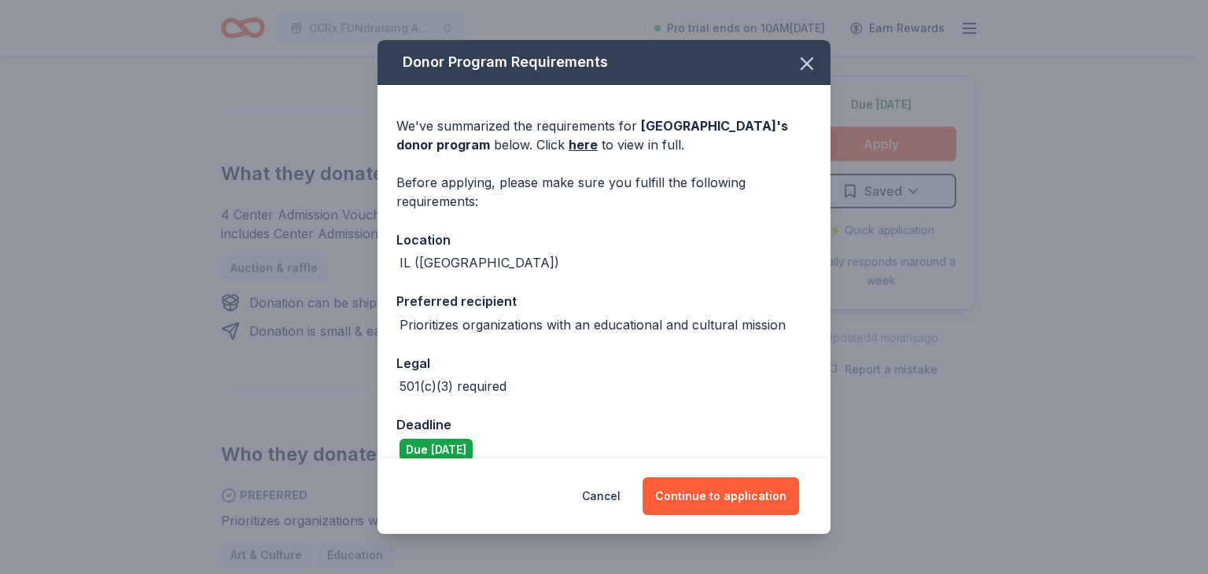
scroll to position [20, 0]
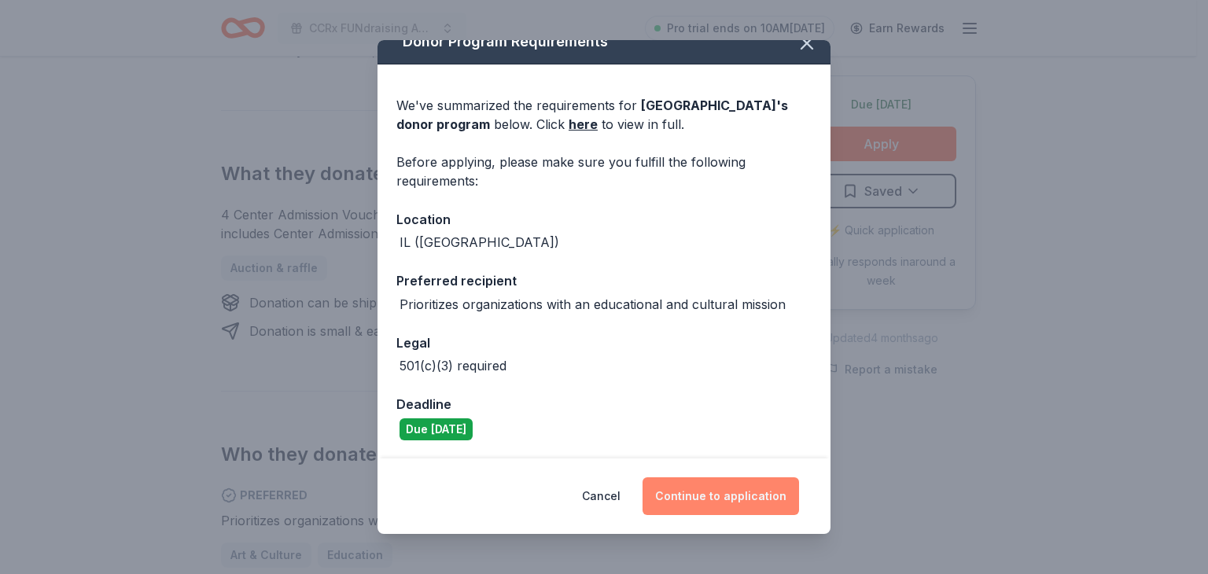
click at [716, 494] on button "Continue to application" at bounding box center [720, 496] width 156 height 38
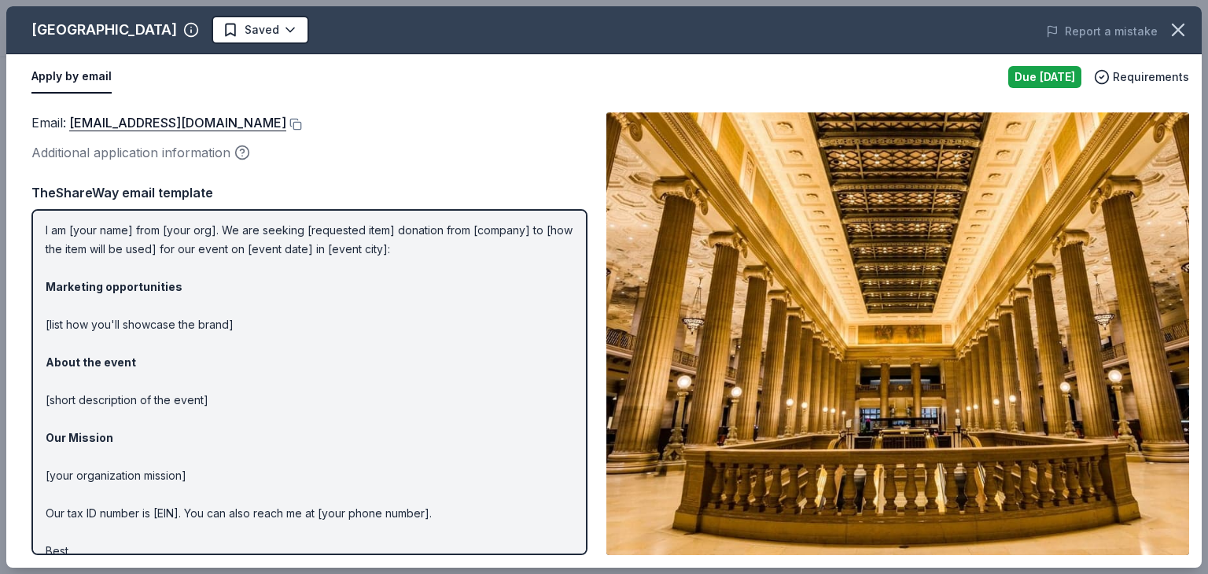
scroll to position [0, 0]
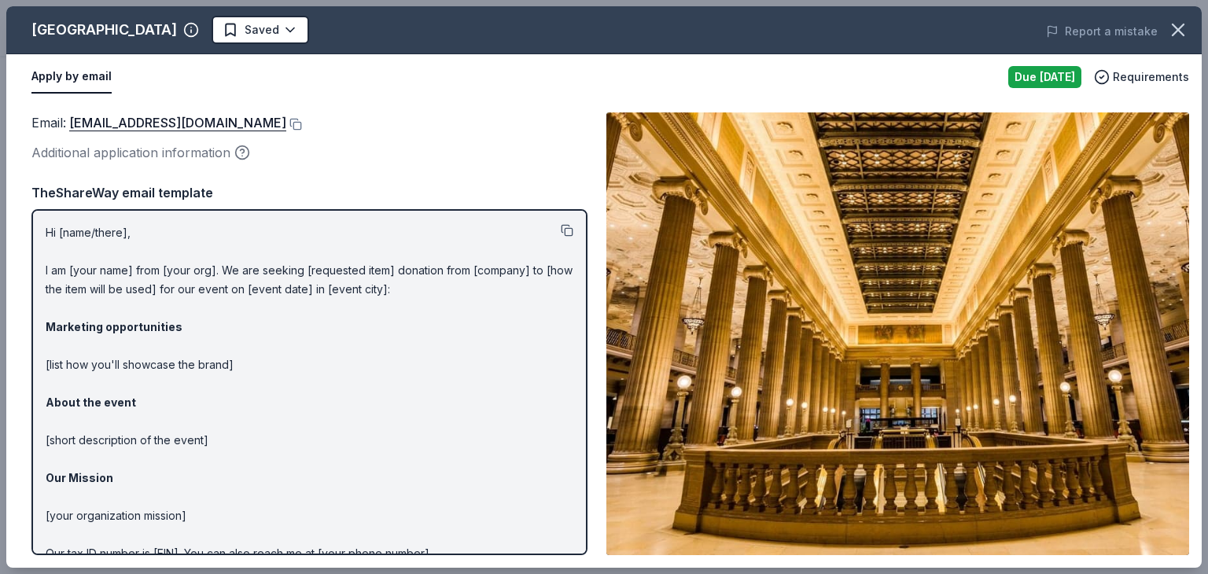
click at [561, 227] on button at bounding box center [567, 230] width 13 height 13
click at [347, 145] on div "Additional application information" at bounding box center [309, 152] width 556 height 20
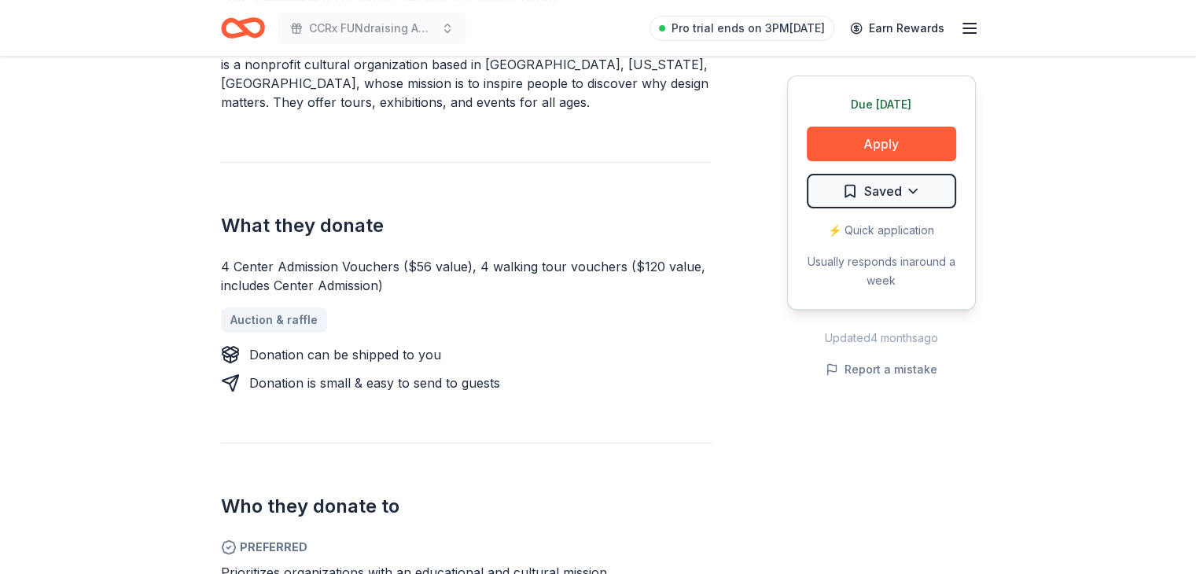
scroll to position [533, 0]
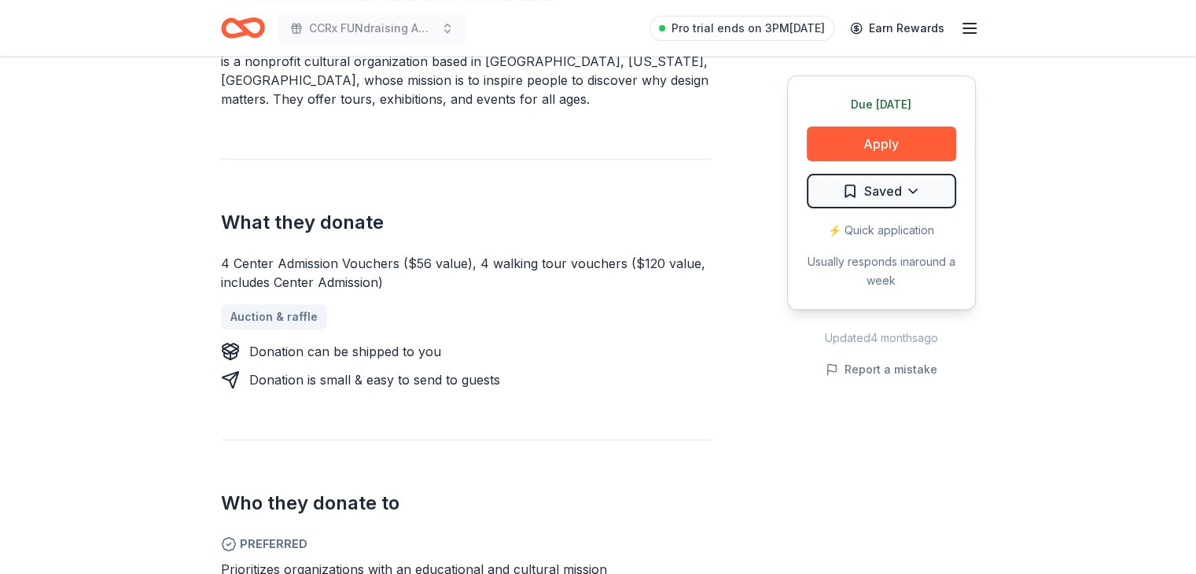
drag, startPoint x: 393, startPoint y: 286, endPoint x: 215, endPoint y: 267, distance: 179.6
drag, startPoint x: 216, startPoint y: 258, endPoint x: 412, endPoint y: 307, distance: 202.0
click at [382, 282] on div "4 Center Admission Vouchers ($56 value), 4 walking tour vouchers ($120 value, i…" at bounding box center [466, 273] width 491 height 38
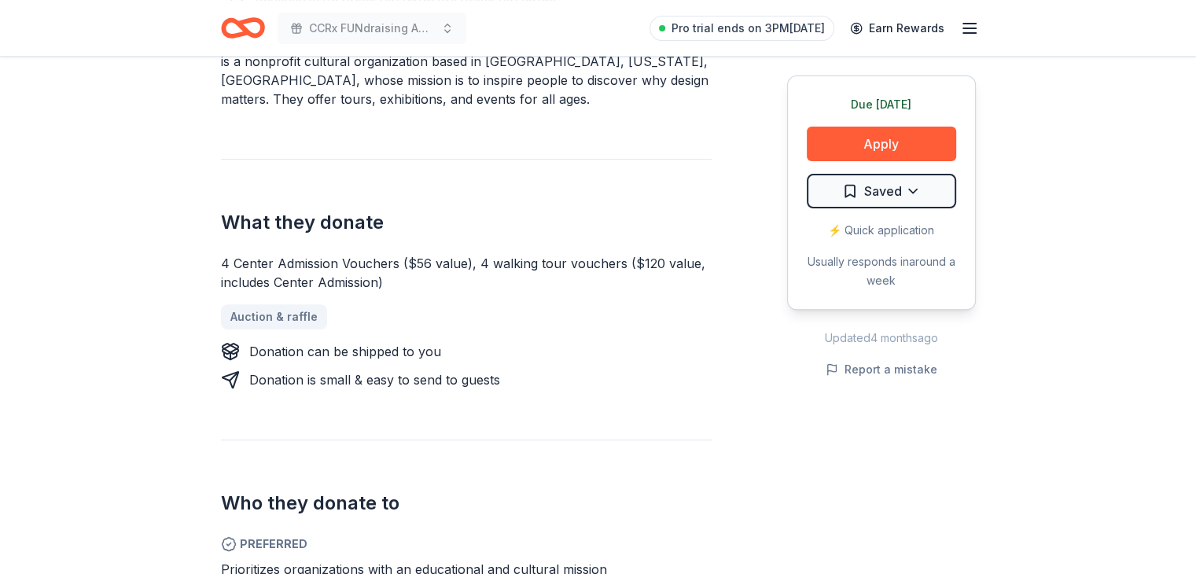
click at [382, 282] on div "4 Center Admission Vouchers ($56 value), 4 walking tour vouchers ($120 value, i…" at bounding box center [466, 273] width 491 height 38
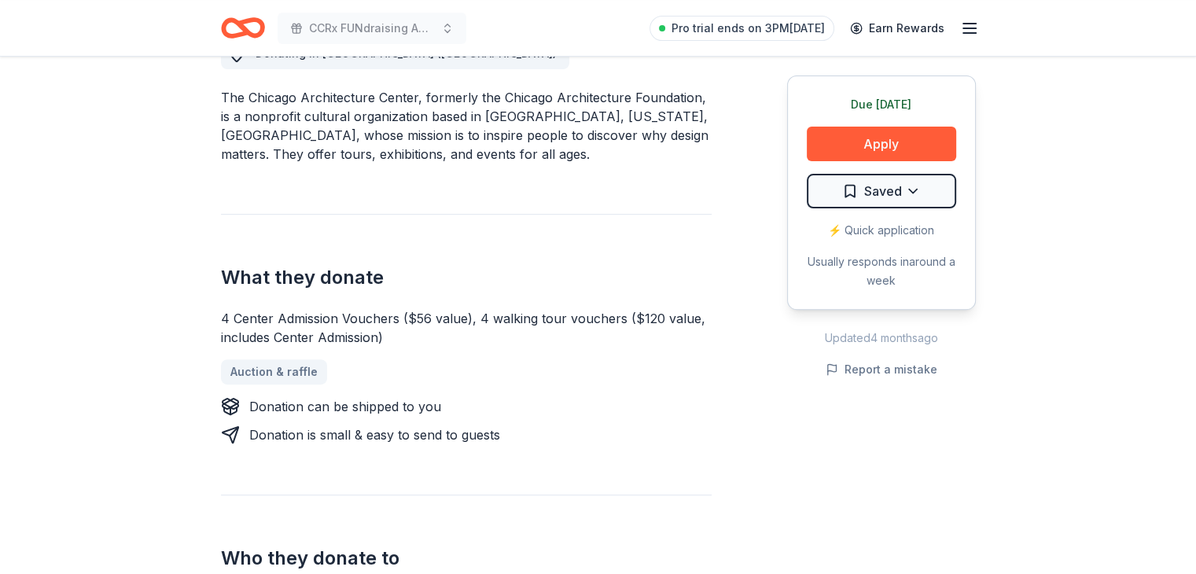
scroll to position [478, 0]
drag, startPoint x: 204, startPoint y: 312, endPoint x: 381, endPoint y: 331, distance: 177.2
click at [388, 331] on div "4 Center Admission Vouchers ($56 value), 4 walking tour vouchers ($120 value, i…" at bounding box center [466, 328] width 491 height 38
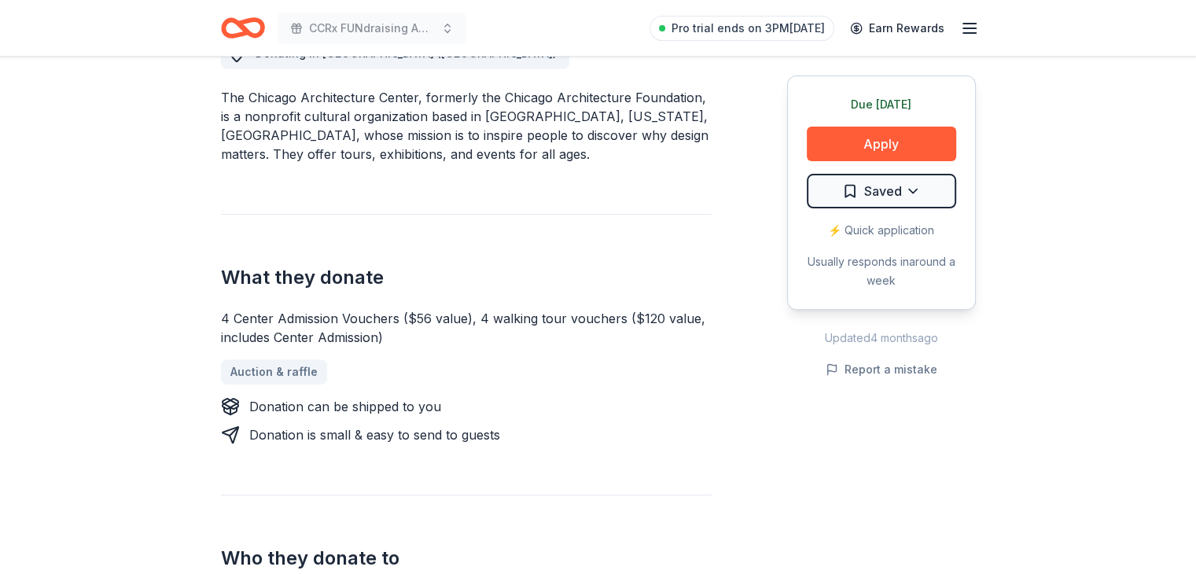
click at [388, 331] on div "4 Center Admission Vouchers ($56 value), 4 walking tour vouchers ($120 value, i…" at bounding box center [466, 328] width 491 height 38
drag, startPoint x: 215, startPoint y: 317, endPoint x: 347, endPoint y: 330, distance: 132.8
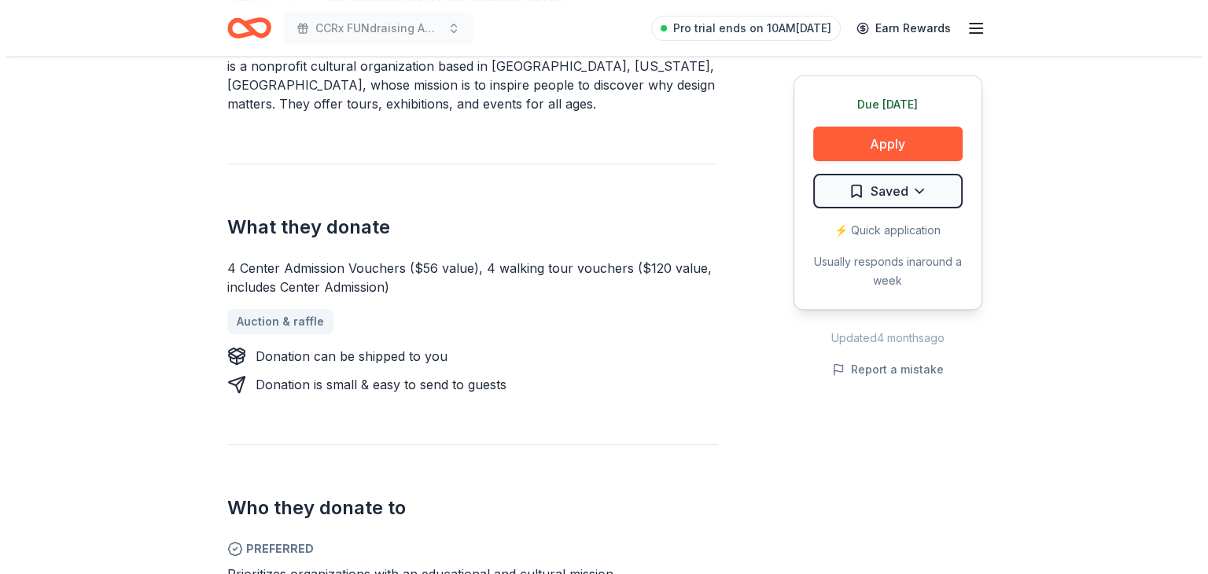
scroll to position [531, 0]
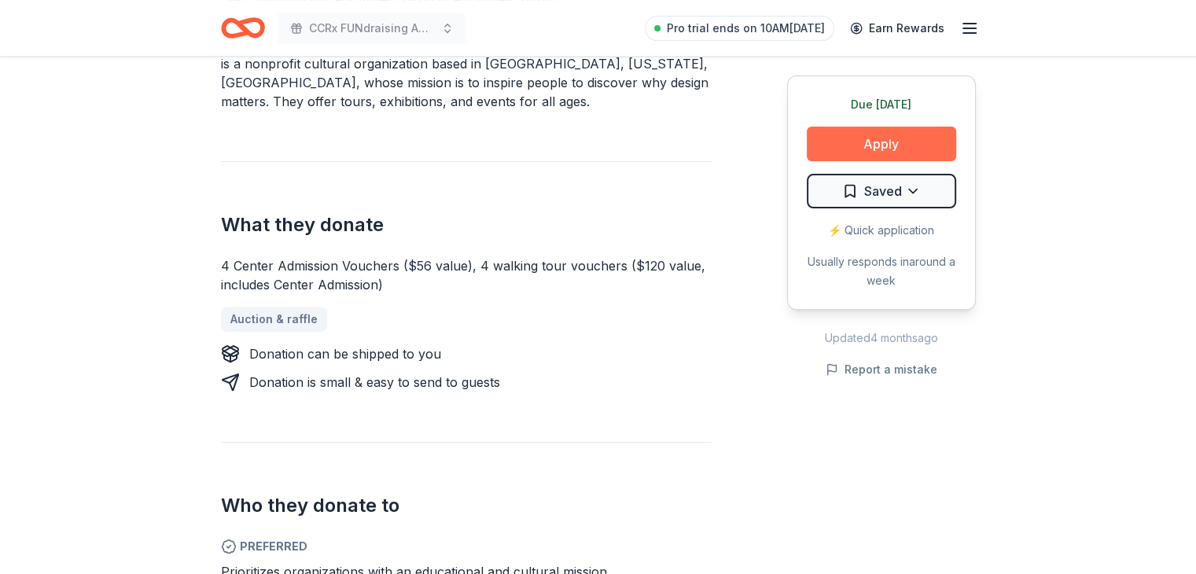
click at [890, 144] on button "Apply" at bounding box center [881, 144] width 149 height 35
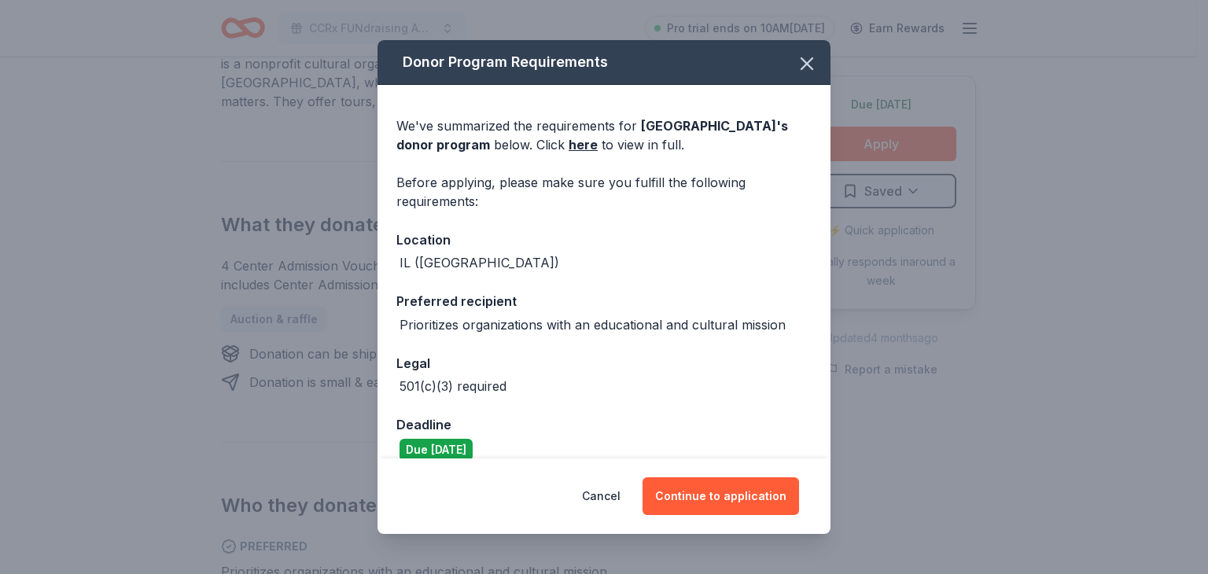
scroll to position [20, 0]
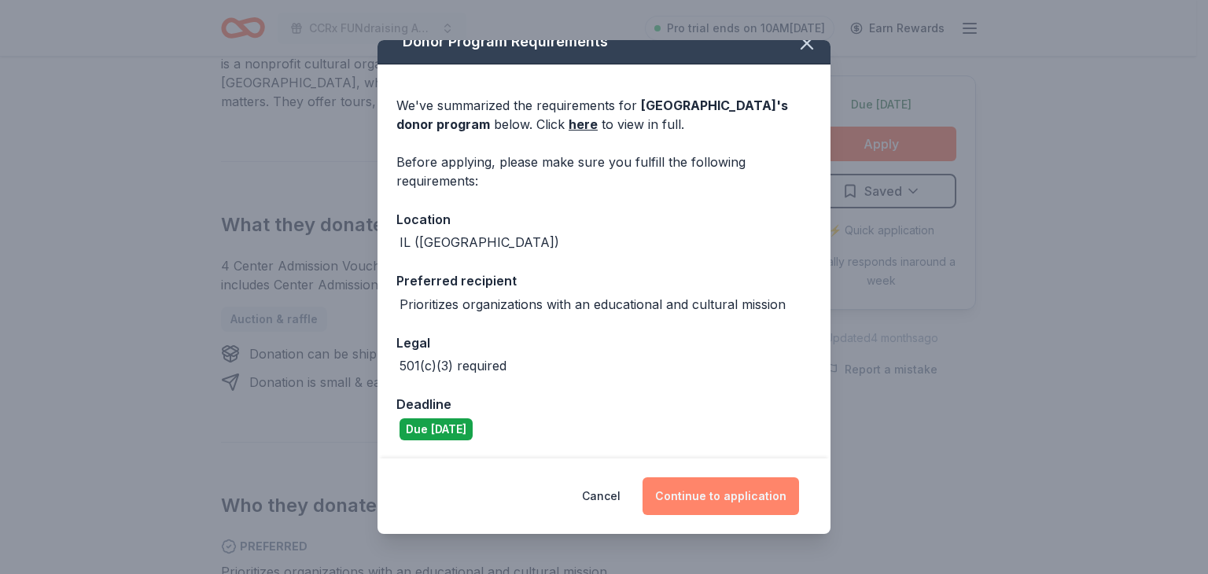
click at [709, 497] on button "Continue to application" at bounding box center [720, 496] width 156 height 38
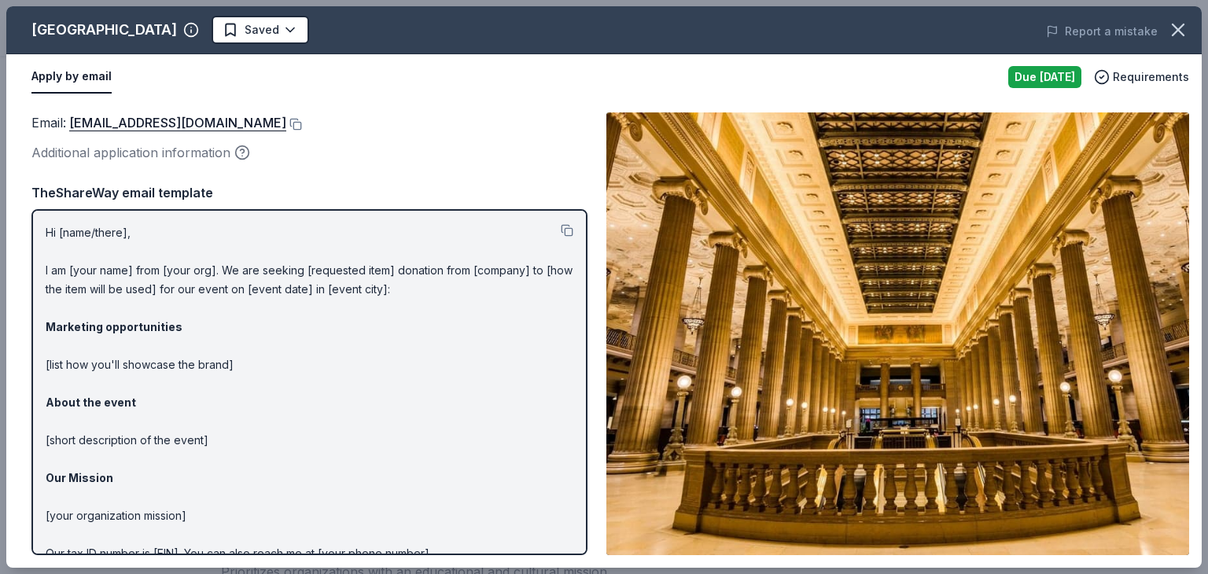
scroll to position [78, 0]
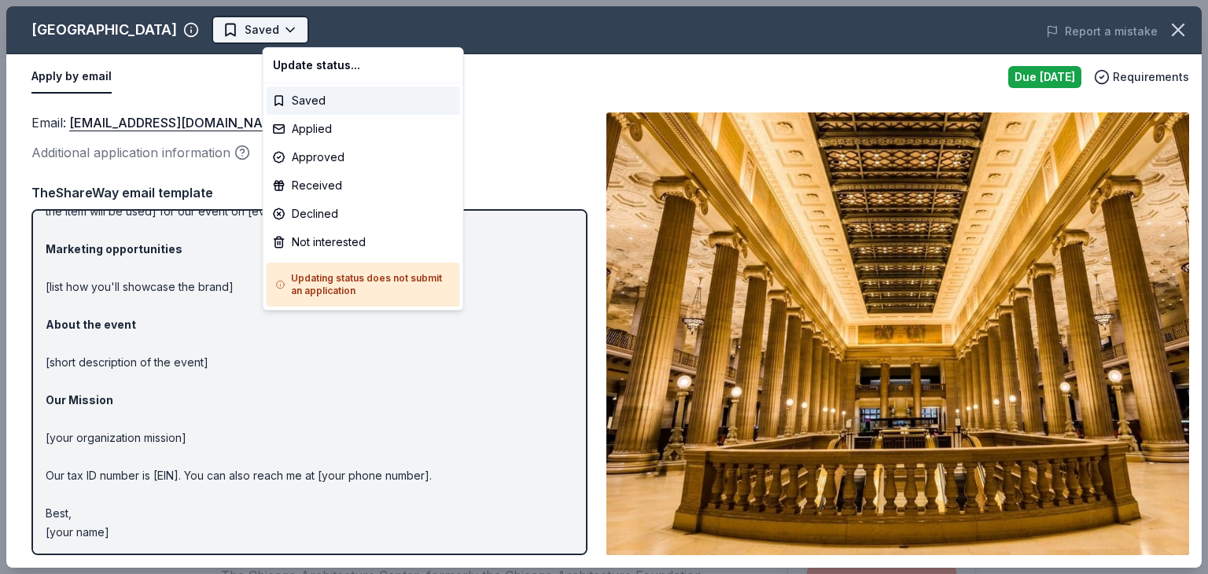
click at [292, 20] on body "CCRx FUNdraising Auction Saved Apply Due today Share Chicago Architecture Cente…" at bounding box center [598, 287] width 1196 height 574
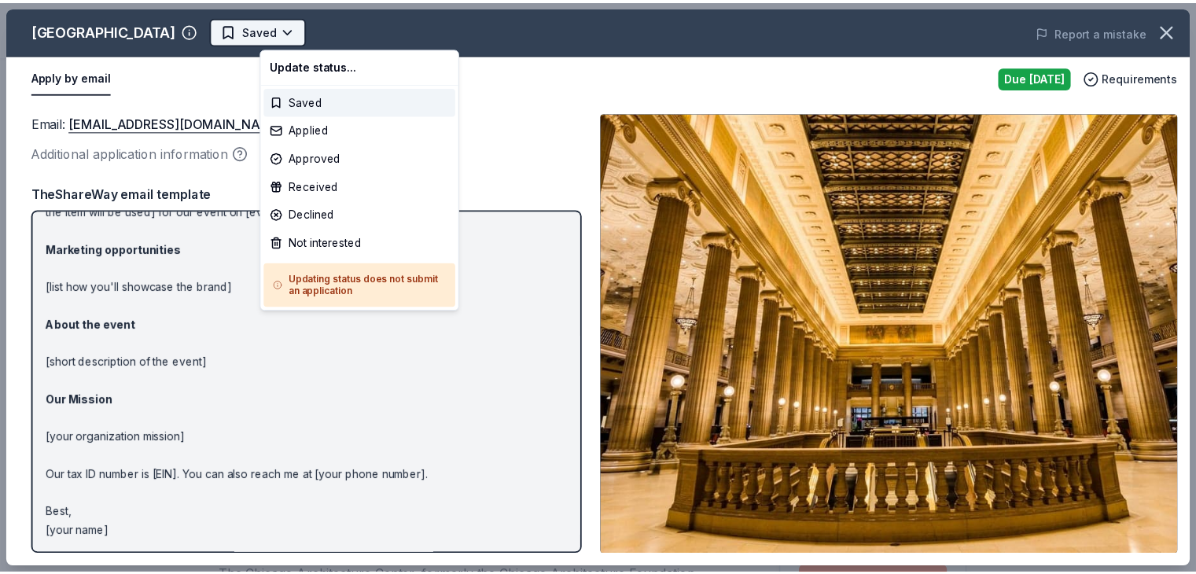
scroll to position [0, 0]
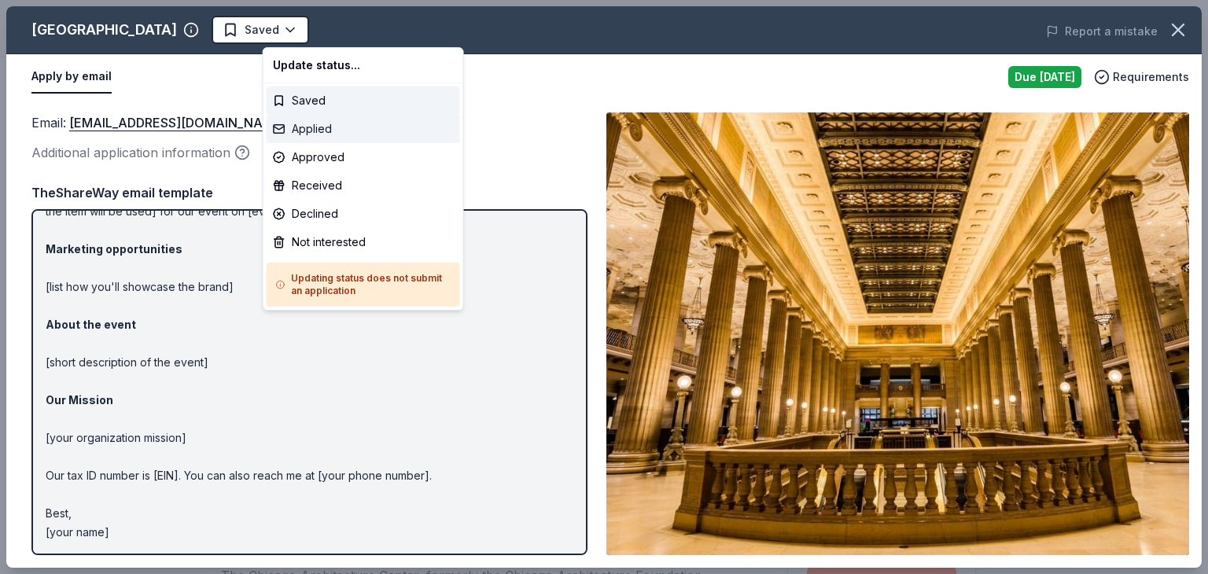
click at [315, 123] on div "Applied" at bounding box center [363, 129] width 193 height 28
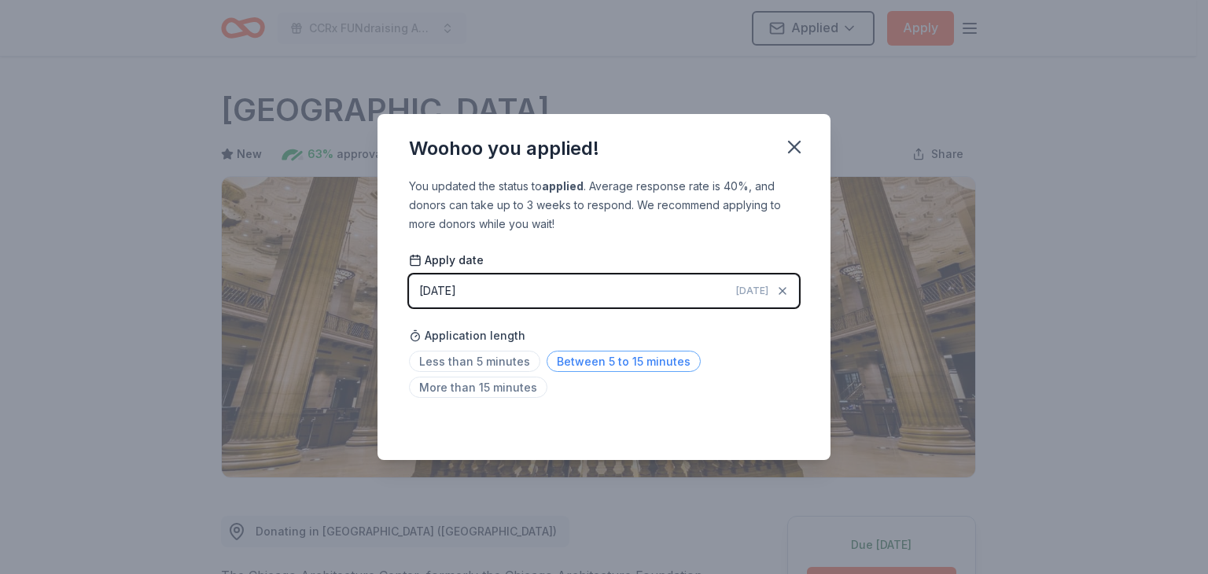
click at [605, 359] on span "Between 5 to 15 minutes" at bounding box center [624, 361] width 154 height 21
click at [793, 145] on icon "button" at bounding box center [794, 147] width 22 height 22
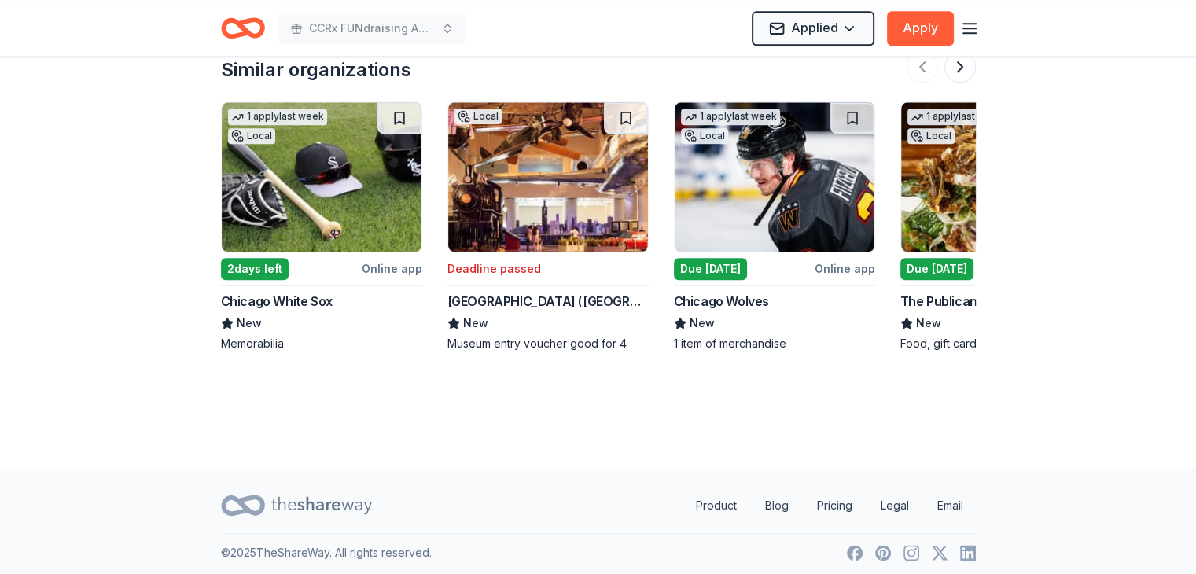
scroll to position [1847, 0]
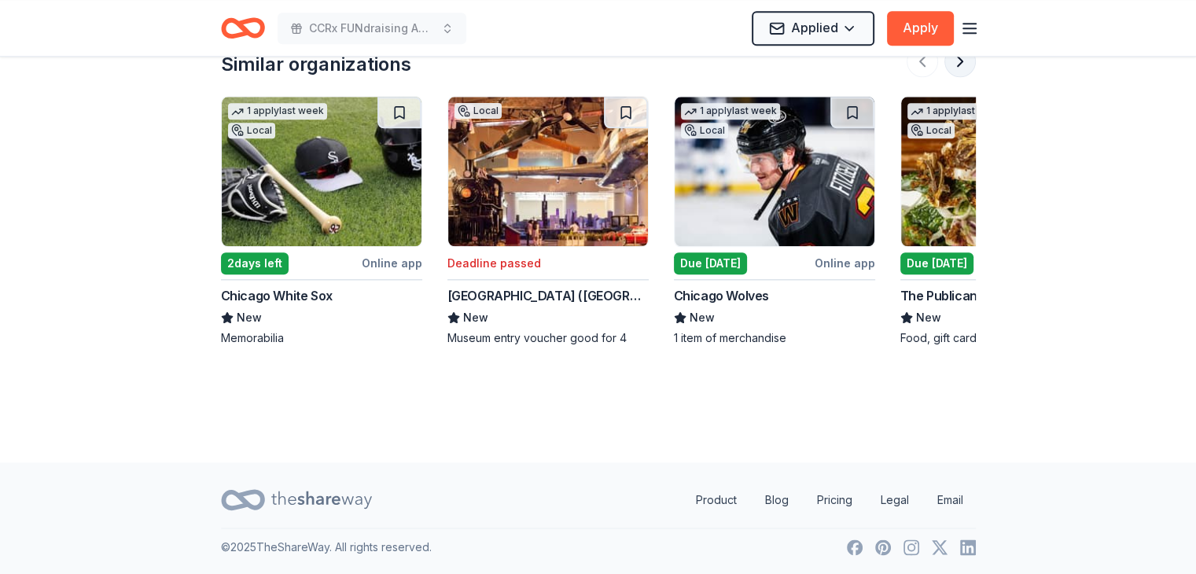
click at [960, 64] on button at bounding box center [959, 61] width 31 height 31
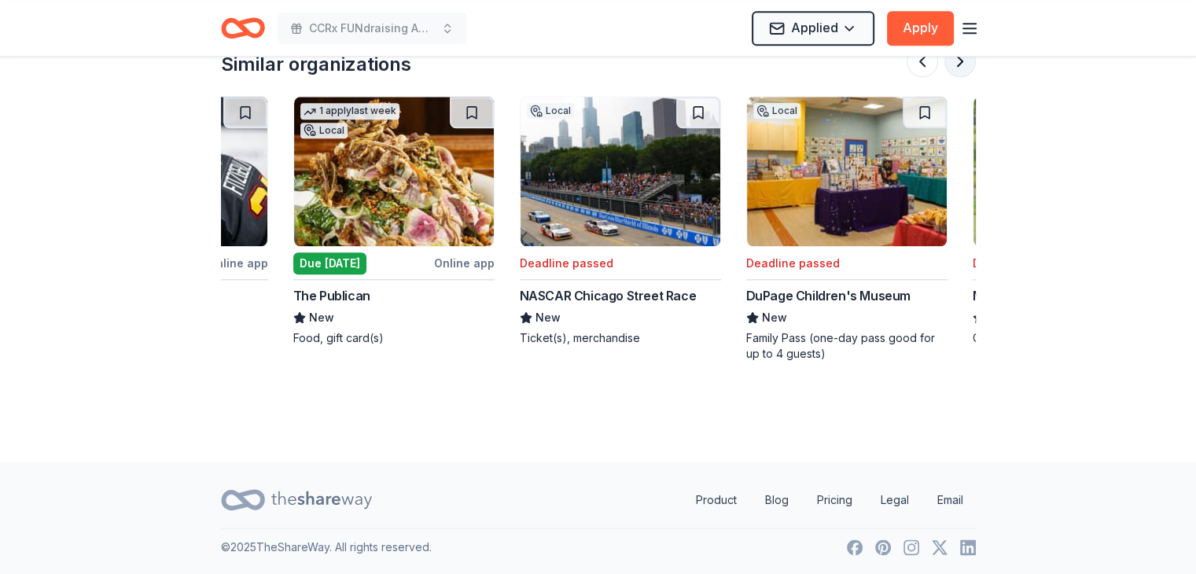
scroll to position [0, 679]
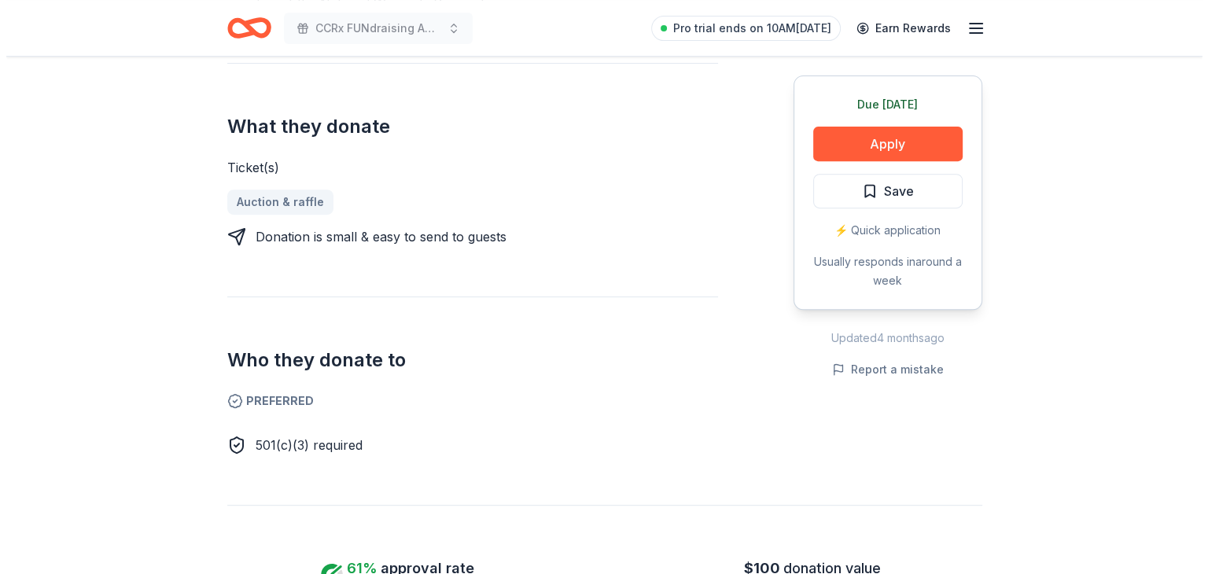
scroll to position [613, 0]
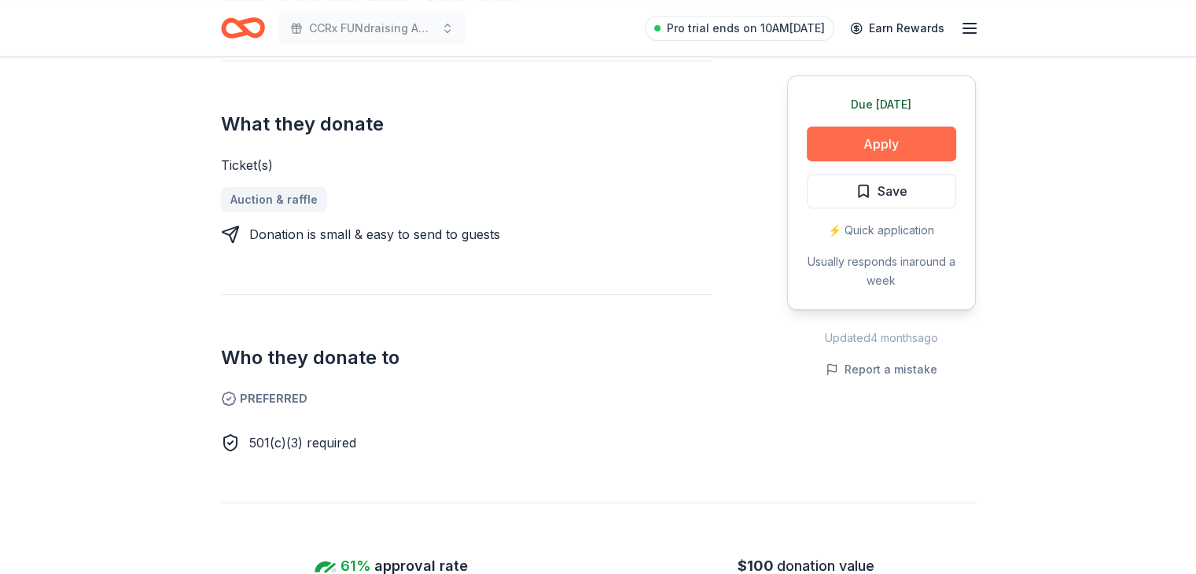
click at [865, 142] on button "Apply" at bounding box center [881, 144] width 149 height 35
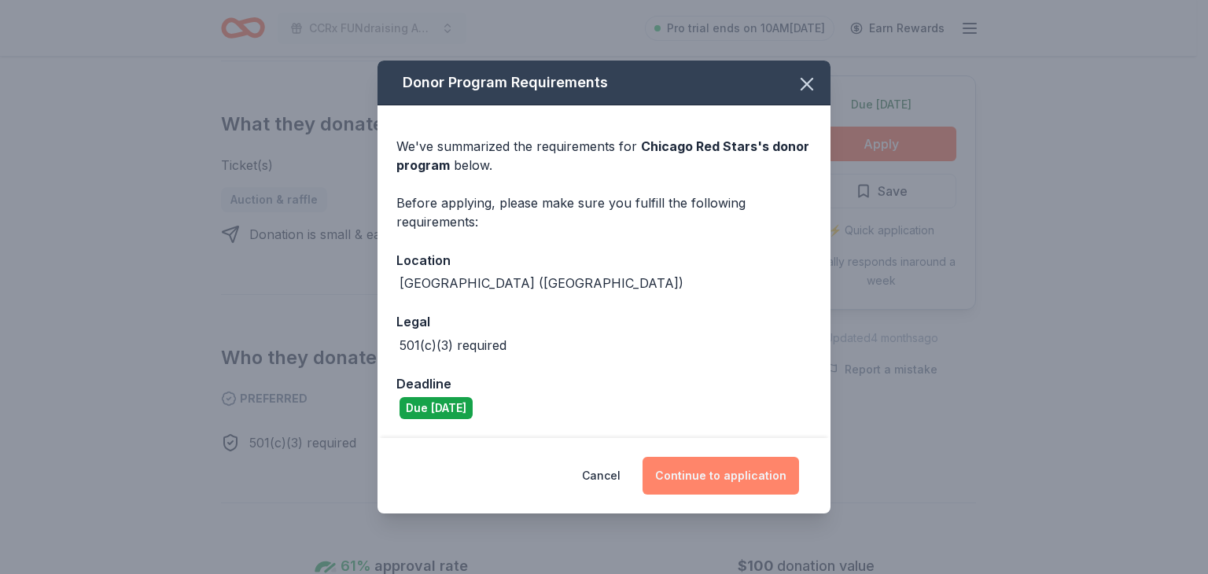
click at [710, 474] on button "Continue to application" at bounding box center [720, 476] width 156 height 38
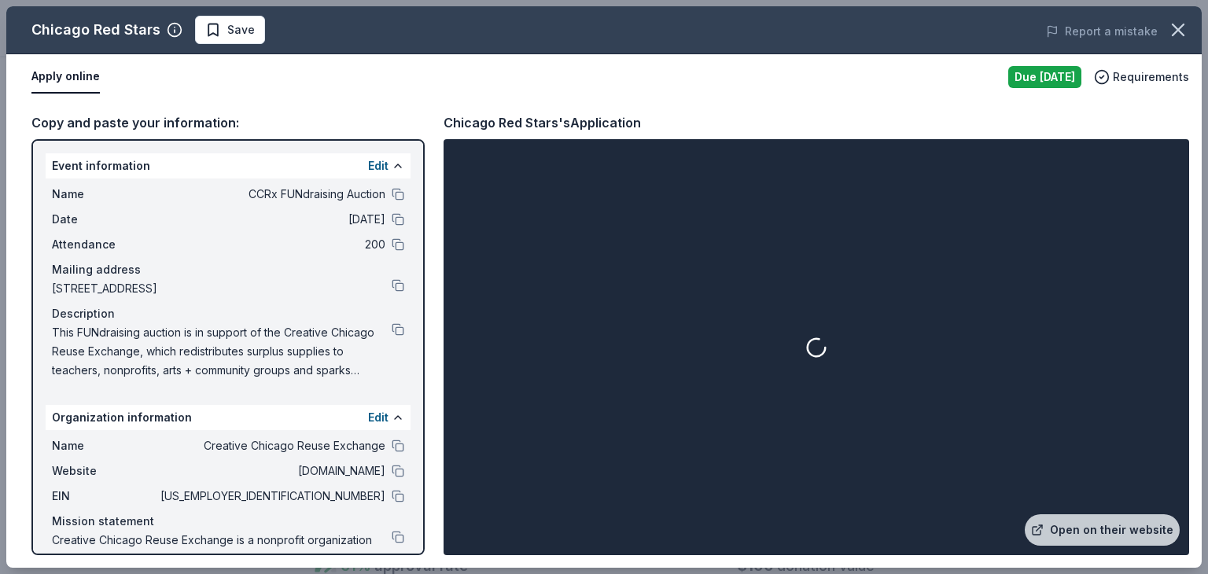
scroll to position [52, 0]
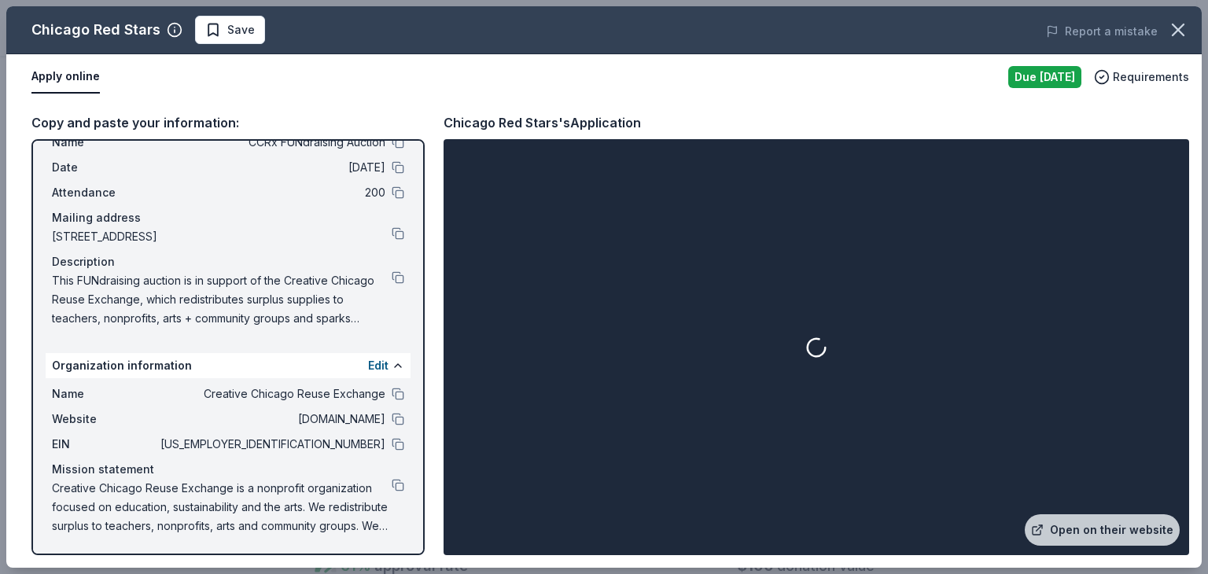
click at [63, 73] on button "Apply online" at bounding box center [65, 77] width 68 height 33
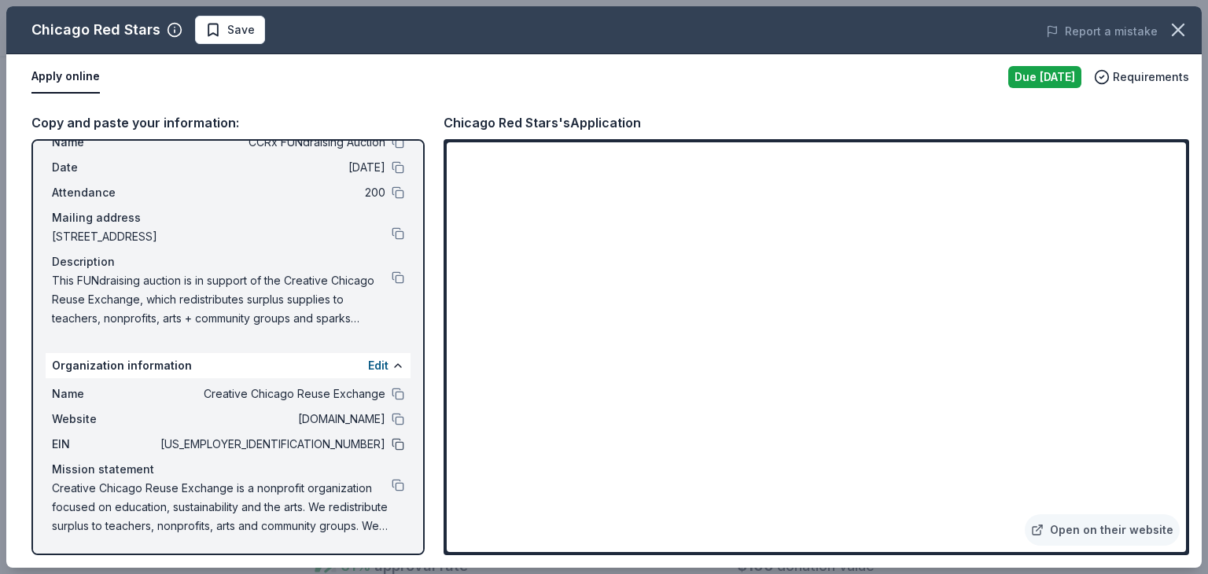
click at [392, 441] on button at bounding box center [398, 444] width 13 height 13
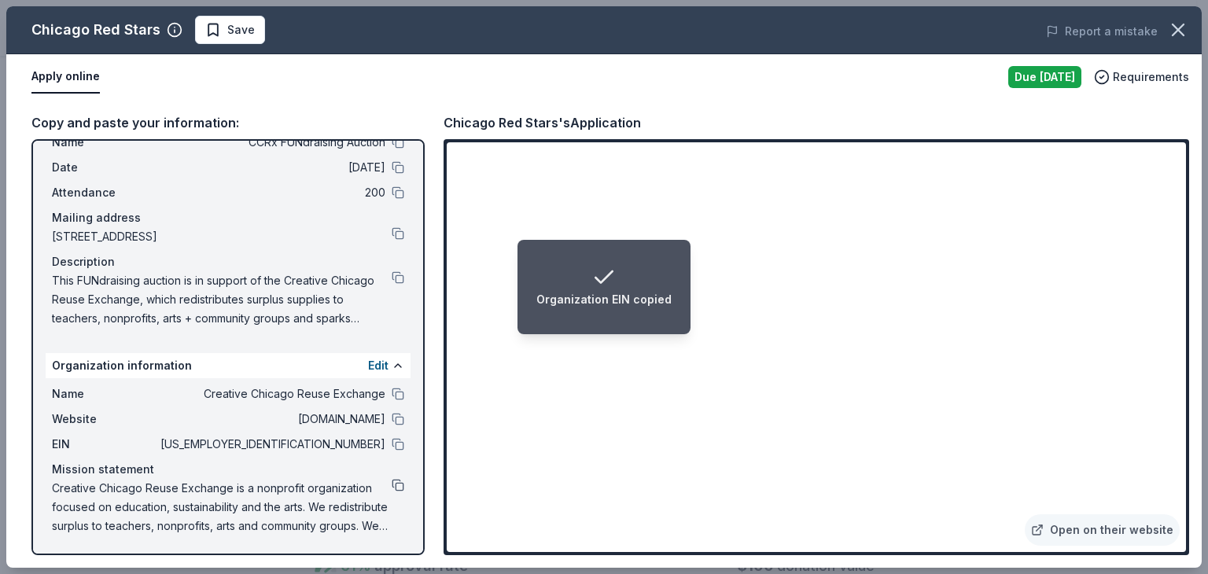
click at [392, 484] on button at bounding box center [398, 485] width 13 height 13
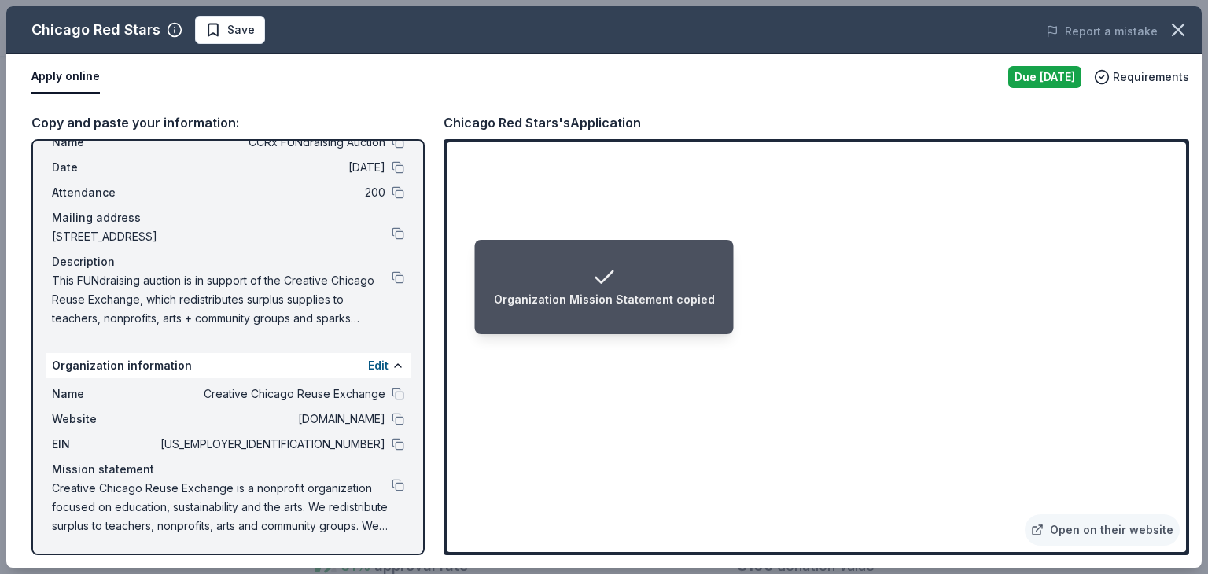
drag, startPoint x: 455, startPoint y: 466, endPoint x: 382, endPoint y: 269, distance: 210.5
click at [382, 269] on div "Description" at bounding box center [228, 261] width 352 height 19
click at [392, 279] on button at bounding box center [398, 277] width 13 height 13
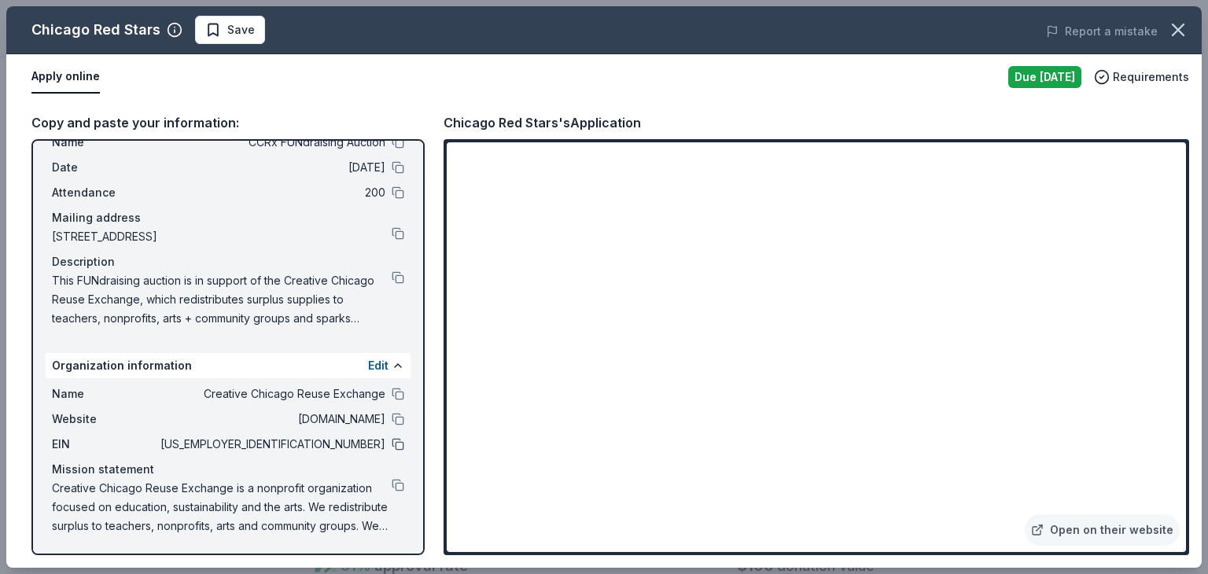
click at [392, 443] on button at bounding box center [398, 444] width 13 height 13
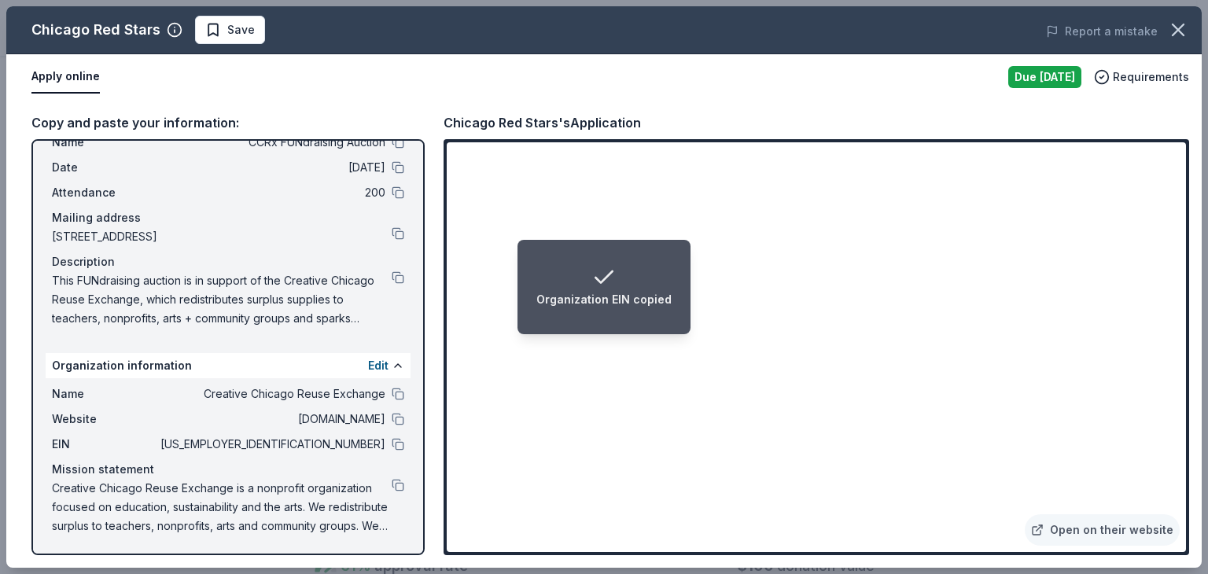
scroll to position [0, 0]
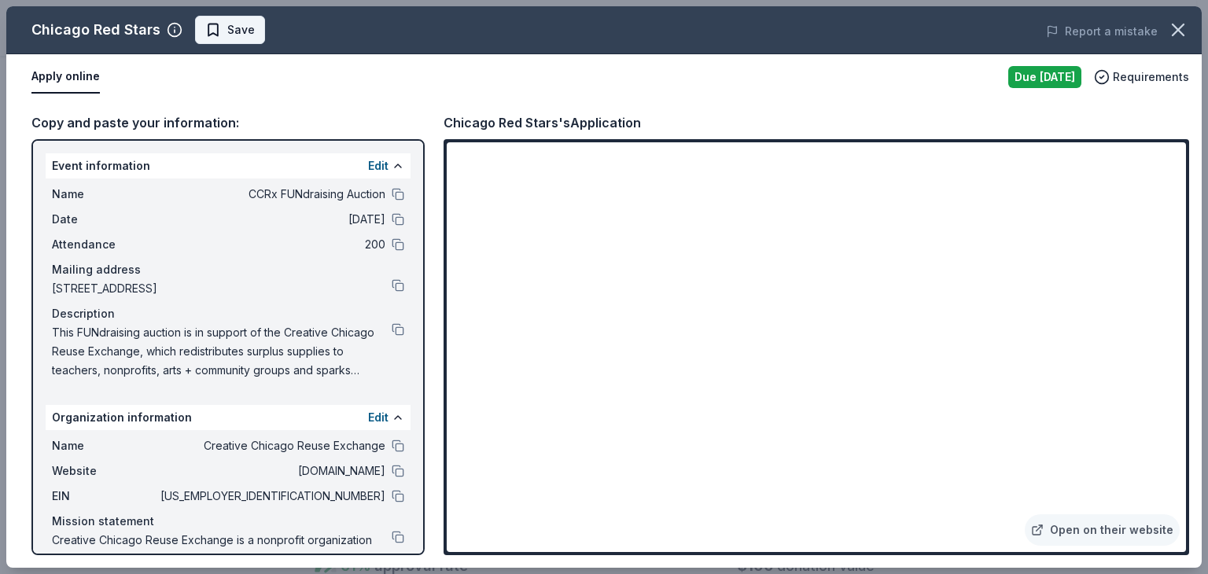
click at [220, 28] on span "Save" at bounding box center [230, 29] width 50 height 19
click at [220, 28] on html "CCRx FUNdraising Auction Pro trial ends on 10AM, 10/2 Earn Rewards Due today Sh…" at bounding box center [604, 287] width 1208 height 574
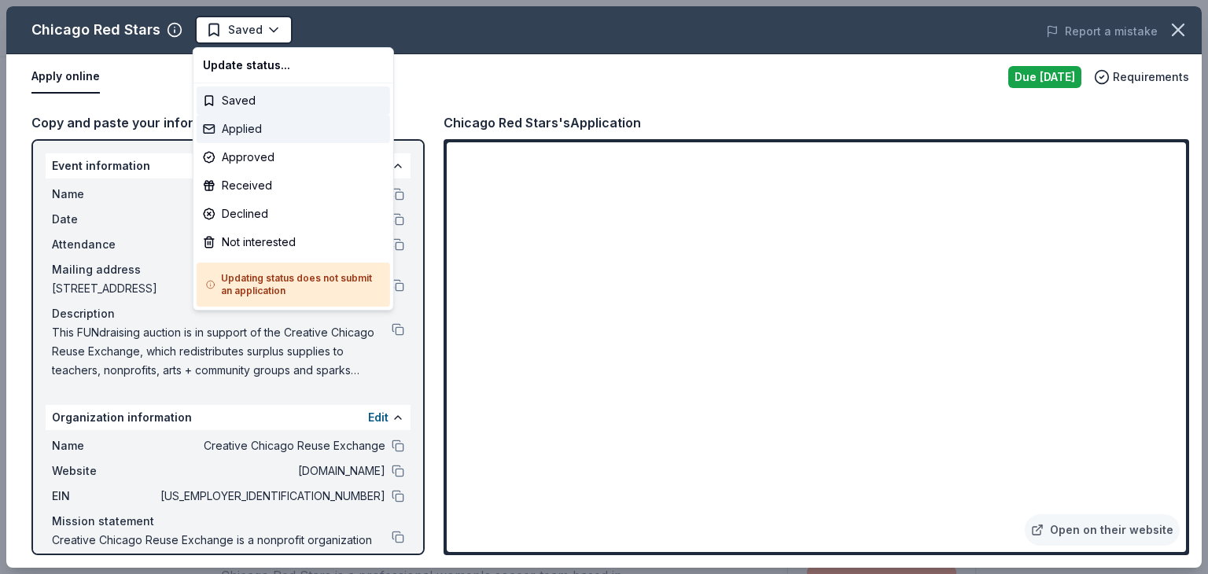
click at [234, 124] on div "Applied" at bounding box center [293, 129] width 193 height 28
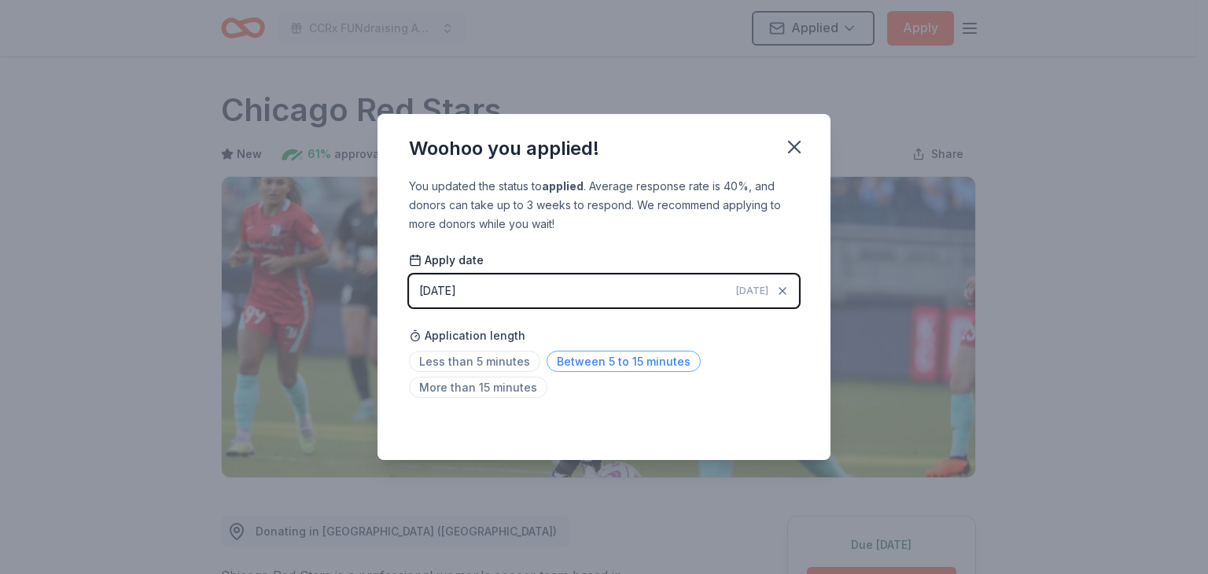
click at [579, 363] on span "Between 5 to 15 minutes" at bounding box center [624, 361] width 154 height 21
click at [797, 140] on icon "button" at bounding box center [794, 147] width 22 height 22
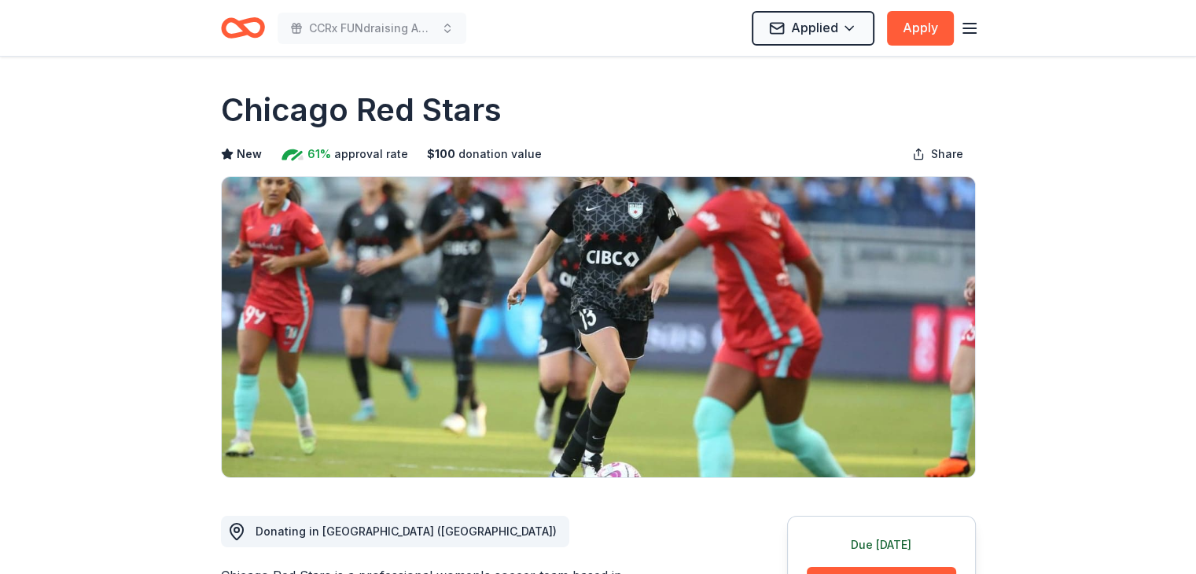
click at [969, 22] on icon "button" at bounding box center [969, 28] width 19 height 19
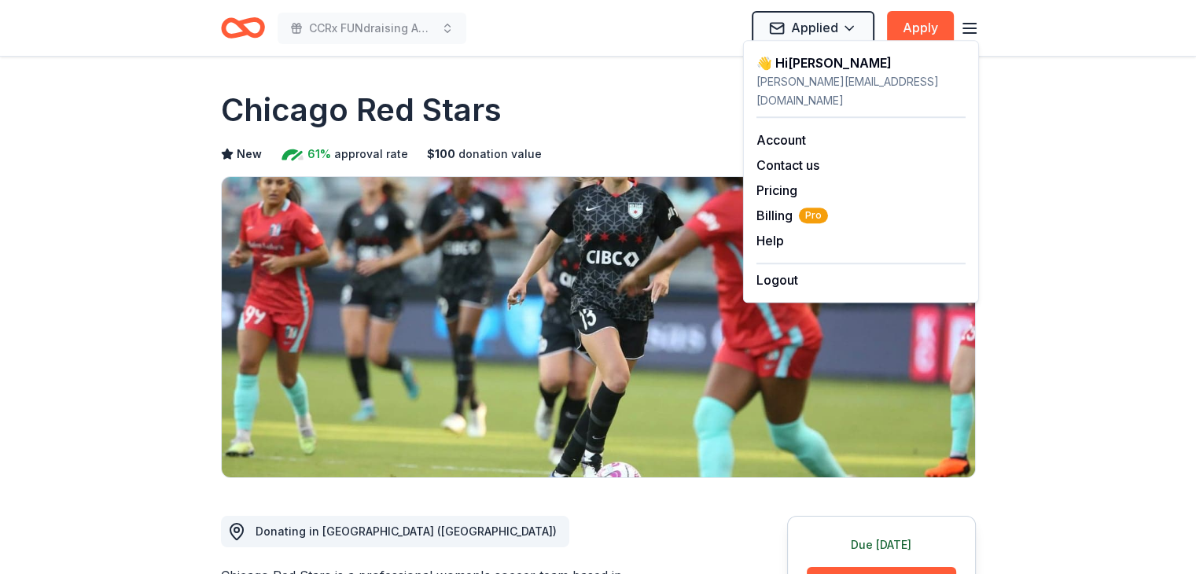
click at [969, 22] on icon "button" at bounding box center [969, 28] width 19 height 19
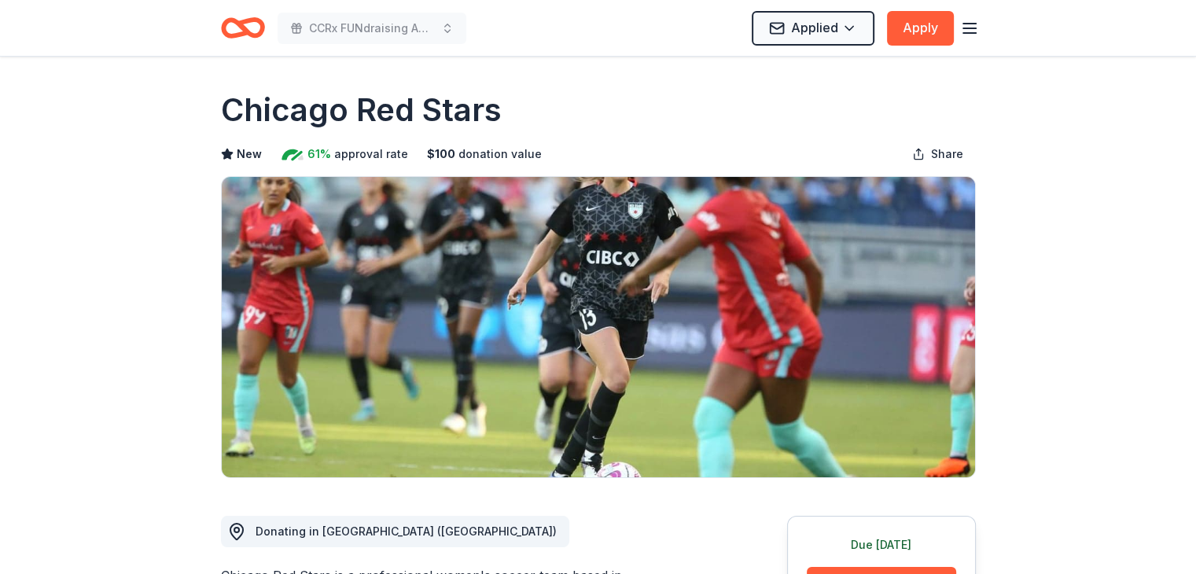
click at [241, 19] on icon "Home" at bounding box center [243, 27] width 44 height 37
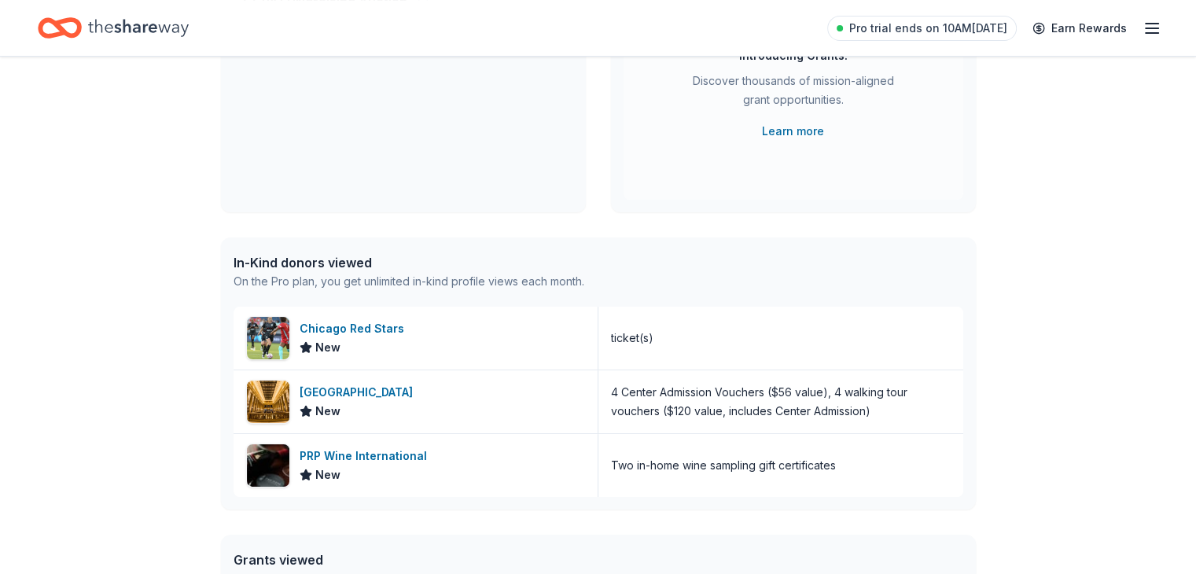
scroll to position [236, 0]
click at [314, 263] on div "In-Kind donors viewed" at bounding box center [409, 261] width 351 height 19
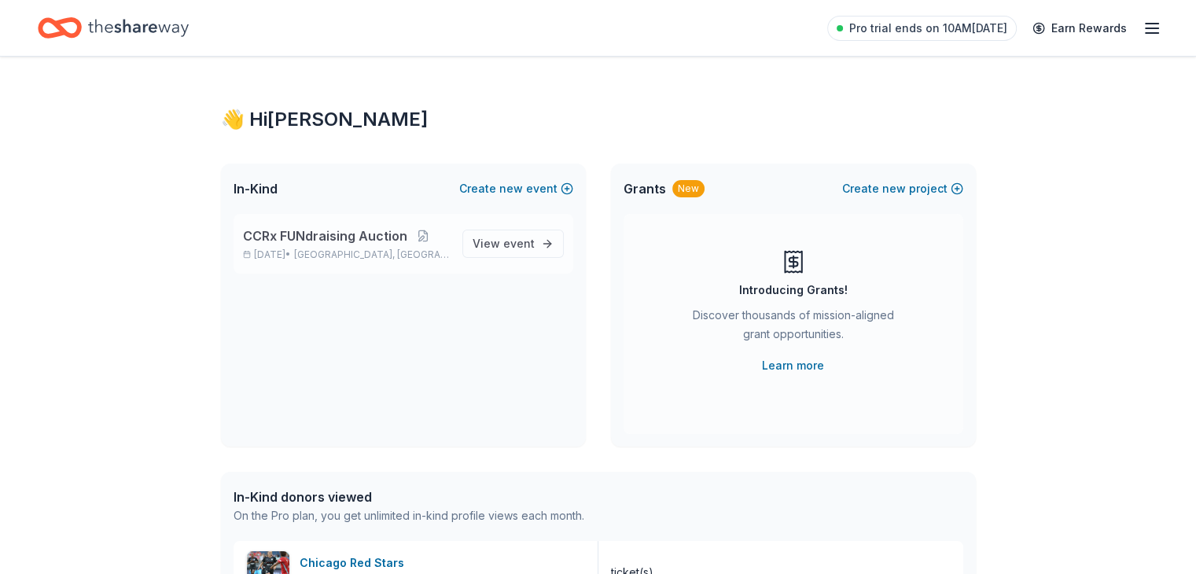
click at [304, 236] on span "CCRx FUNdraising Auction" at bounding box center [325, 235] width 164 height 19
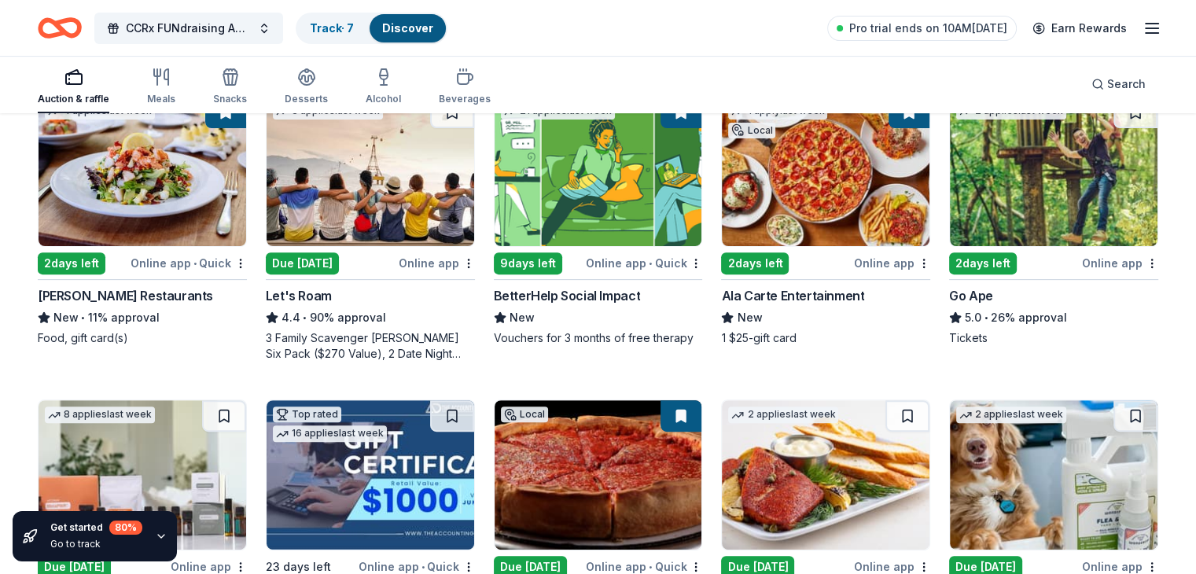
scroll to position [516, 0]
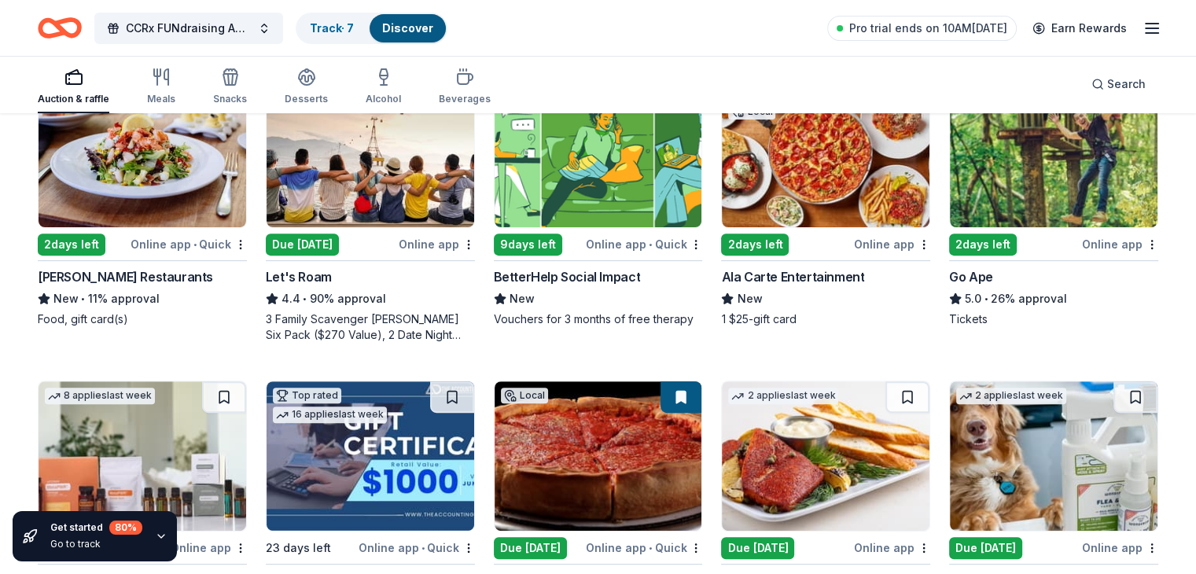
click at [556, 274] on div "BetterHelp Social Impact" at bounding box center [567, 276] width 146 height 19
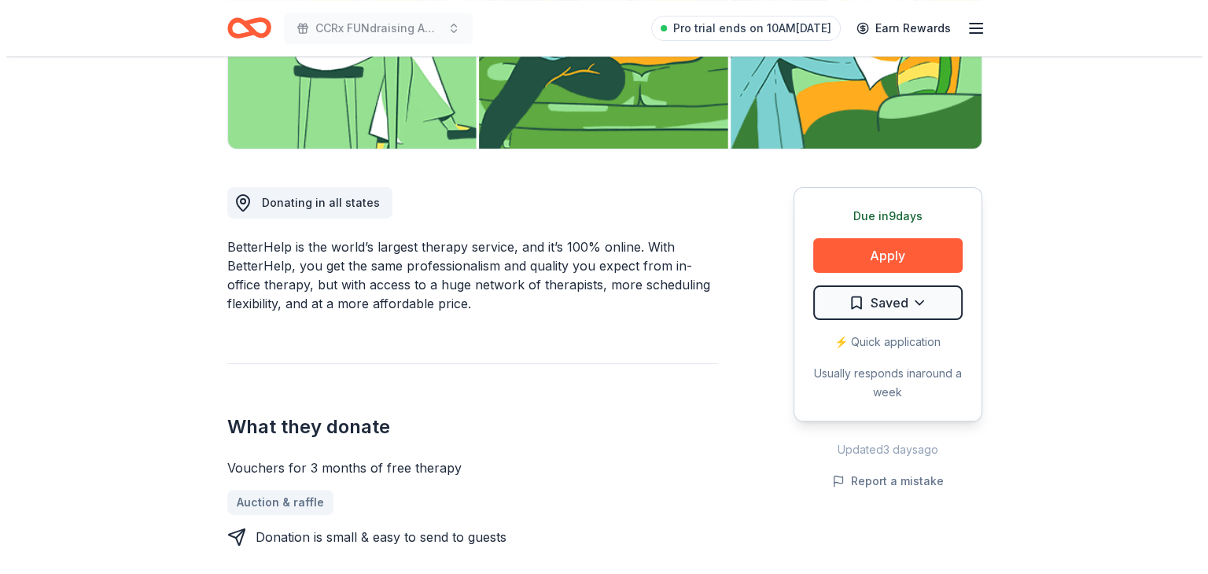
scroll to position [340, 0]
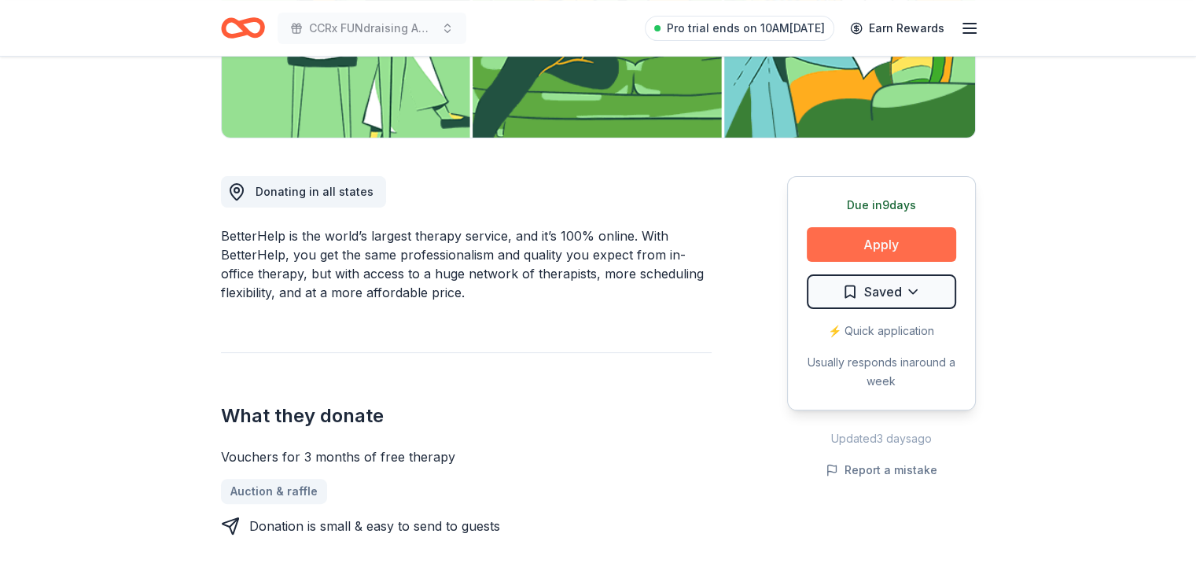
click at [879, 240] on button "Apply" at bounding box center [881, 244] width 149 height 35
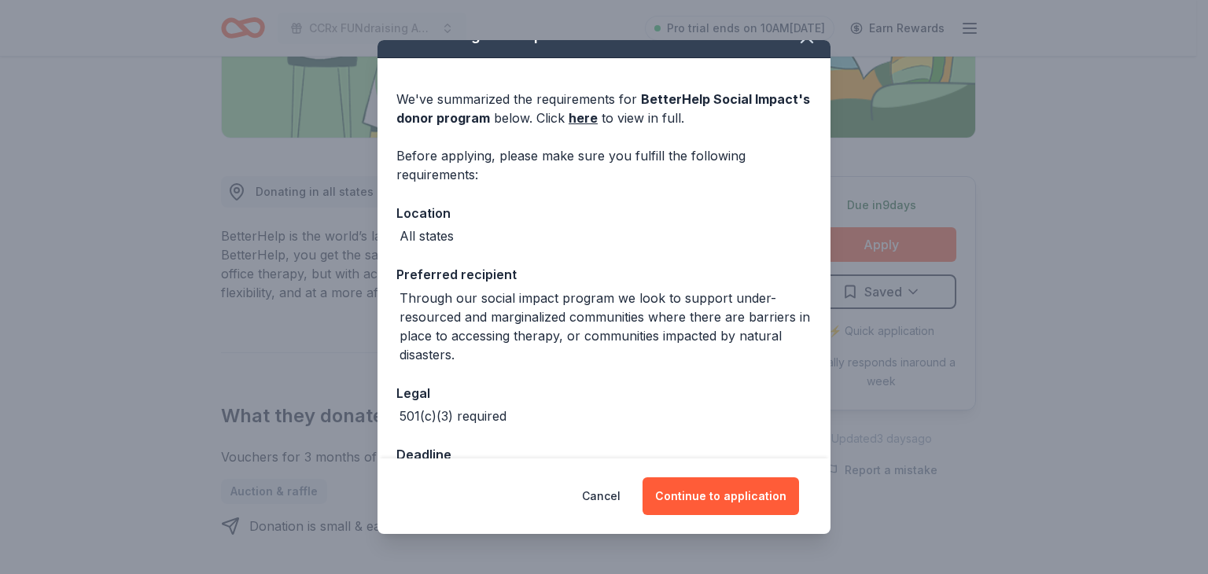
scroll to position [77, 0]
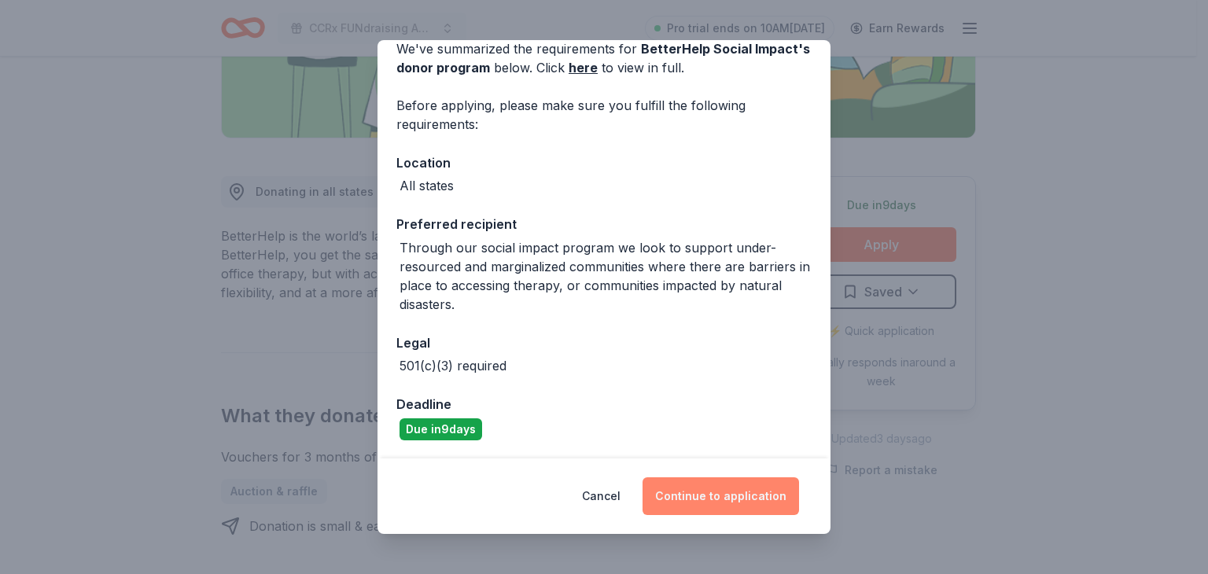
click at [723, 490] on button "Continue to application" at bounding box center [720, 496] width 156 height 38
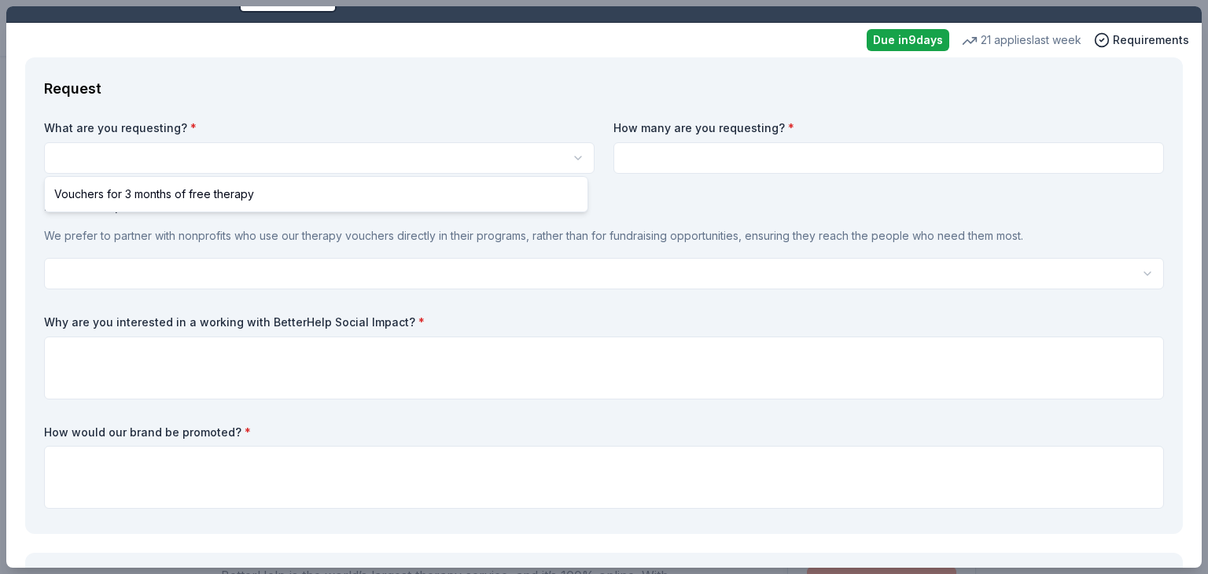
scroll to position [0, 0]
click at [193, 149] on html "CCRx FUNdraising Auction Saved Apply Due [DATE] Share BetterHelp Social Impact …" at bounding box center [604, 287] width 1208 height 574
select select "Vouchers for 3 months of free therapy"
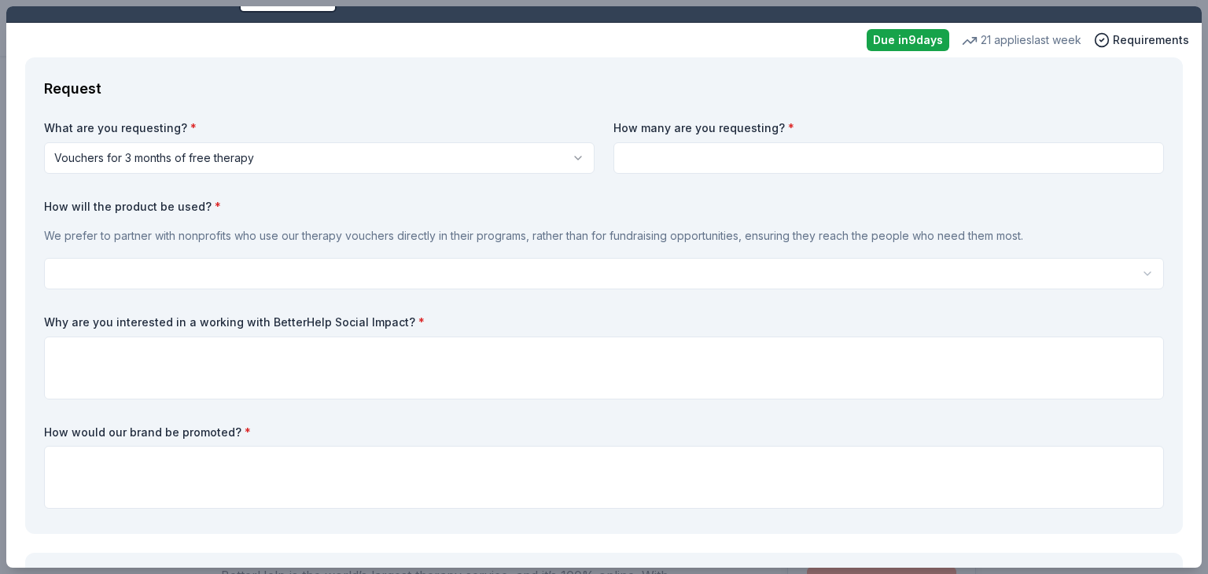
click at [664, 149] on input at bounding box center [888, 157] width 550 height 31
type input "2"
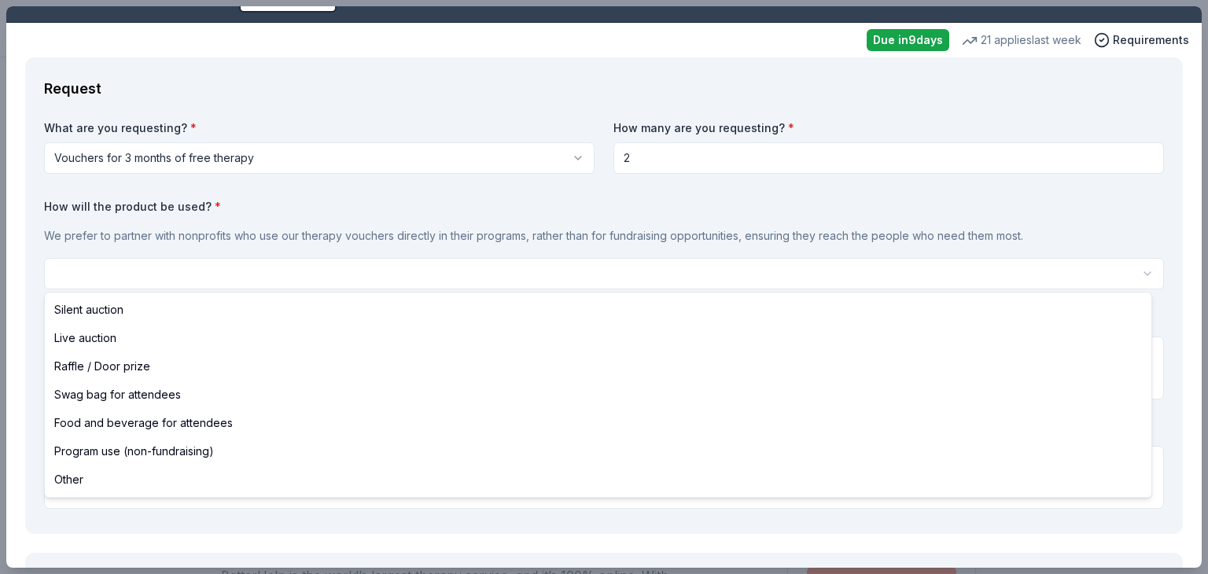
click at [145, 268] on html "CCRx FUNdraising Auction Saved Apply Due in 9 days Share BetterHelp Social Impa…" at bounding box center [604, 287] width 1208 height 574
select select "programUse"
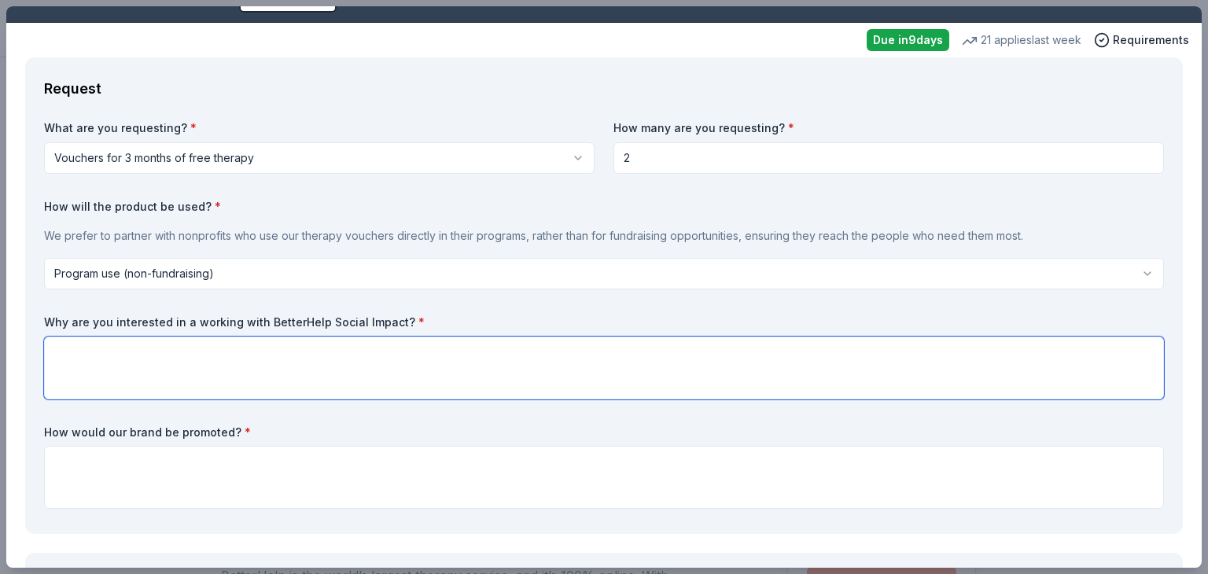
click at [72, 353] on textarea at bounding box center [604, 368] width 1120 height 63
type textarea "We want to support our teaching artists and educators who work in challenging s…"
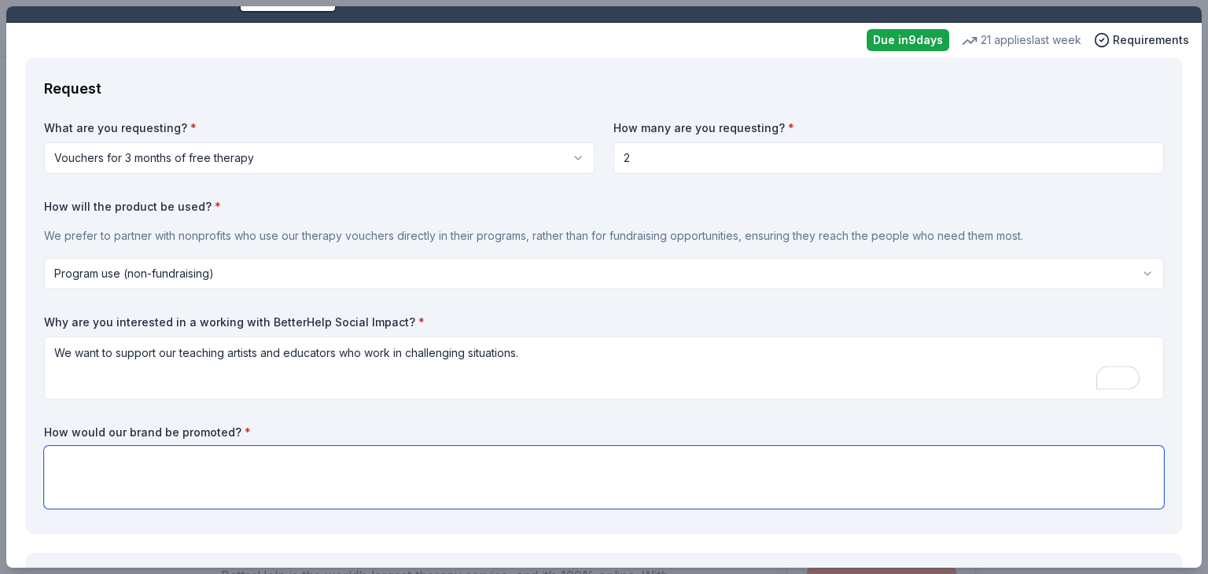
click at [98, 466] on textarea at bounding box center [604, 477] width 1120 height 63
type textarea "We would"
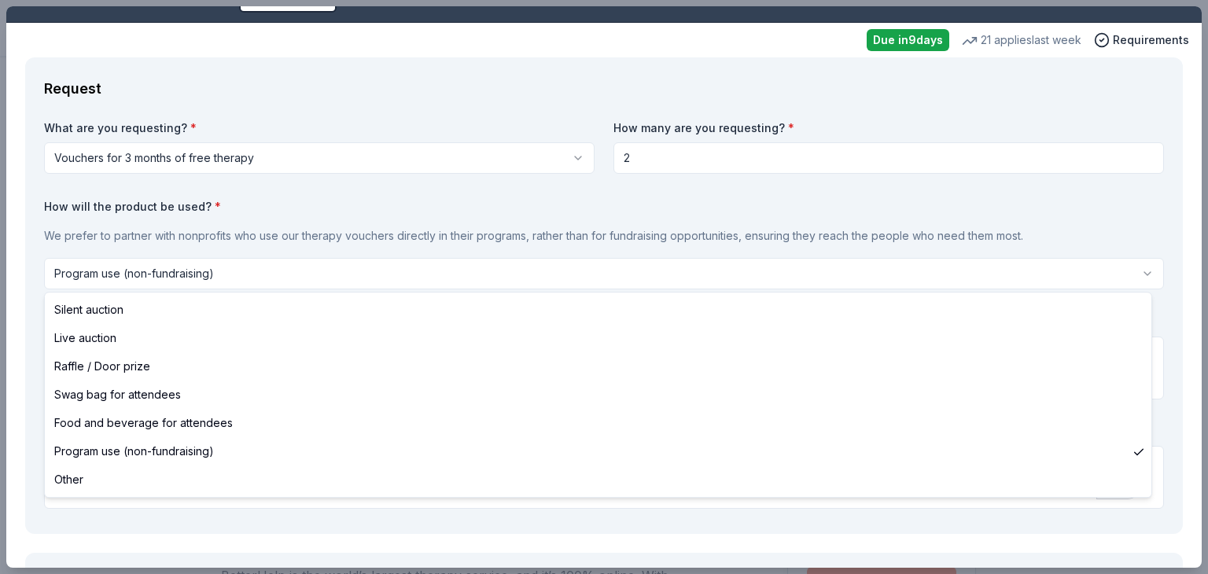
click at [134, 270] on html "CCRx FUNdraising Auction Saved Apply Due in 9 days Share BetterHelp Social Impa…" at bounding box center [604, 287] width 1208 height 574
select select "silentAuction"
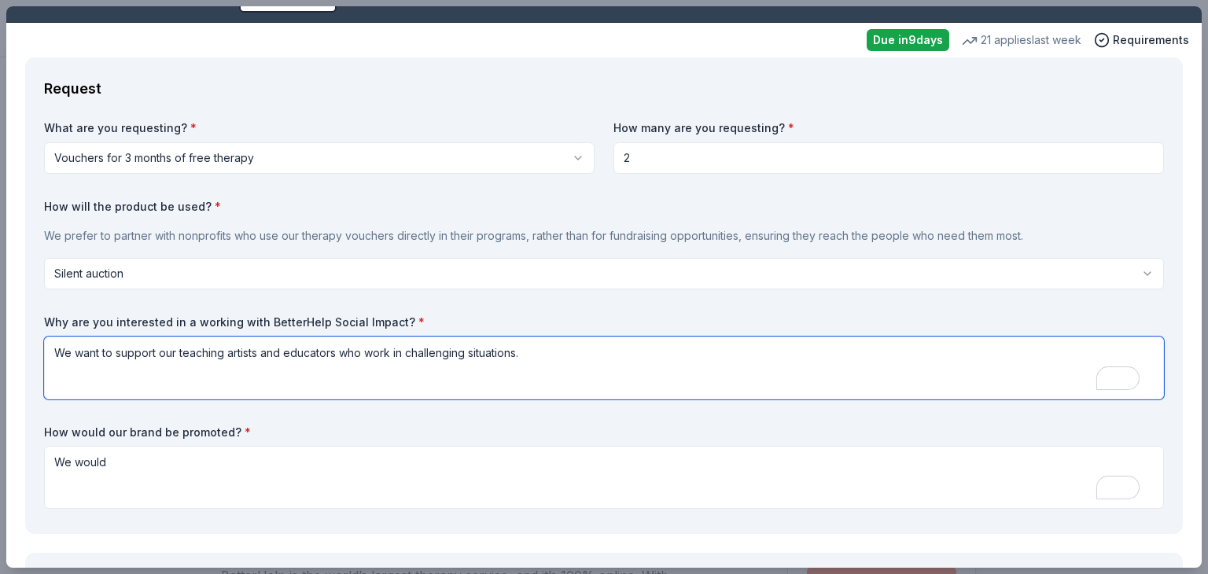
drag, startPoint x: 73, startPoint y: 350, endPoint x: 46, endPoint y: 348, distance: 27.6
click at [46, 348] on textarea "We want to support our teaching artists and educators who work in challenging s…" at bounding box center [604, 368] width 1120 height 63
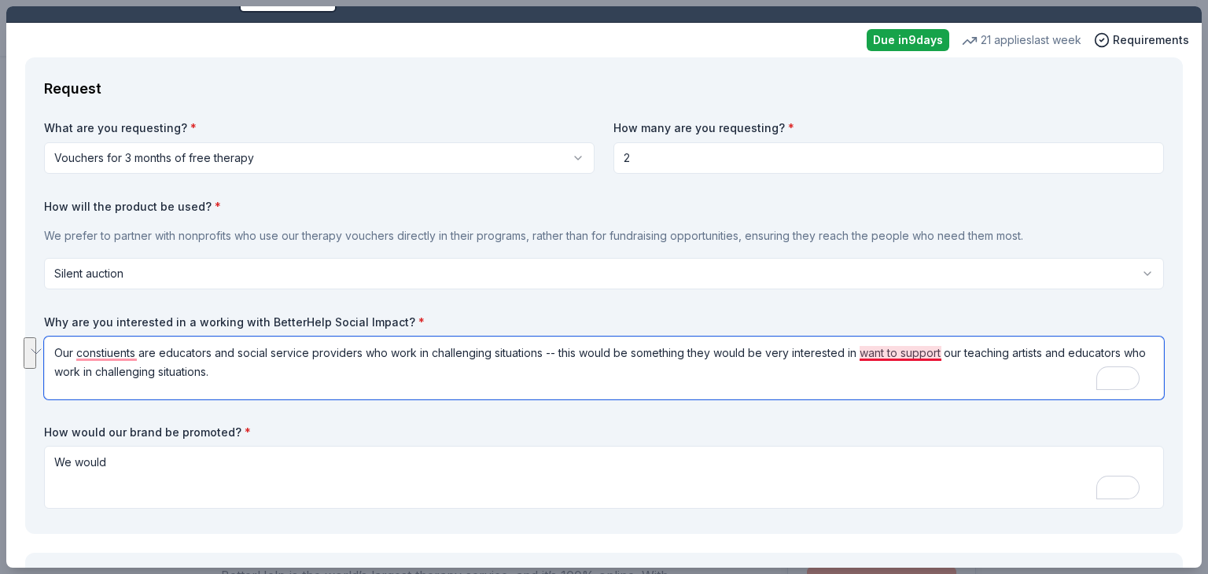
drag, startPoint x: 241, startPoint y: 376, endPoint x: 861, endPoint y: 356, distance: 620.0
click at [861, 356] on textarea "Our constiuents are educators and social service providers who work in challeng…" at bounding box center [604, 368] width 1120 height 63
click at [47, 356] on div "BetterHelp Social Impact Saved Report a mistake Due in 9 days 21 applies last w…" at bounding box center [603, 286] width 1195 height 561
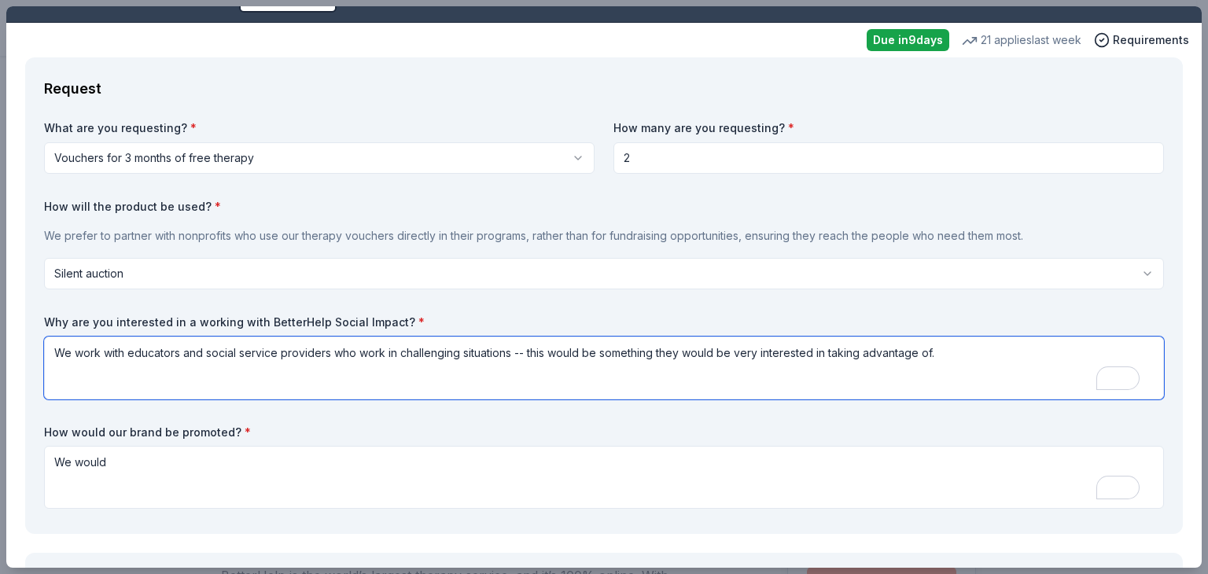
click at [179, 356] on textarea "We work with educators and social service providers who work in challenging sit…" at bounding box center [604, 368] width 1120 height 63
click at [315, 357] on textarea "We work with educators, social service providers who work in challenging situat…" at bounding box center [604, 368] width 1120 height 63
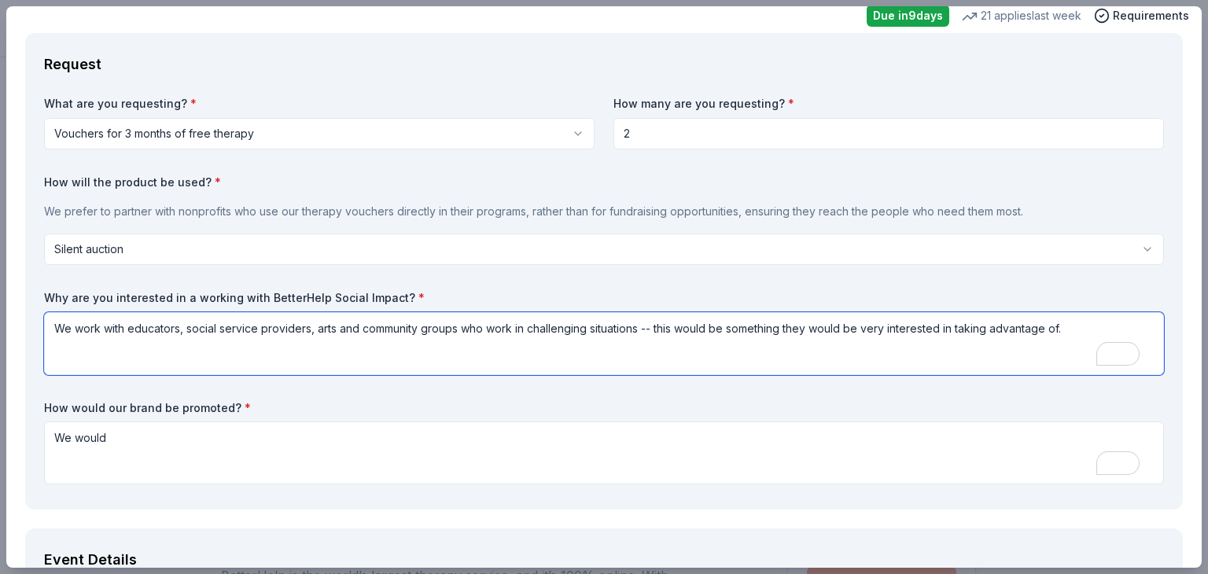
click at [1062, 329] on textarea "We work with educators, social service providers, arts and community groups who…" at bounding box center [604, 343] width 1120 height 63
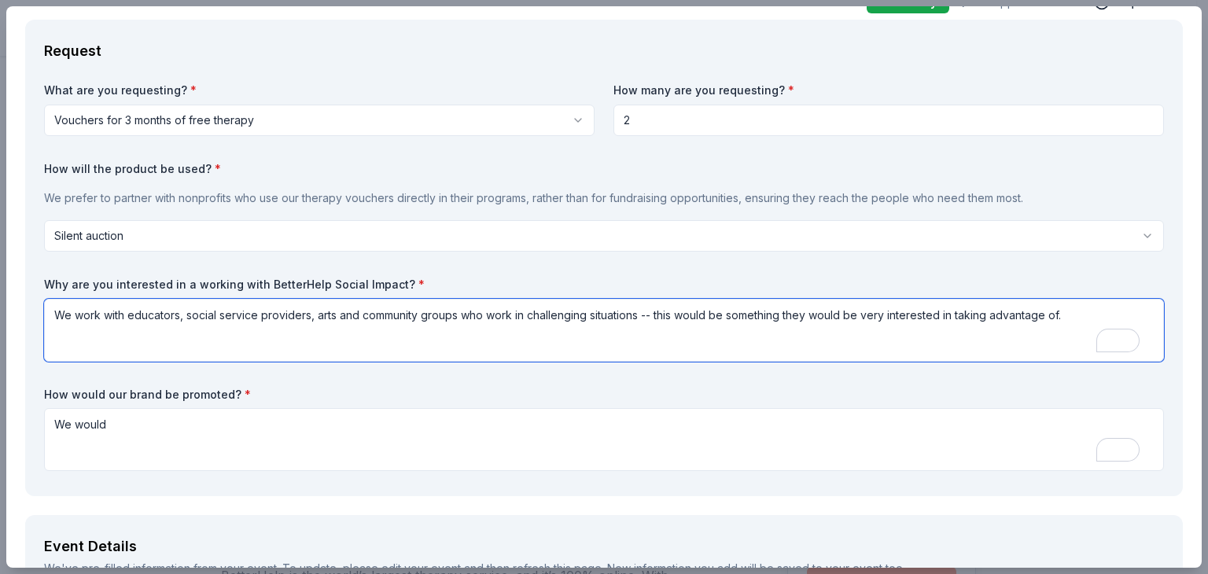
scroll to position [71, 0]
type textarea "We work with educators, social service providers, arts and community groups who…"
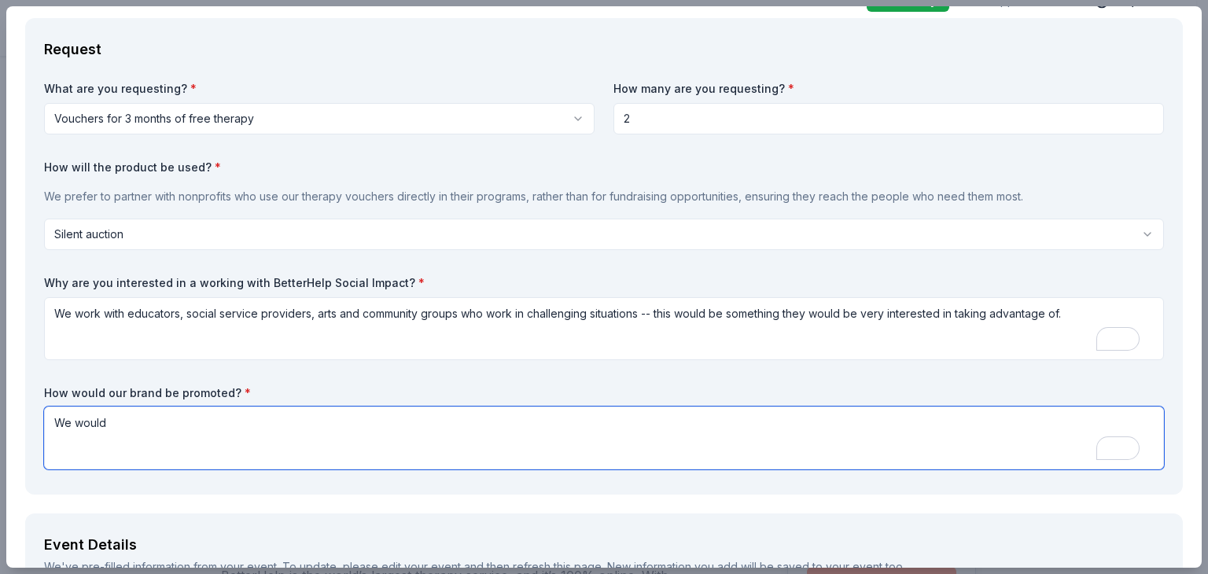
click at [113, 424] on textarea "We would" at bounding box center [604, 438] width 1120 height 63
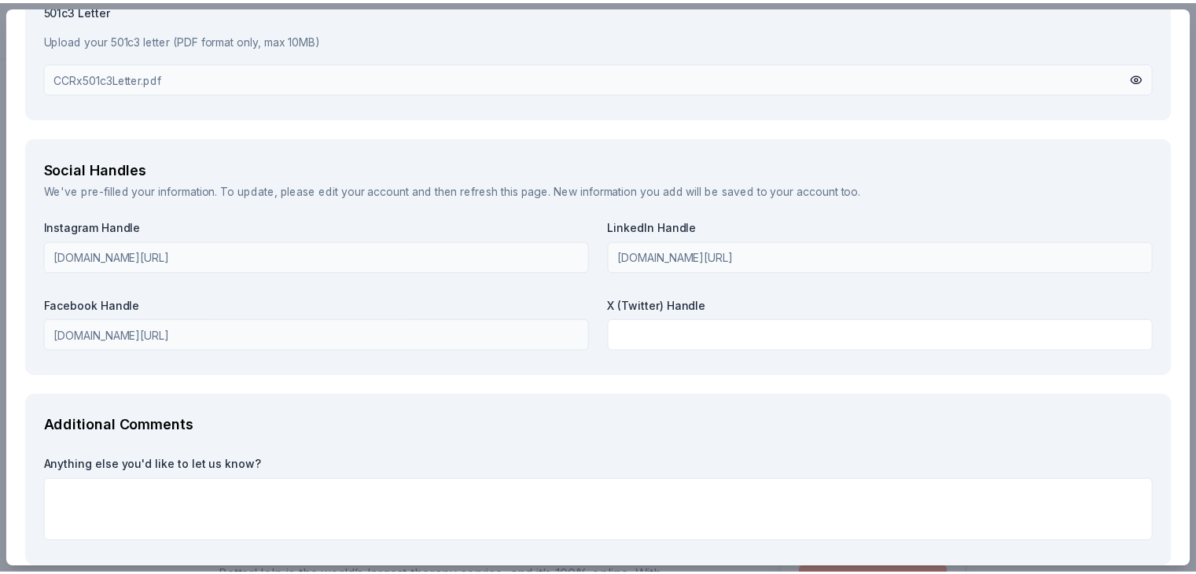
scroll to position [1798, 0]
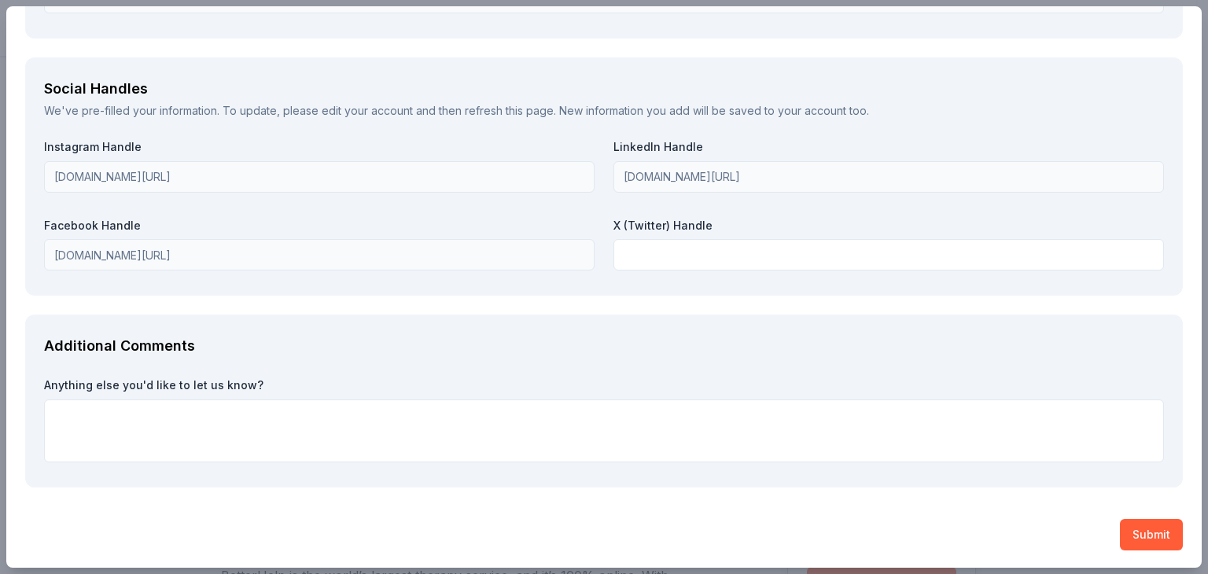
type textarea "We would include it on our auction fundraising page, feature it in our enewslet…"
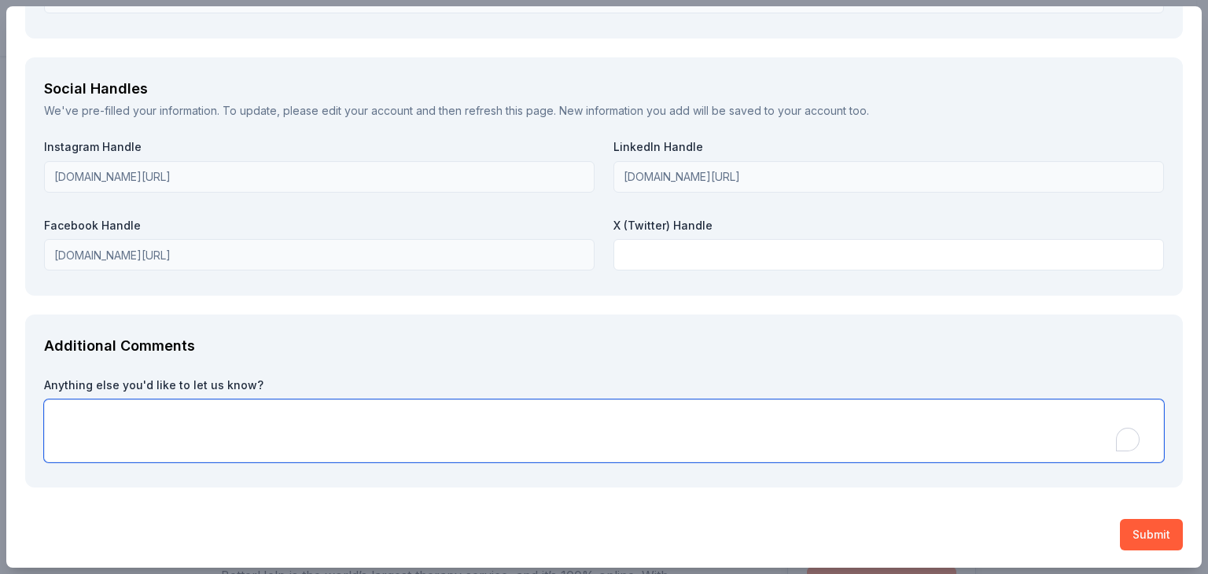
click at [188, 410] on textarea "To enrich screen reader interactions, please activate Accessibility in Grammarl…" at bounding box center [604, 430] width 1120 height 63
type textarea "Thank you for your consideration!"
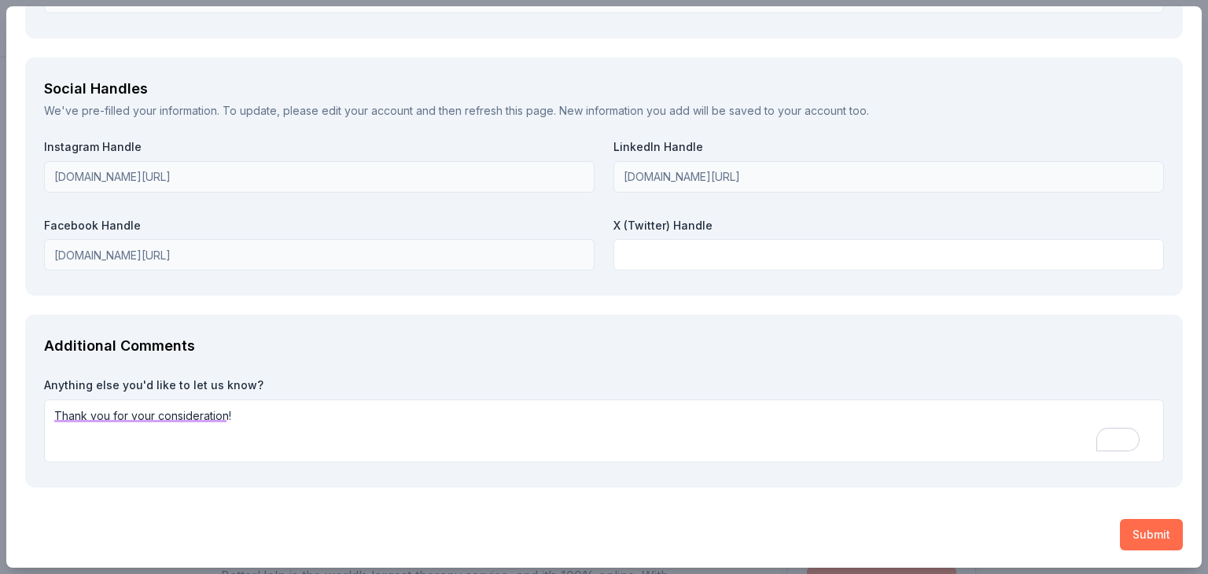
click at [1145, 532] on button "Submit" at bounding box center [1151, 534] width 63 height 31
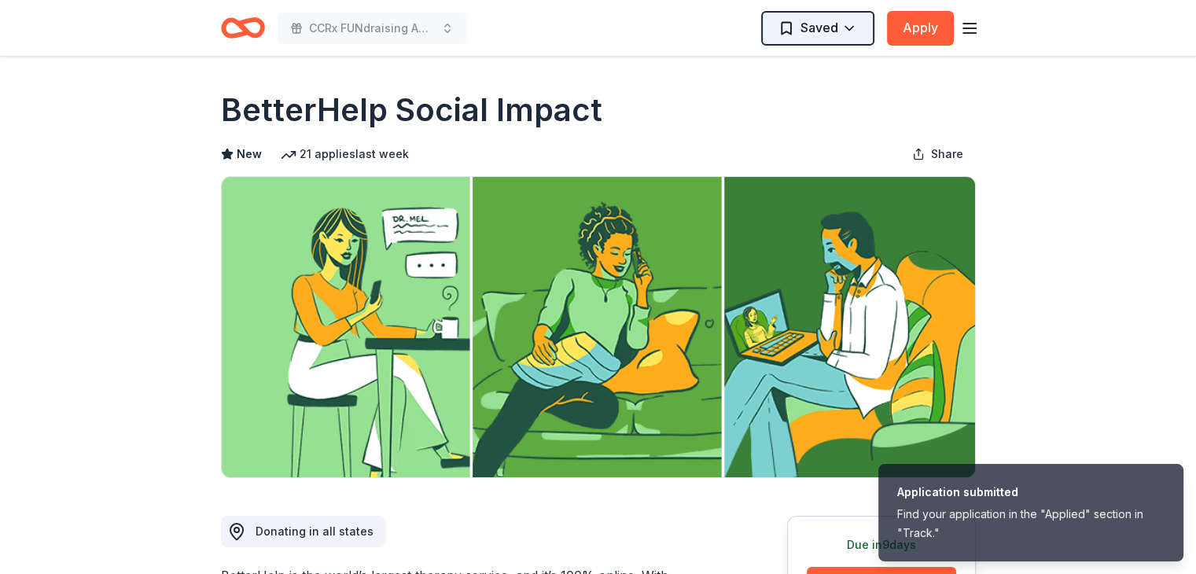
click at [807, 27] on html "Application submitted Find your application in the "Applied" section in "Track.…" at bounding box center [598, 287] width 1196 height 574
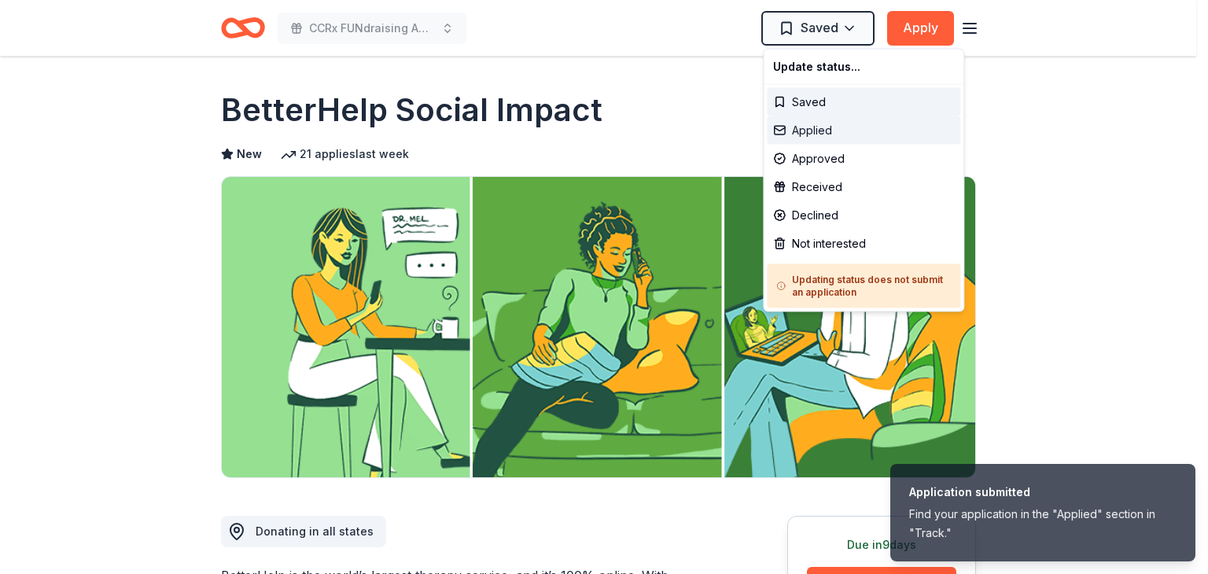
click at [796, 131] on div "Applied" at bounding box center [863, 130] width 193 height 28
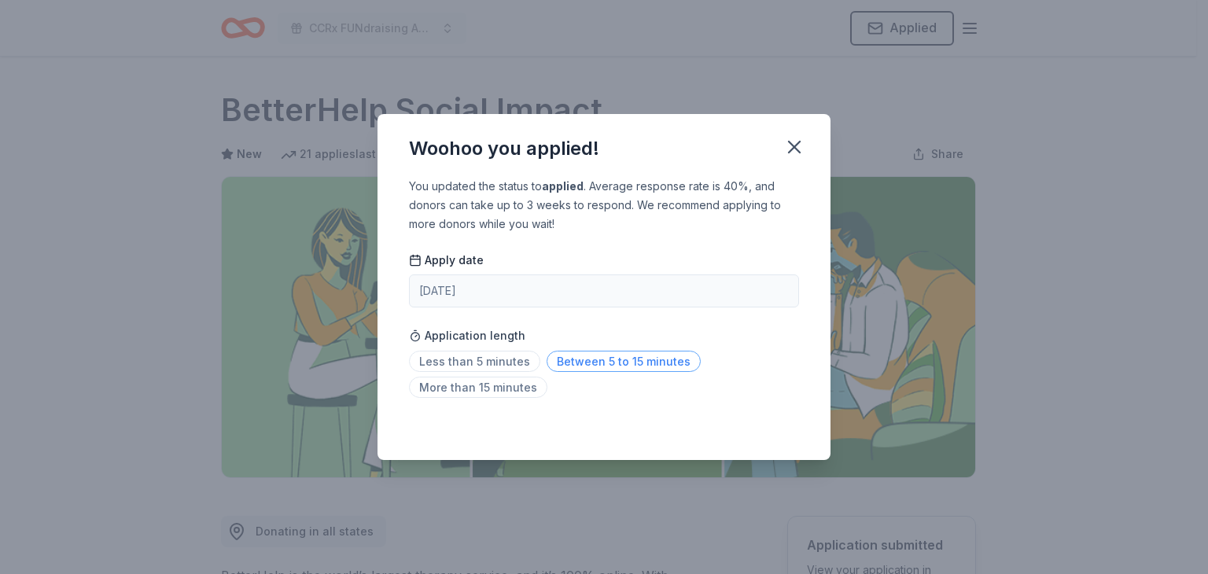
click at [598, 360] on span "Between 5 to 15 minutes" at bounding box center [624, 361] width 154 height 21
click at [793, 142] on icon "button" at bounding box center [794, 147] width 22 height 22
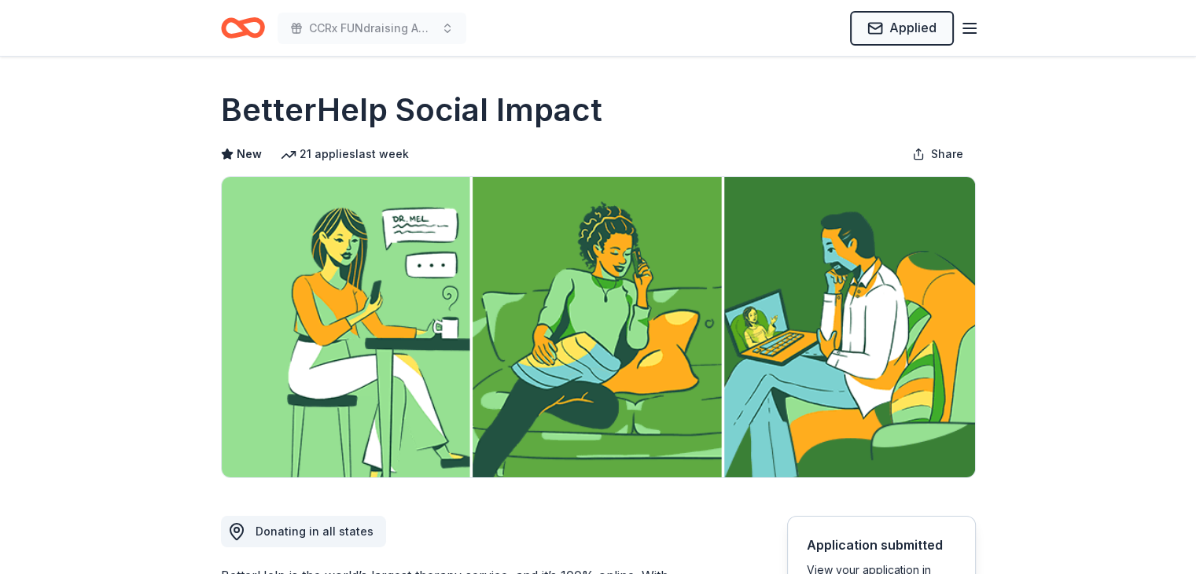
click at [968, 28] on line "button" at bounding box center [969, 28] width 13 height 0
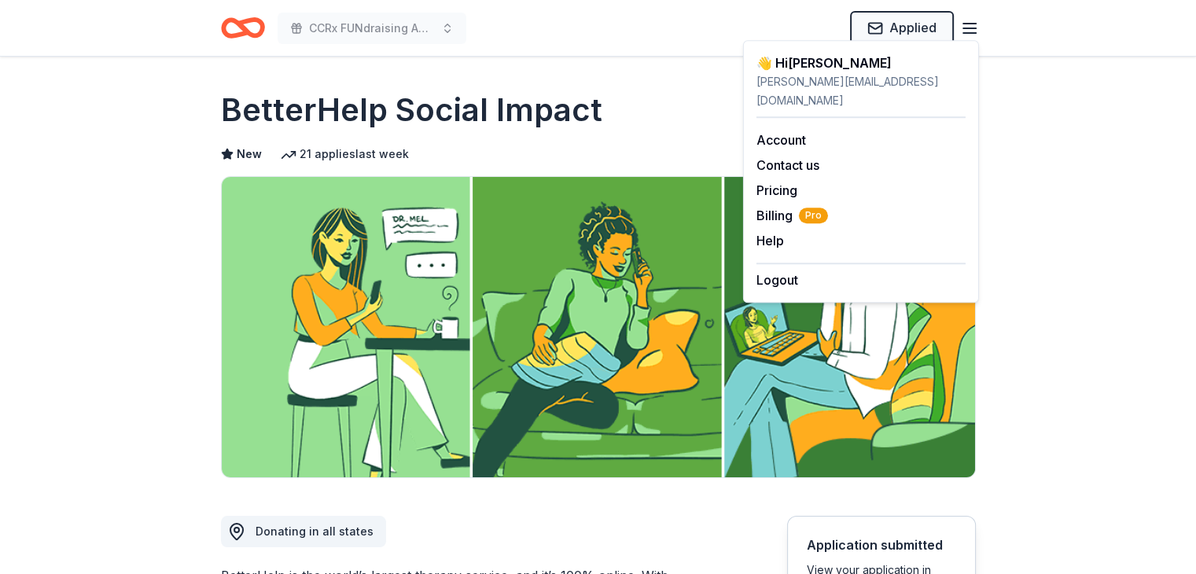
click at [365, 114] on h1 "BetterHelp Social Impact" at bounding box center [411, 110] width 381 height 44
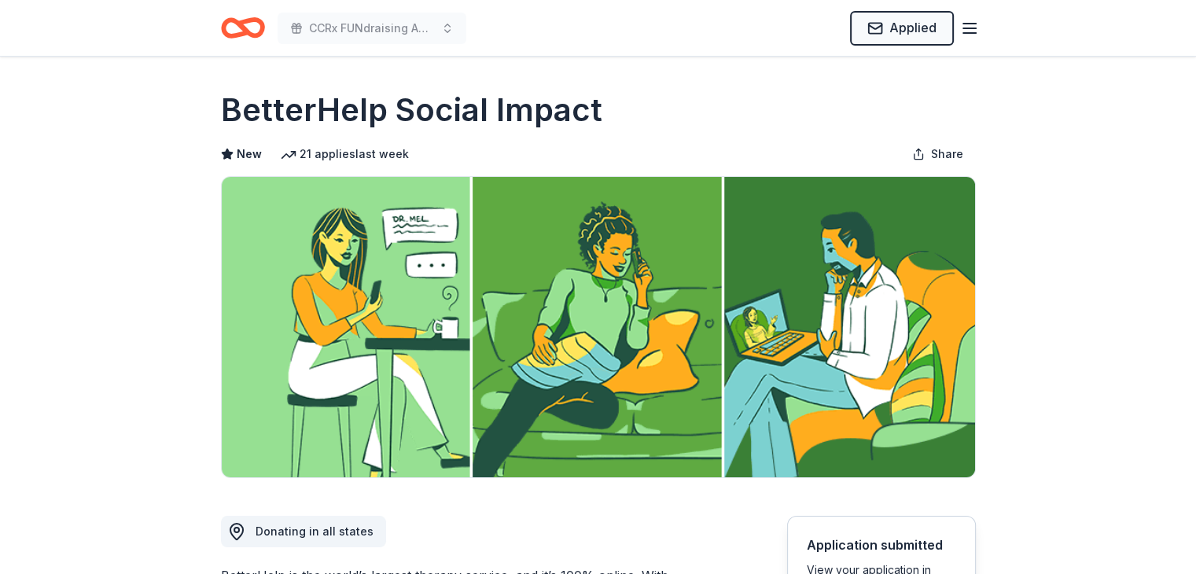
click at [245, 28] on icon "Home" at bounding box center [249, 28] width 24 height 16
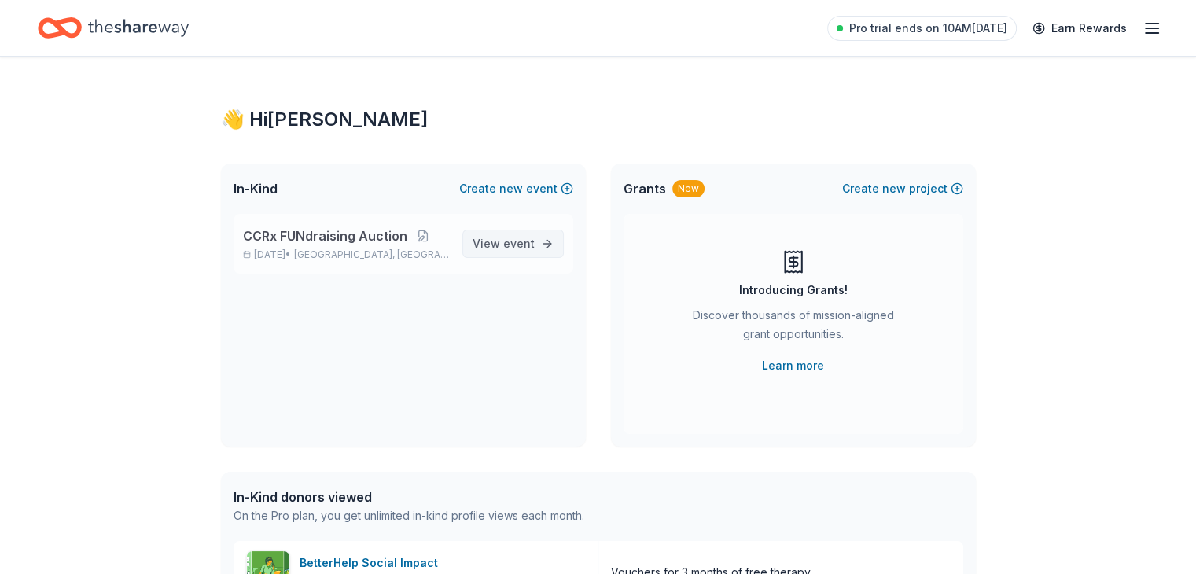
click at [507, 234] on span "View event" at bounding box center [504, 243] width 62 height 19
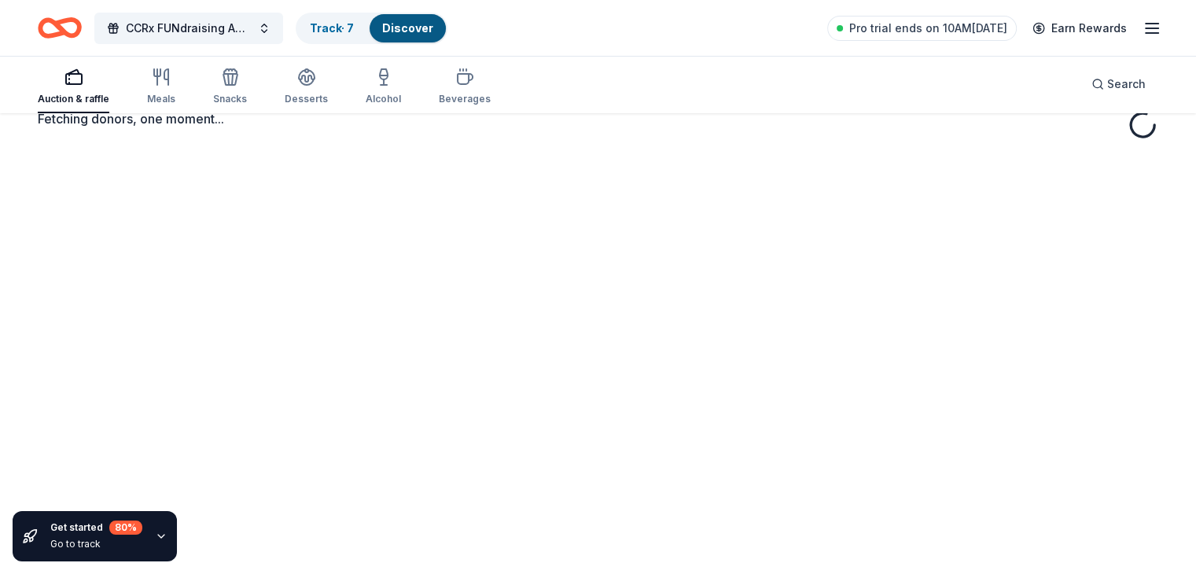
scroll to position [85, 0]
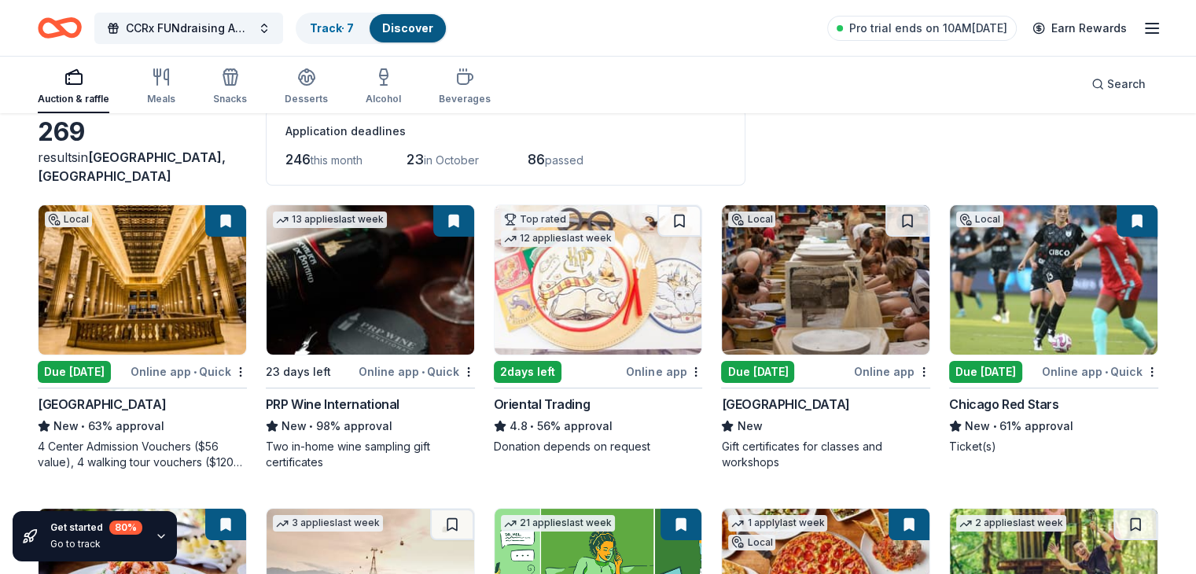
click at [159, 536] on icon "button" at bounding box center [161, 536] width 13 height 13
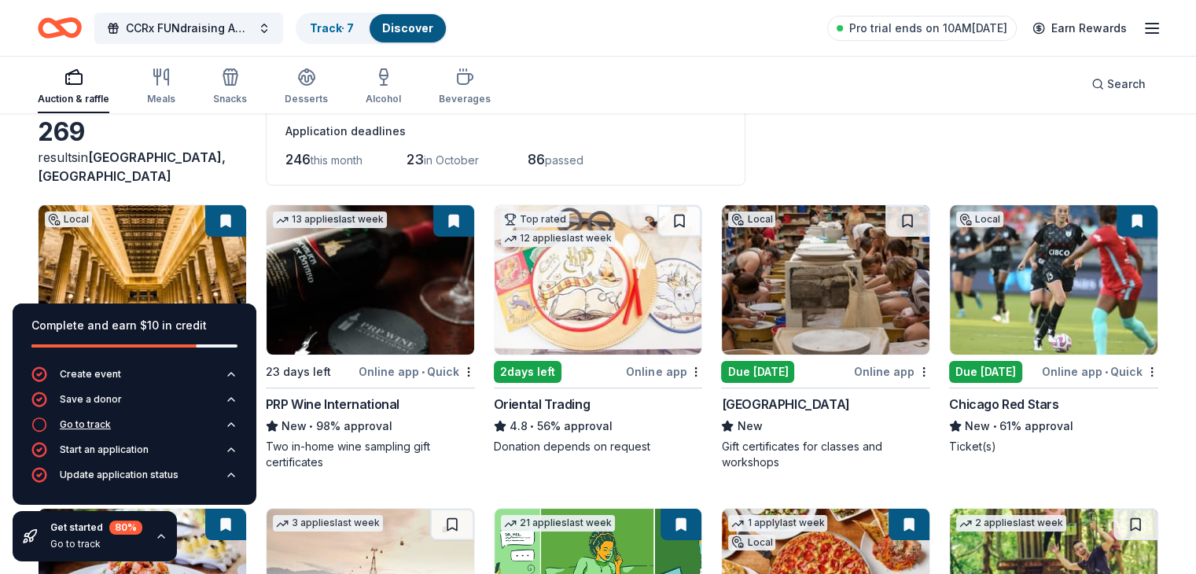
click at [94, 422] on div "Go to track" at bounding box center [85, 424] width 51 height 13
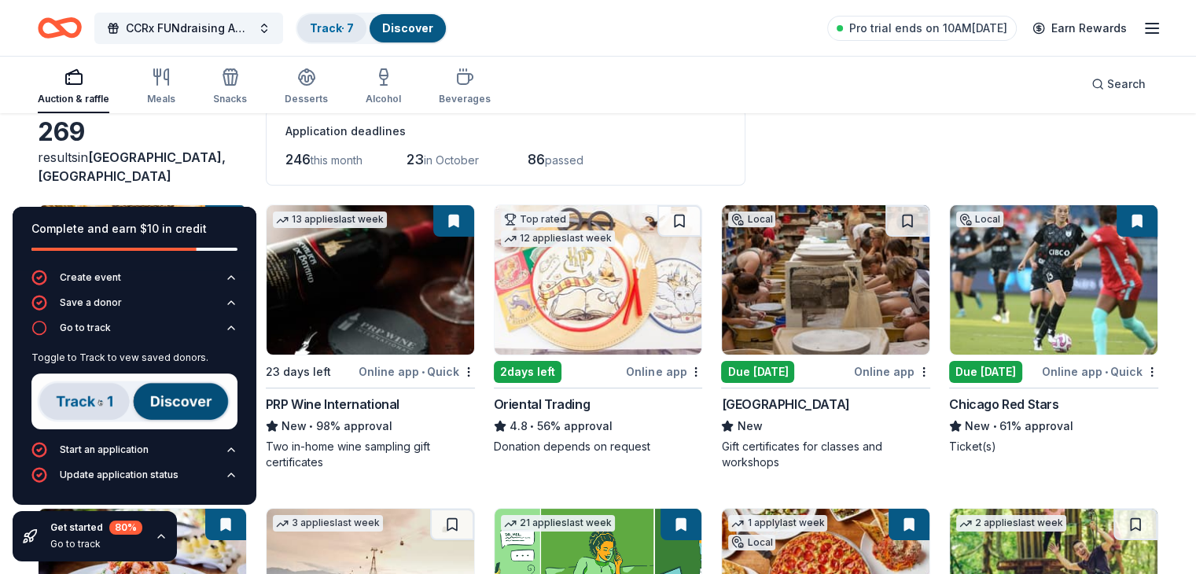
click at [345, 28] on link "Track · 7" at bounding box center [332, 27] width 44 height 13
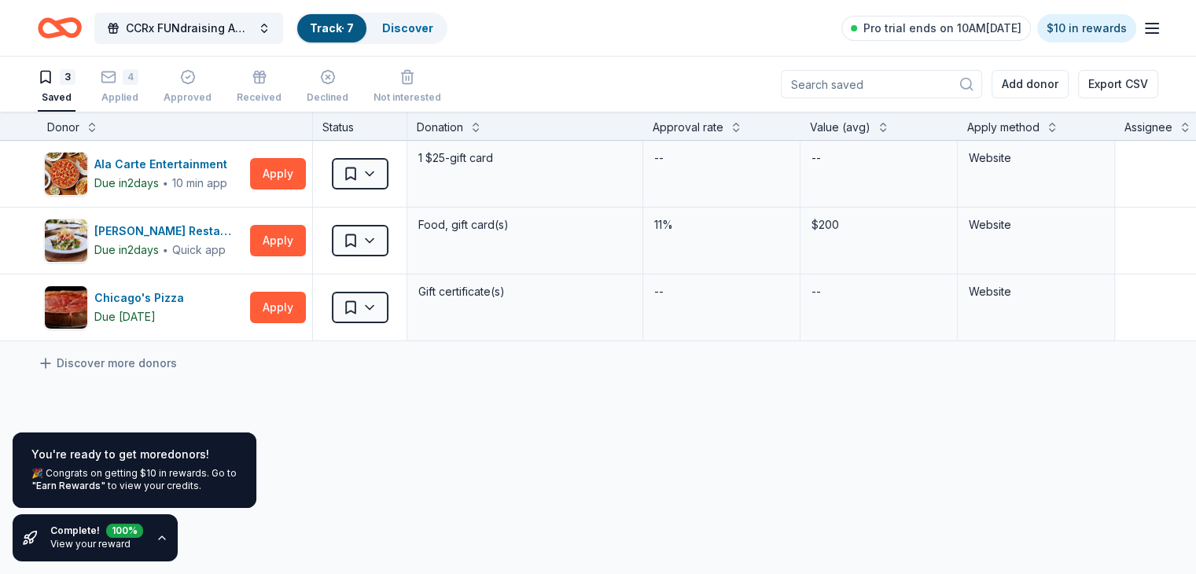
scroll to position [6, 0]
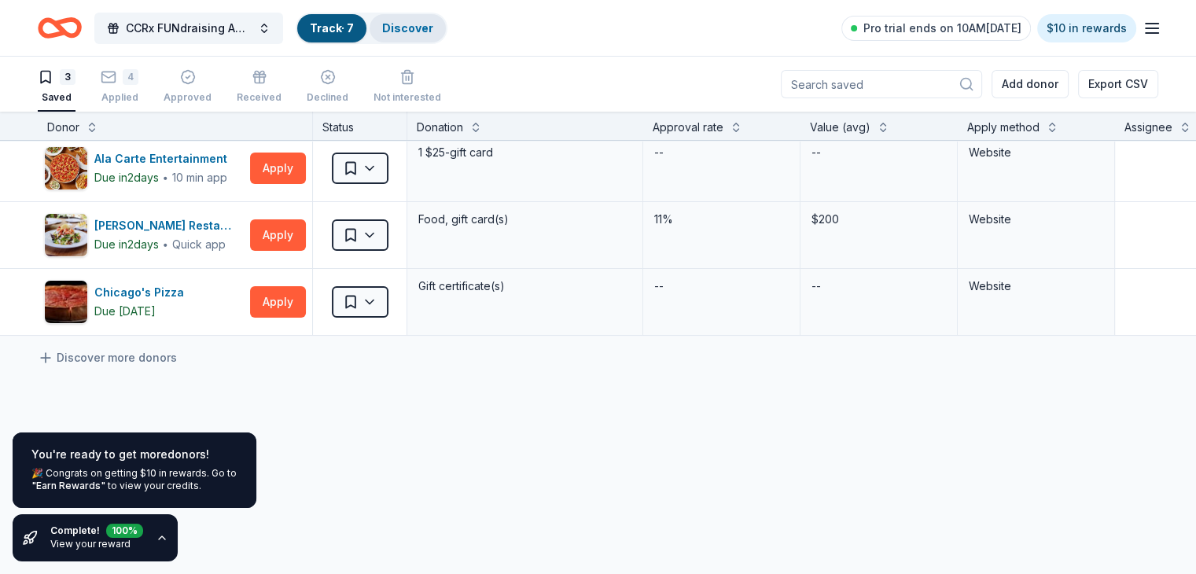
click at [424, 23] on link "Discover" at bounding box center [407, 27] width 51 height 13
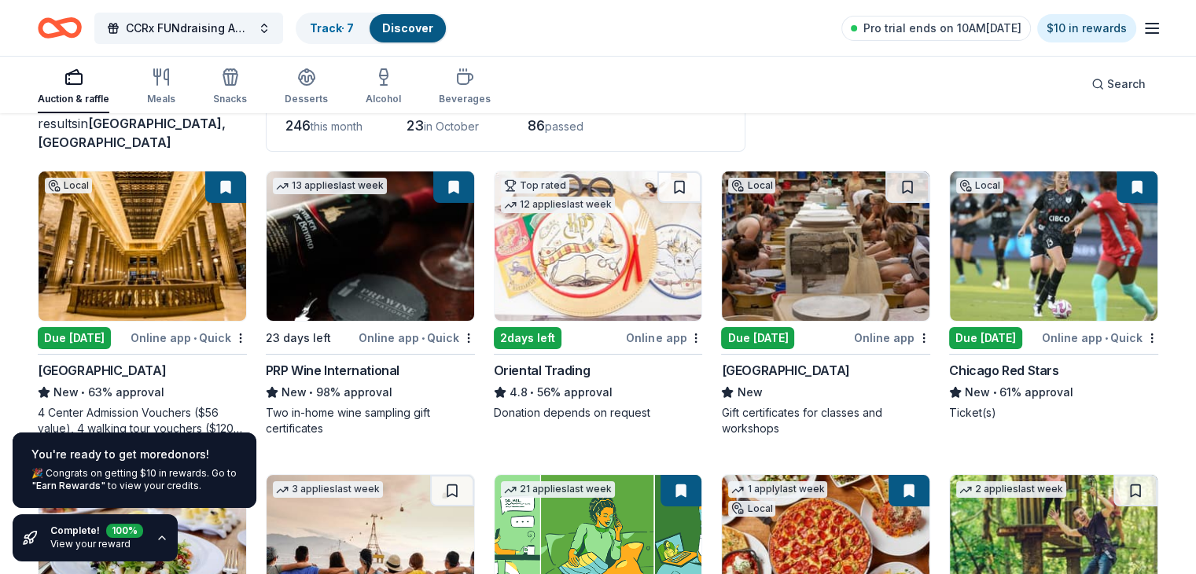
scroll to position [120, 0]
click at [157, 536] on icon "button" at bounding box center [162, 538] width 13 height 13
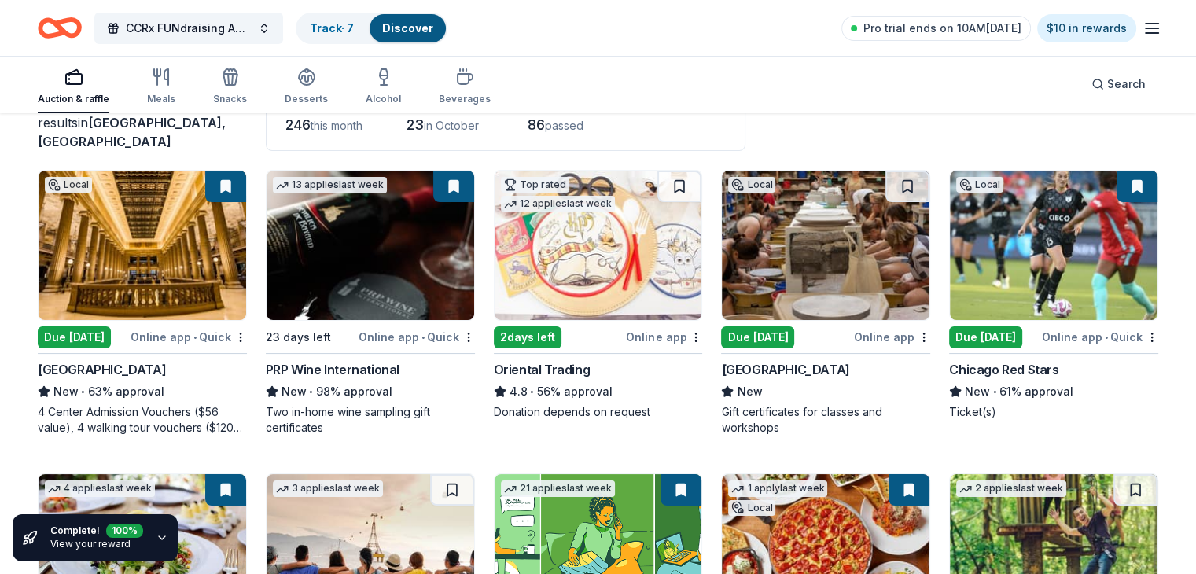
click at [157, 536] on icon "button" at bounding box center [162, 538] width 13 height 13
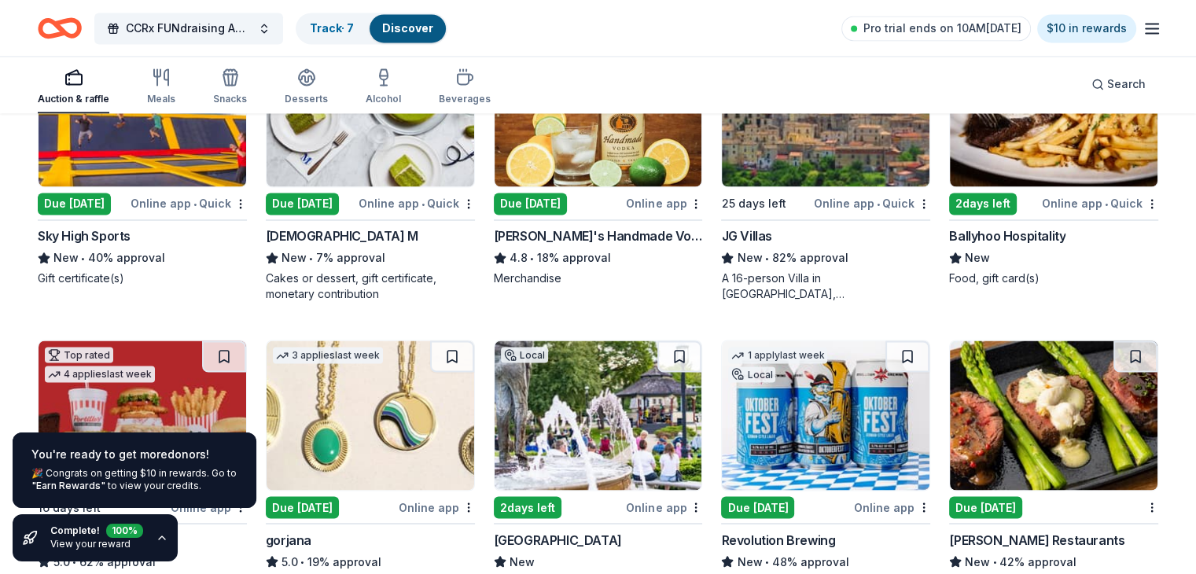
scroll to position [2686, 0]
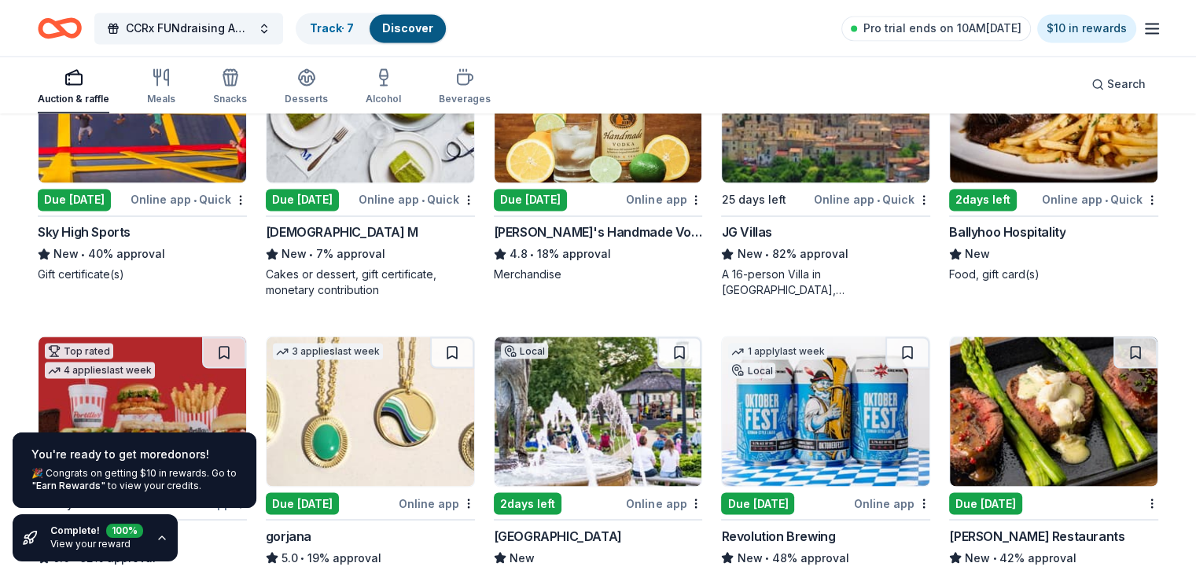
click at [82, 194] on div "Due [DATE]" at bounding box center [74, 200] width 73 height 22
drag, startPoint x: 488, startPoint y: 43, endPoint x: 191, endPoint y: 218, distance: 344.7
click at [488, 43] on div "CCRx FUNdraising Auction Track · 7 Discover Pro trial ends on 10AM, 10/2 $10 in…" at bounding box center [598, 27] width 1121 height 37
click at [103, 225] on div "Sky High Sports" at bounding box center [84, 232] width 93 height 19
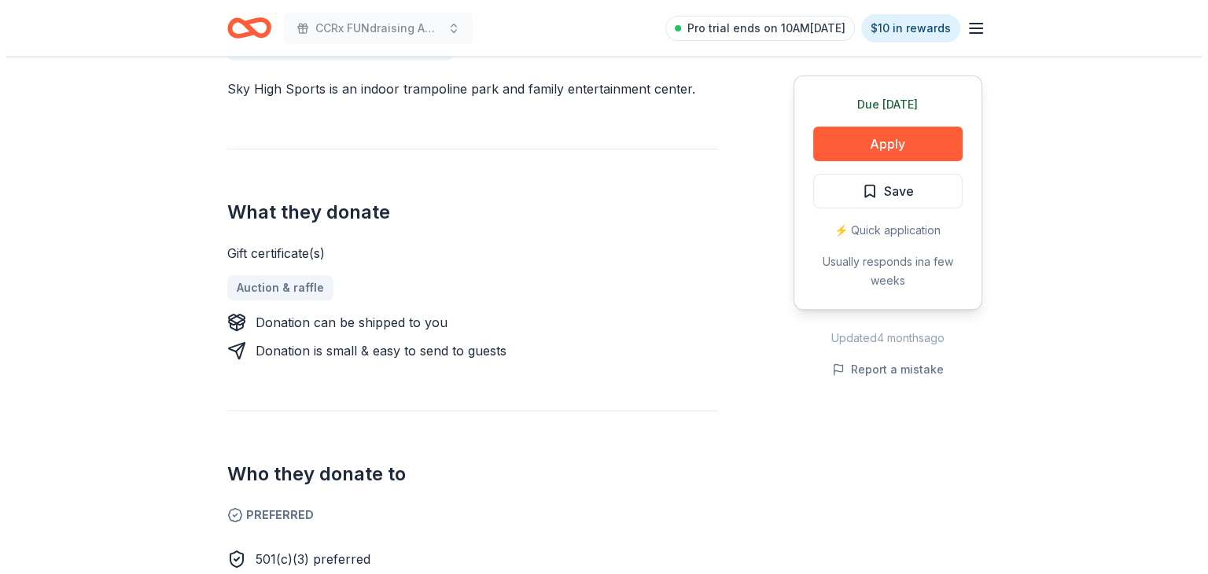
scroll to position [484, 0]
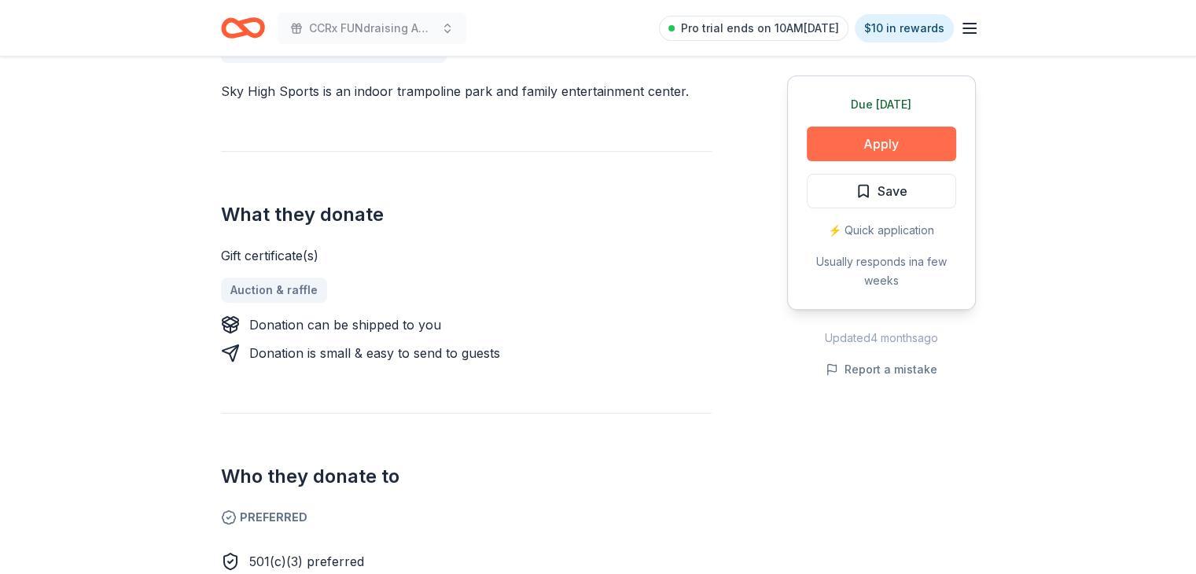
click at [863, 142] on button "Apply" at bounding box center [881, 144] width 149 height 35
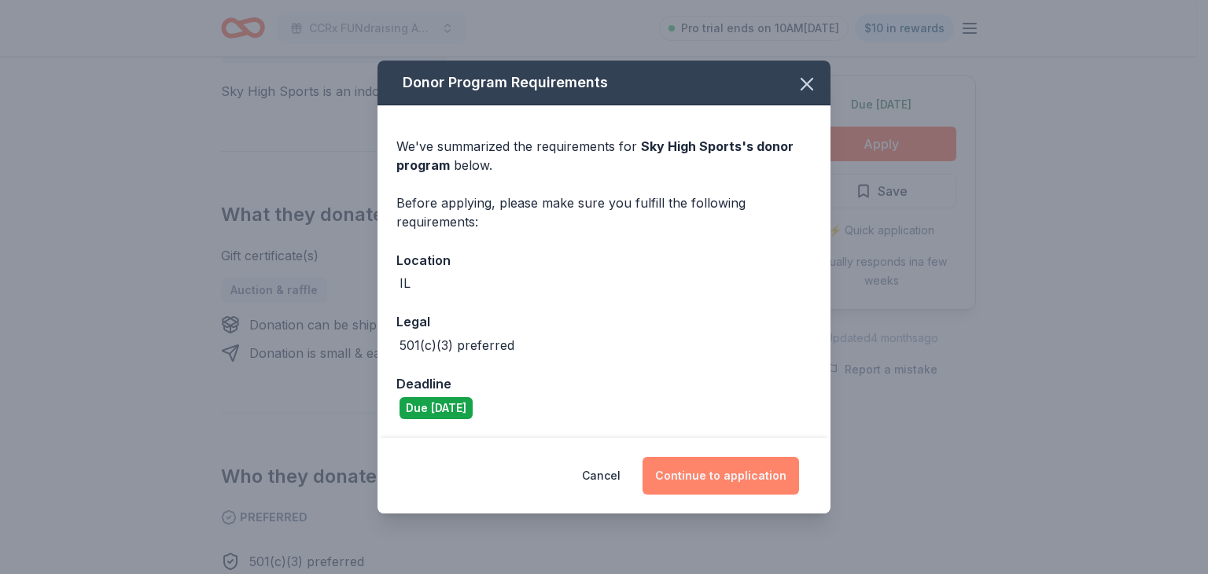
click at [709, 462] on button "Continue to application" at bounding box center [720, 476] width 156 height 38
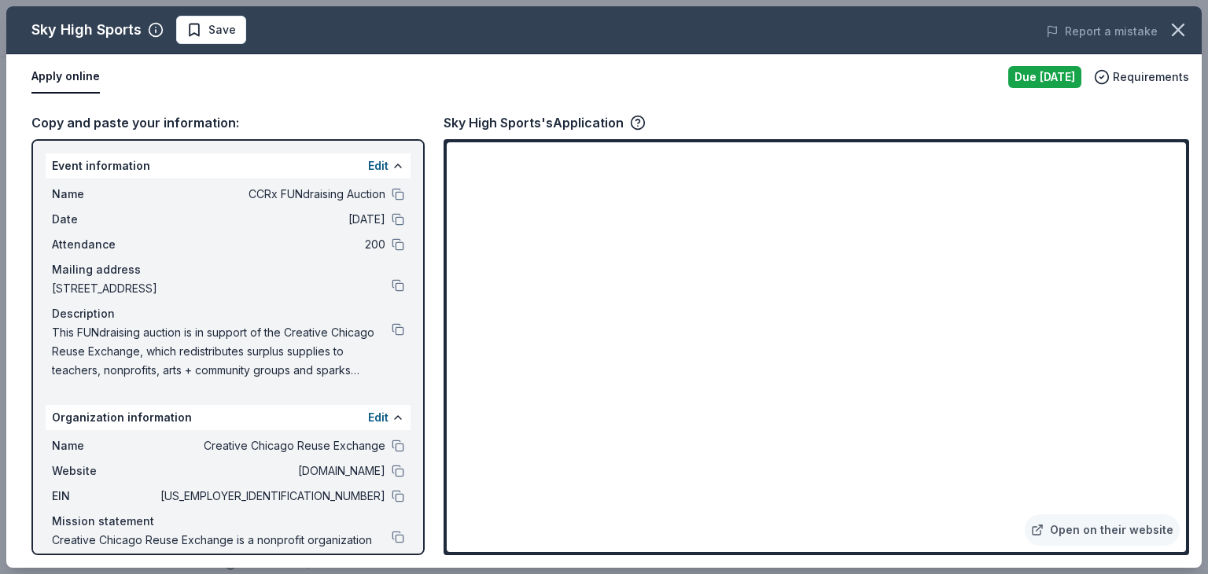
scroll to position [52, 0]
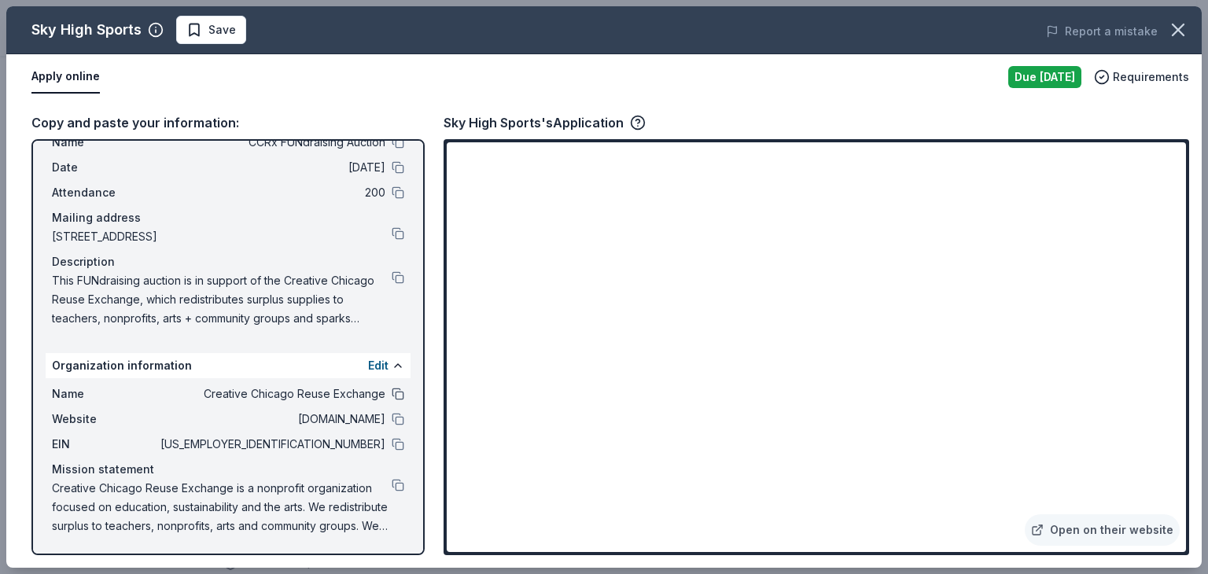
click at [392, 388] on button at bounding box center [398, 394] width 13 height 13
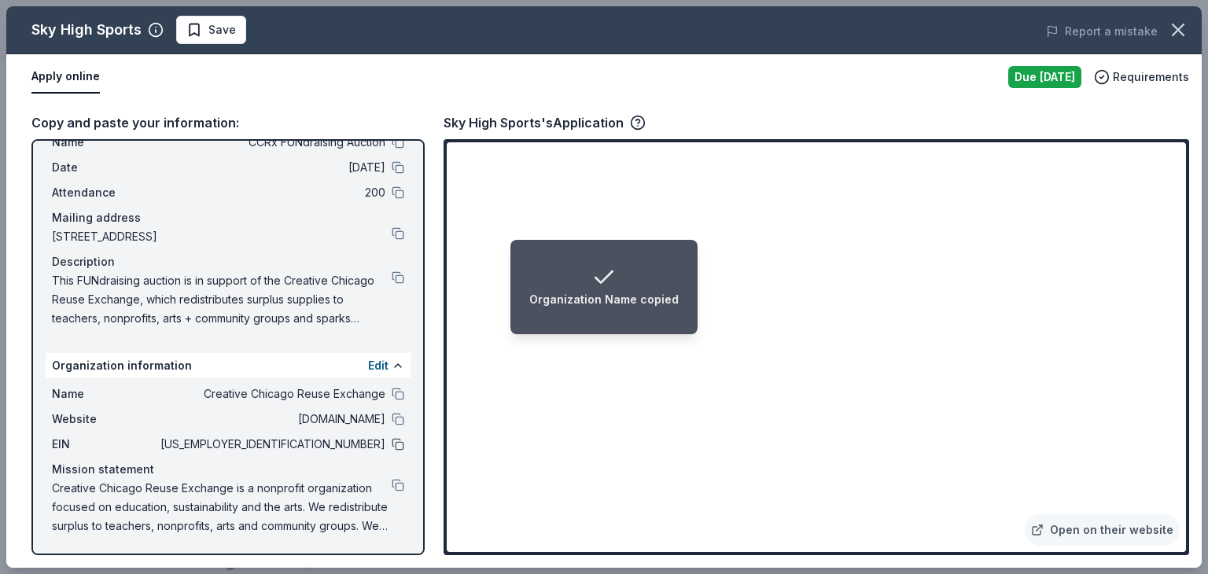
click at [392, 442] on button at bounding box center [398, 444] width 13 height 13
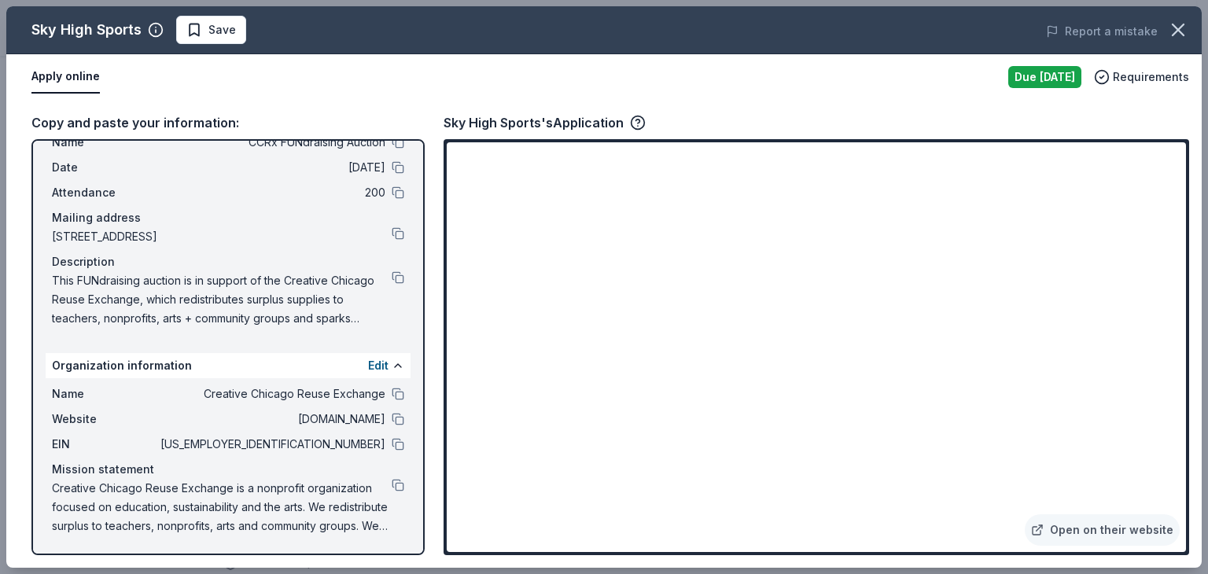
click at [379, 230] on span "[STREET_ADDRESS]" at bounding box center [222, 236] width 340 height 19
click at [1074, 533] on link "Open on their website" at bounding box center [1102, 529] width 155 height 31
click at [392, 272] on button at bounding box center [398, 277] width 13 height 13
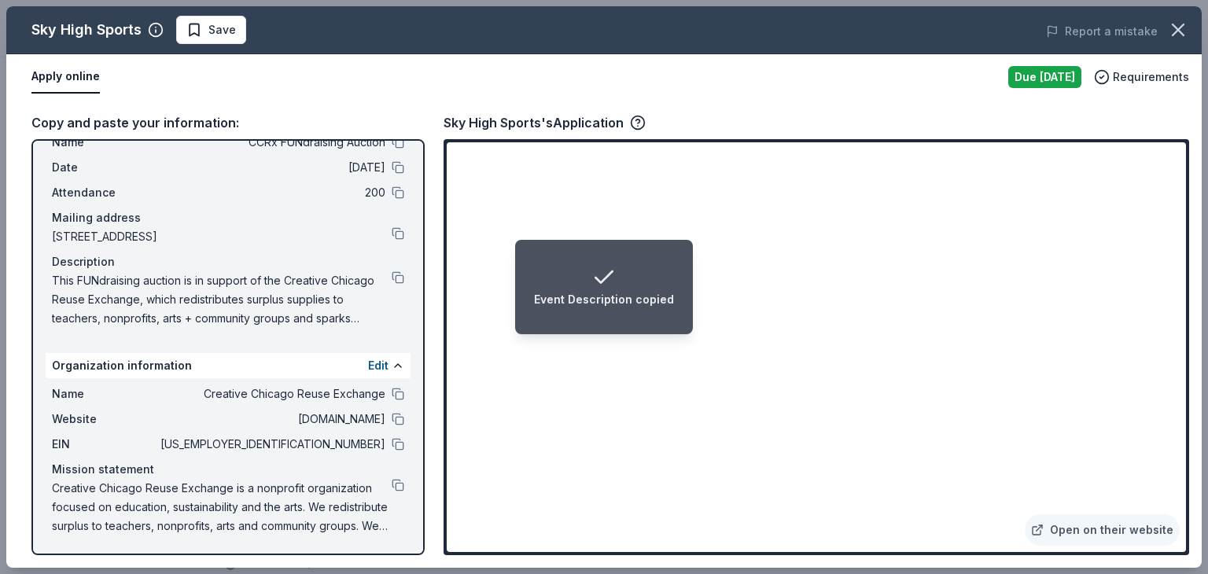
click at [249, 514] on span "Creative Chicago Reuse Exchange is a nonprofit organization focused on educatio…" at bounding box center [222, 507] width 340 height 57
click at [378, 484] on span "Creative Chicago Reuse Exchange is a nonprofit organization focused on educatio…" at bounding box center [222, 507] width 340 height 57
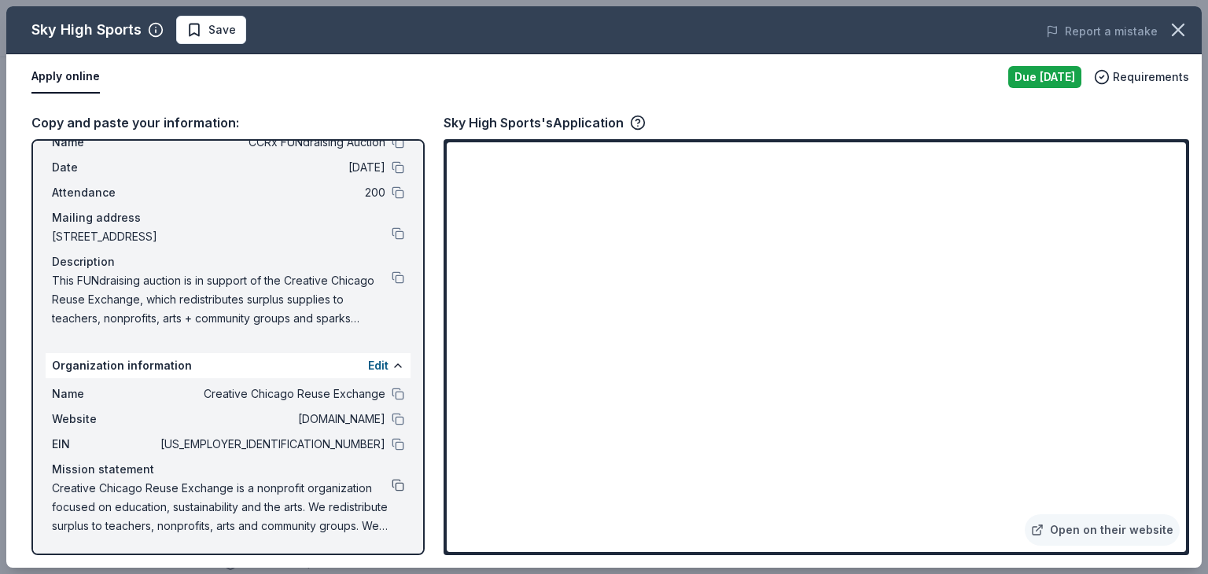
click at [392, 479] on button at bounding box center [398, 485] width 13 height 13
click at [651, 57] on div "Apply online Due today Requirements" at bounding box center [603, 77] width 1195 height 46
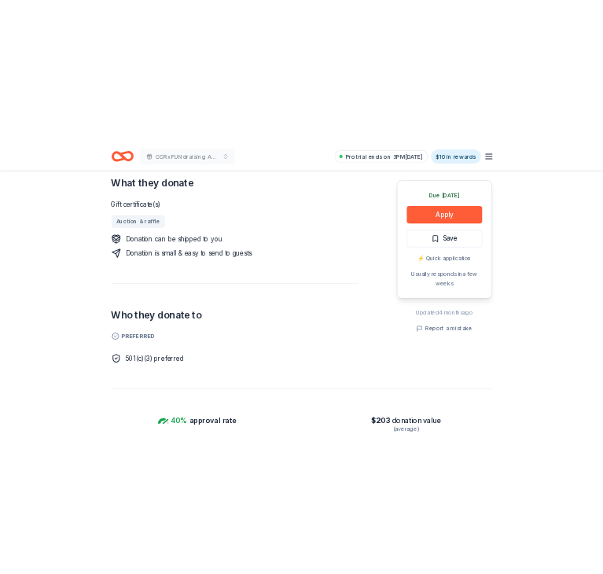
scroll to position [620, 0]
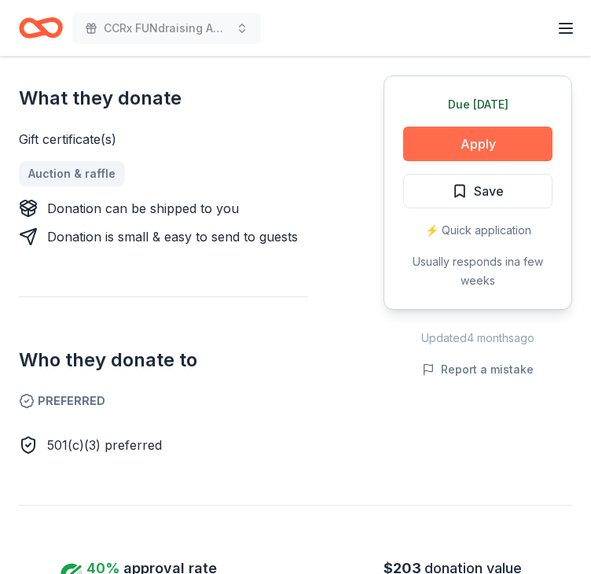
click at [465, 137] on button "Apply" at bounding box center [477, 144] width 149 height 35
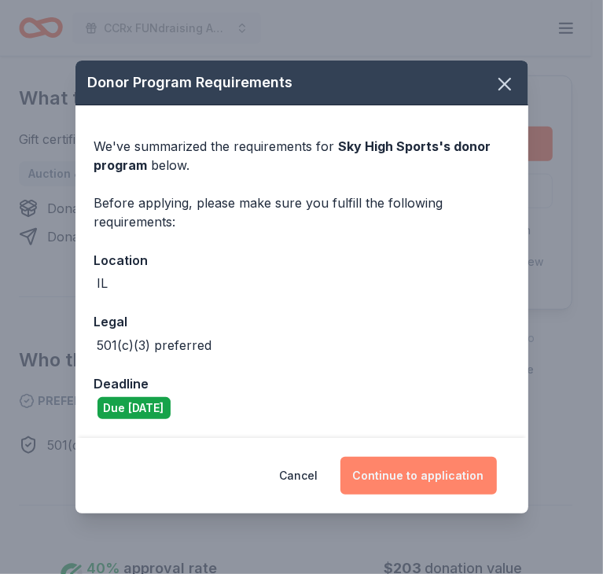
click at [407, 475] on button "Continue to application" at bounding box center [419, 476] width 156 height 38
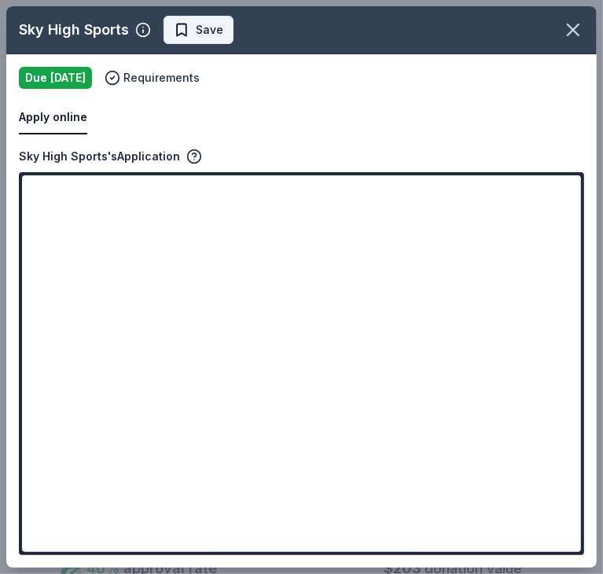
click at [196, 28] on span "Save" at bounding box center [210, 29] width 28 height 19
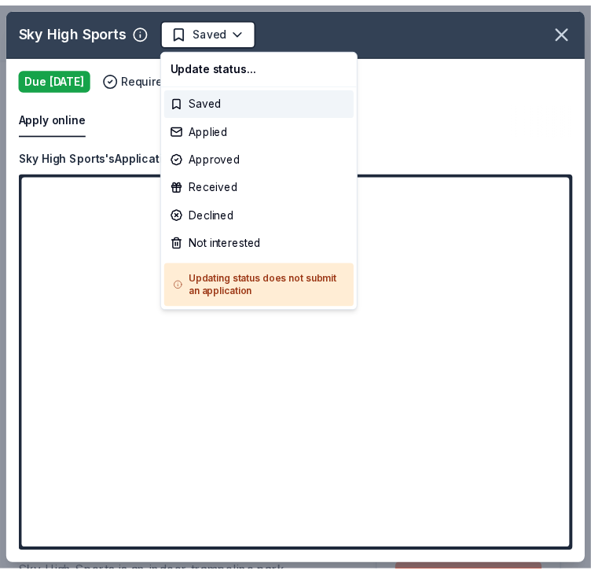
scroll to position [0, 0]
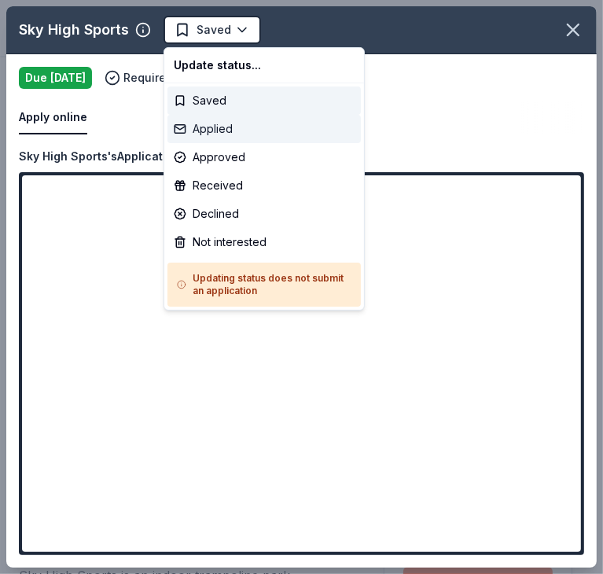
click at [201, 121] on div "Applied" at bounding box center [263, 129] width 193 height 28
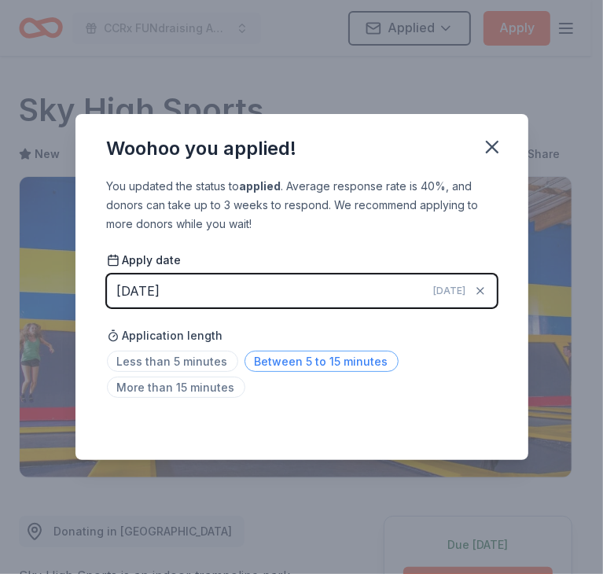
click at [295, 357] on span "Between 5 to 15 minutes" at bounding box center [322, 361] width 154 height 21
click at [488, 147] on icon "button" at bounding box center [492, 147] width 22 height 22
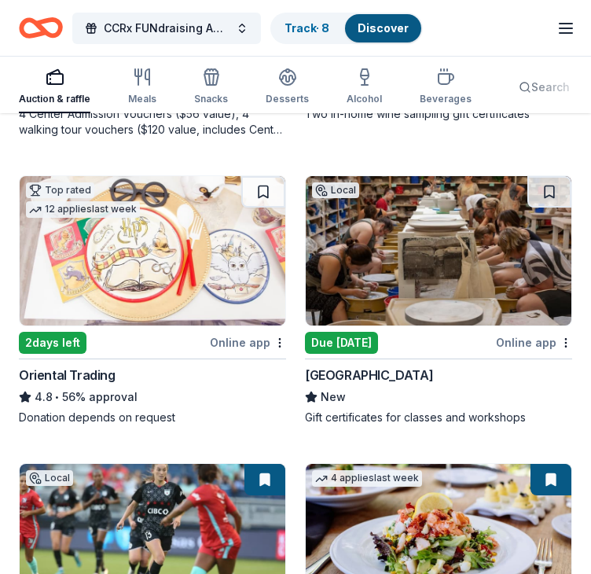
scroll to position [436, 0]
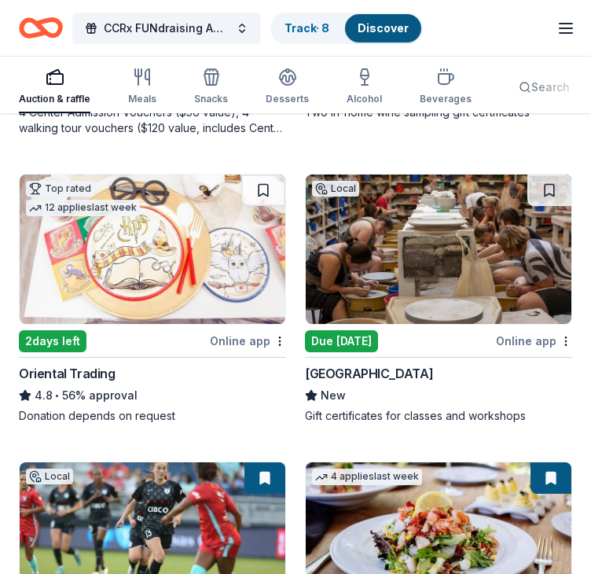
click at [337, 330] on div "Due [DATE]" at bounding box center [341, 341] width 73 height 22
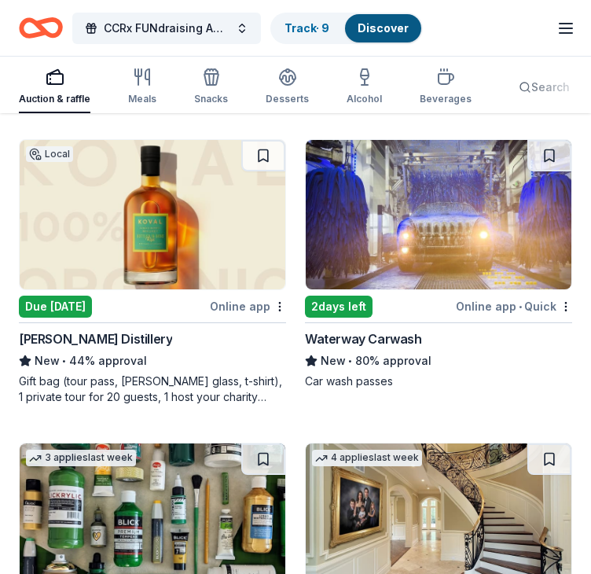
scroll to position [7826, 0]
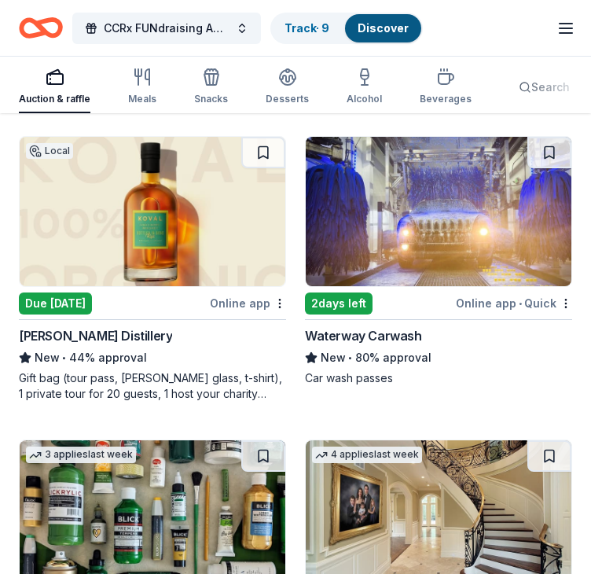
click at [53, 293] on div "Due [DATE]" at bounding box center [55, 304] width 73 height 22
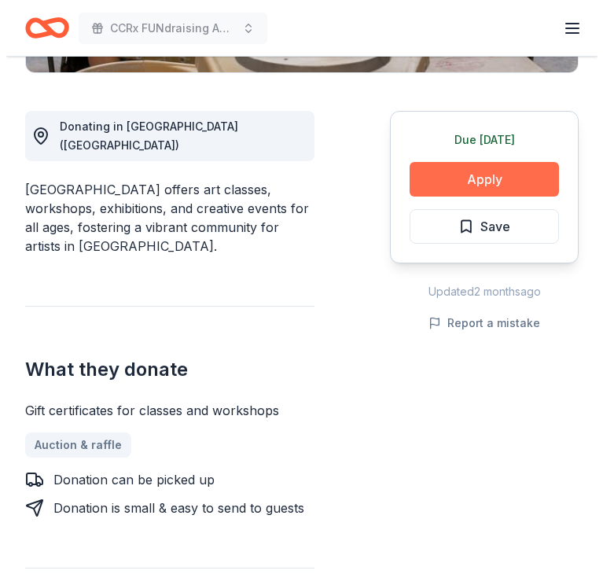
scroll to position [410, 0]
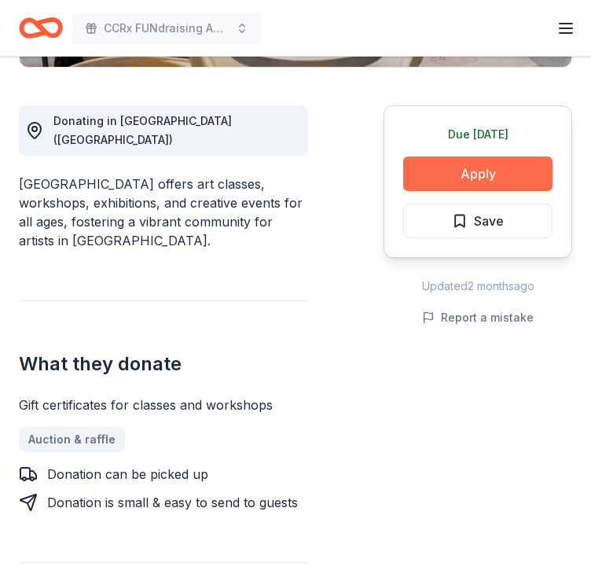
click at [455, 174] on button "Apply" at bounding box center [477, 173] width 149 height 35
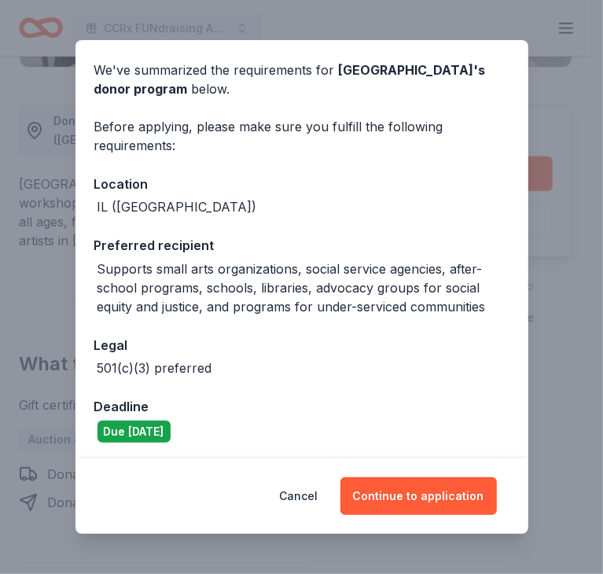
scroll to position [58, 0]
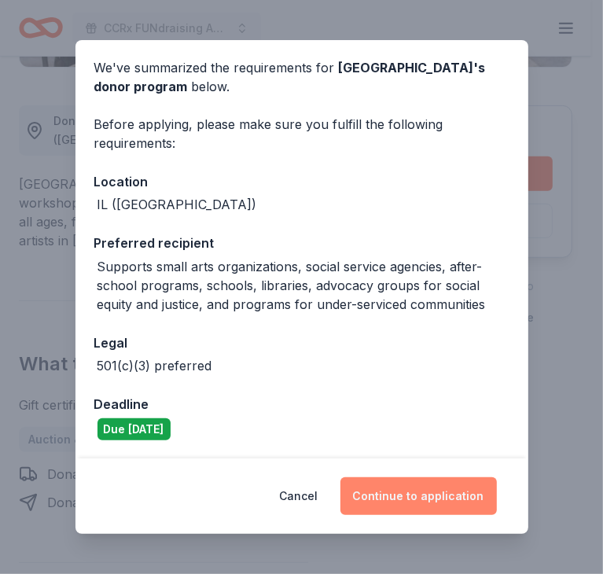
click at [403, 498] on button "Continue to application" at bounding box center [419, 496] width 156 height 38
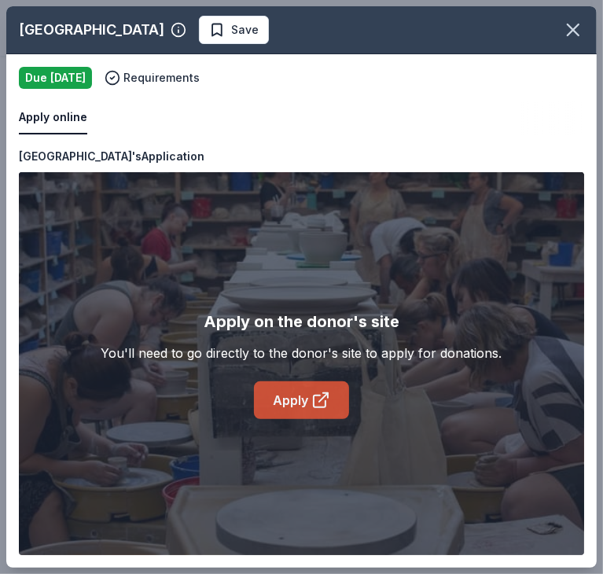
click at [293, 398] on link "Apply" at bounding box center [301, 400] width 95 height 38
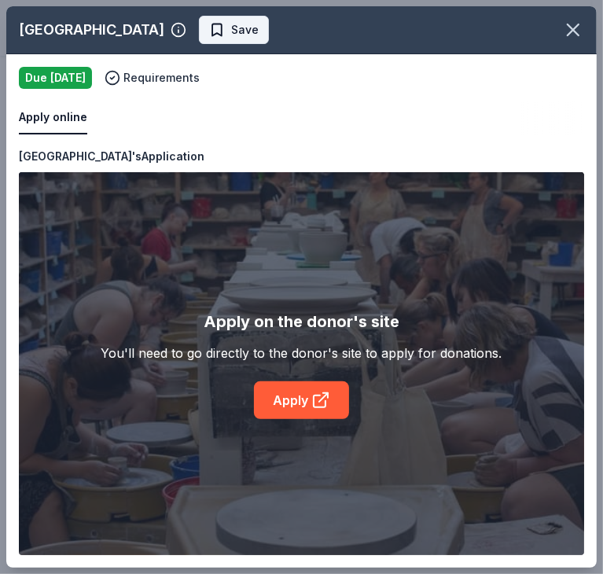
click at [214, 24] on span "Save" at bounding box center [234, 29] width 50 height 19
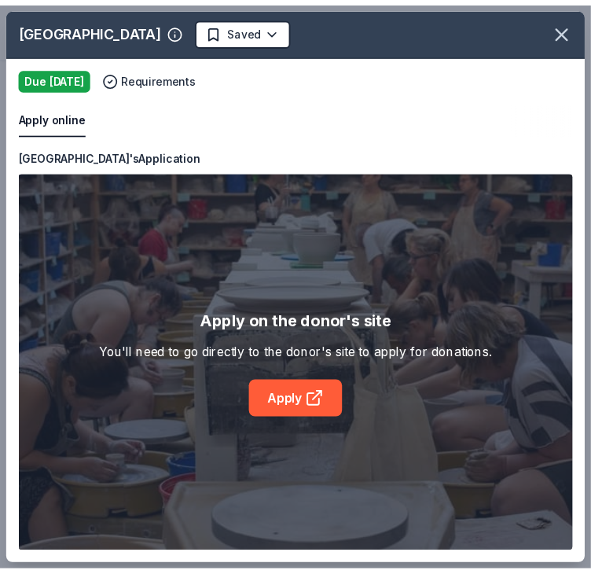
scroll to position [0, 0]
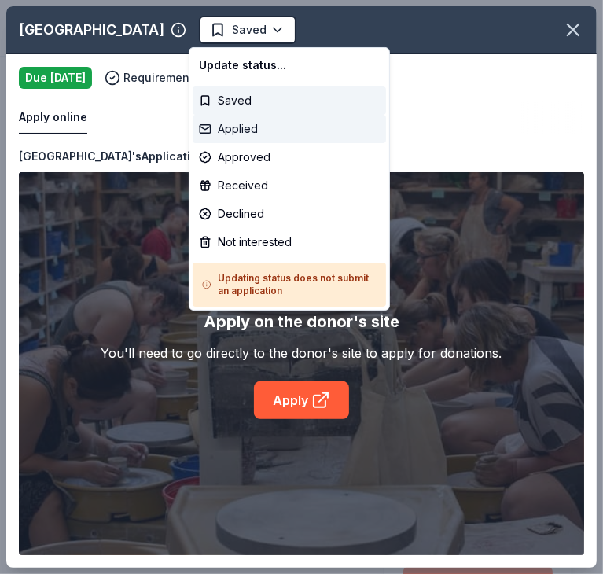
click at [230, 129] on div "Applied" at bounding box center [289, 129] width 193 height 28
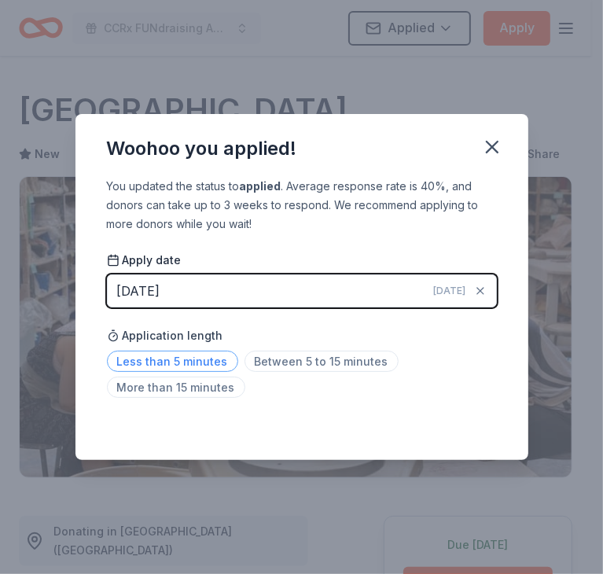
click at [182, 361] on span "Less than 5 minutes" at bounding box center [172, 361] width 131 height 21
click at [498, 139] on icon "button" at bounding box center [492, 147] width 22 height 22
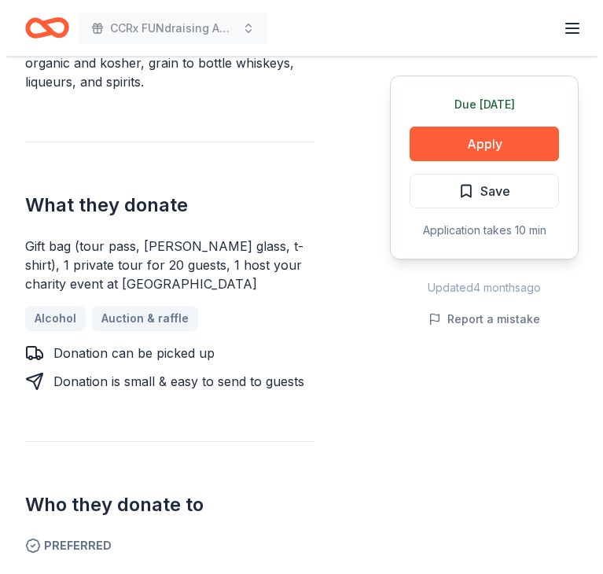
scroll to position [569, 0]
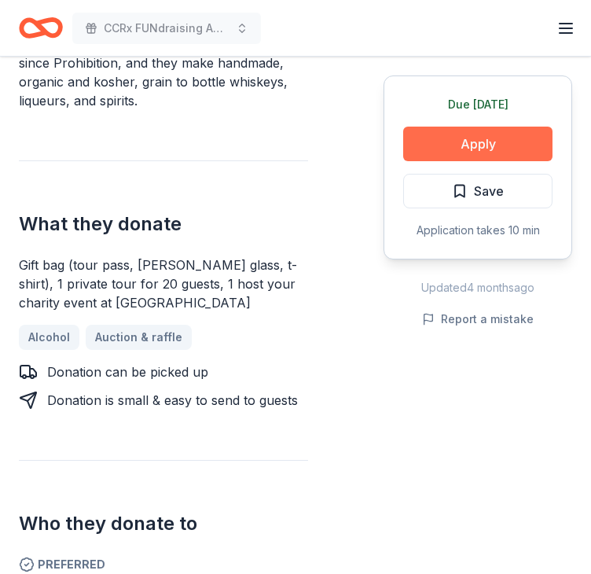
click at [453, 142] on button "Apply" at bounding box center [477, 144] width 149 height 35
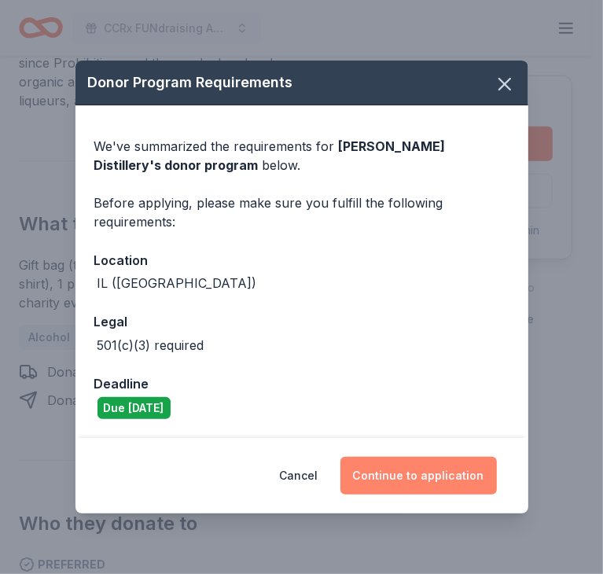
click at [415, 466] on button "Continue to application" at bounding box center [419, 476] width 156 height 38
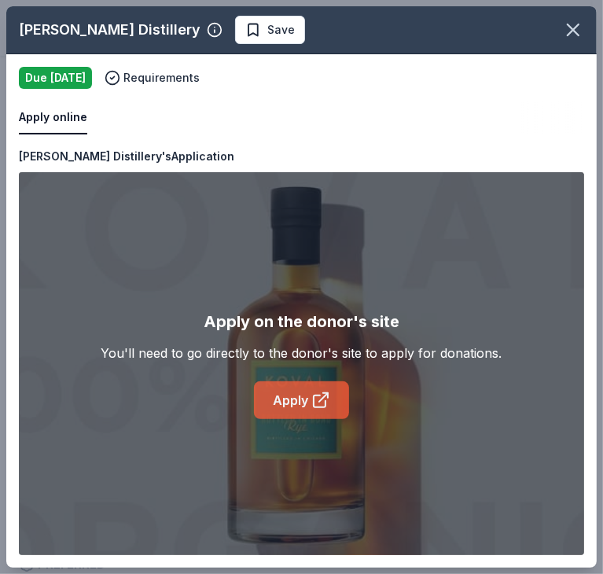
click at [290, 400] on link "Apply" at bounding box center [301, 400] width 95 height 38
